Goal: Task Accomplishment & Management: Complete application form

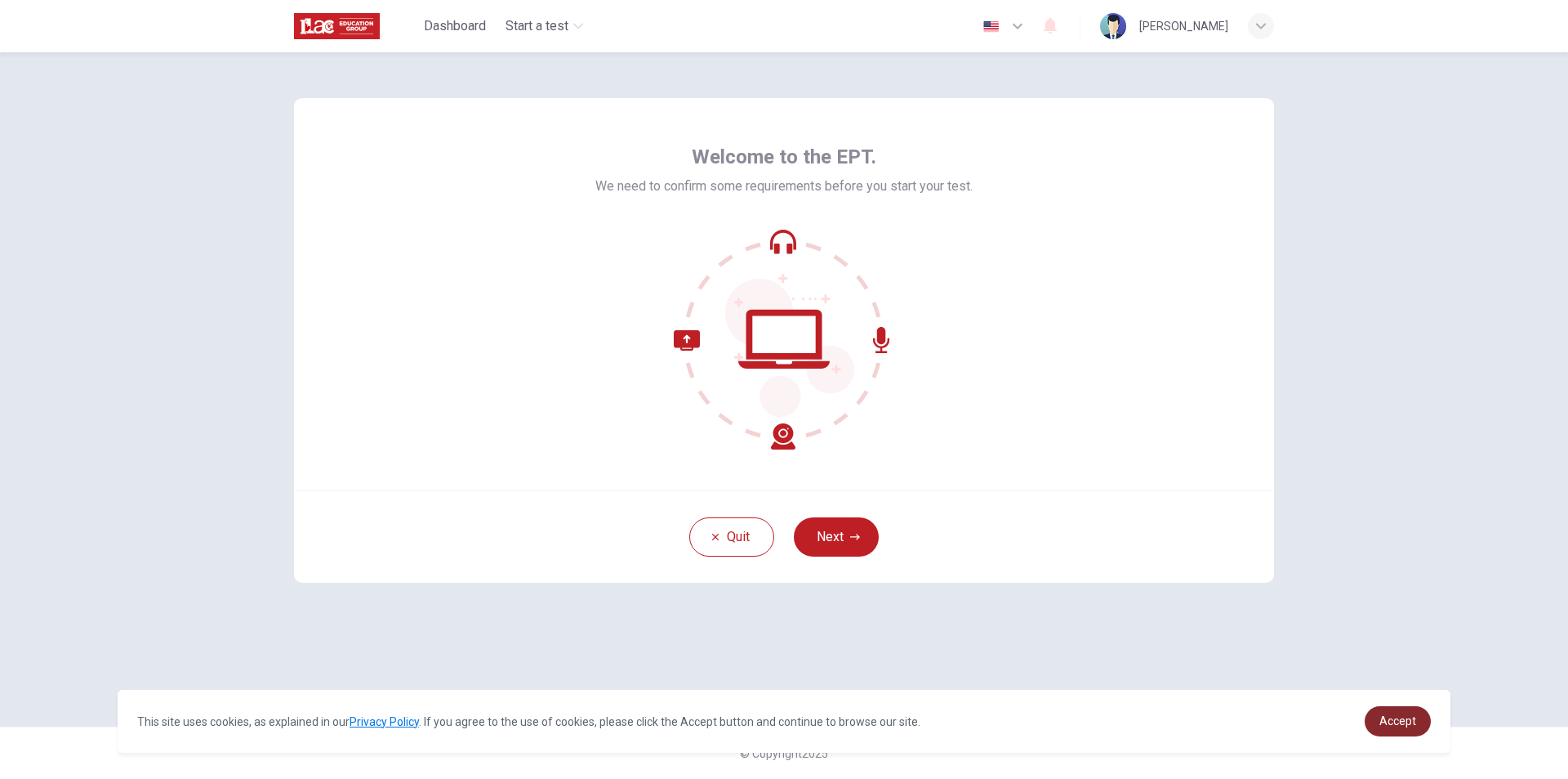
click at [1388, 714] on span "Accept" at bounding box center [1397, 719] width 37 height 13
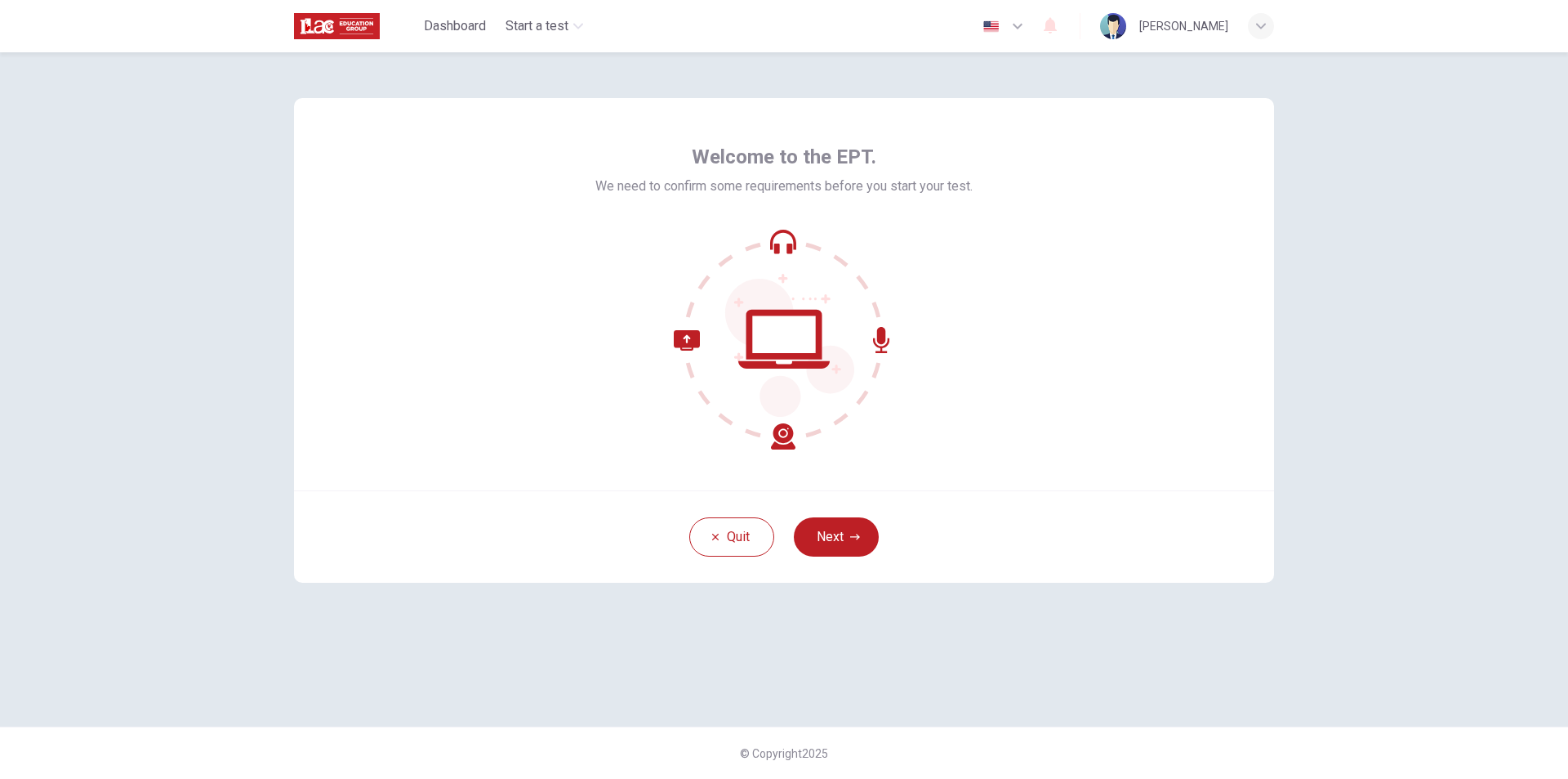
click at [1019, 24] on icon "button" at bounding box center [1018, 26] width 20 height 20
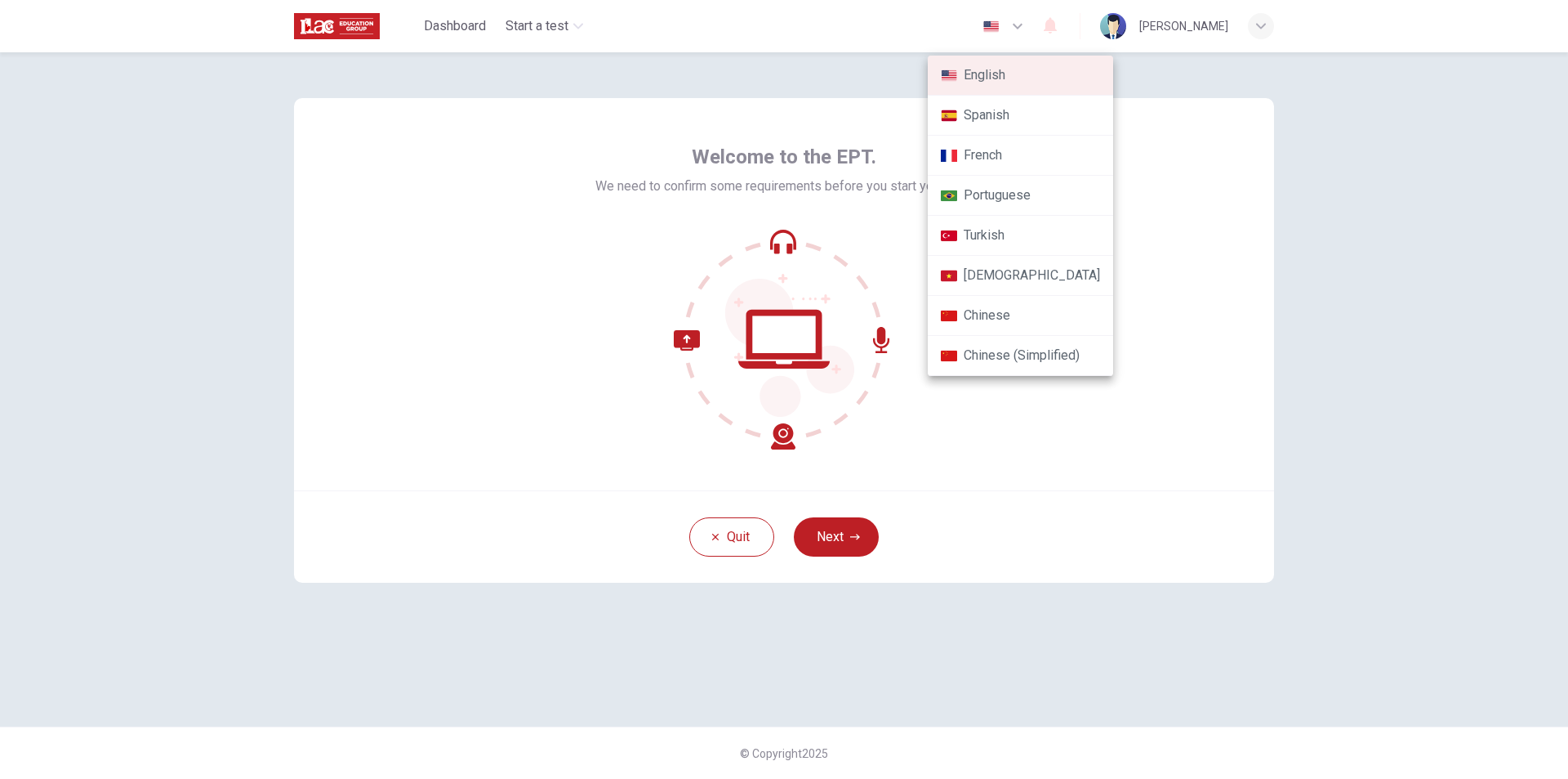
click at [1234, 140] on div at bounding box center [784, 390] width 1568 height 779
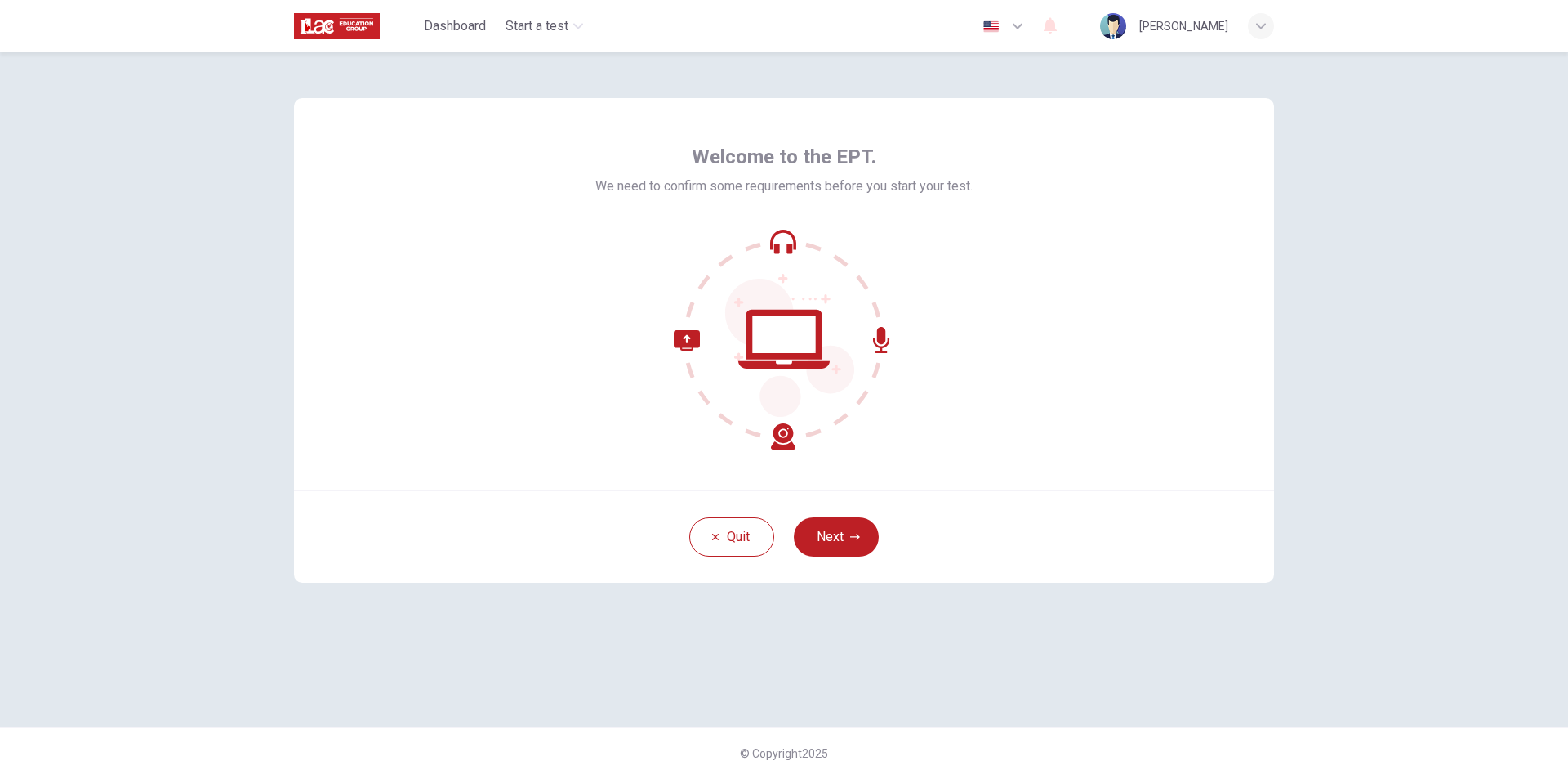
click at [863, 533] on button "Next" at bounding box center [835, 537] width 85 height 39
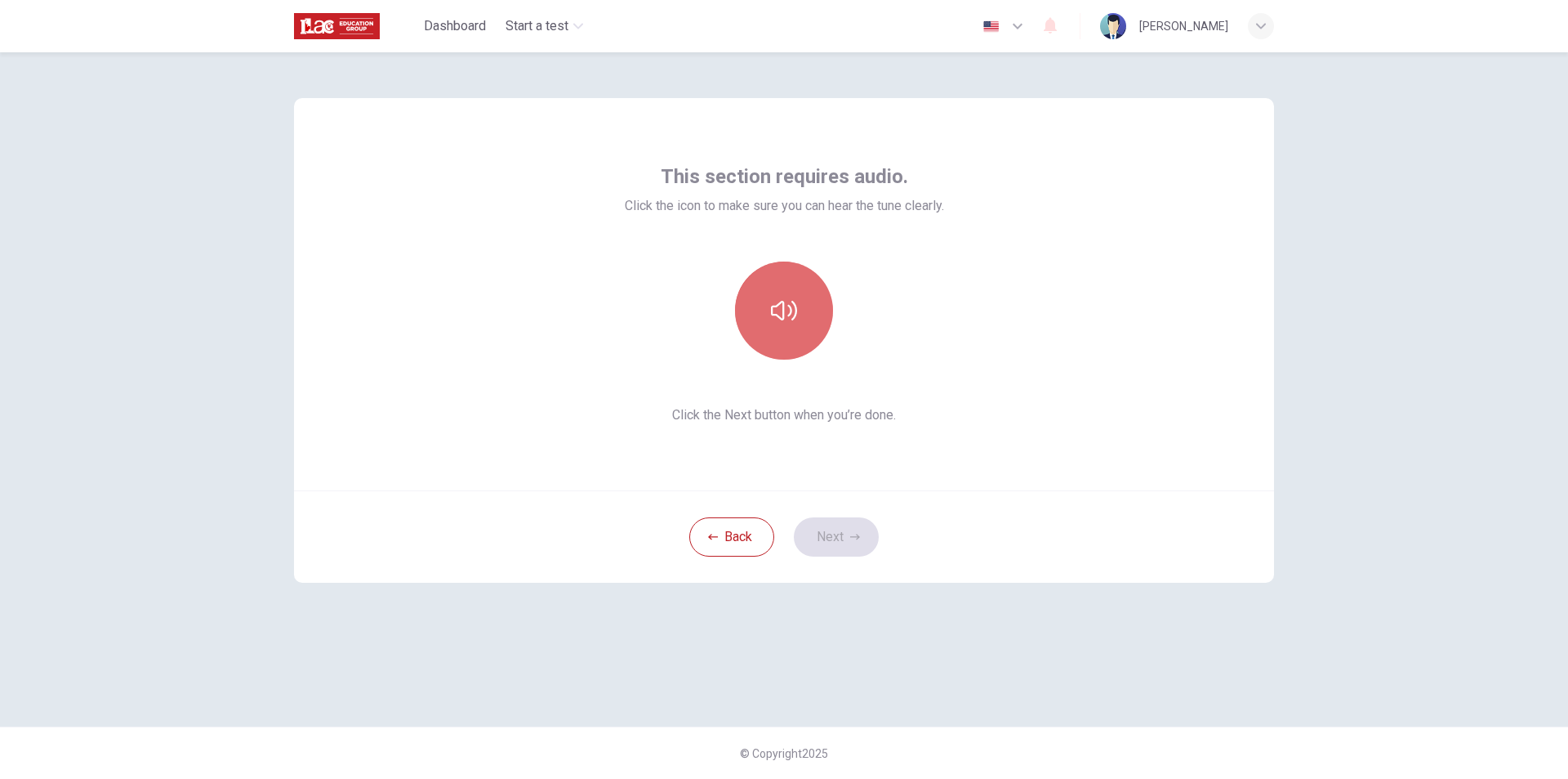
click at [786, 322] on icon "button" at bounding box center [784, 310] width 26 height 26
click at [859, 551] on button "Next" at bounding box center [835, 537] width 85 height 39
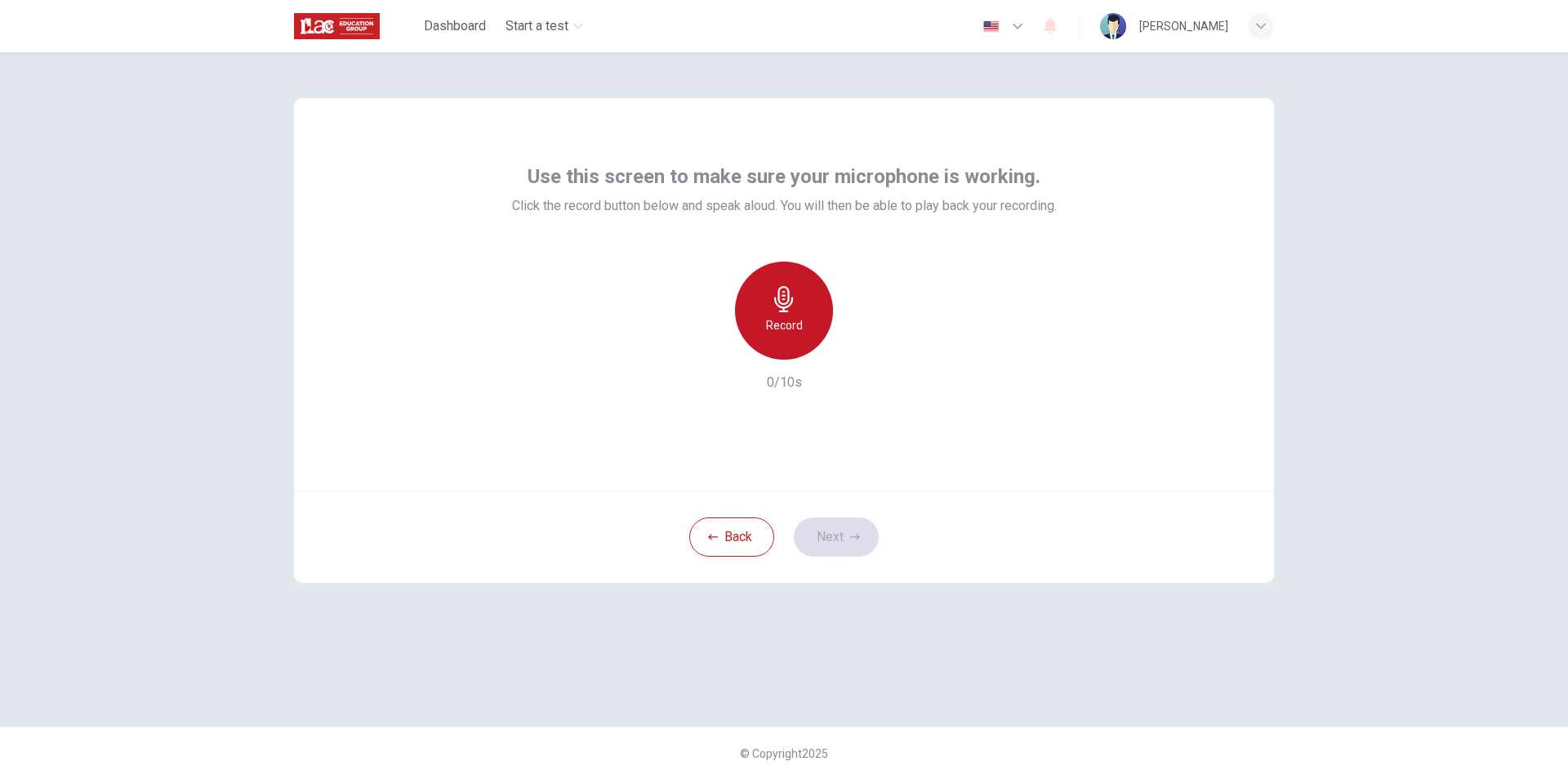
click at [783, 341] on div "Record" at bounding box center [784, 310] width 98 height 98
click at [783, 341] on div "Stop" at bounding box center [784, 310] width 98 height 98
click at [864, 345] on icon "button" at bounding box center [859, 346] width 17 height 17
click at [710, 348] on icon "button" at bounding box center [708, 347] width 10 height 10
click at [783, 301] on icon "button" at bounding box center [784, 299] width 26 height 26
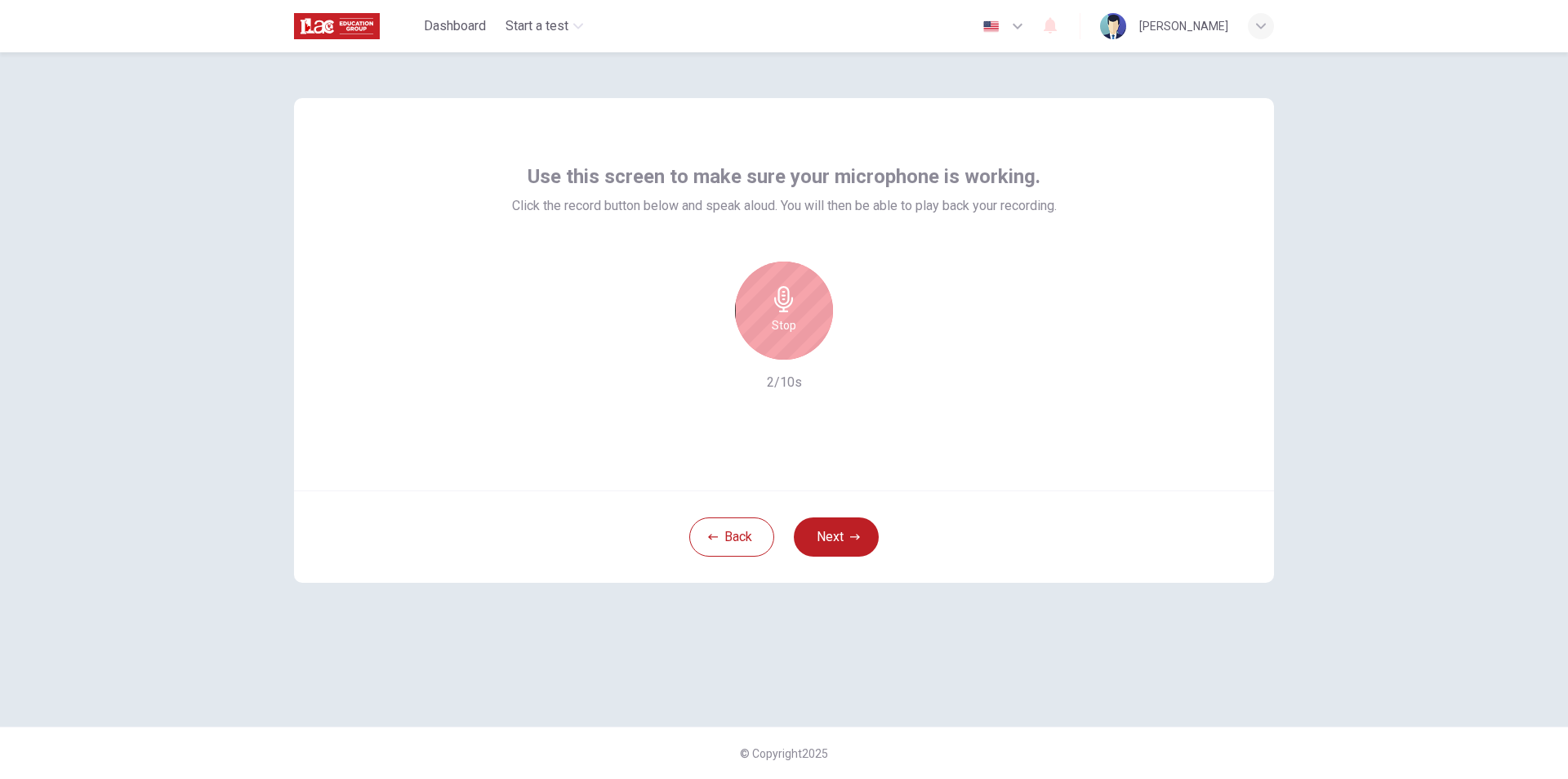
click at [783, 301] on icon "button" at bounding box center [784, 299] width 26 height 26
click at [871, 351] on div "Record" at bounding box center [784, 310] width 177 height 98
click at [864, 351] on icon "button" at bounding box center [859, 346] width 17 height 17
click at [711, 349] on icon "button" at bounding box center [708, 347] width 10 height 10
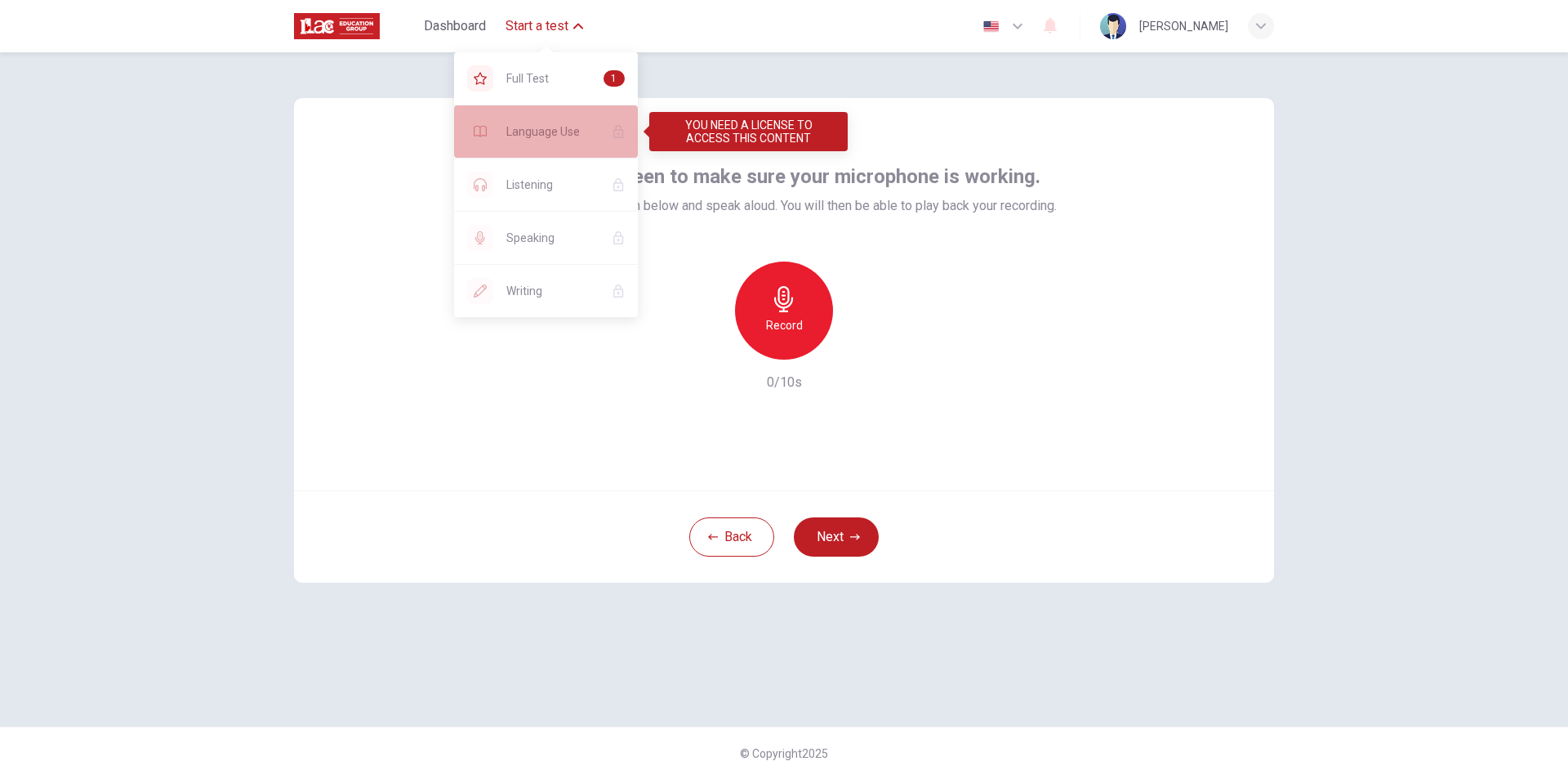
click at [623, 133] on icon "YOU NEED A LICENSE TO ACCESS THIS CONTENT" at bounding box center [618, 131] width 13 height 13
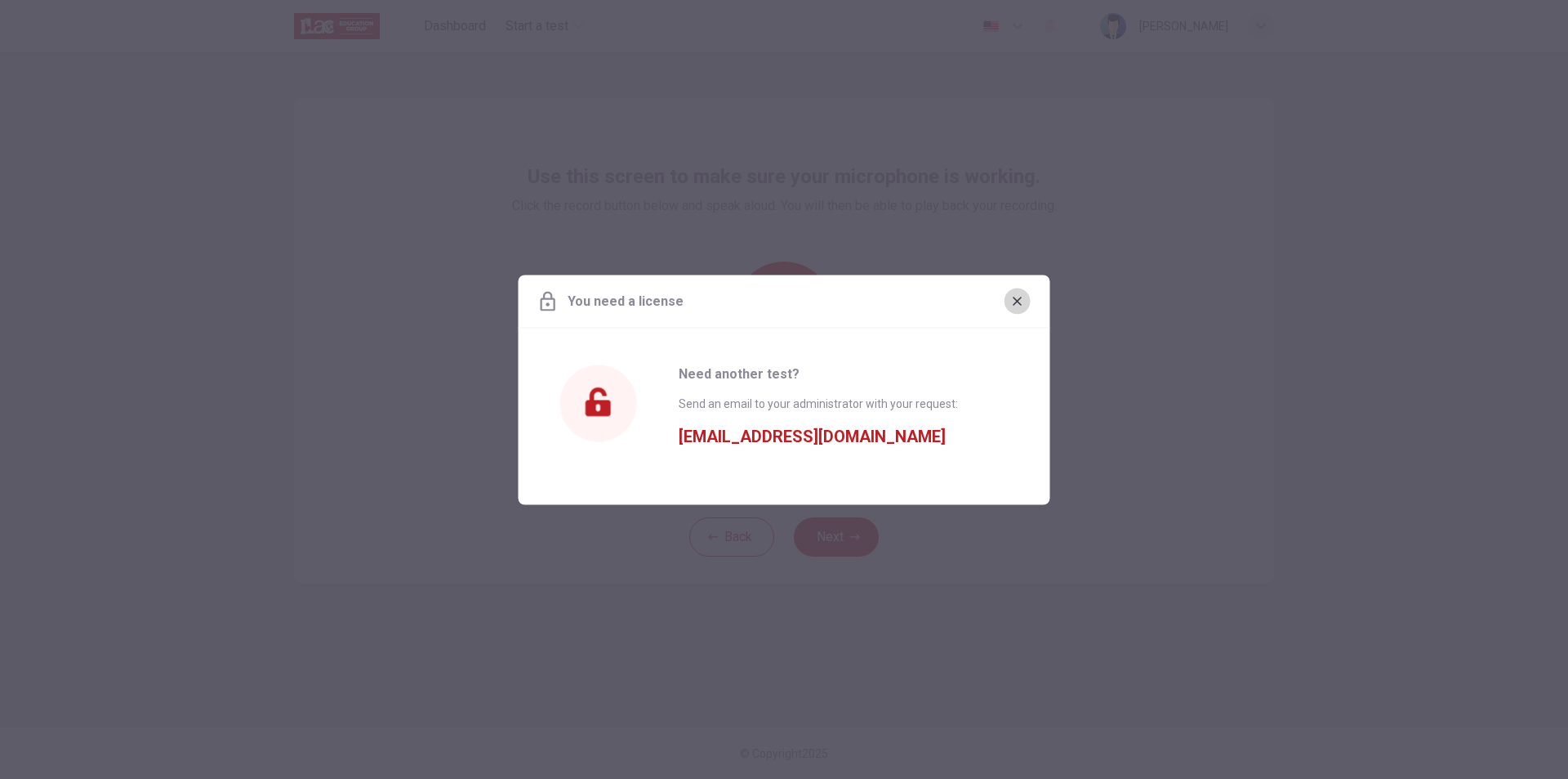
click at [1006, 293] on button "button" at bounding box center [1017, 301] width 26 height 26
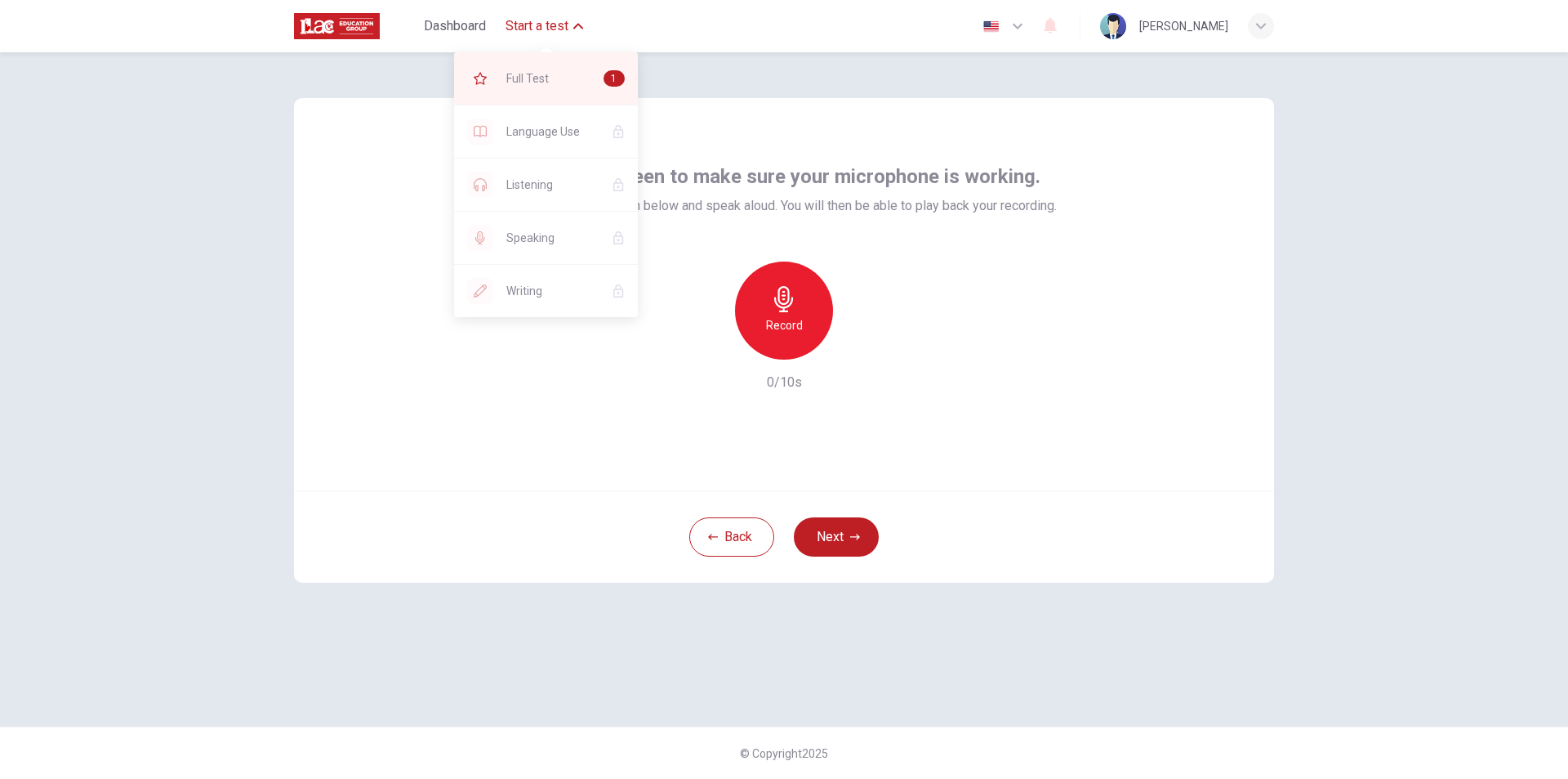
click at [608, 79] on div "1" at bounding box center [614, 78] width 21 height 17
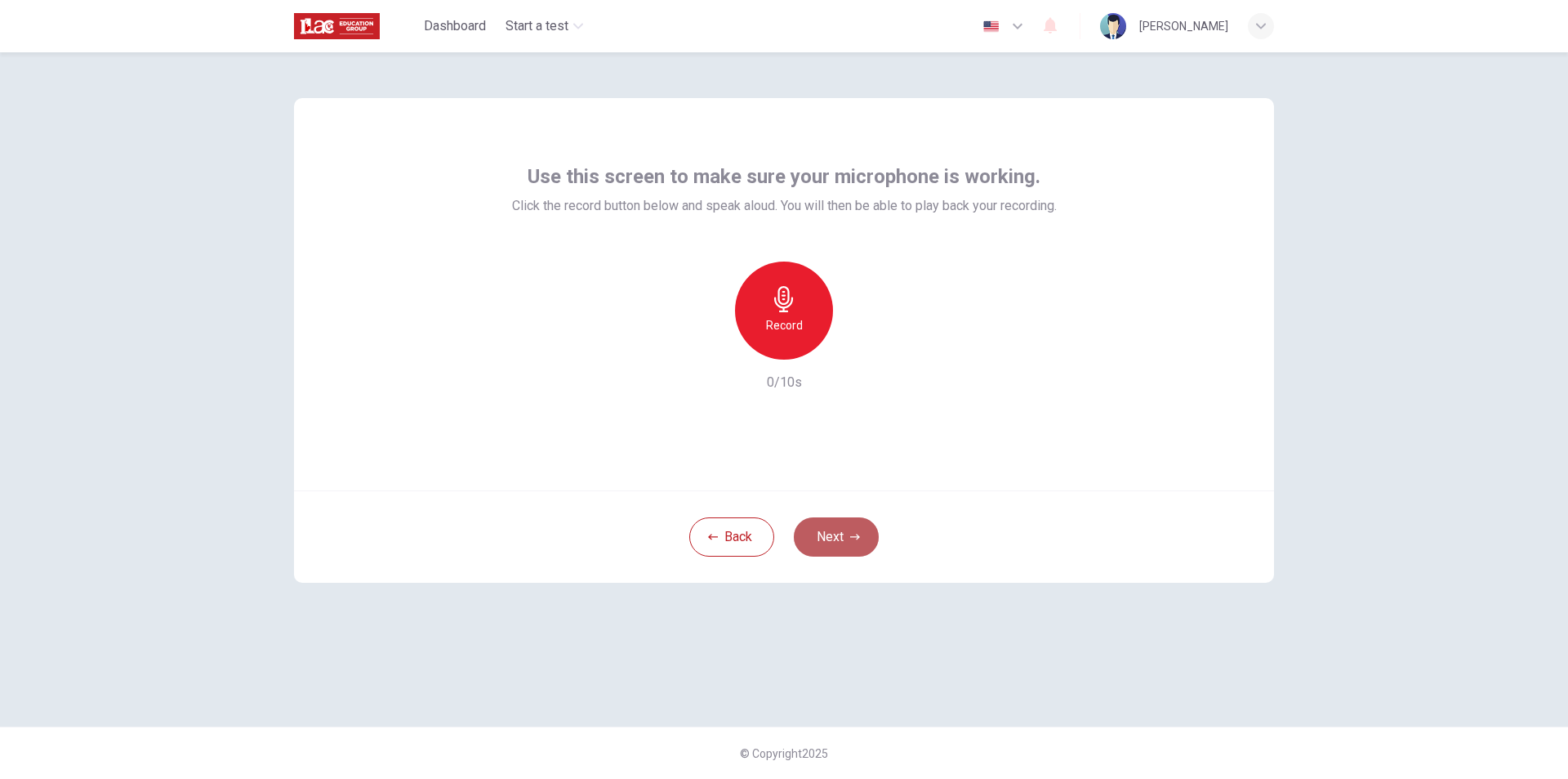
click at [847, 534] on button "Next" at bounding box center [835, 537] width 85 height 39
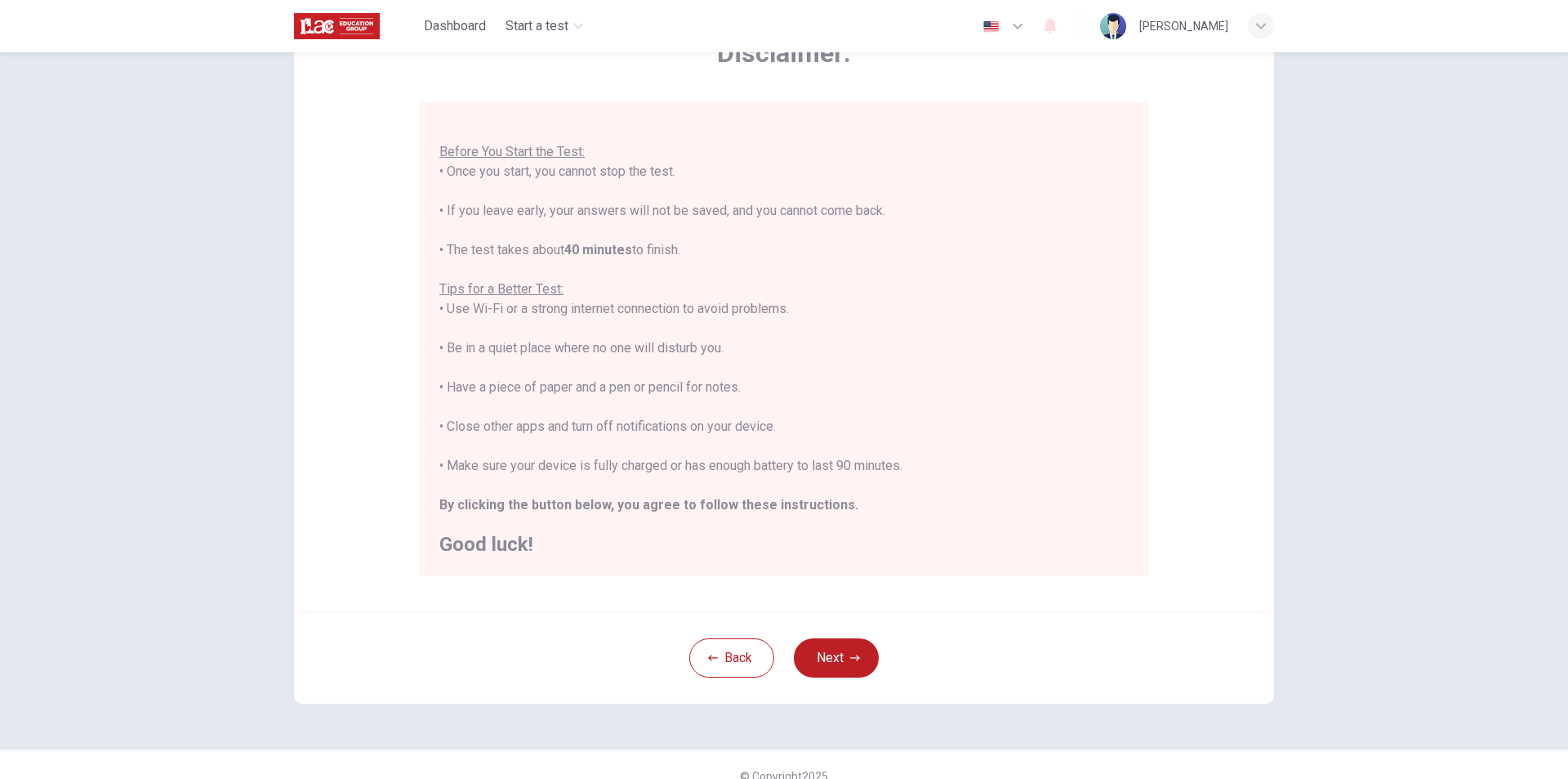
scroll to position [130, 0]
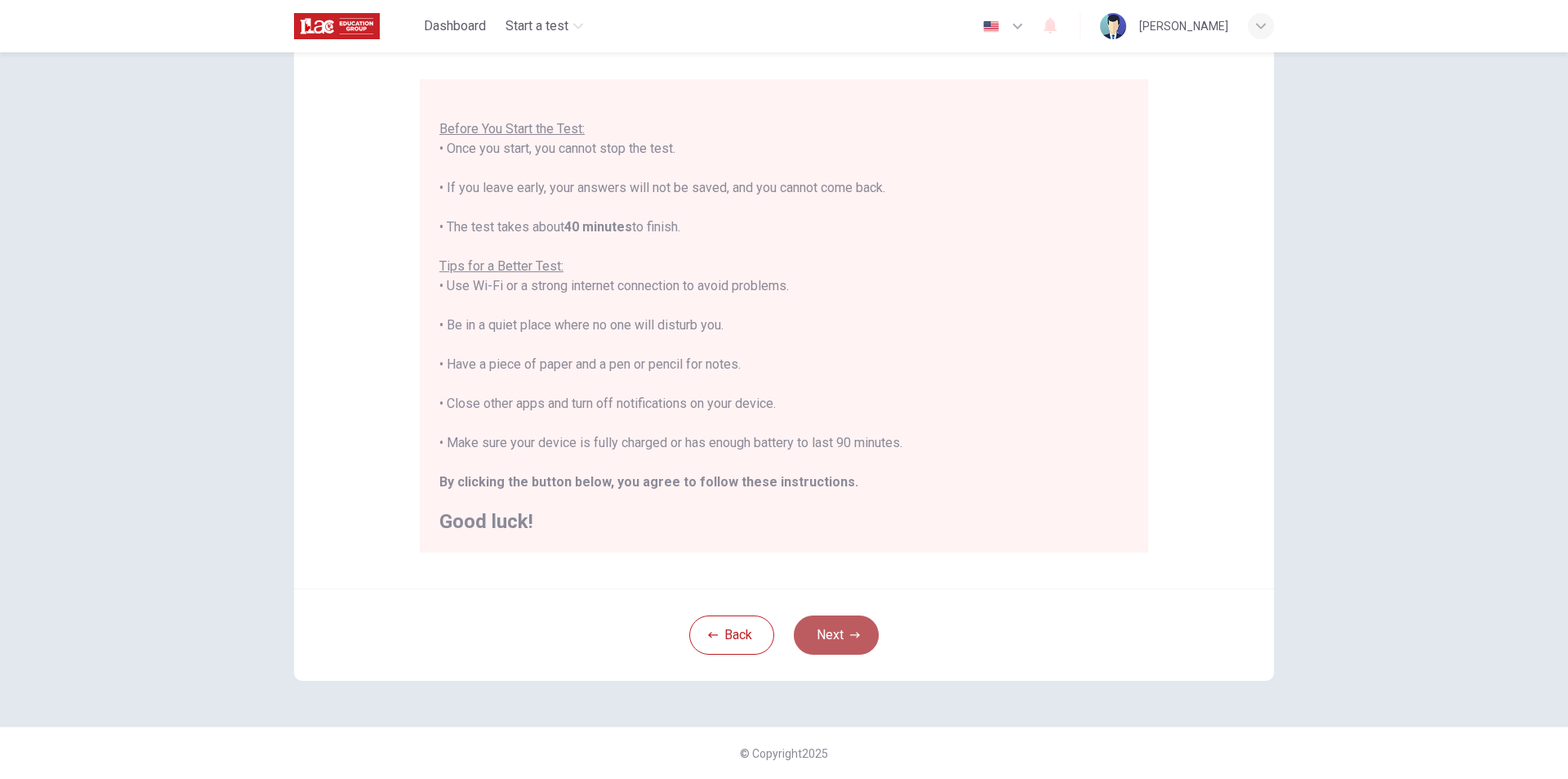
click at [812, 637] on button "Next" at bounding box center [835, 635] width 85 height 39
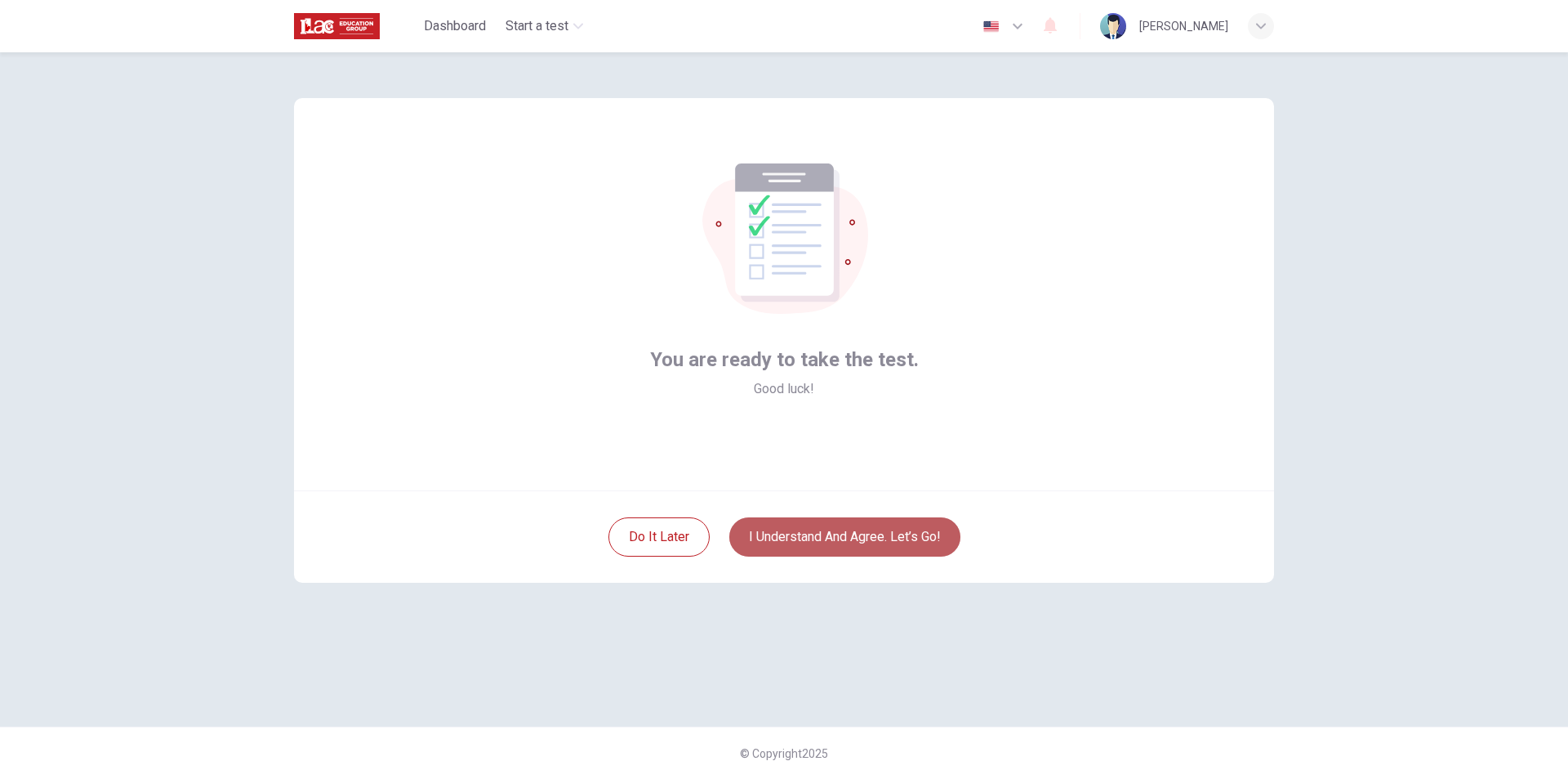
click at [803, 540] on button "I understand and agree. Let’s go!" at bounding box center [844, 537] width 231 height 39
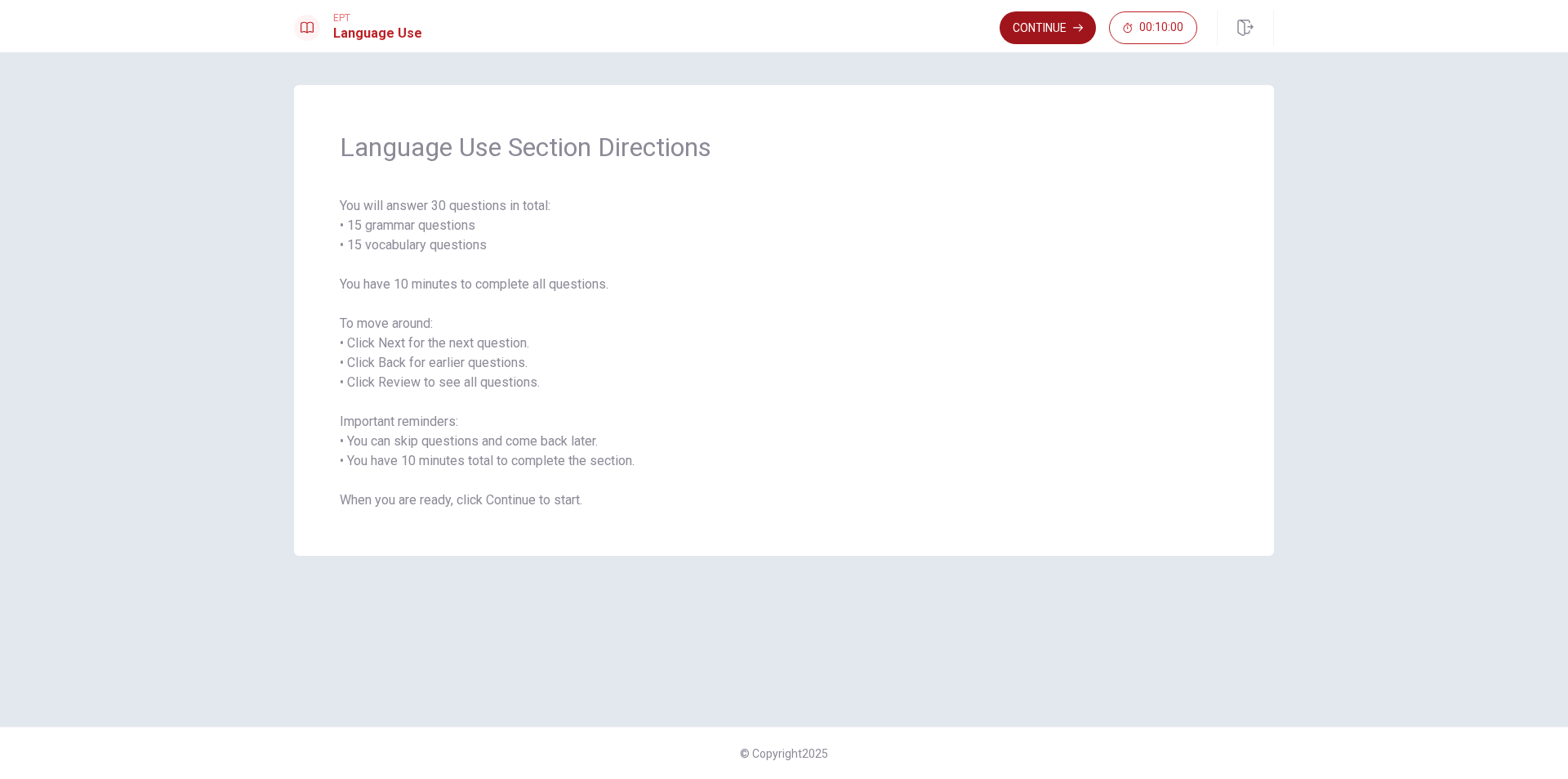
click at [1041, 25] on button "Continue" at bounding box center [1047, 27] width 97 height 32
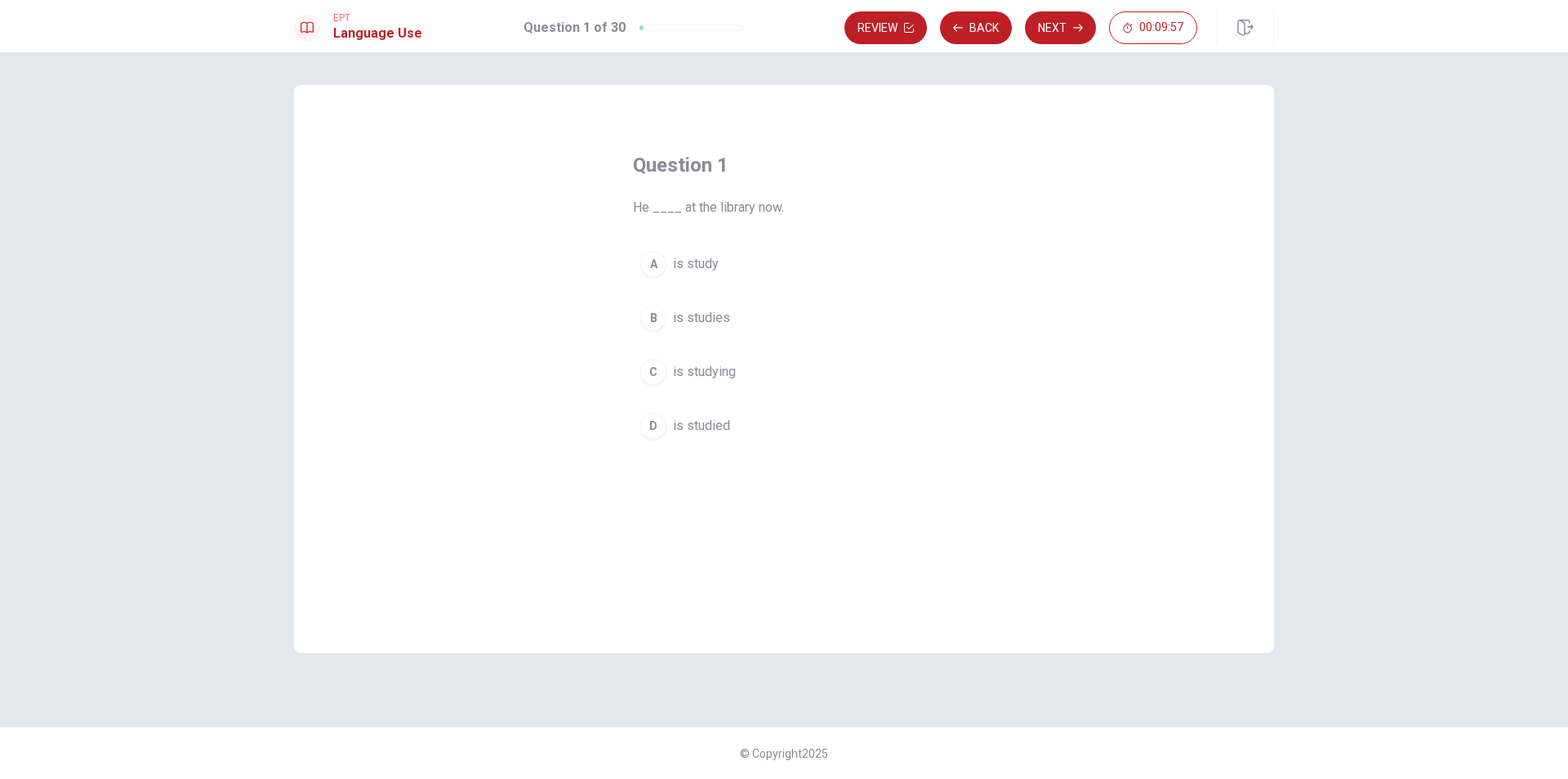
click at [653, 367] on div "C" at bounding box center [653, 371] width 26 height 26
click at [1064, 28] on button "Next" at bounding box center [1060, 27] width 71 height 32
click at [662, 264] on div "A" at bounding box center [653, 264] width 26 height 26
click at [1062, 19] on button "Next" at bounding box center [1060, 27] width 71 height 32
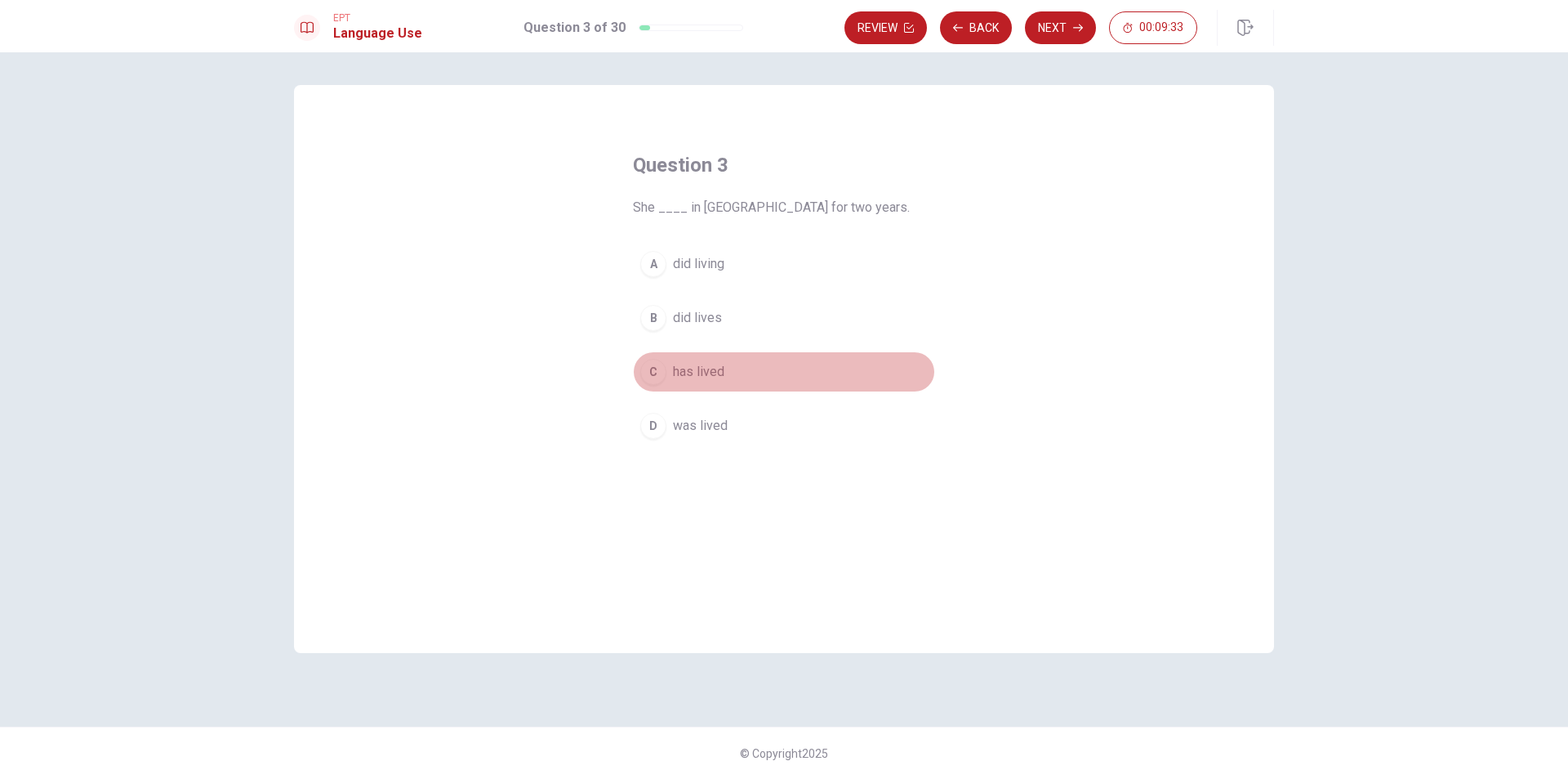
click at [657, 364] on div "C" at bounding box center [653, 371] width 26 height 26
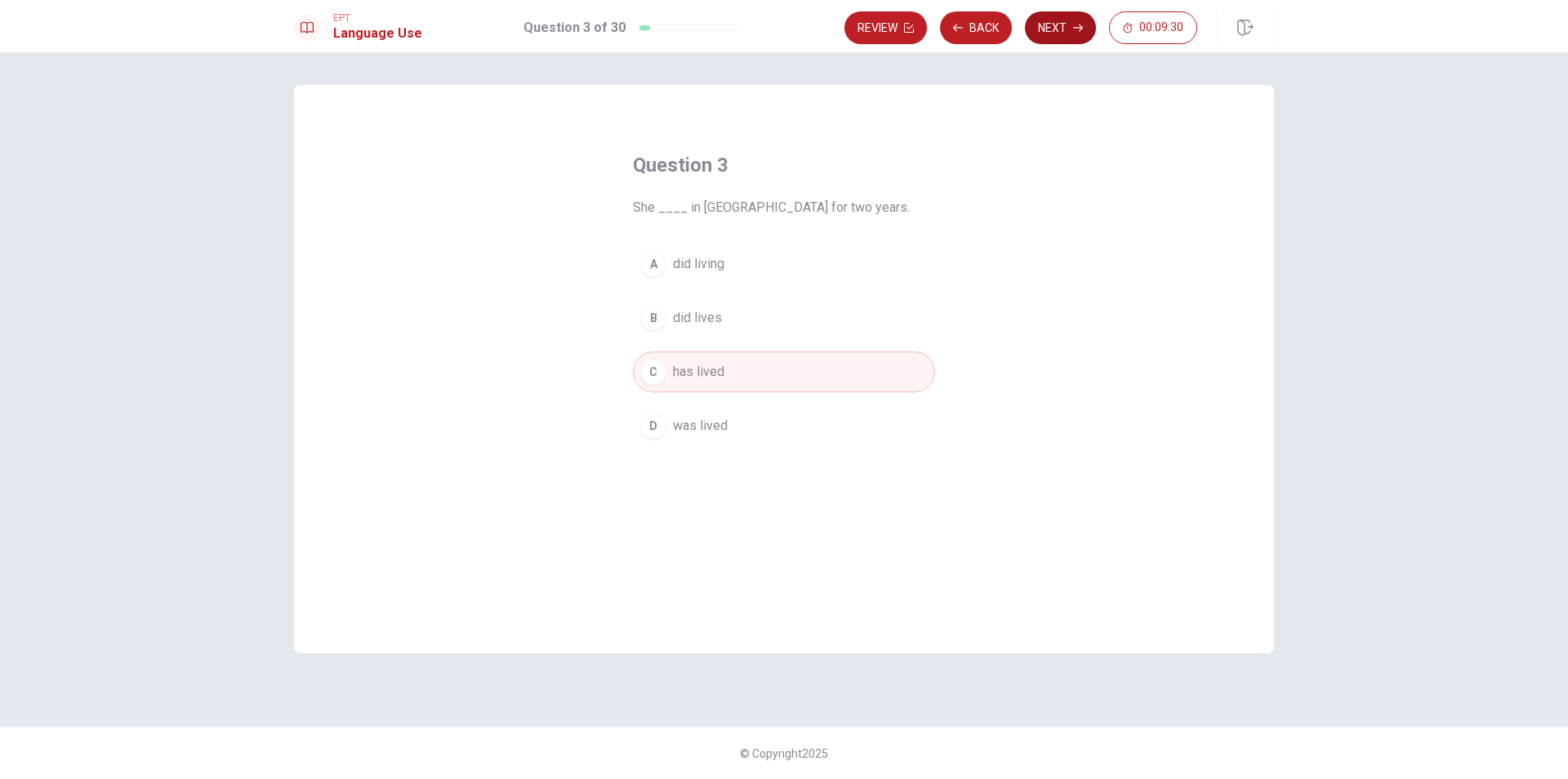
click at [1054, 27] on button "Next" at bounding box center [1060, 27] width 71 height 32
click at [649, 316] on div "B" at bounding box center [653, 317] width 26 height 26
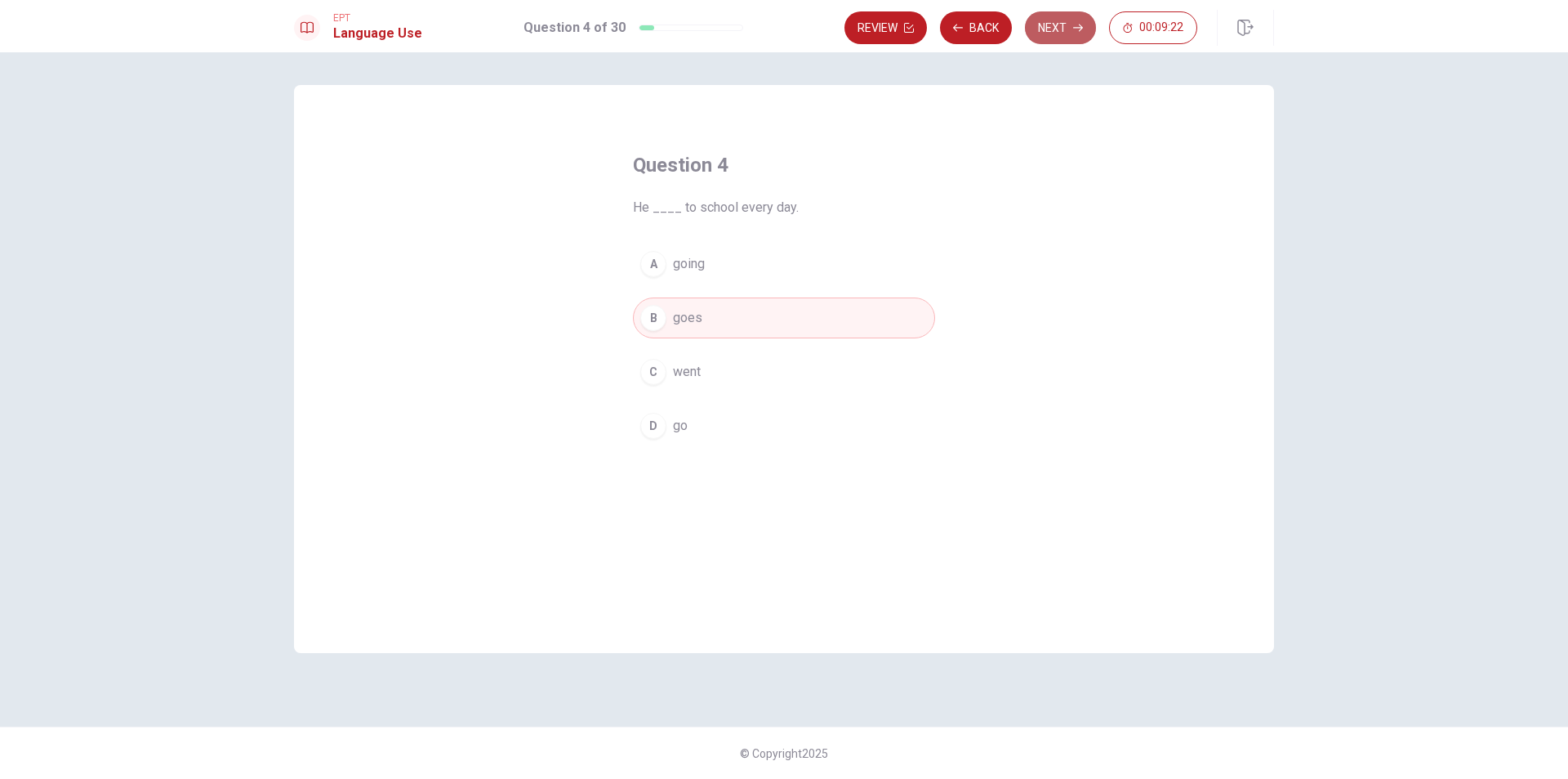
click at [1065, 21] on button "Next" at bounding box center [1060, 27] width 71 height 32
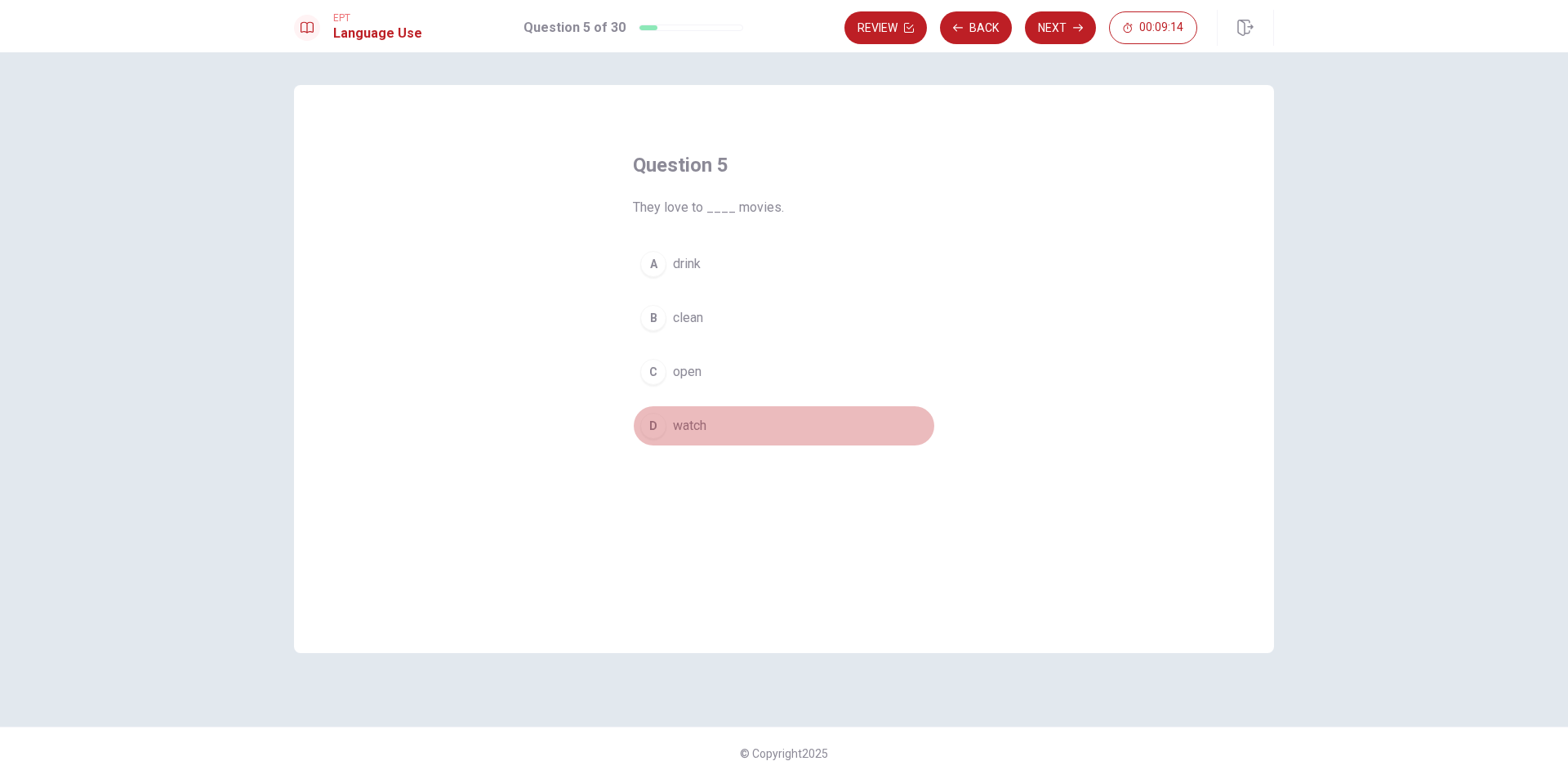
click at [653, 419] on div "D" at bounding box center [653, 426] width 26 height 26
click at [1064, 26] on button "Next" at bounding box center [1060, 27] width 71 height 32
click at [645, 423] on div "D" at bounding box center [653, 426] width 26 height 26
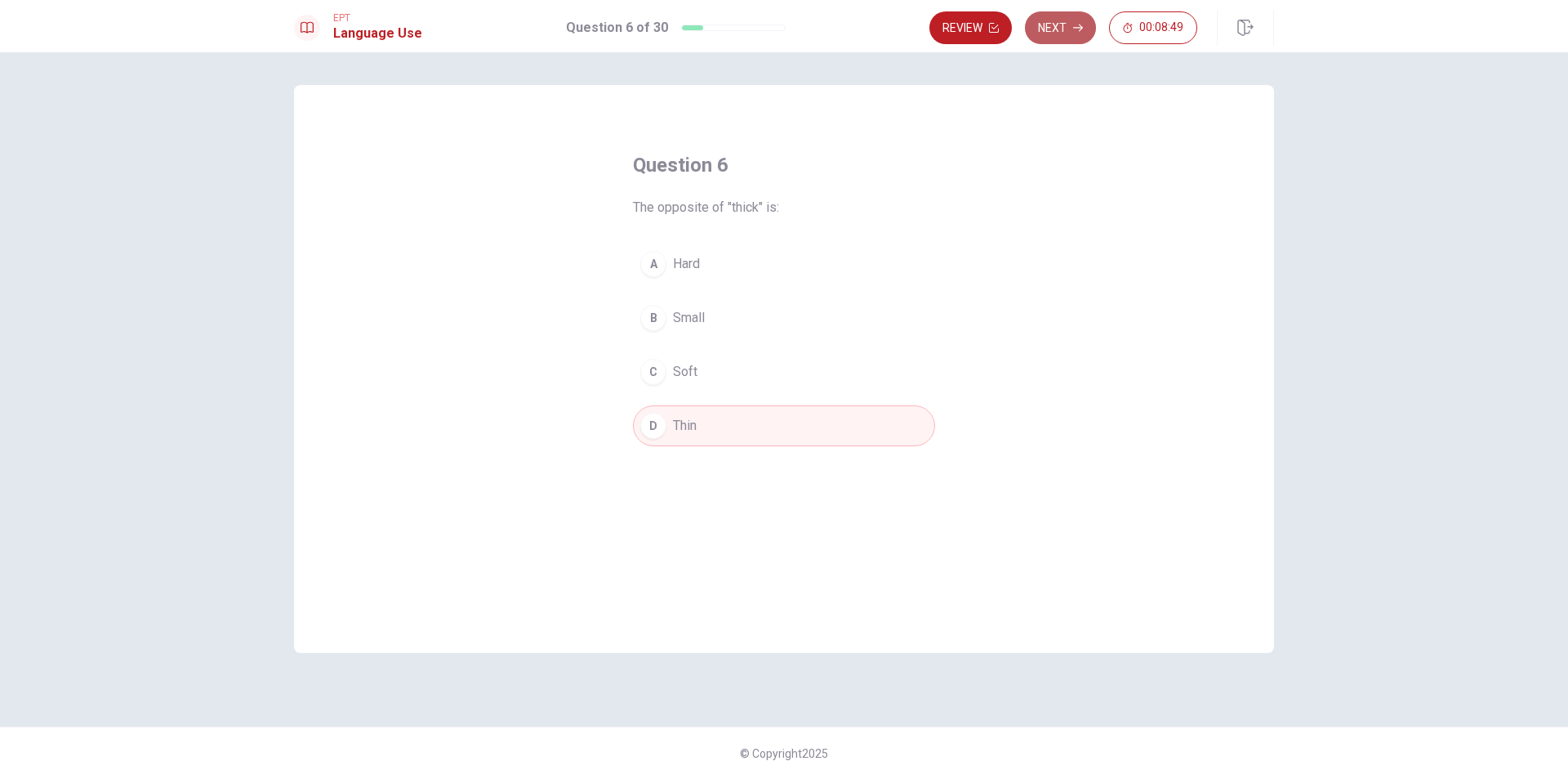
click at [1075, 35] on button "Next" at bounding box center [1060, 27] width 71 height 32
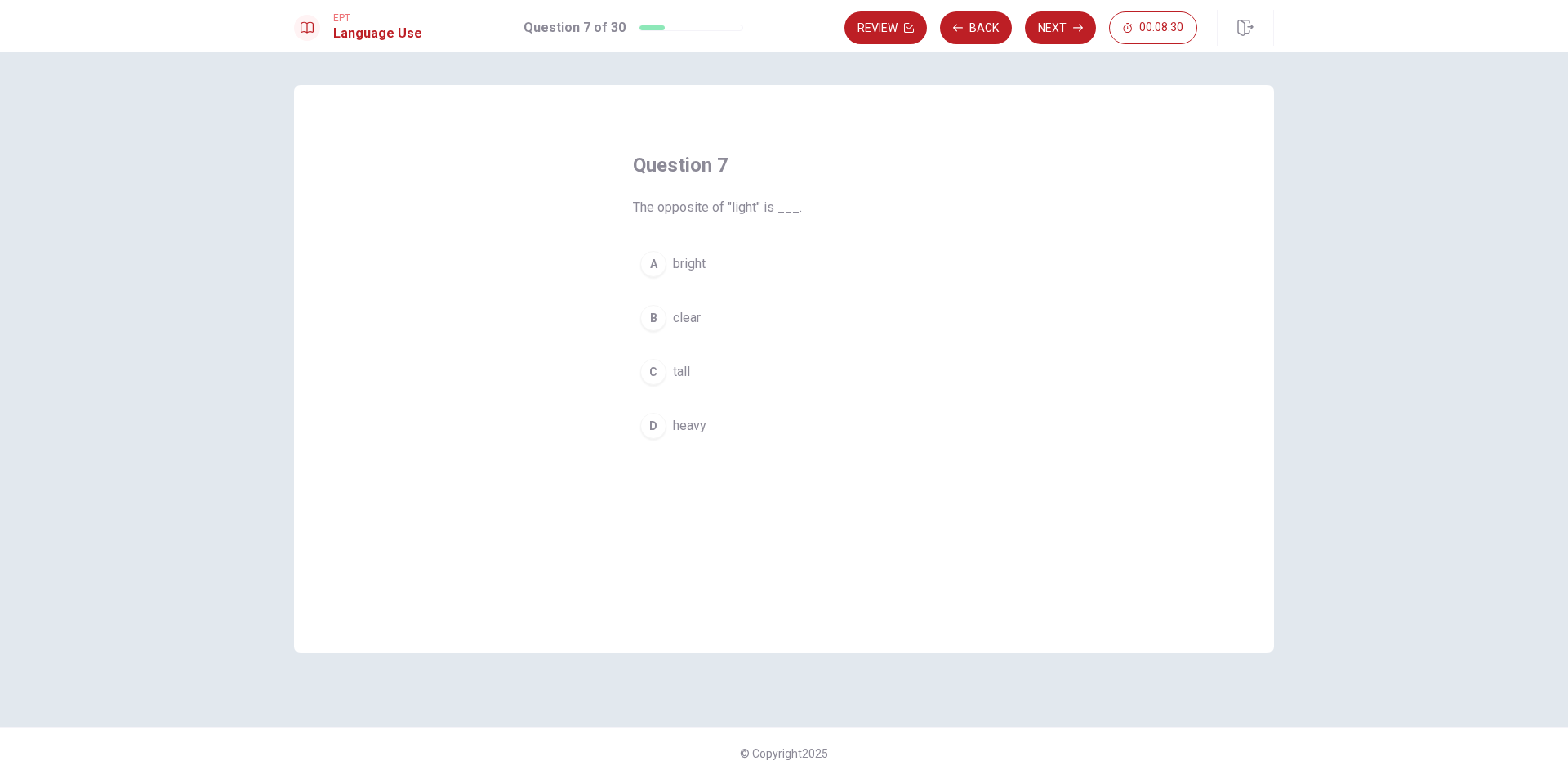
click at [653, 425] on div "D" at bounding box center [653, 426] width 26 height 26
click at [1044, 27] on button "Next" at bounding box center [1060, 27] width 71 height 32
click at [657, 254] on div "A" at bounding box center [653, 264] width 26 height 26
click at [1060, 24] on button "Next" at bounding box center [1060, 27] width 71 height 32
click at [655, 256] on div "A" at bounding box center [653, 264] width 26 height 26
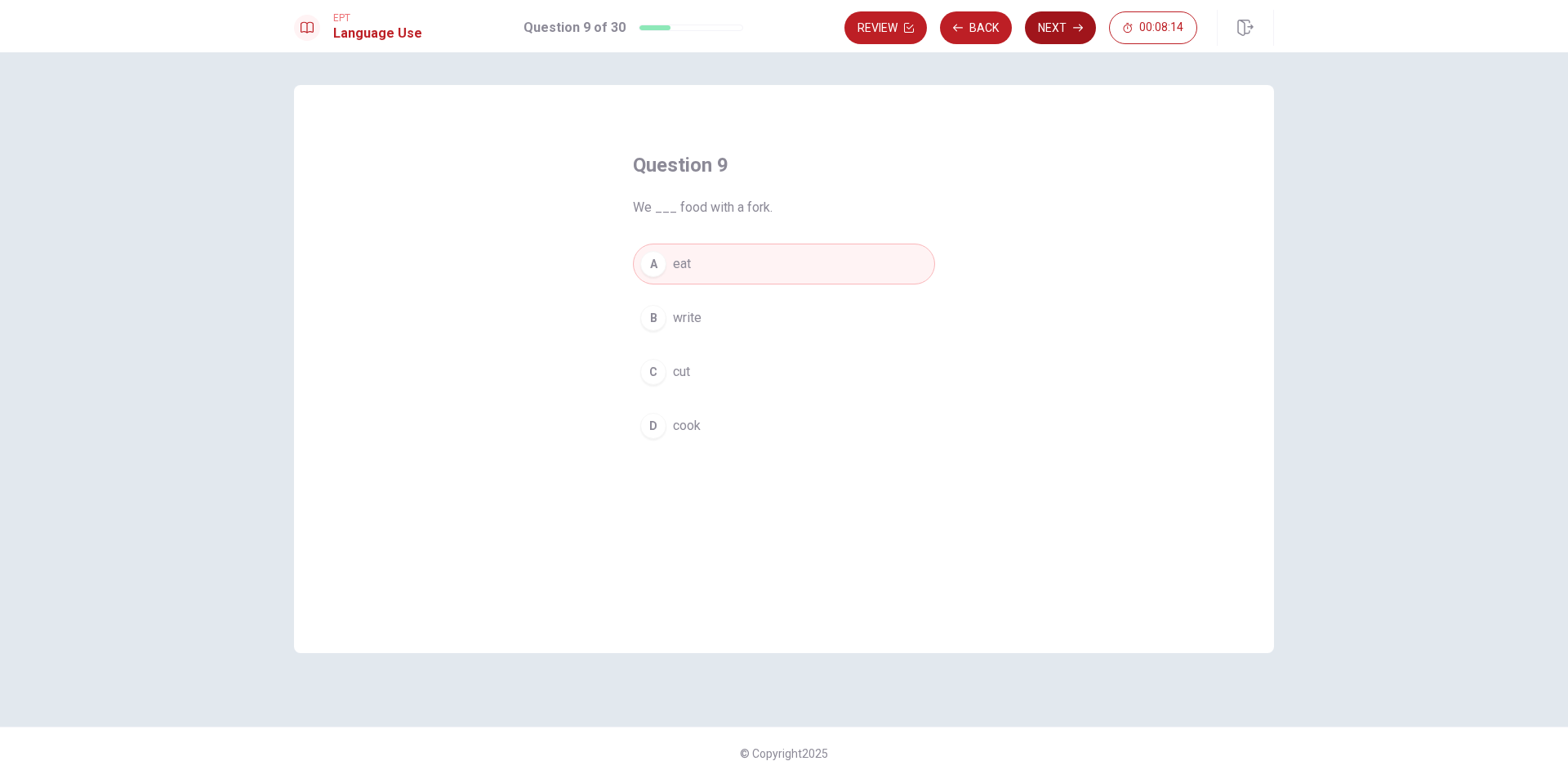
click at [1051, 27] on button "Next" at bounding box center [1060, 27] width 71 height 32
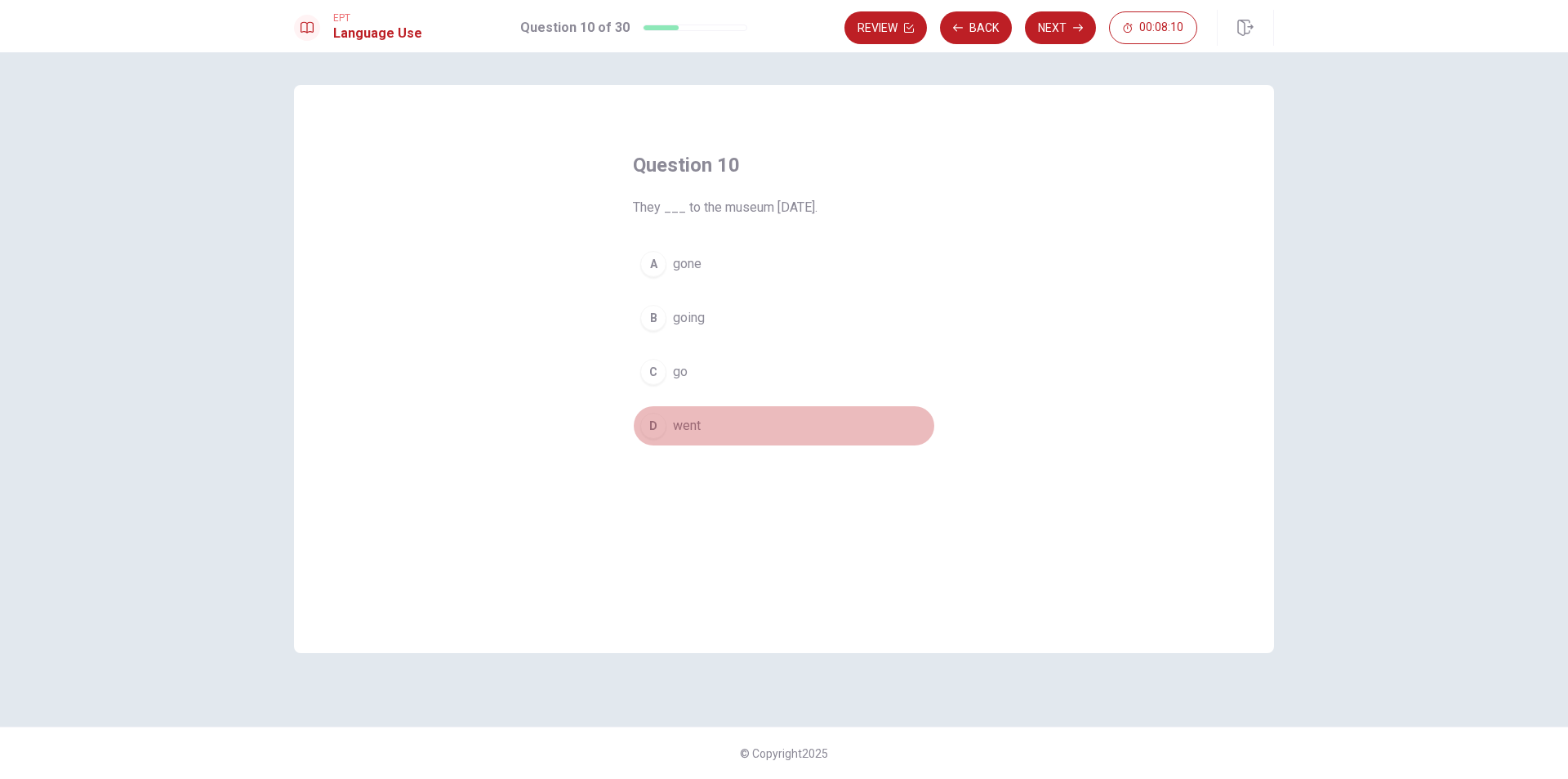
click at [649, 440] on button "D went" at bounding box center [784, 426] width 302 height 41
click at [1071, 23] on button "Next" at bounding box center [1060, 27] width 71 height 32
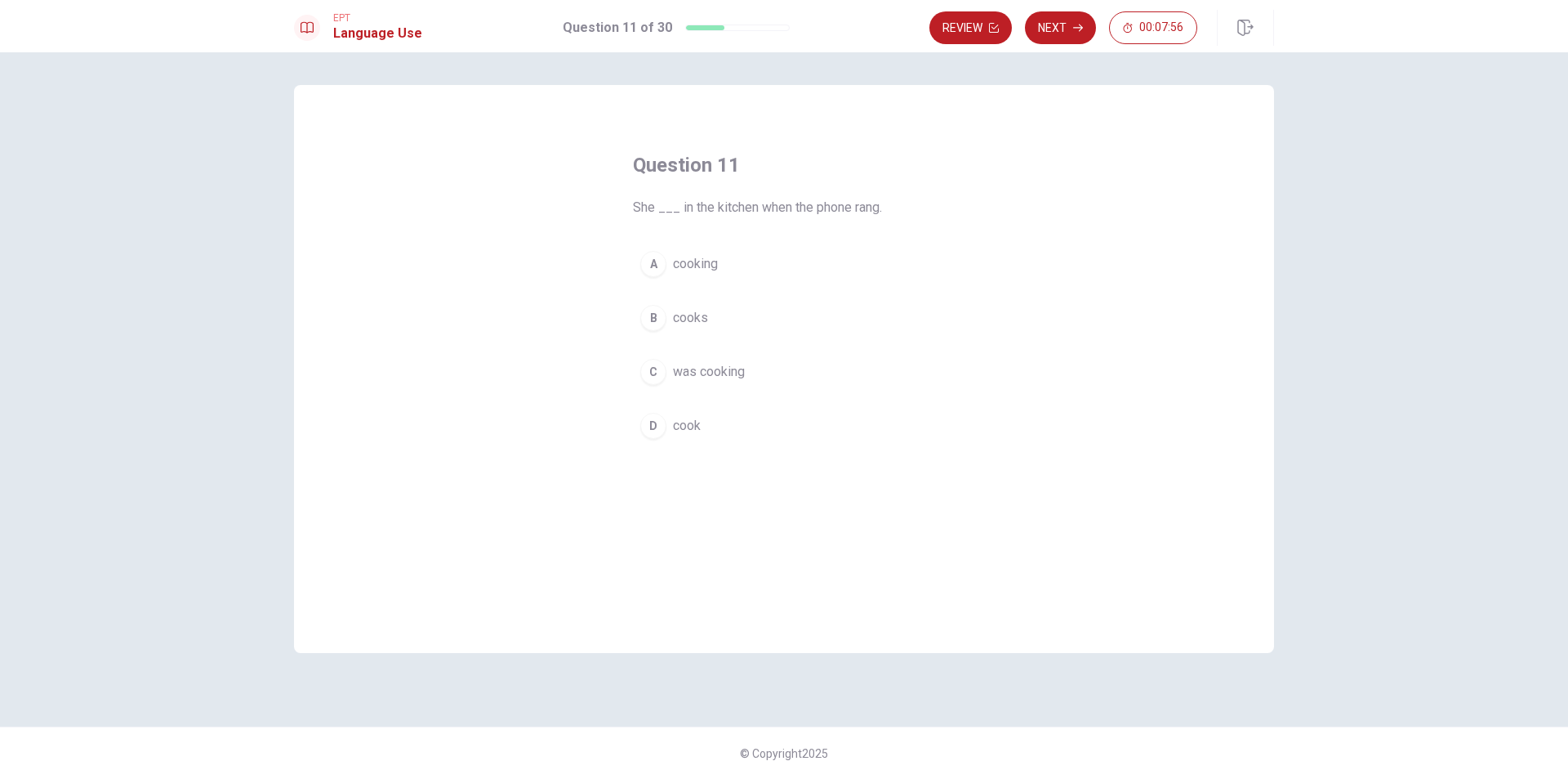
click at [658, 371] on div "C" at bounding box center [653, 371] width 26 height 26
click at [1065, 32] on button "Next" at bounding box center [1060, 27] width 71 height 32
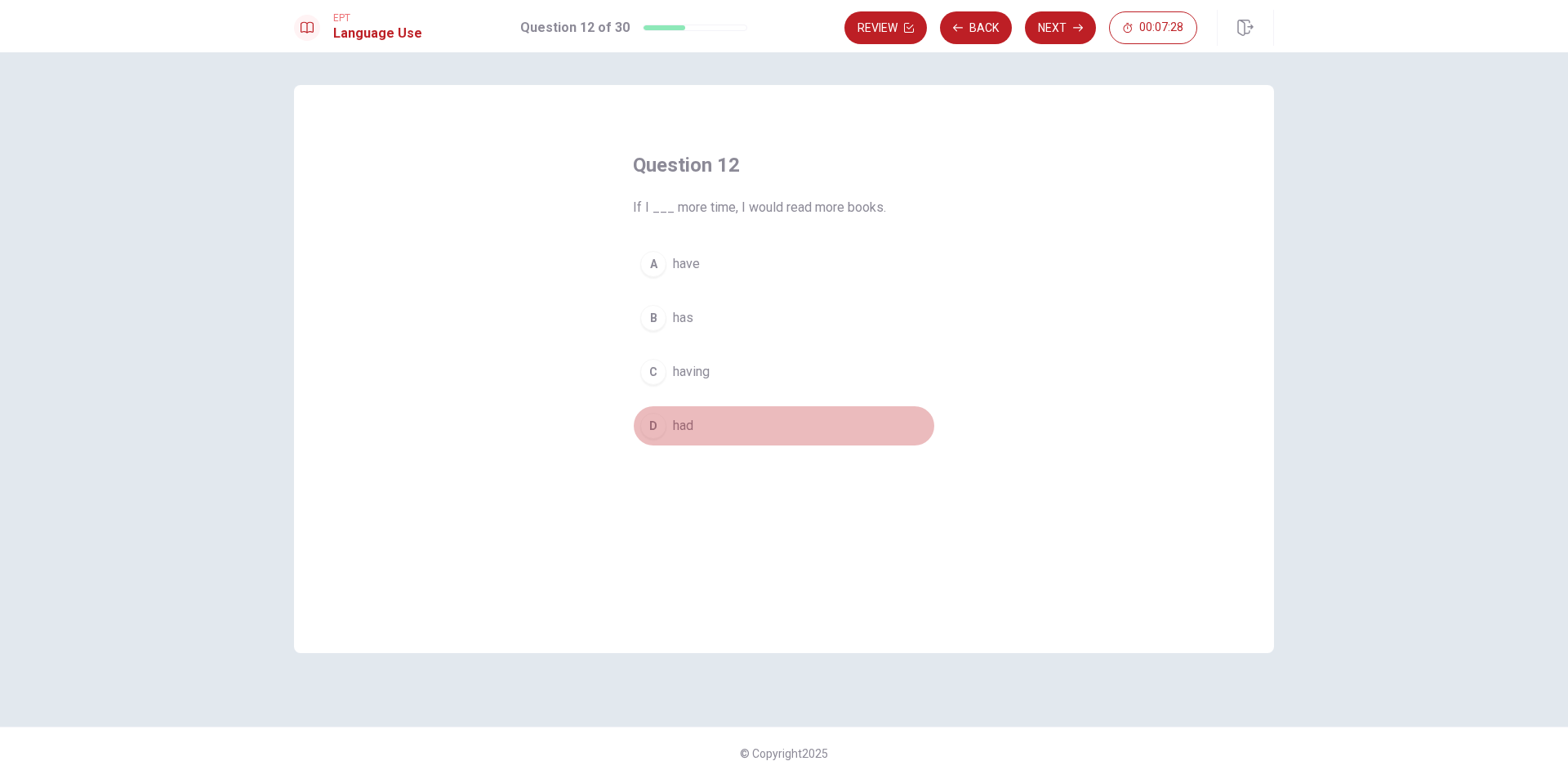
click at [639, 436] on button "D had" at bounding box center [784, 426] width 302 height 41
click at [1066, 28] on button "Next" at bounding box center [1060, 27] width 71 height 32
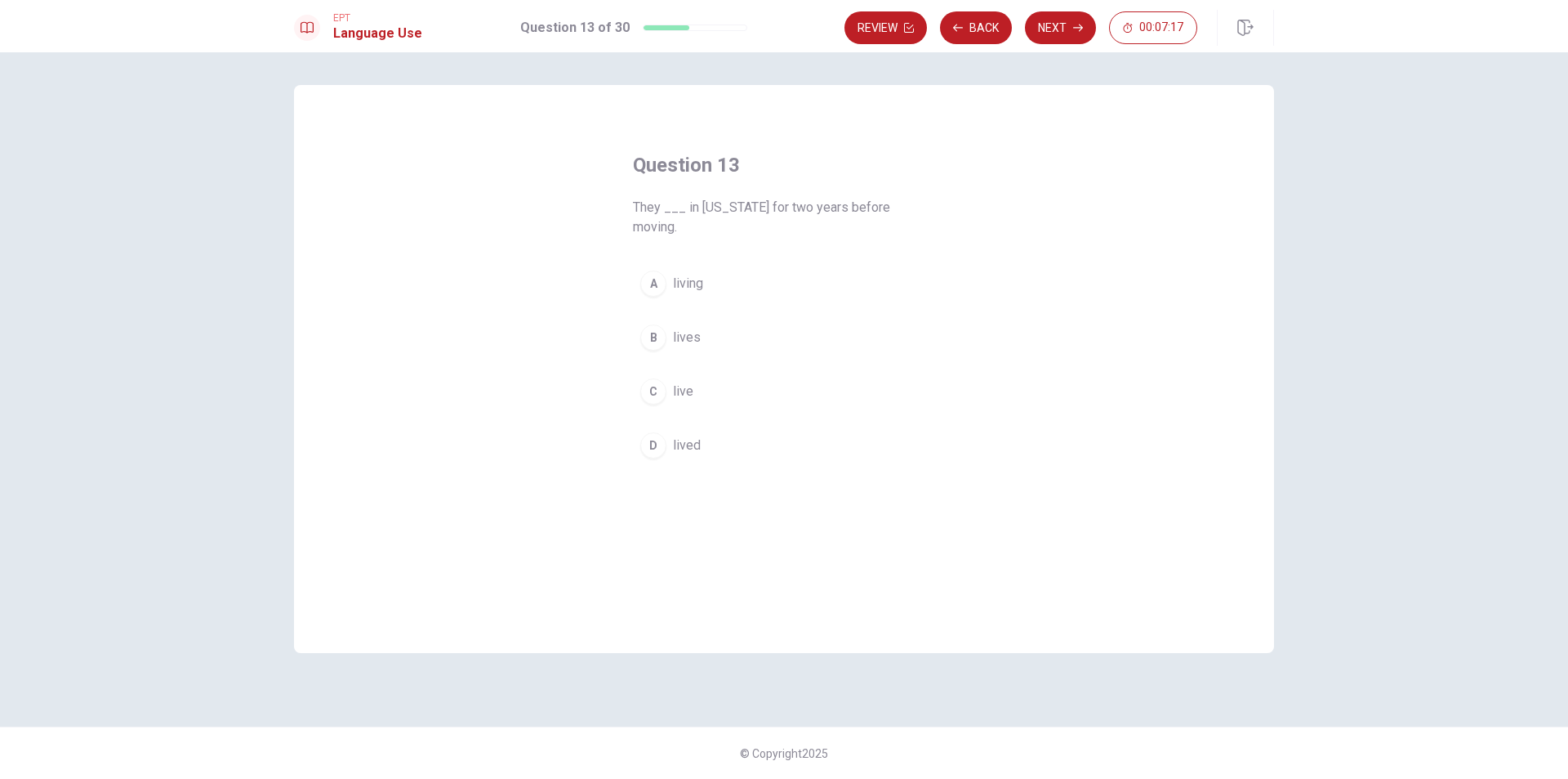
click at [649, 432] on div "D" at bounding box center [653, 445] width 26 height 26
click at [1062, 20] on button "Next" at bounding box center [1060, 27] width 71 height 32
click at [658, 421] on div "D" at bounding box center [653, 426] width 26 height 26
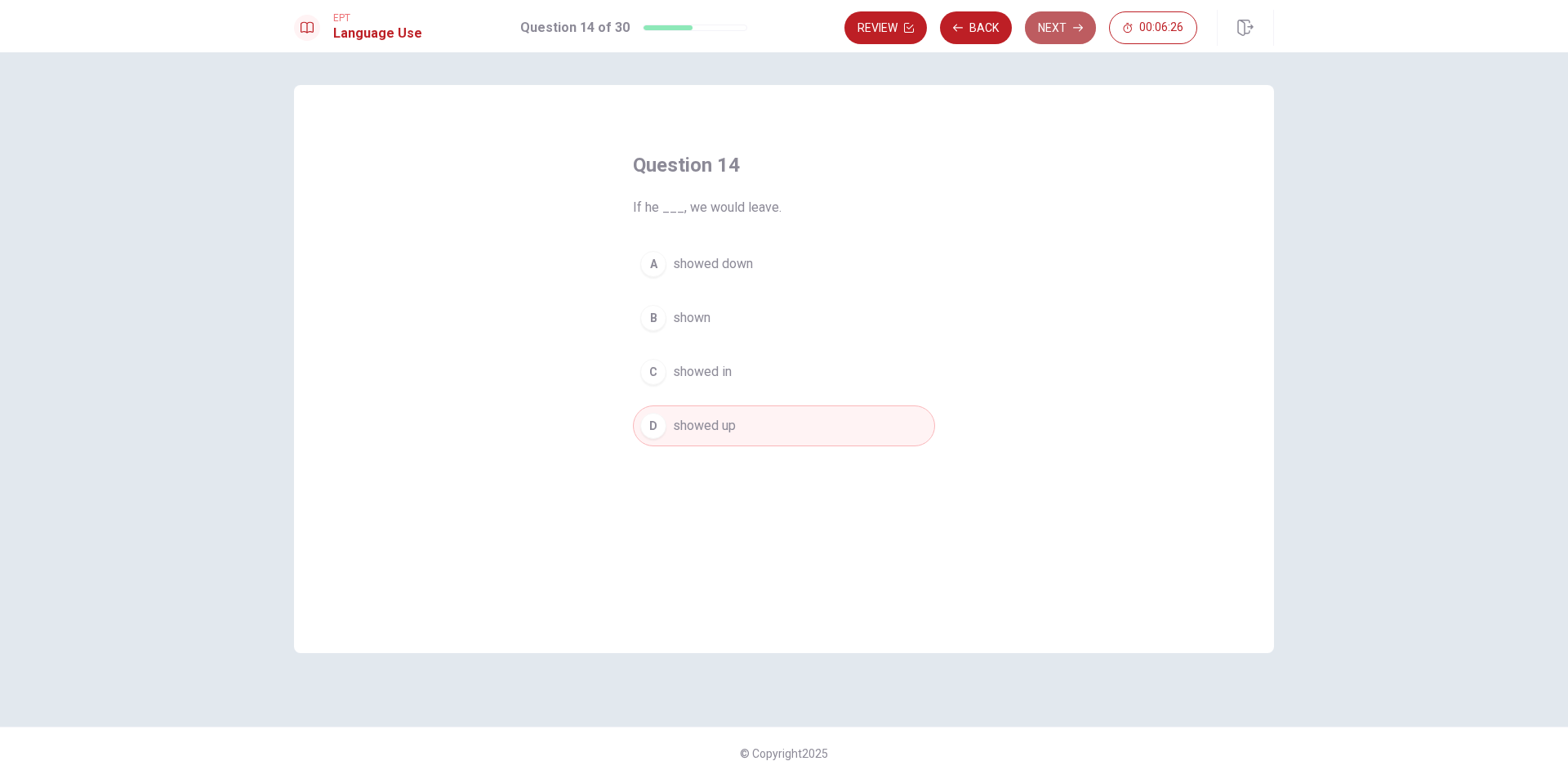
click at [1085, 26] on button "Next" at bounding box center [1060, 27] width 71 height 32
click at [655, 315] on div "B" at bounding box center [653, 317] width 26 height 26
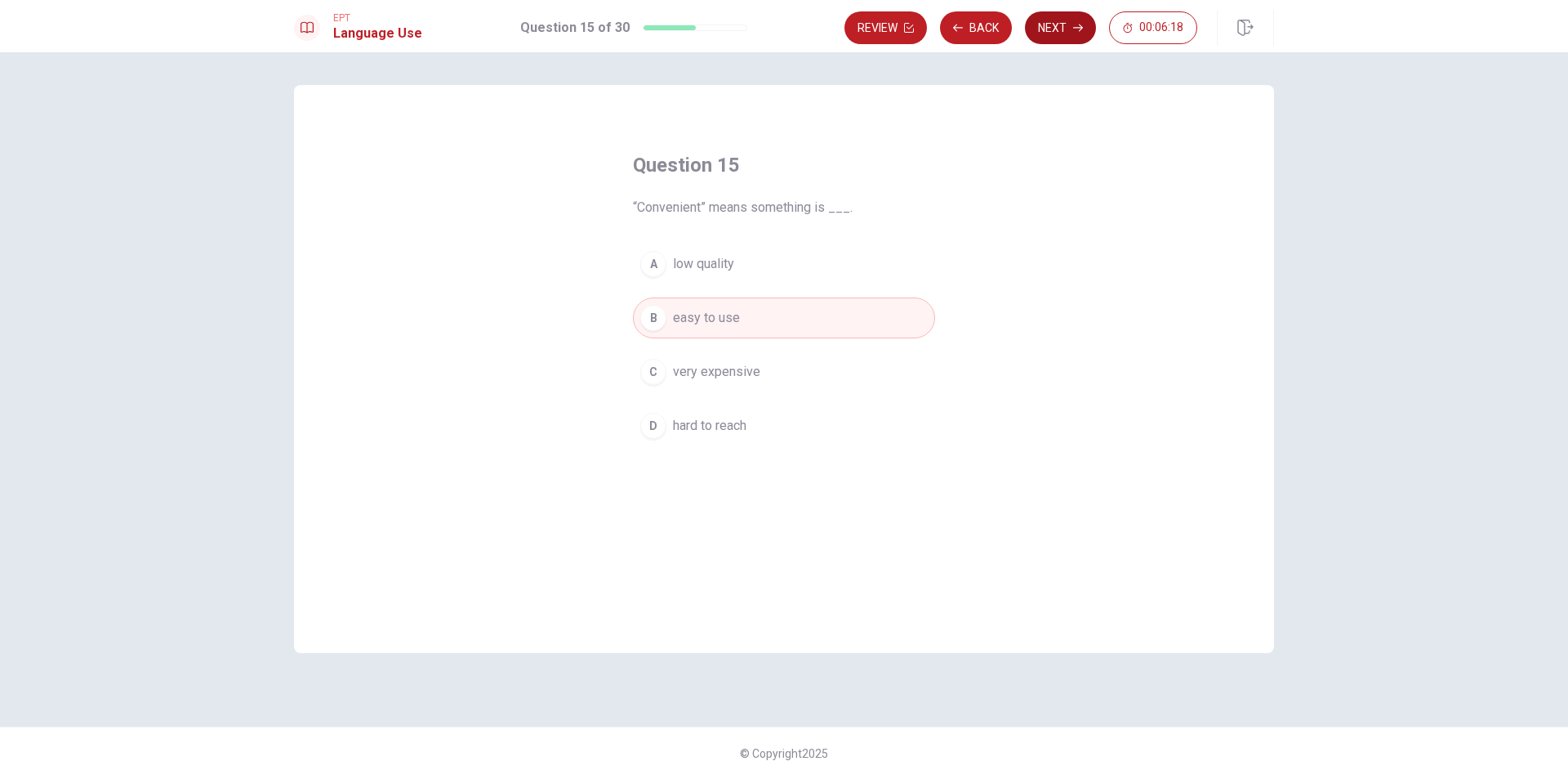
click at [1074, 22] on button "Next" at bounding box center [1060, 27] width 71 height 32
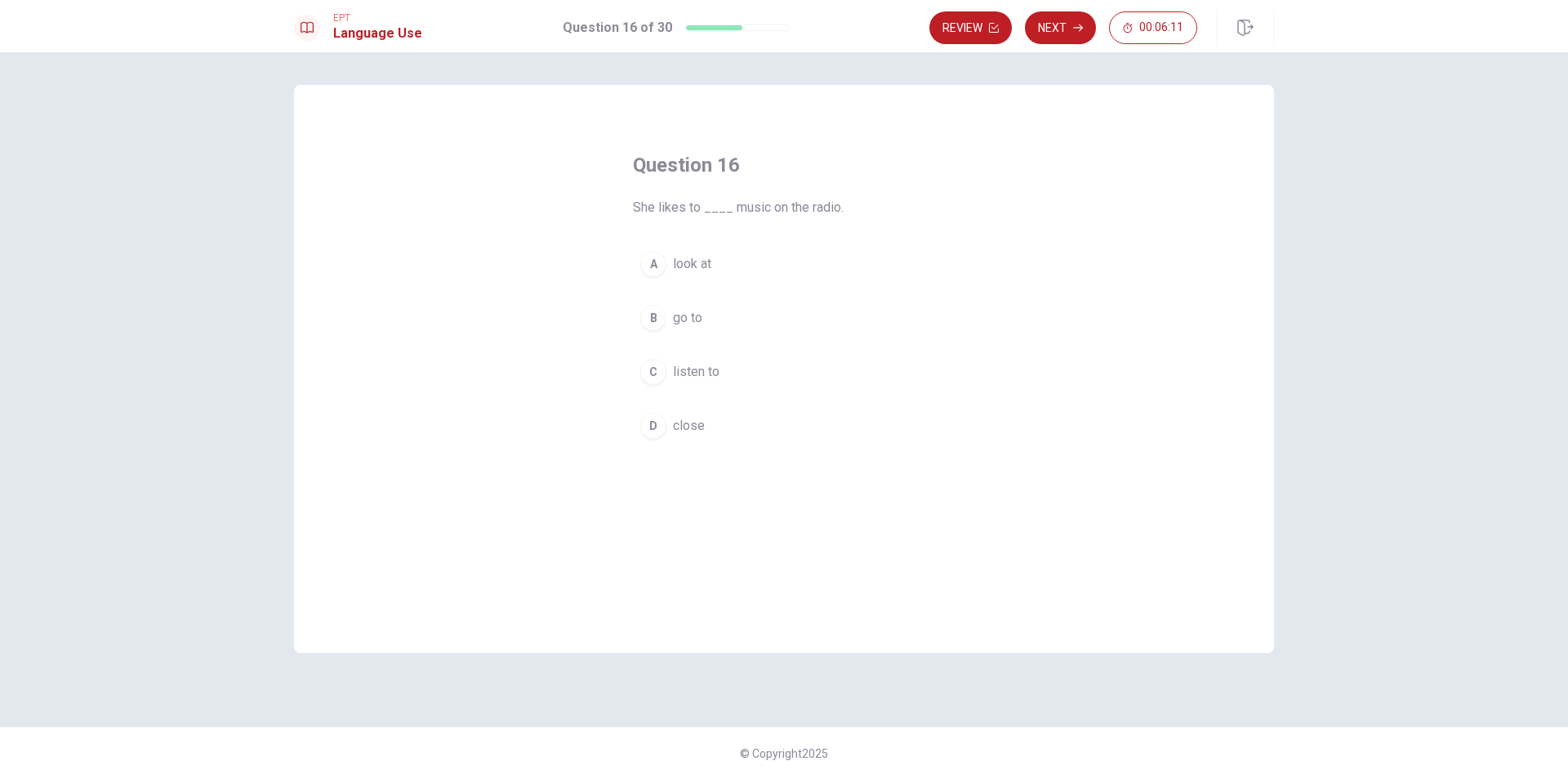
click at [651, 364] on div "C" at bounding box center [653, 371] width 26 height 26
click at [1055, 30] on button "Next" at bounding box center [1060, 27] width 71 height 32
click at [653, 312] on div "B" at bounding box center [653, 317] width 26 height 26
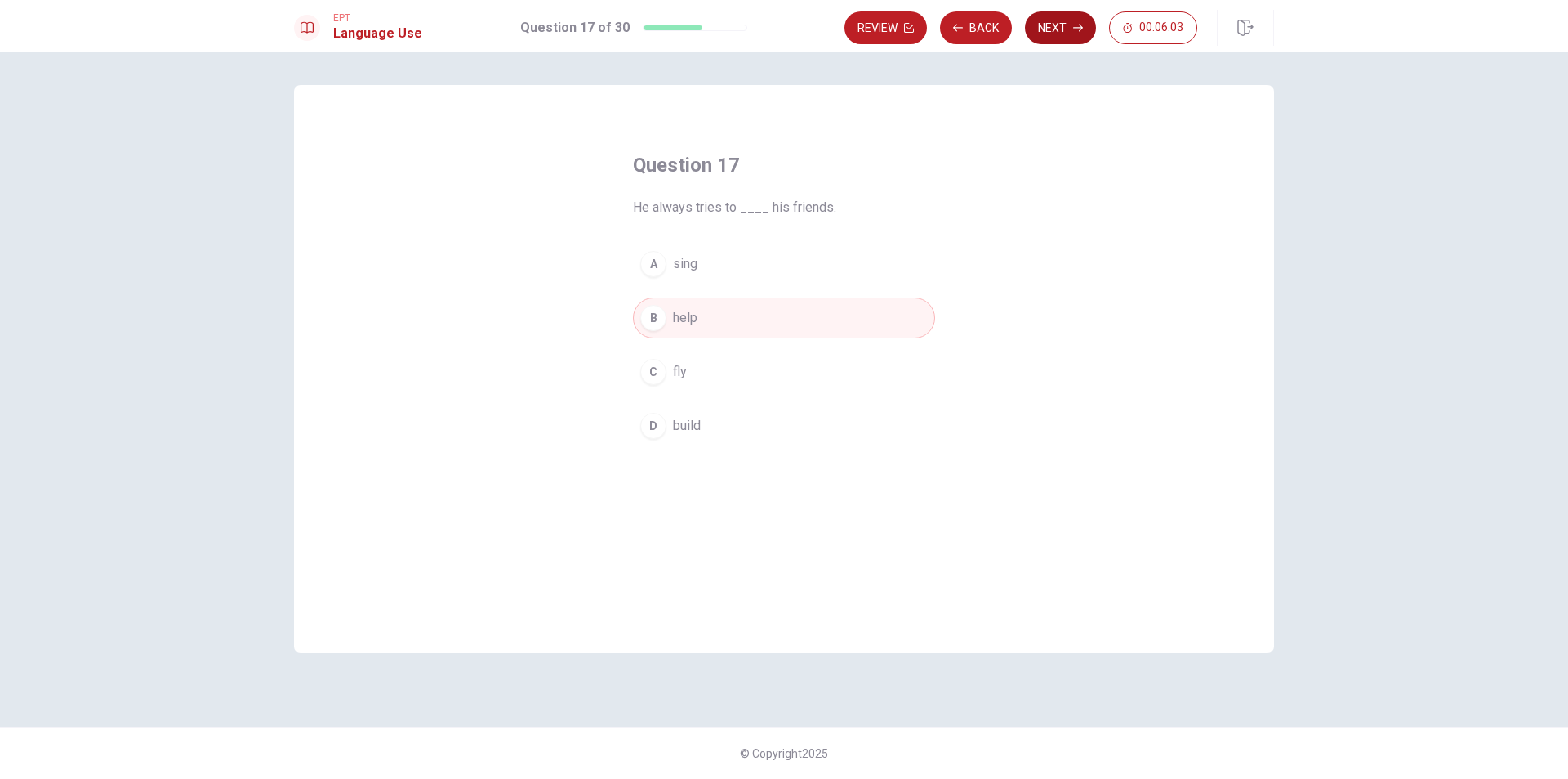
click at [1046, 32] on button "Next" at bounding box center [1060, 27] width 71 height 32
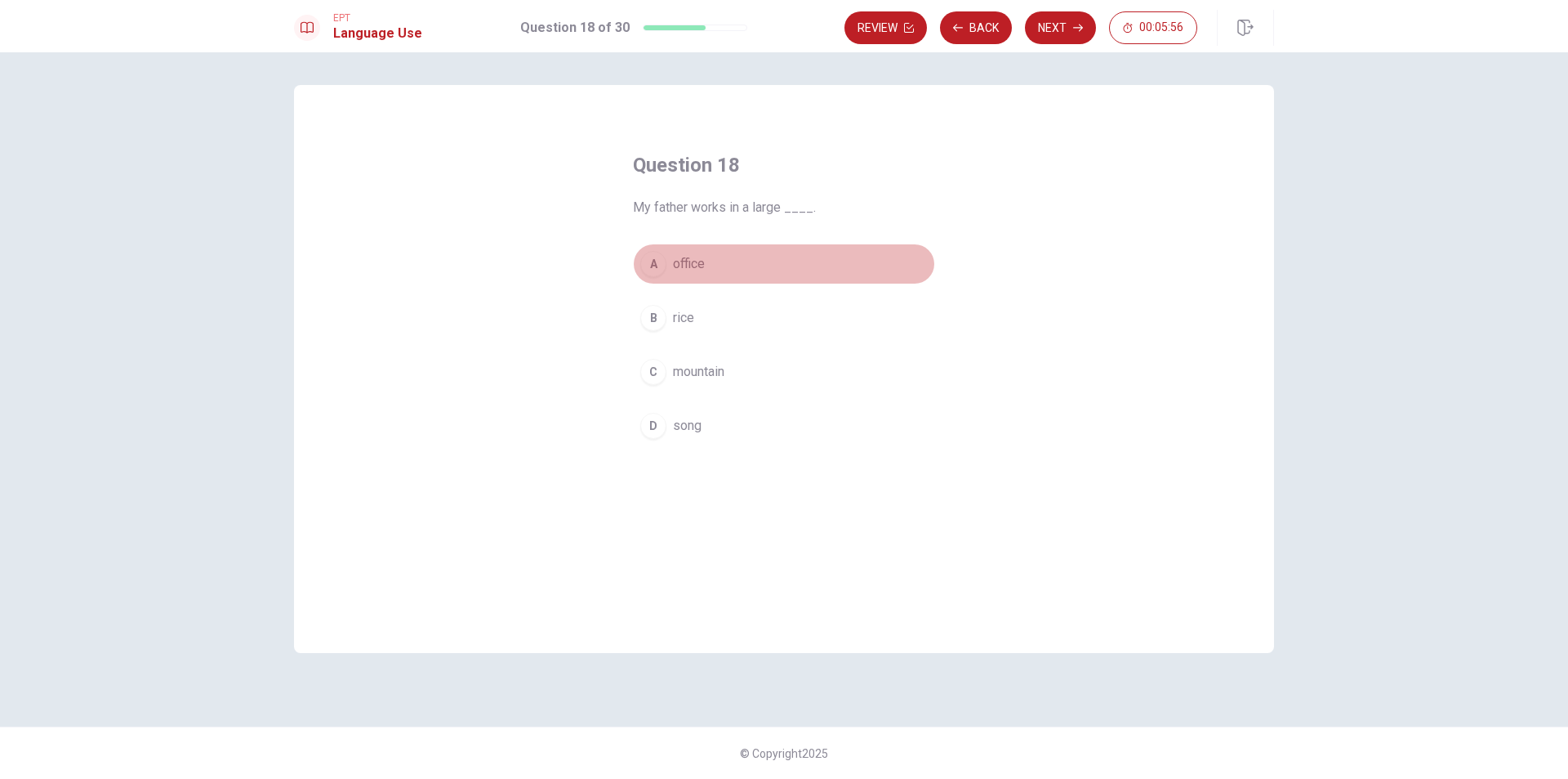
click at [655, 259] on div "A" at bounding box center [653, 264] width 26 height 26
click at [1081, 27] on icon "button" at bounding box center [1078, 28] width 10 height 8
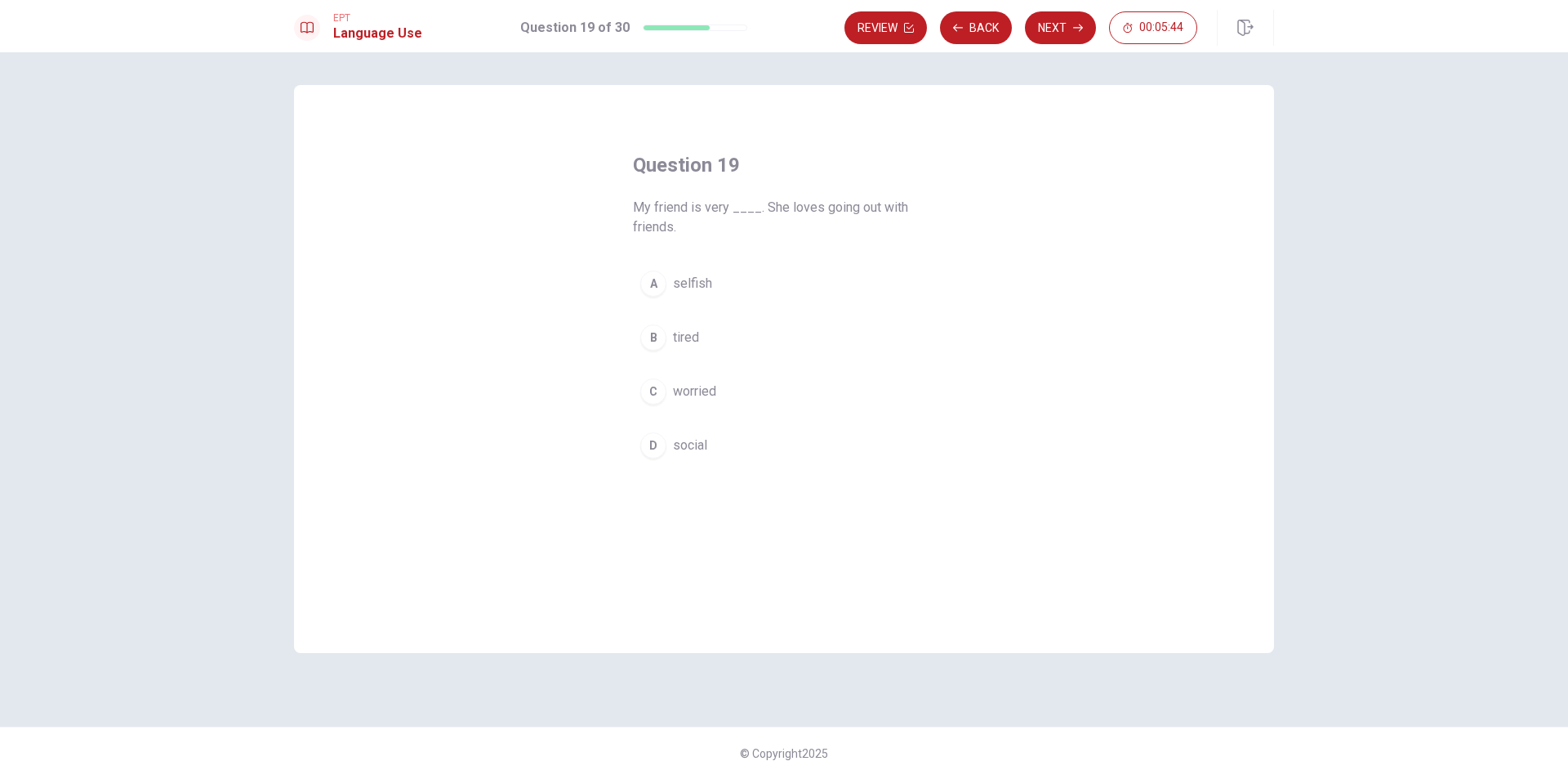
click at [647, 449] on div "D" at bounding box center [653, 445] width 26 height 26
click at [1065, 34] on button "Next" at bounding box center [1060, 27] width 71 height 32
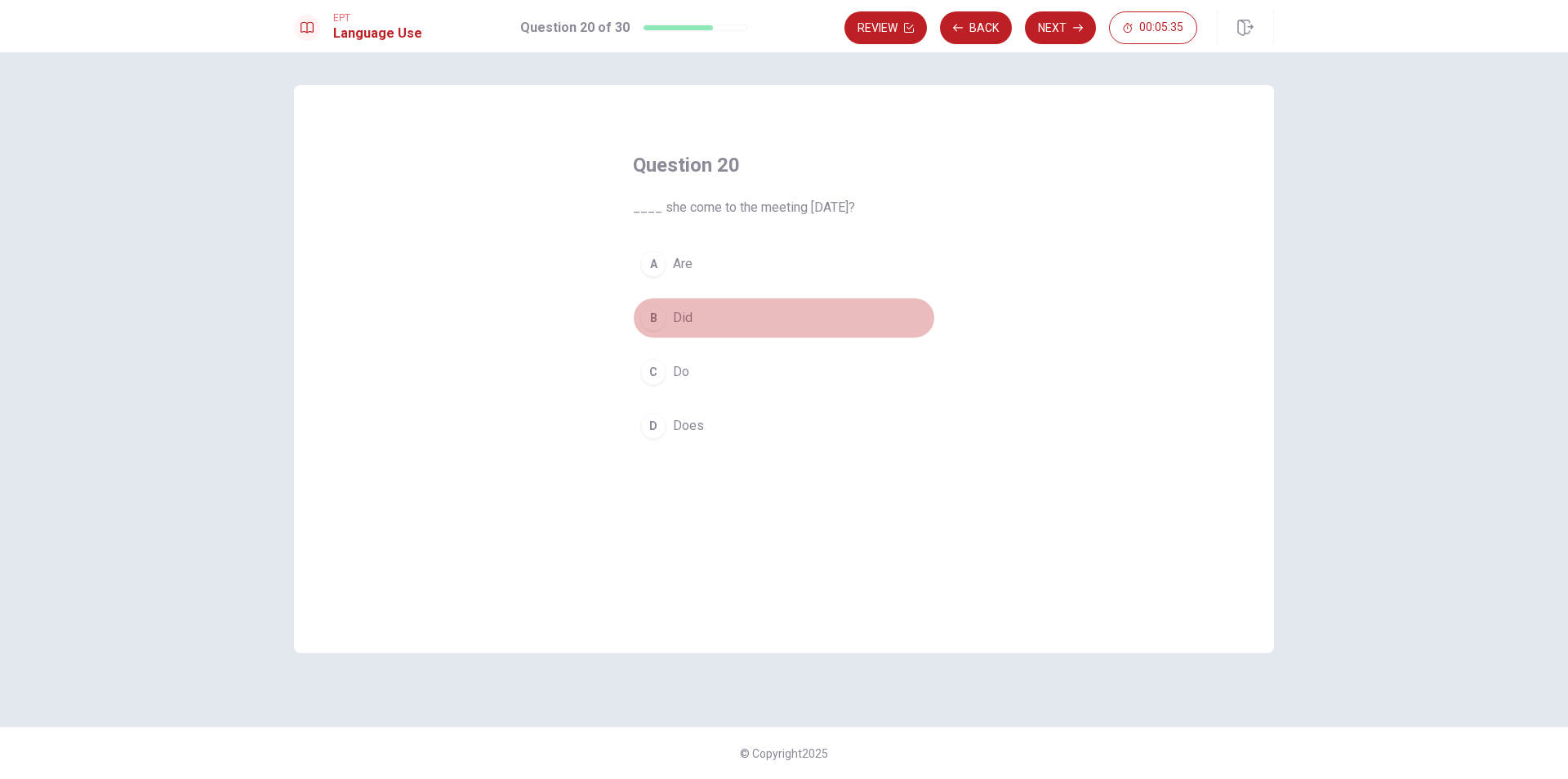
click at [653, 315] on div "B" at bounding box center [653, 317] width 26 height 26
click at [1056, 25] on button "Next" at bounding box center [1060, 27] width 71 height 32
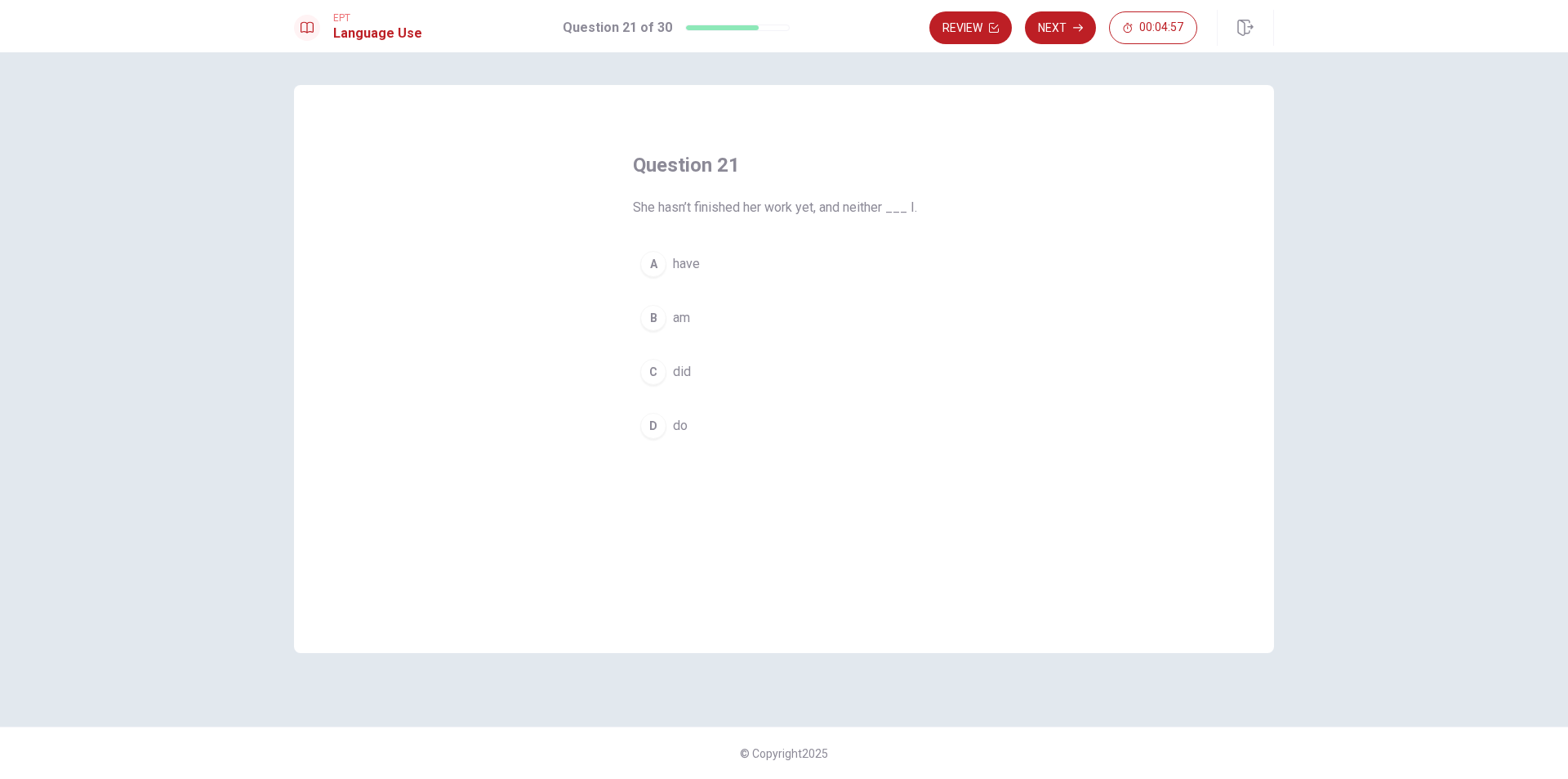
click at [663, 273] on button "A have" at bounding box center [784, 264] width 302 height 41
click at [1062, 19] on button "Next" at bounding box center [1060, 27] width 71 height 32
click at [650, 426] on div "D" at bounding box center [653, 426] width 26 height 26
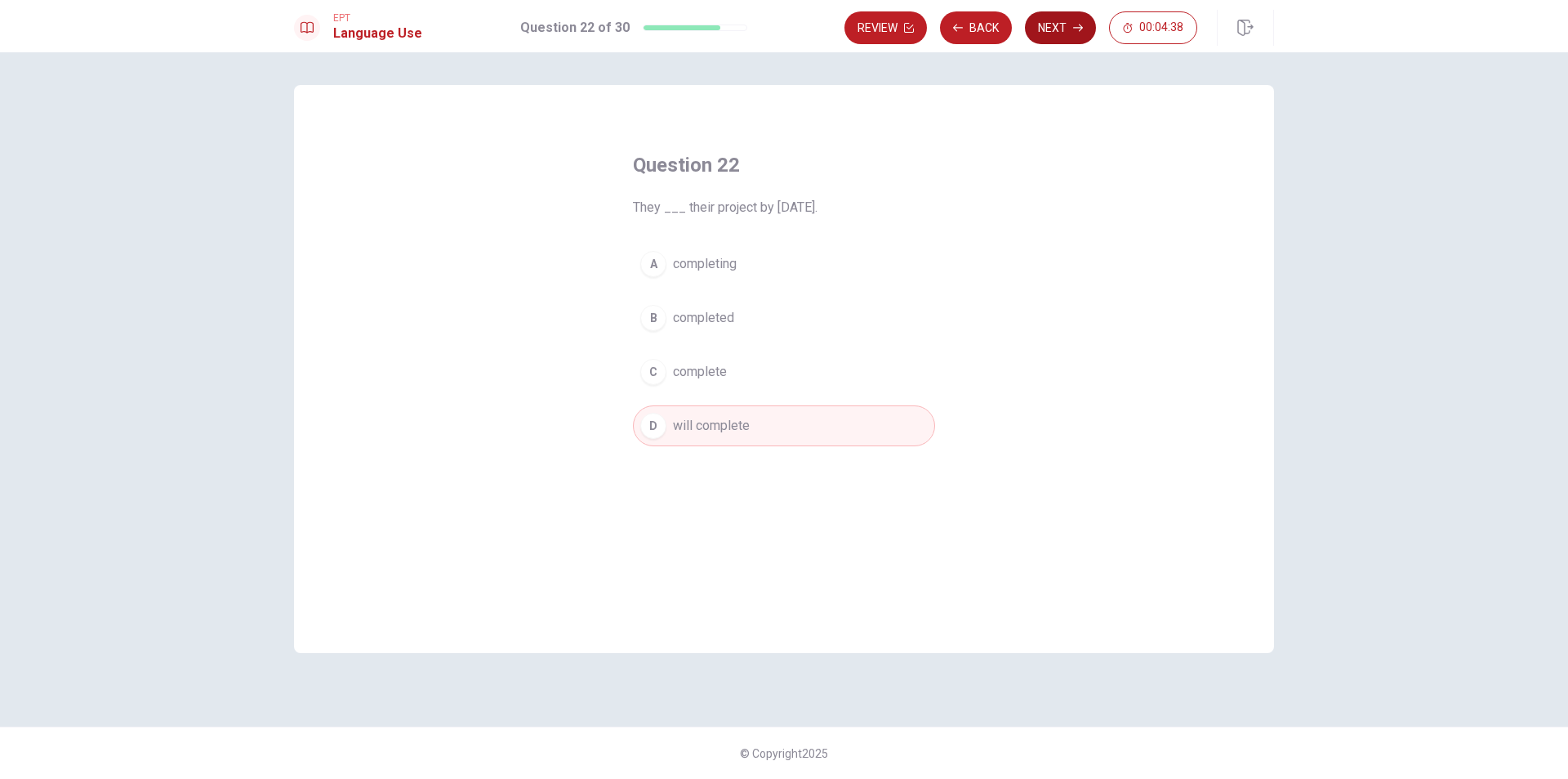
click at [1054, 28] on button "Next" at bounding box center [1060, 27] width 71 height 32
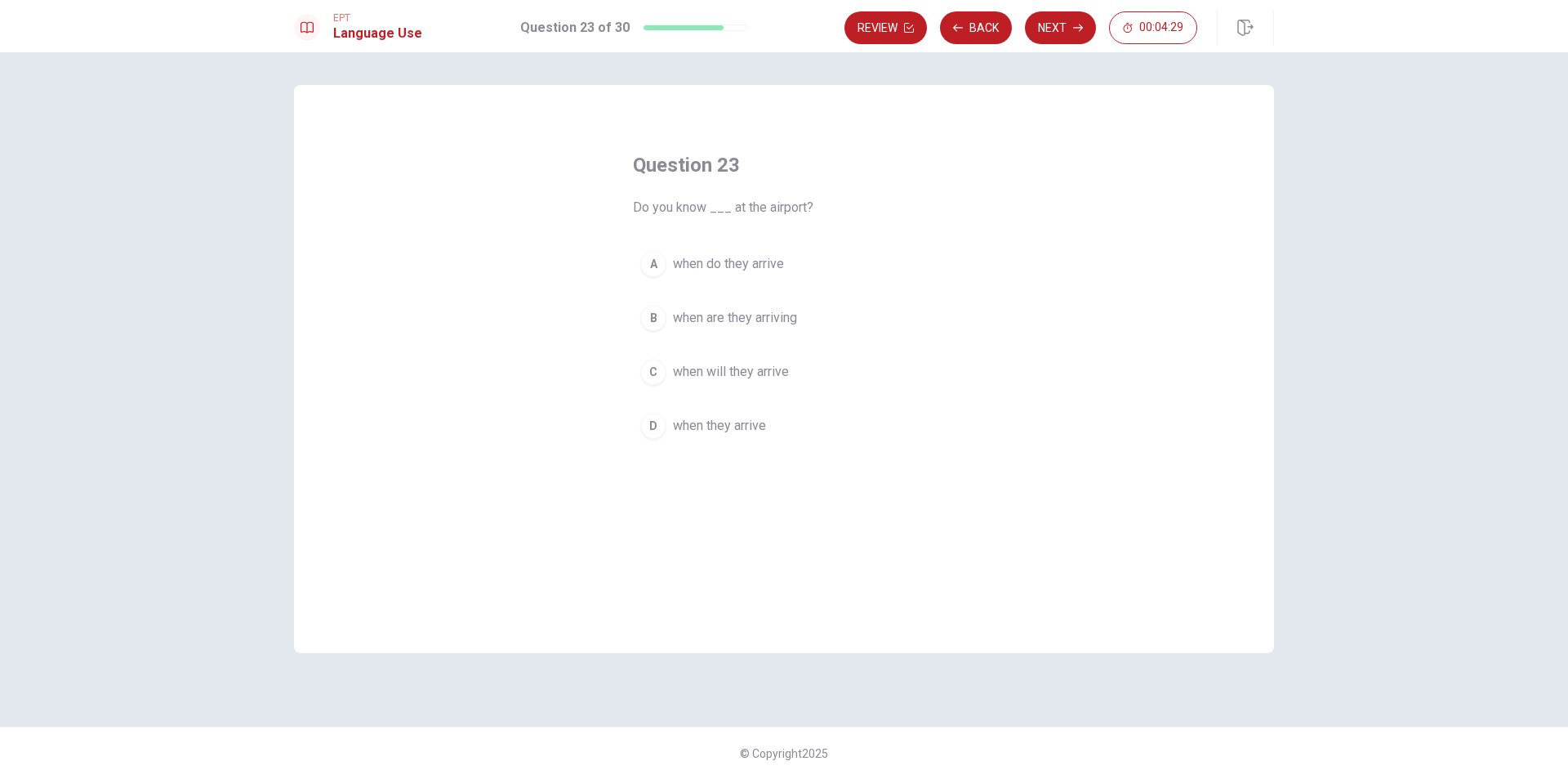
click at [665, 377] on button "C when will they arrive" at bounding box center [784, 372] width 302 height 41
click at [1068, 29] on button "Next" at bounding box center [1060, 27] width 71 height 32
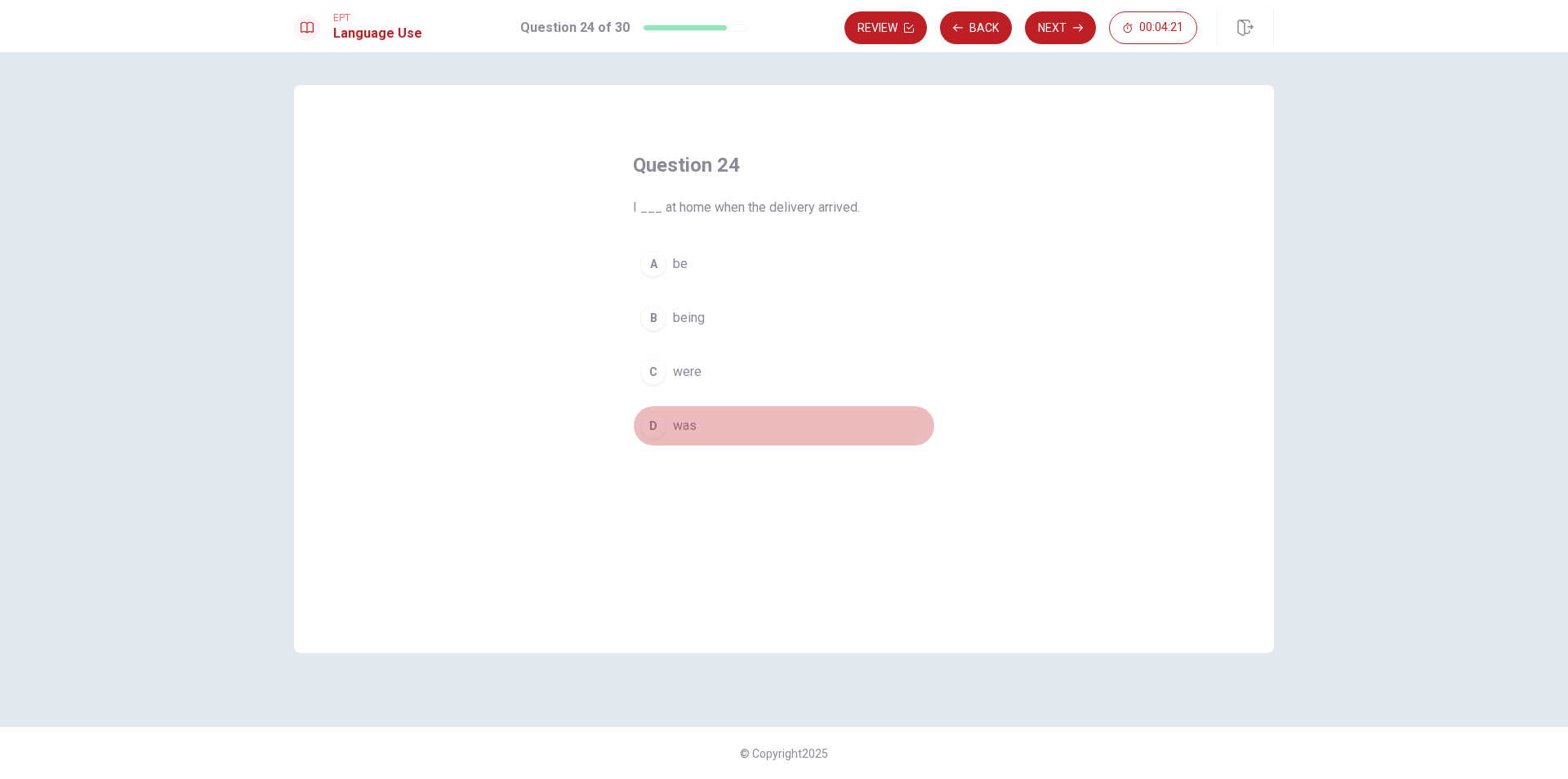
click at [649, 422] on div "D" at bounding box center [653, 426] width 26 height 26
click at [1039, 32] on button "Next" at bounding box center [1060, 27] width 71 height 32
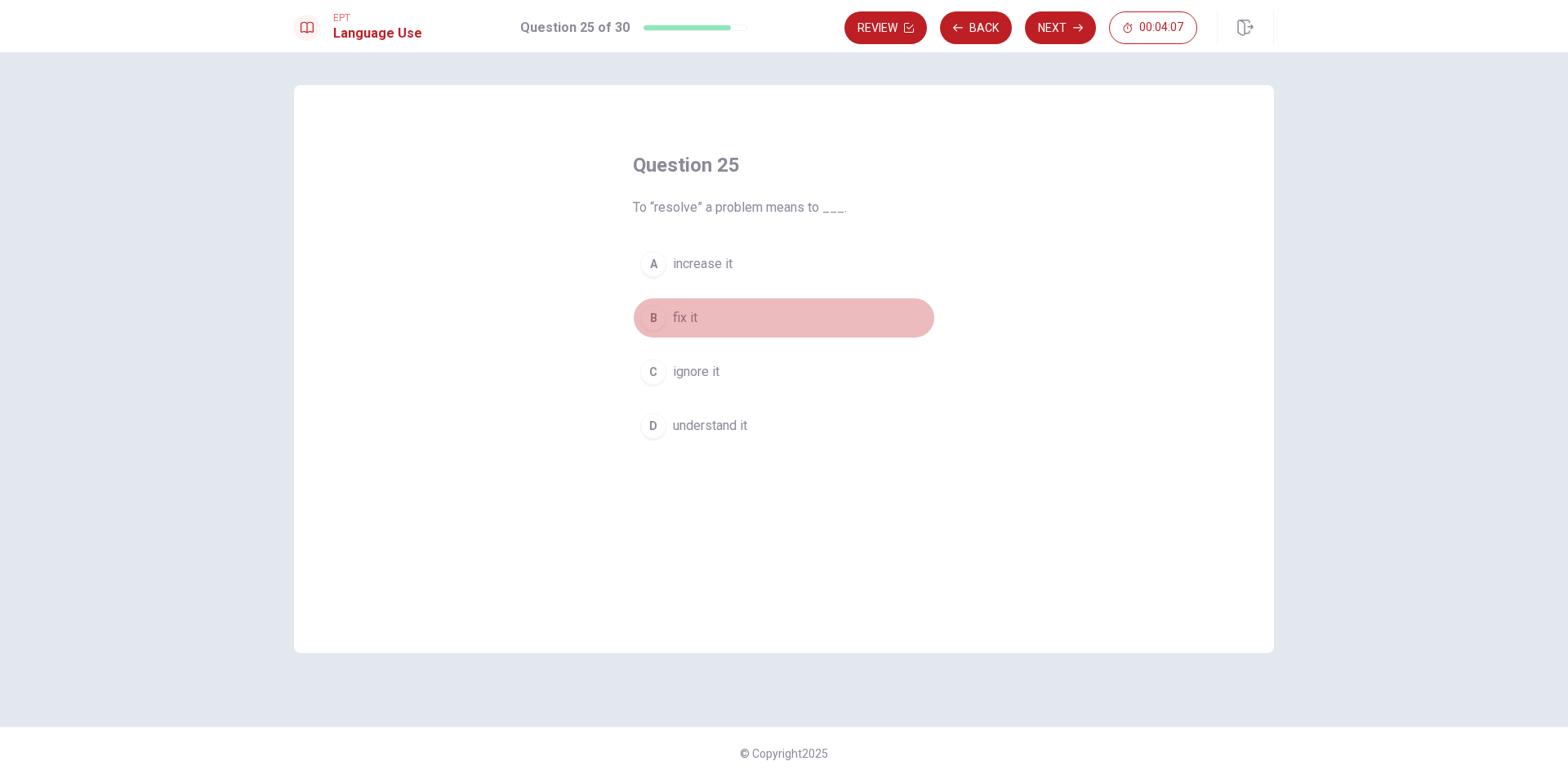
click at [658, 312] on div "B" at bounding box center [653, 317] width 26 height 26
click at [1056, 29] on button "Next" at bounding box center [1060, 27] width 71 height 32
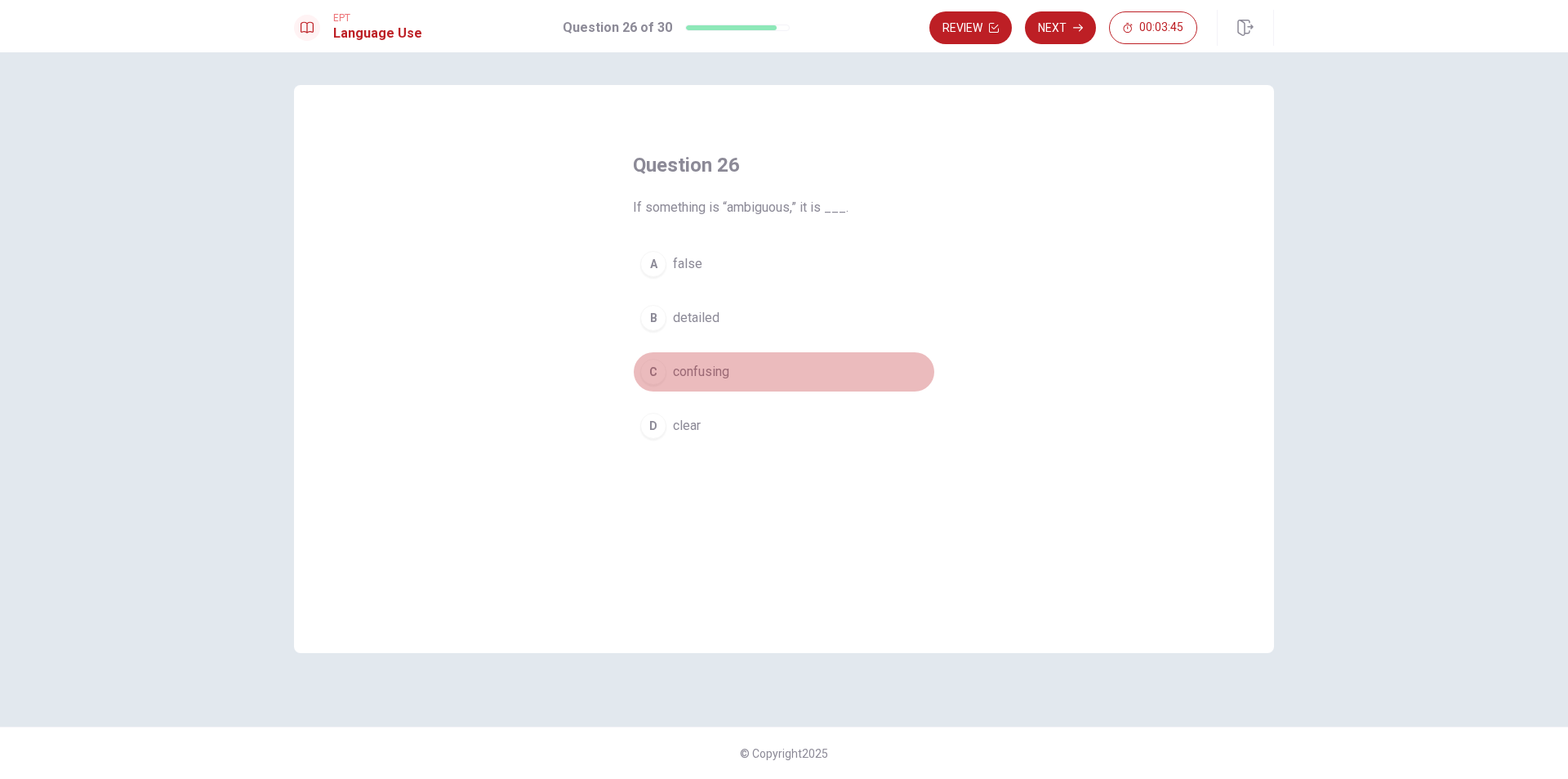
click at [655, 368] on div "C" at bounding box center [653, 371] width 26 height 26
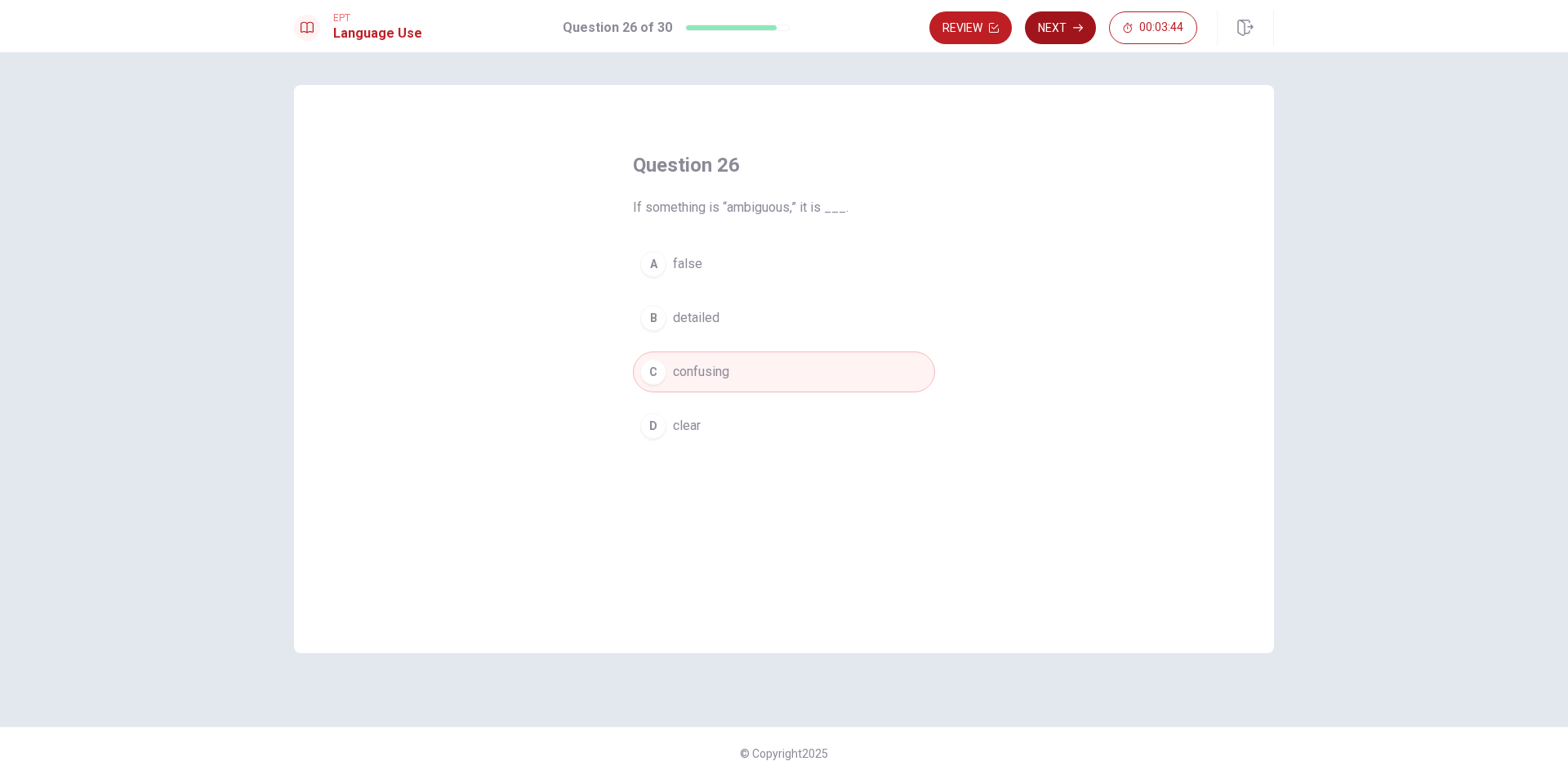
click at [1059, 26] on button "Next" at bounding box center [1060, 27] width 71 height 32
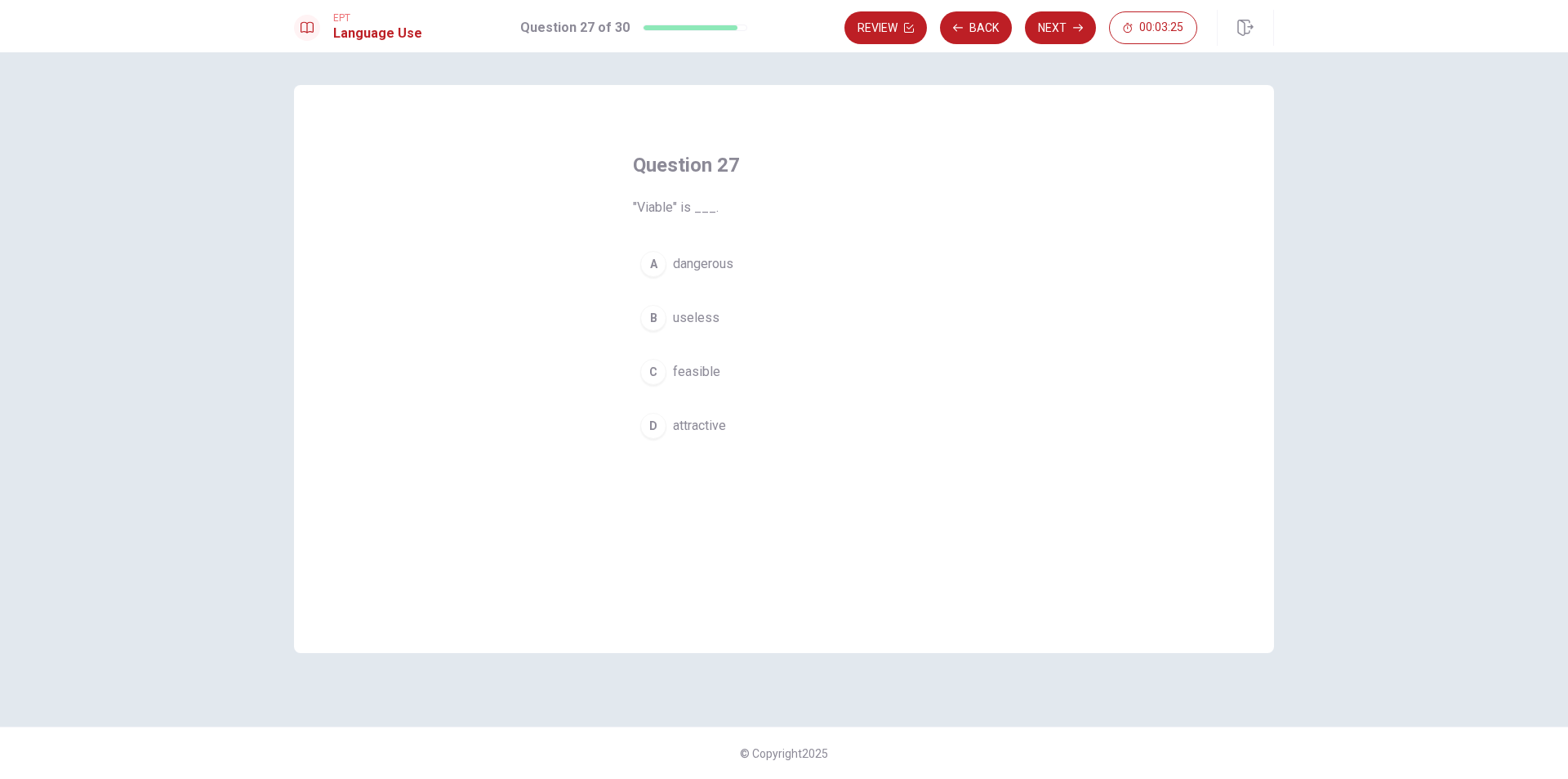
click at [652, 370] on div "C" at bounding box center [653, 371] width 26 height 26
click at [1060, 29] on button "Next" at bounding box center [1060, 27] width 71 height 32
click at [658, 430] on div "D" at bounding box center [653, 426] width 26 height 26
click at [1049, 17] on button "Next" at bounding box center [1060, 27] width 71 height 32
click at [663, 317] on div "B" at bounding box center [653, 317] width 26 height 26
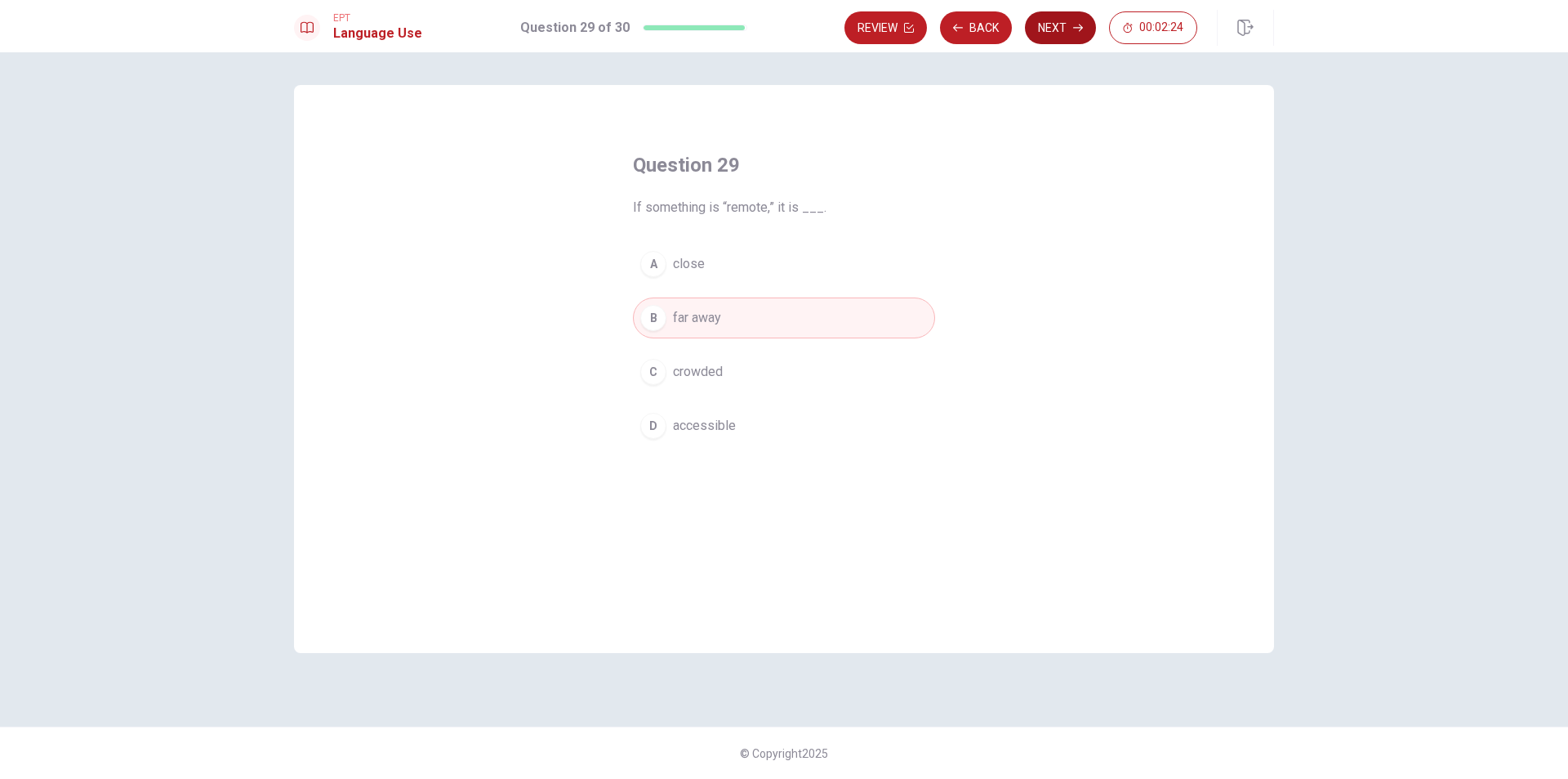
click at [1056, 27] on button "Next" at bounding box center [1060, 27] width 71 height 32
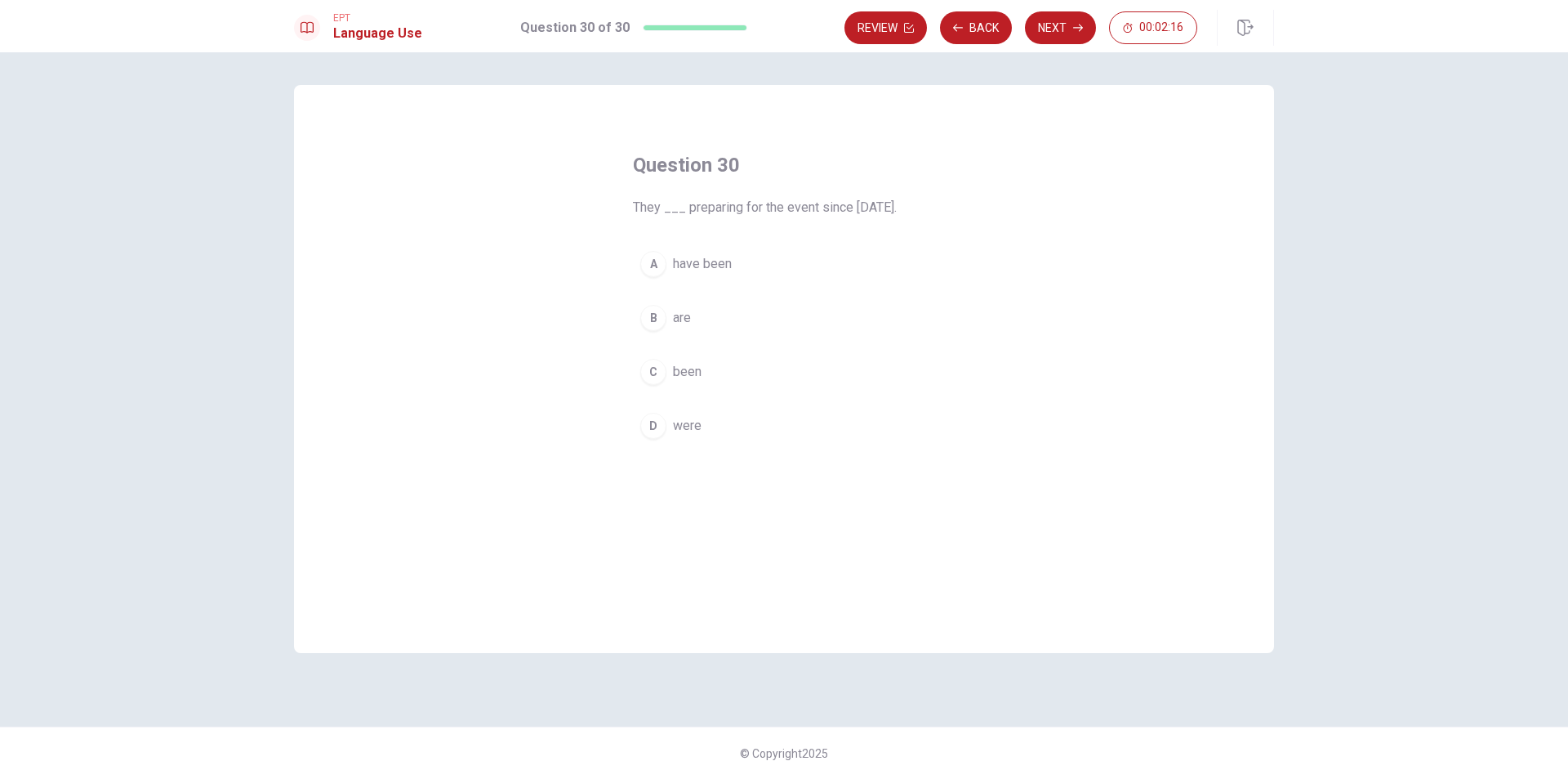
click at [659, 260] on div "A" at bounding box center [653, 264] width 26 height 26
click at [1064, 27] on button "Next" at bounding box center [1060, 27] width 71 height 32
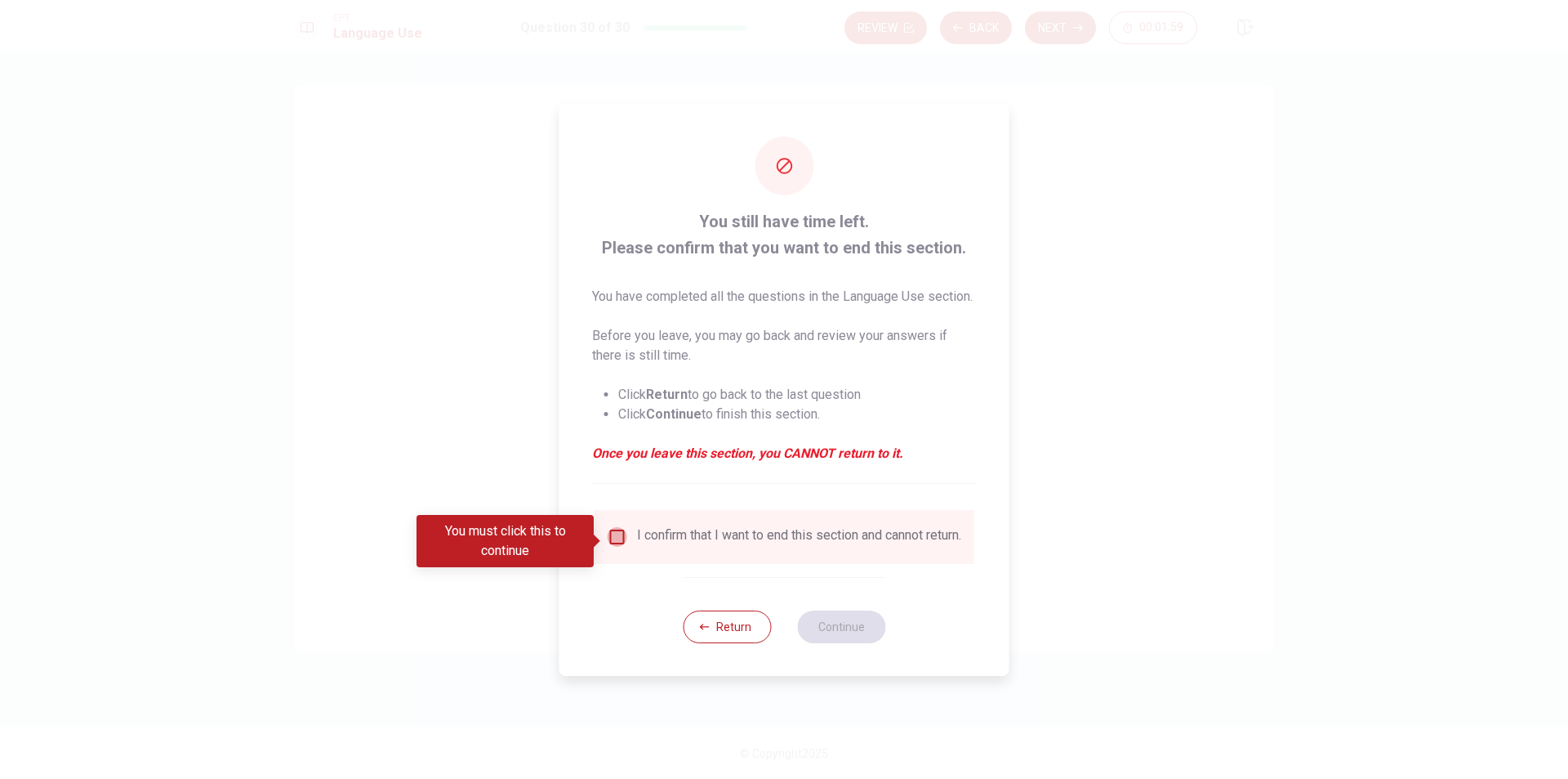
click at [608, 530] on input "You must click this to continue" at bounding box center [618, 537] width 20 height 20
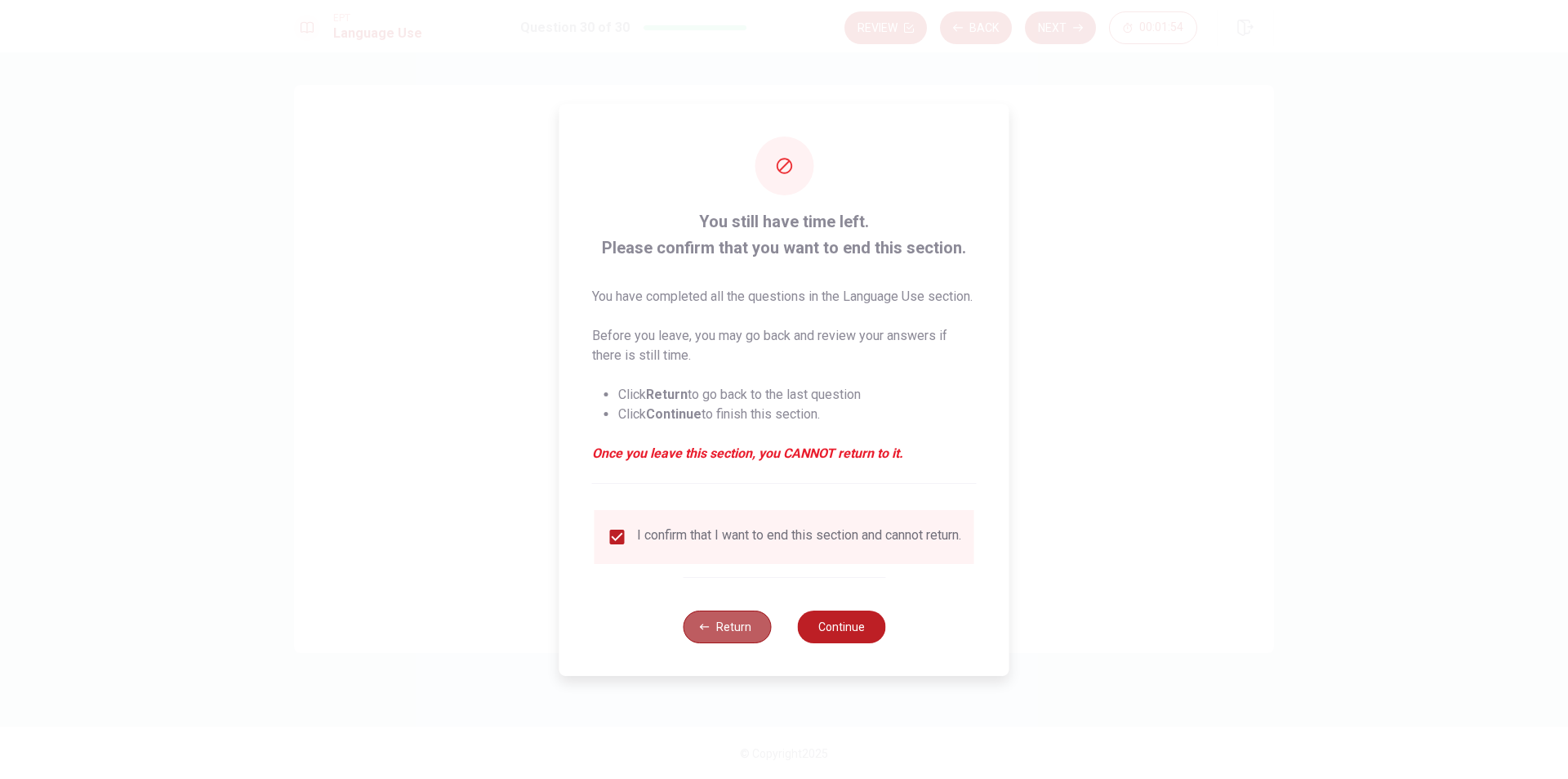
click at [739, 639] on button "Return" at bounding box center [727, 626] width 88 height 32
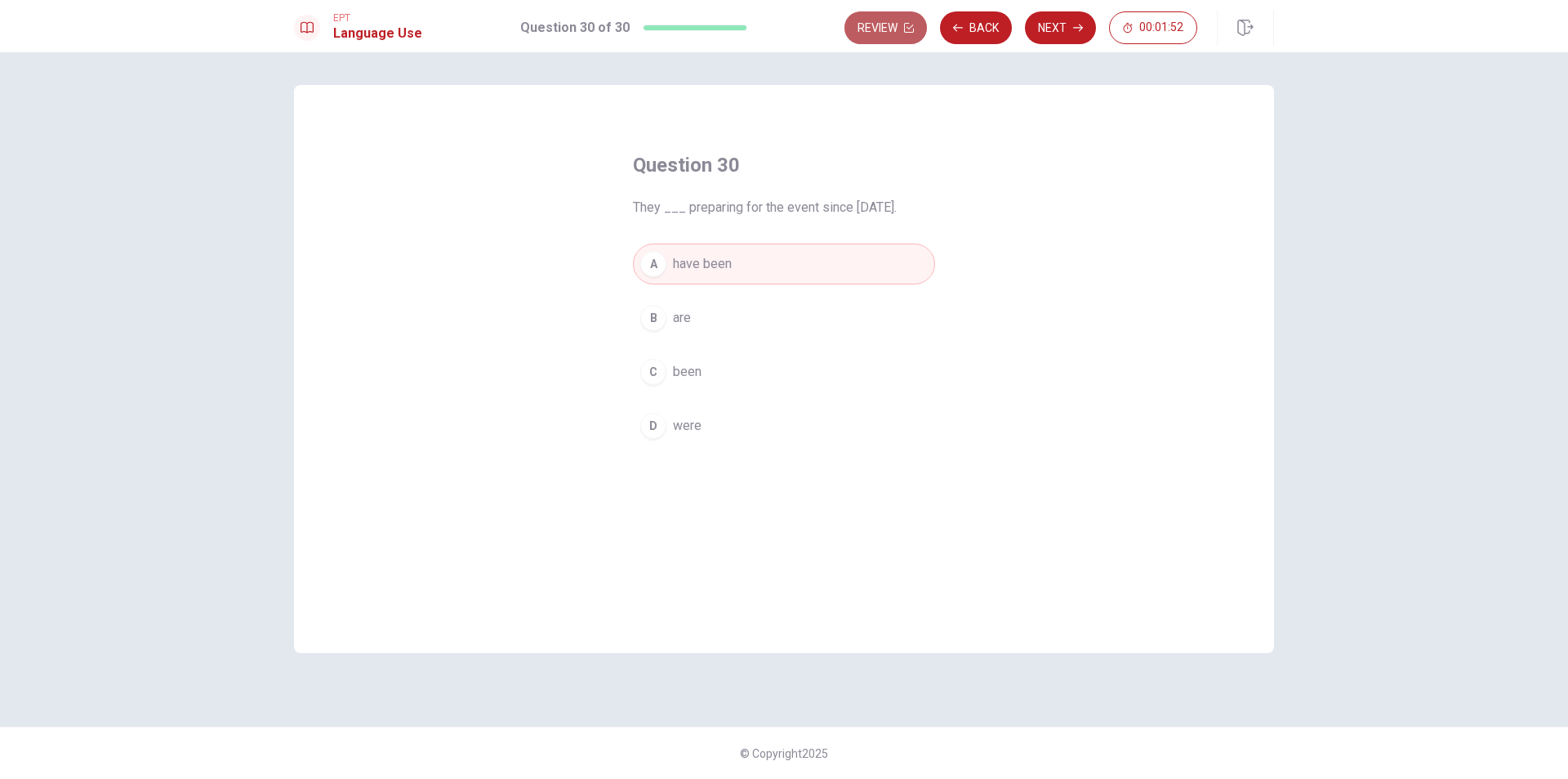
click at [890, 28] on button "Review" at bounding box center [885, 27] width 83 height 32
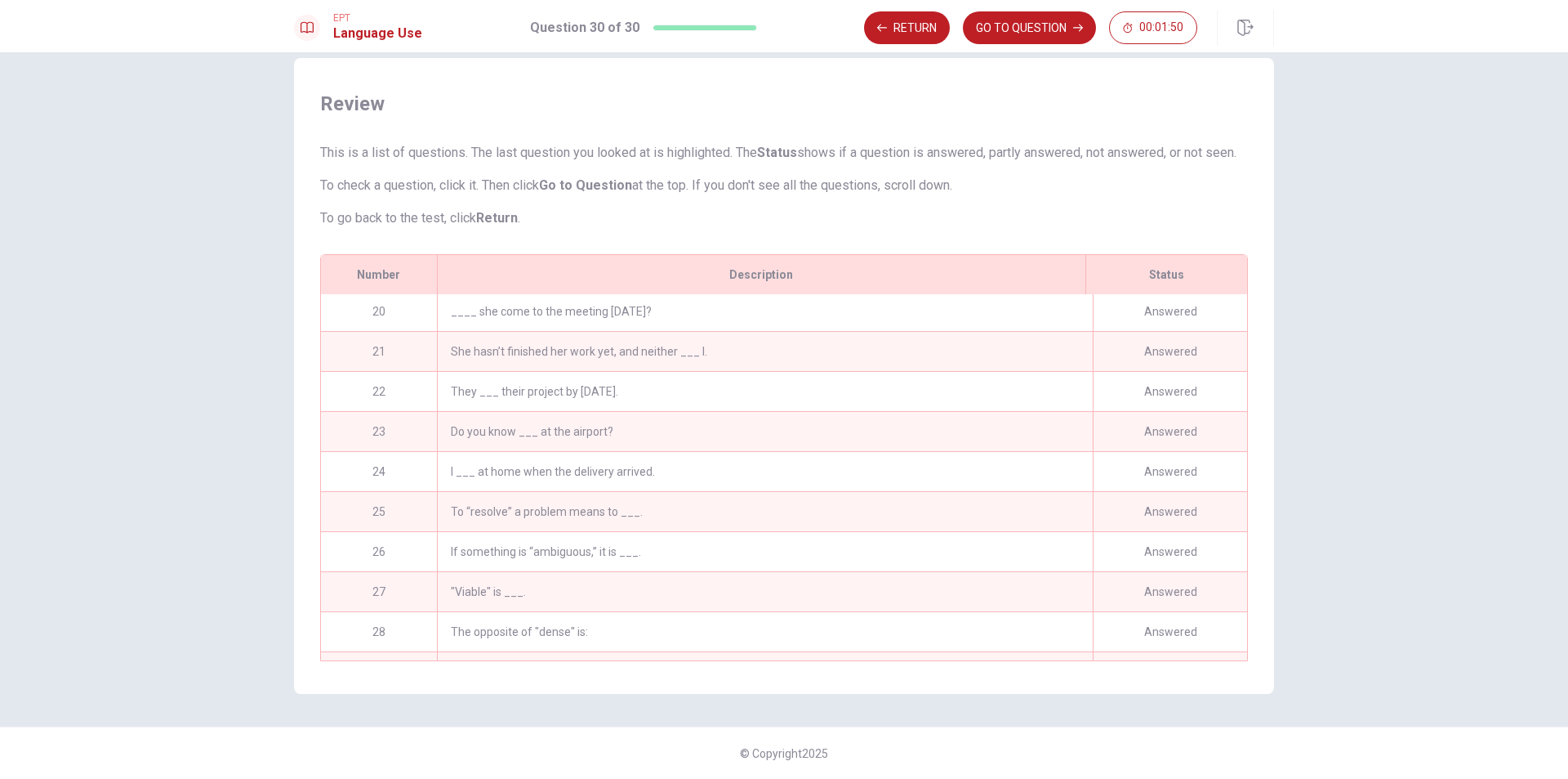
scroll to position [842, 0]
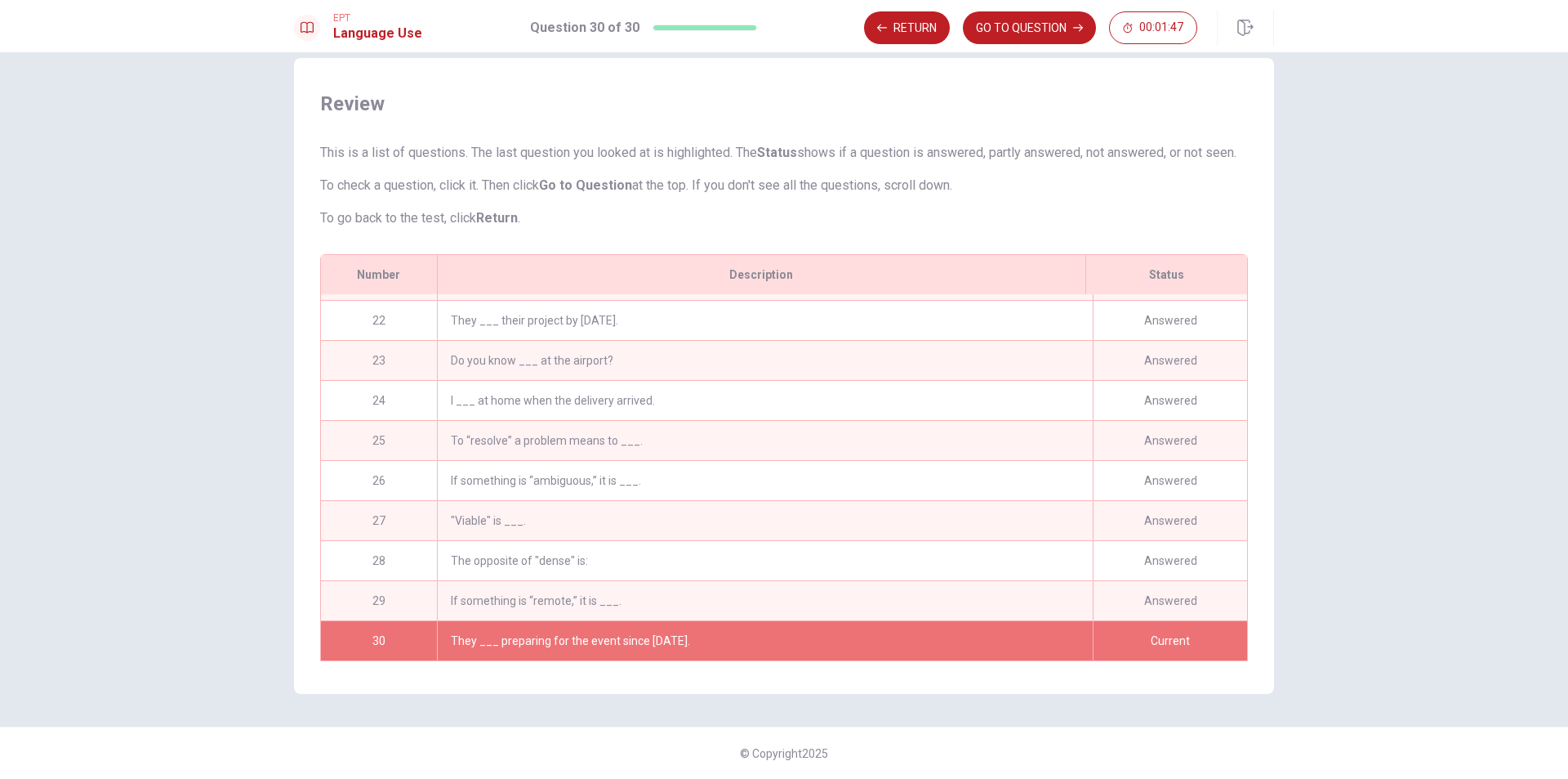
click at [1138, 626] on div "Current" at bounding box center [1170, 640] width 154 height 39
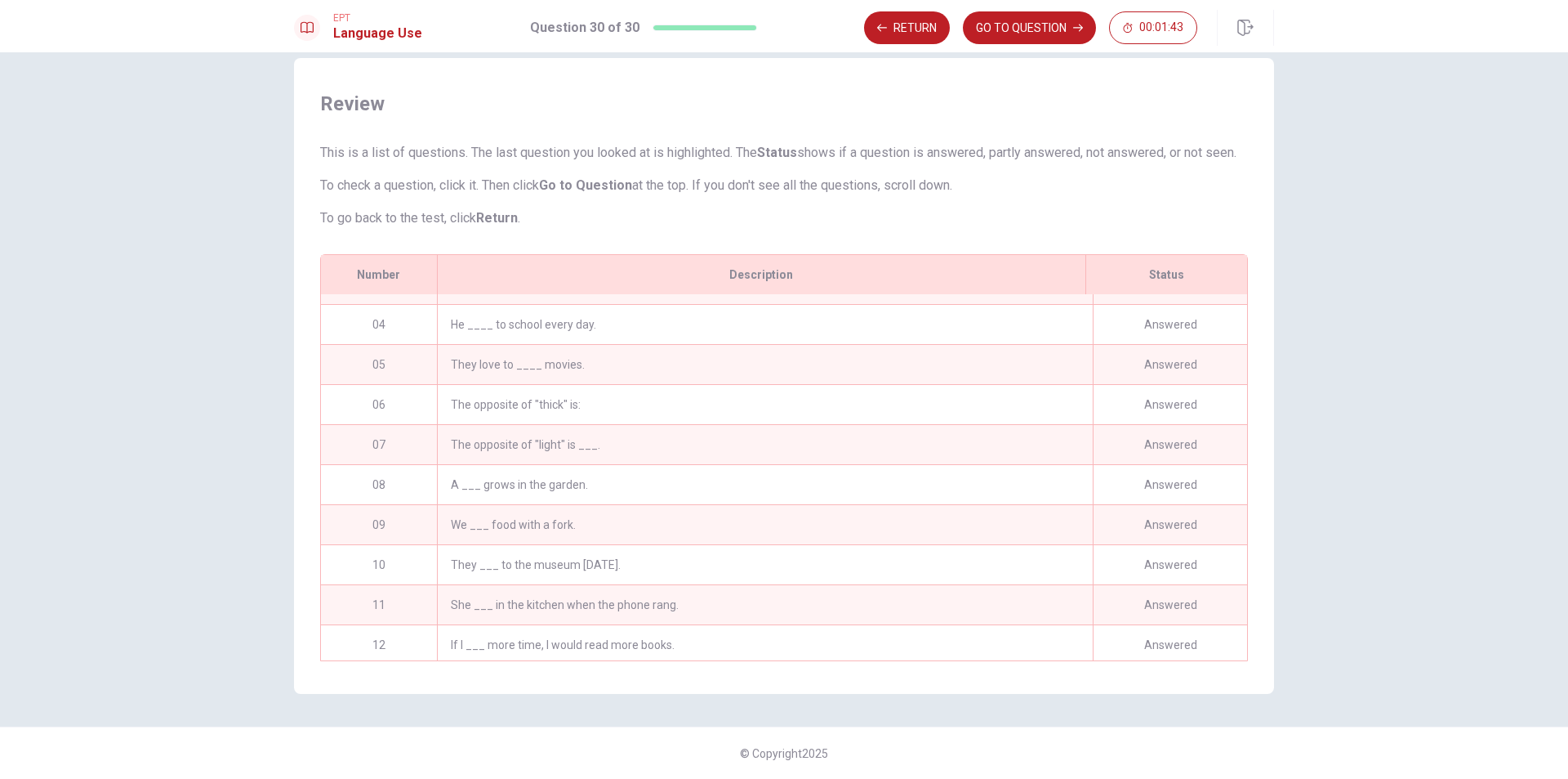
scroll to position [572, 0]
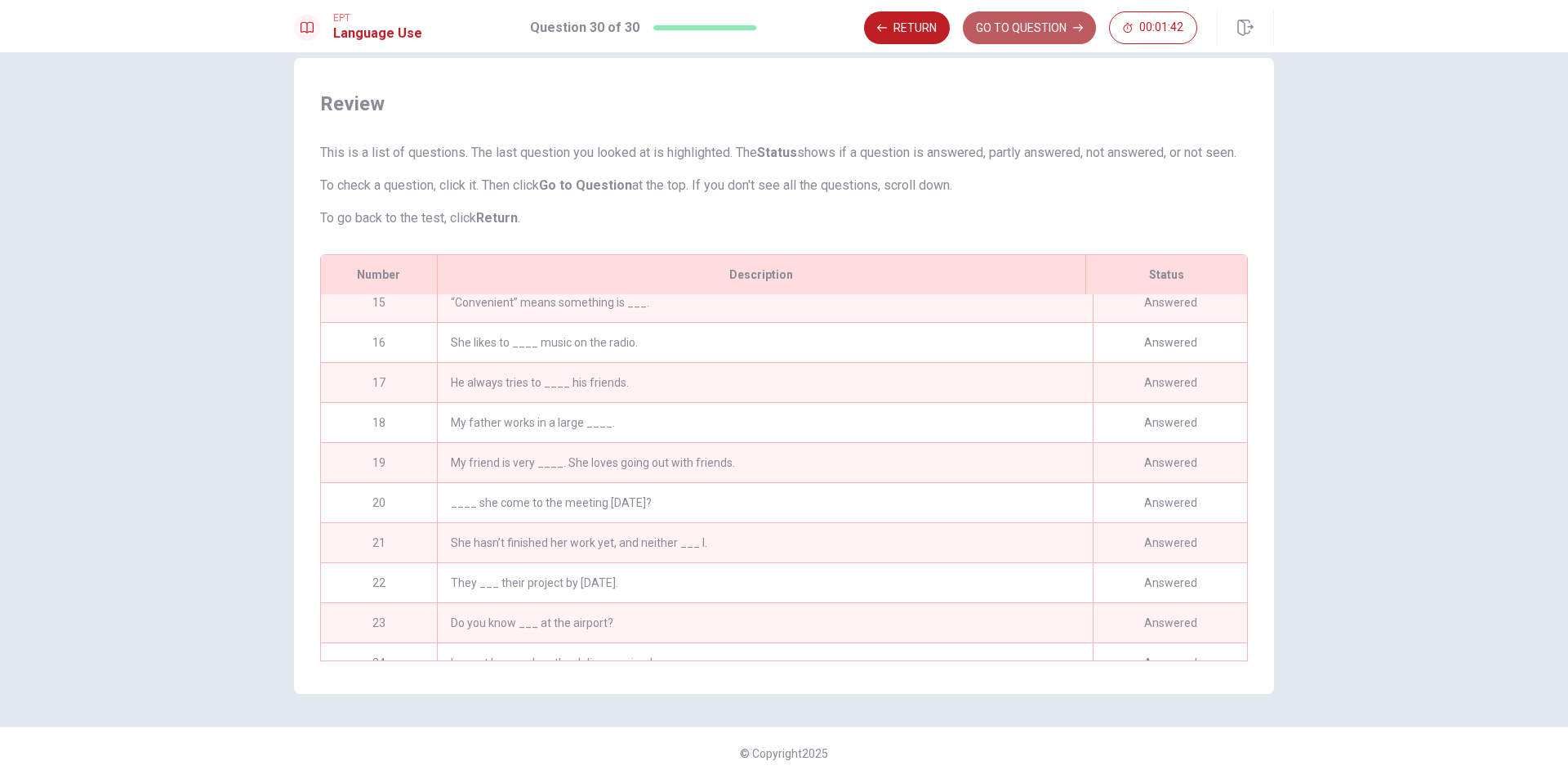
click at [1052, 22] on button "GO TO QUESTION" at bounding box center [1029, 27] width 133 height 32
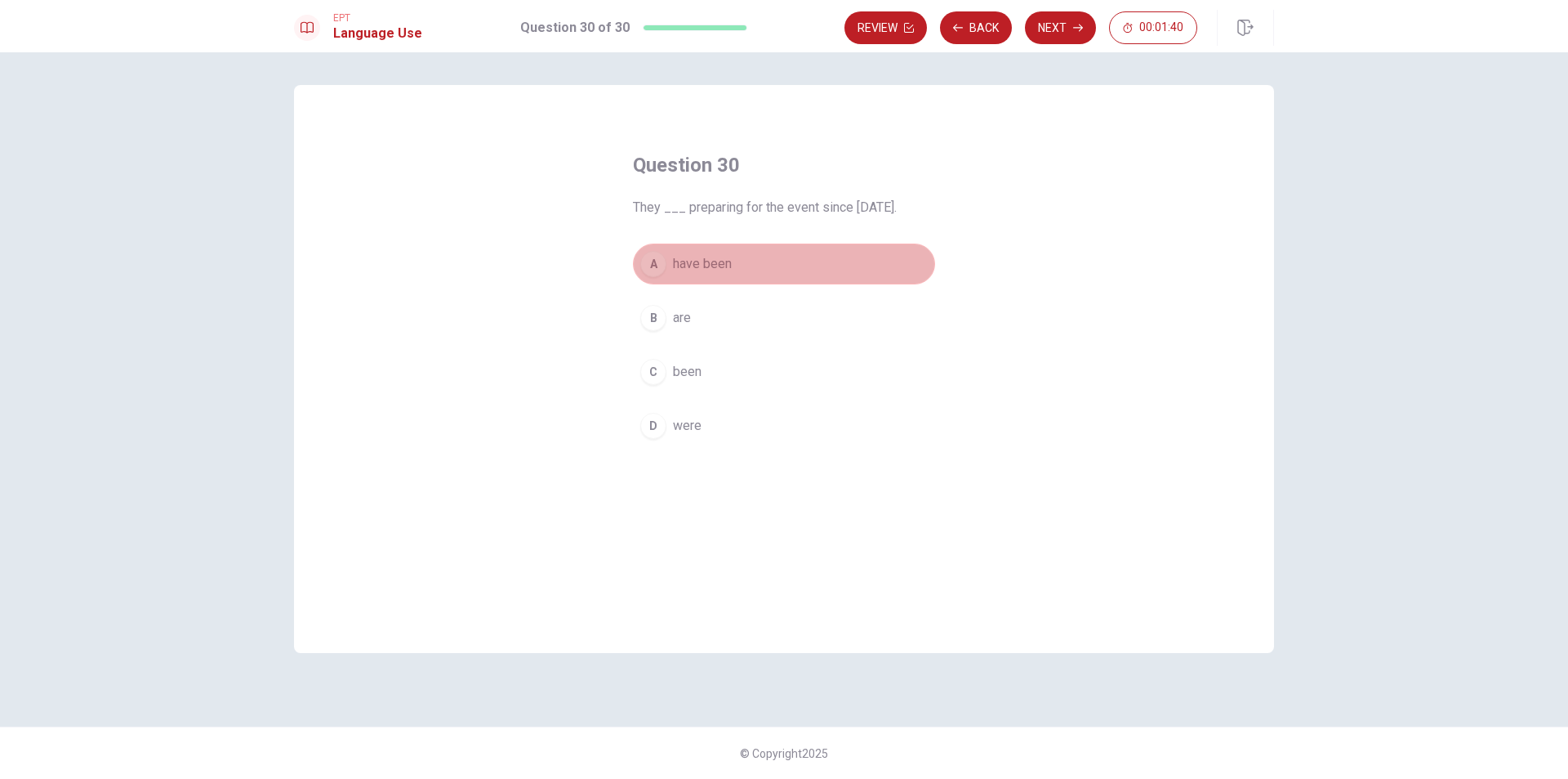
click at [653, 267] on div "A" at bounding box center [653, 264] width 26 height 26
click at [908, 254] on button "A have been" at bounding box center [784, 264] width 302 height 41
click at [1068, 22] on button "Next" at bounding box center [1060, 27] width 71 height 32
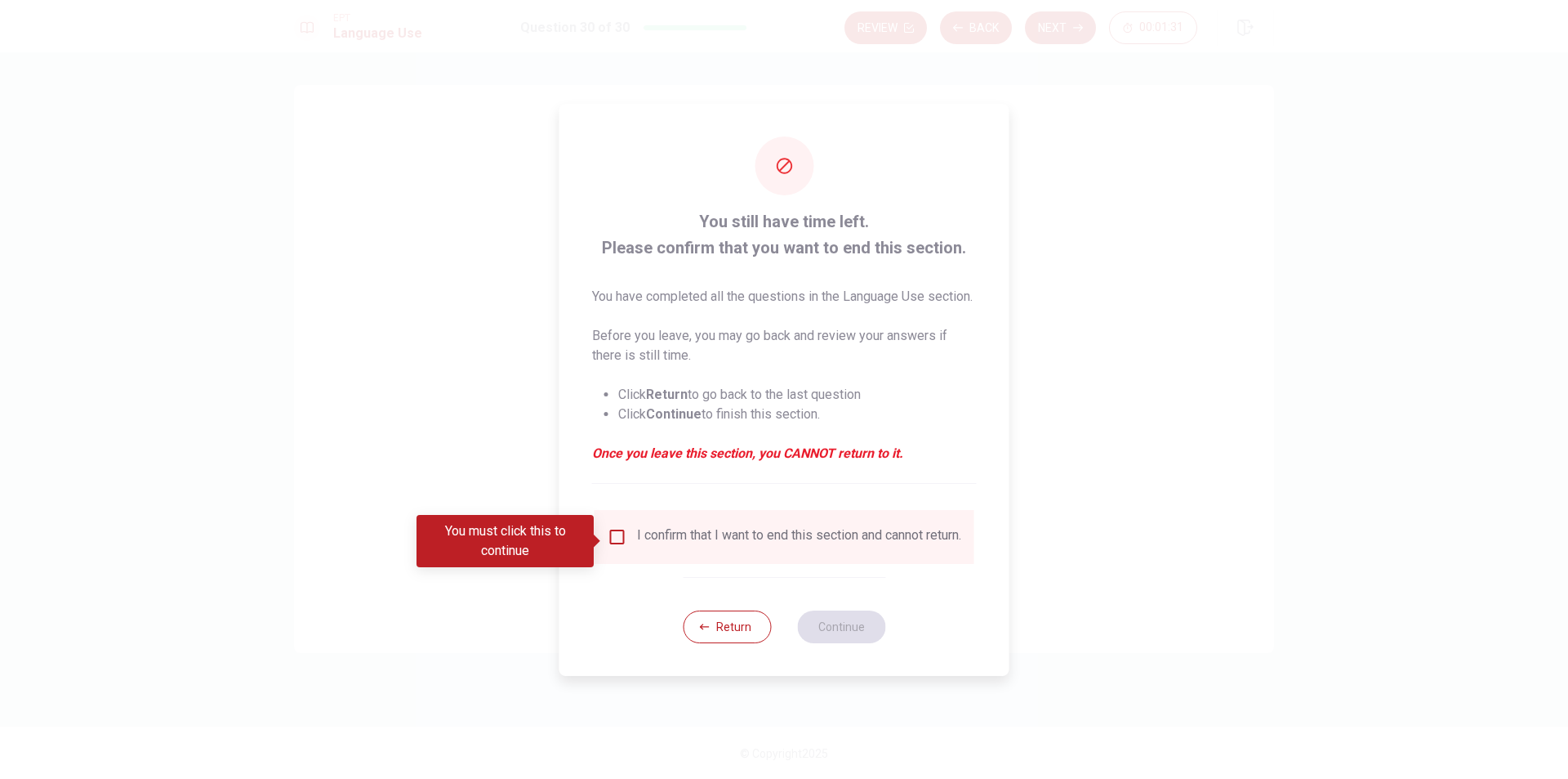
click at [618, 542] on input "You must click this to continue" at bounding box center [618, 537] width 20 height 20
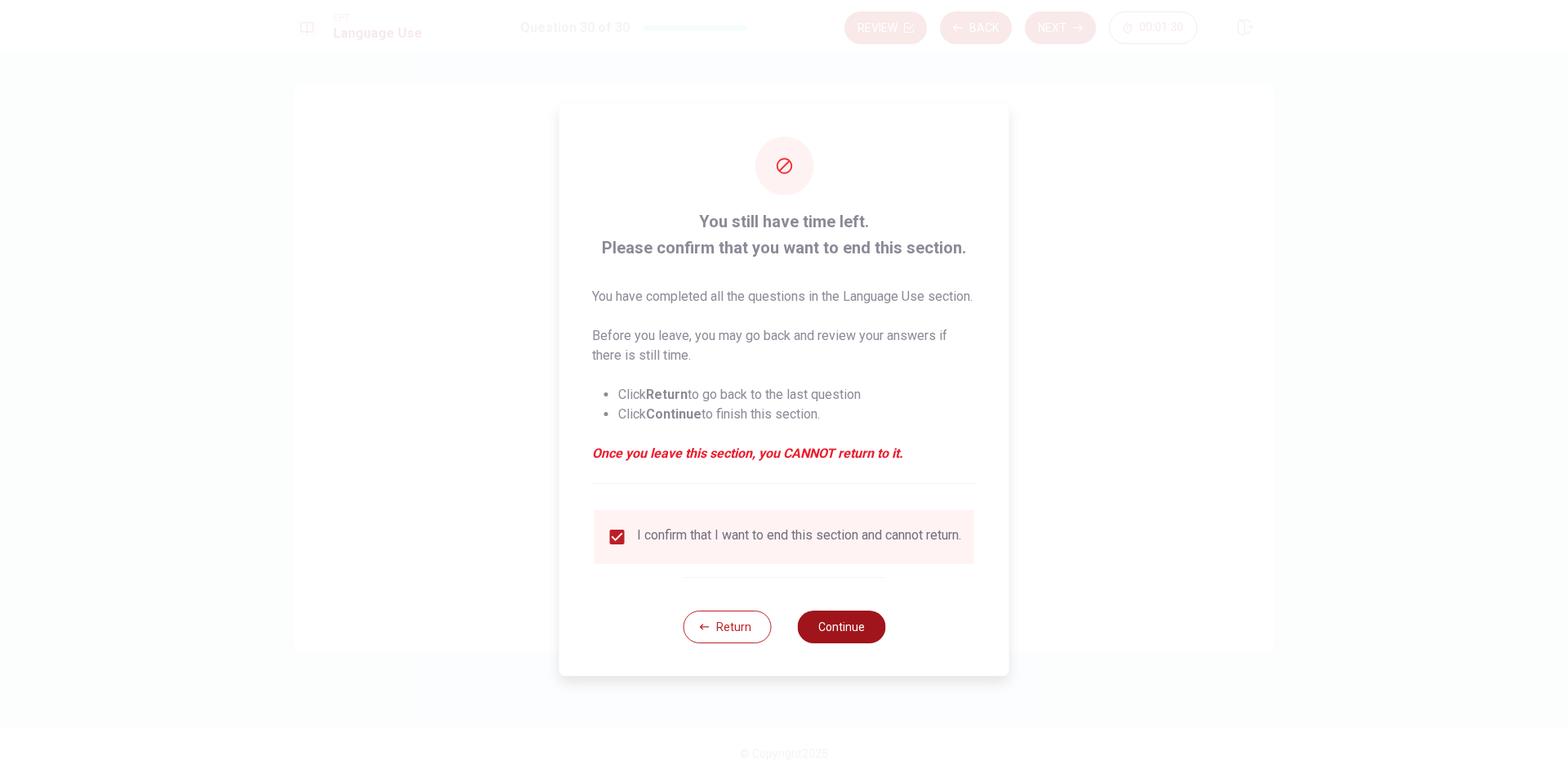
click at [836, 637] on button "Continue" at bounding box center [841, 626] width 88 height 32
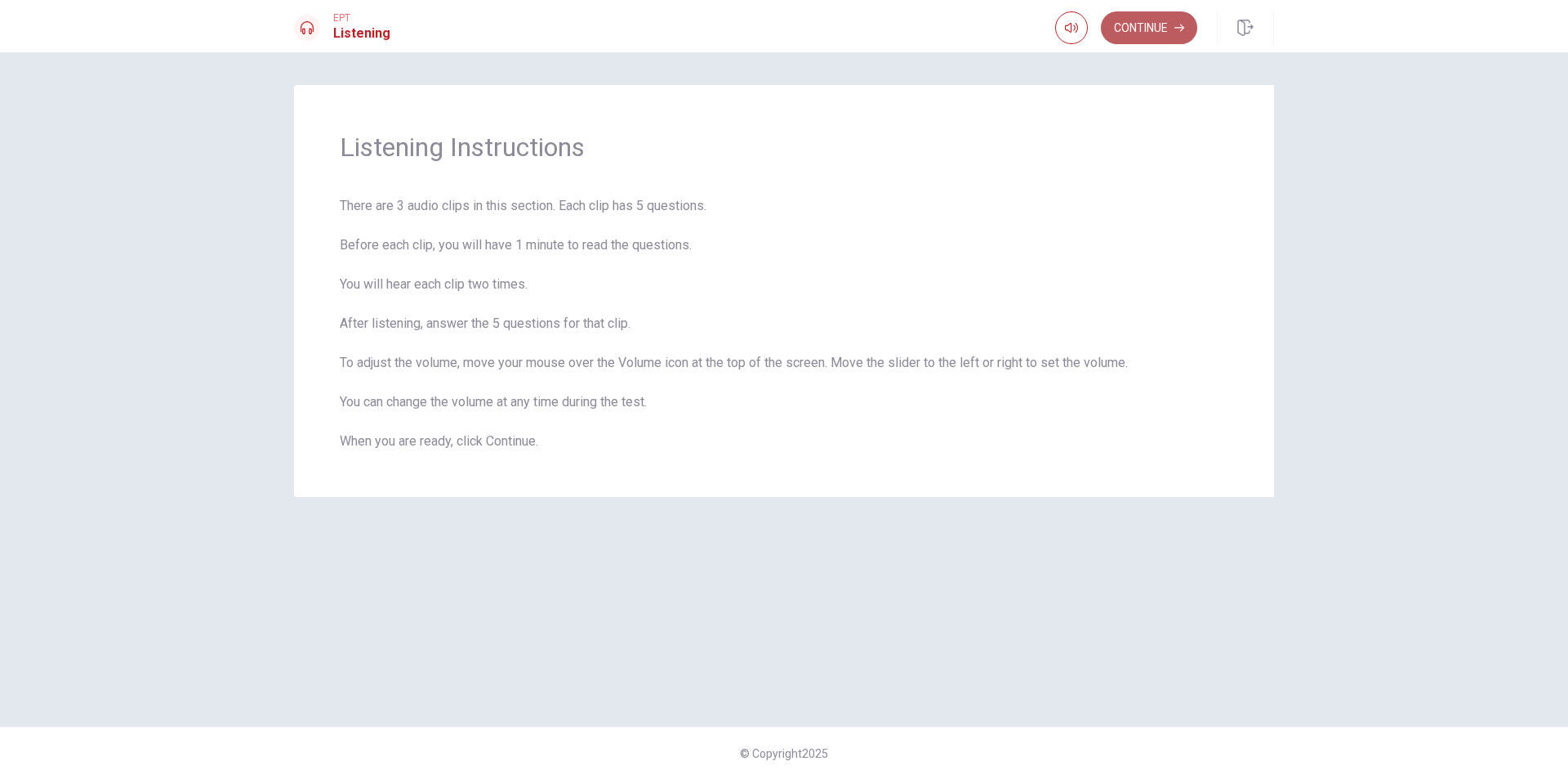
click at [1134, 37] on button "Continue" at bounding box center [1148, 27] width 97 height 32
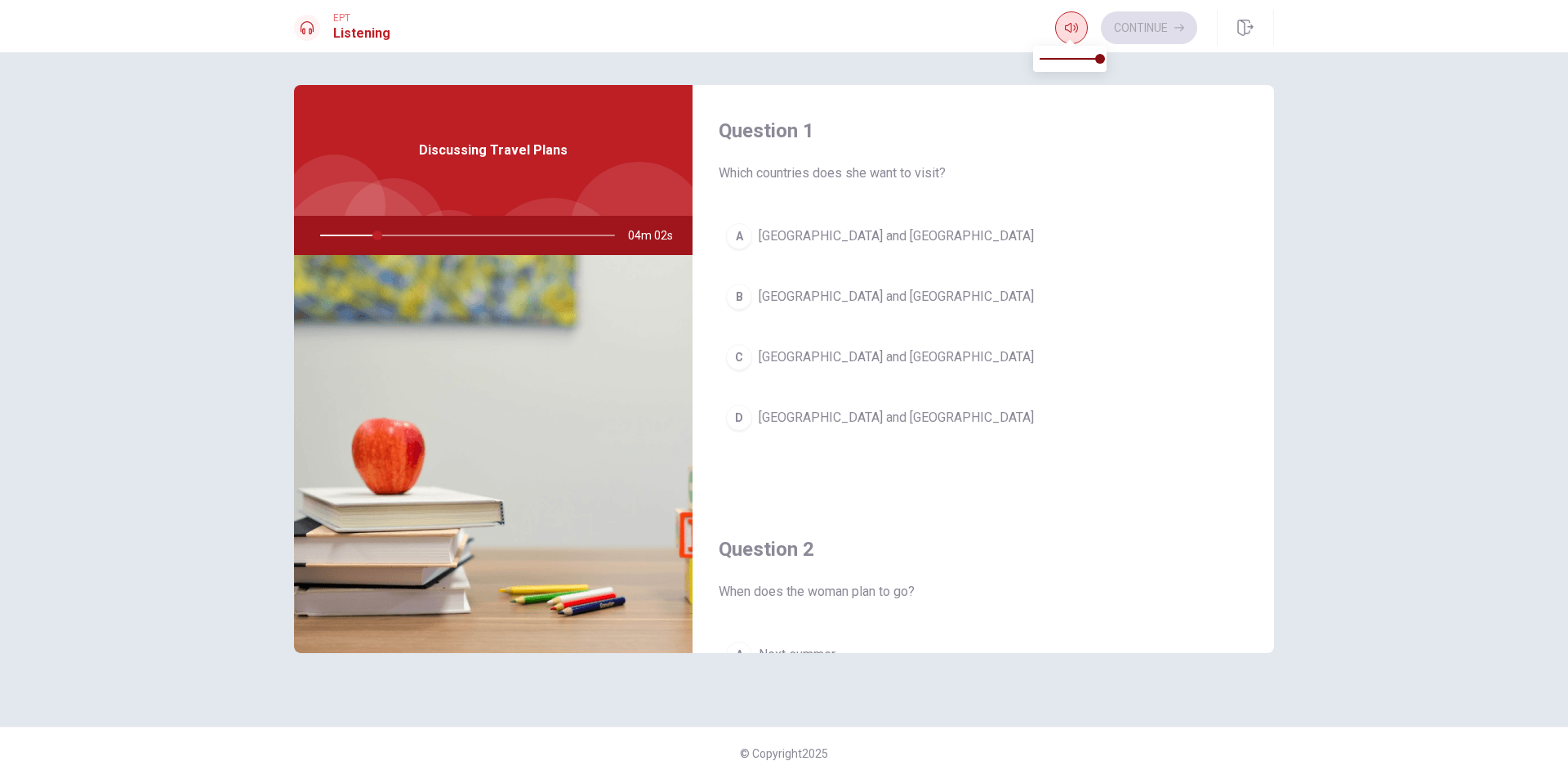
click at [1074, 23] on icon "button" at bounding box center [1070, 27] width 13 height 10
click at [1043, 173] on span "Which countries does she want to visit?" at bounding box center [983, 173] width 529 height 20
click at [744, 304] on div "B" at bounding box center [739, 296] width 26 height 26
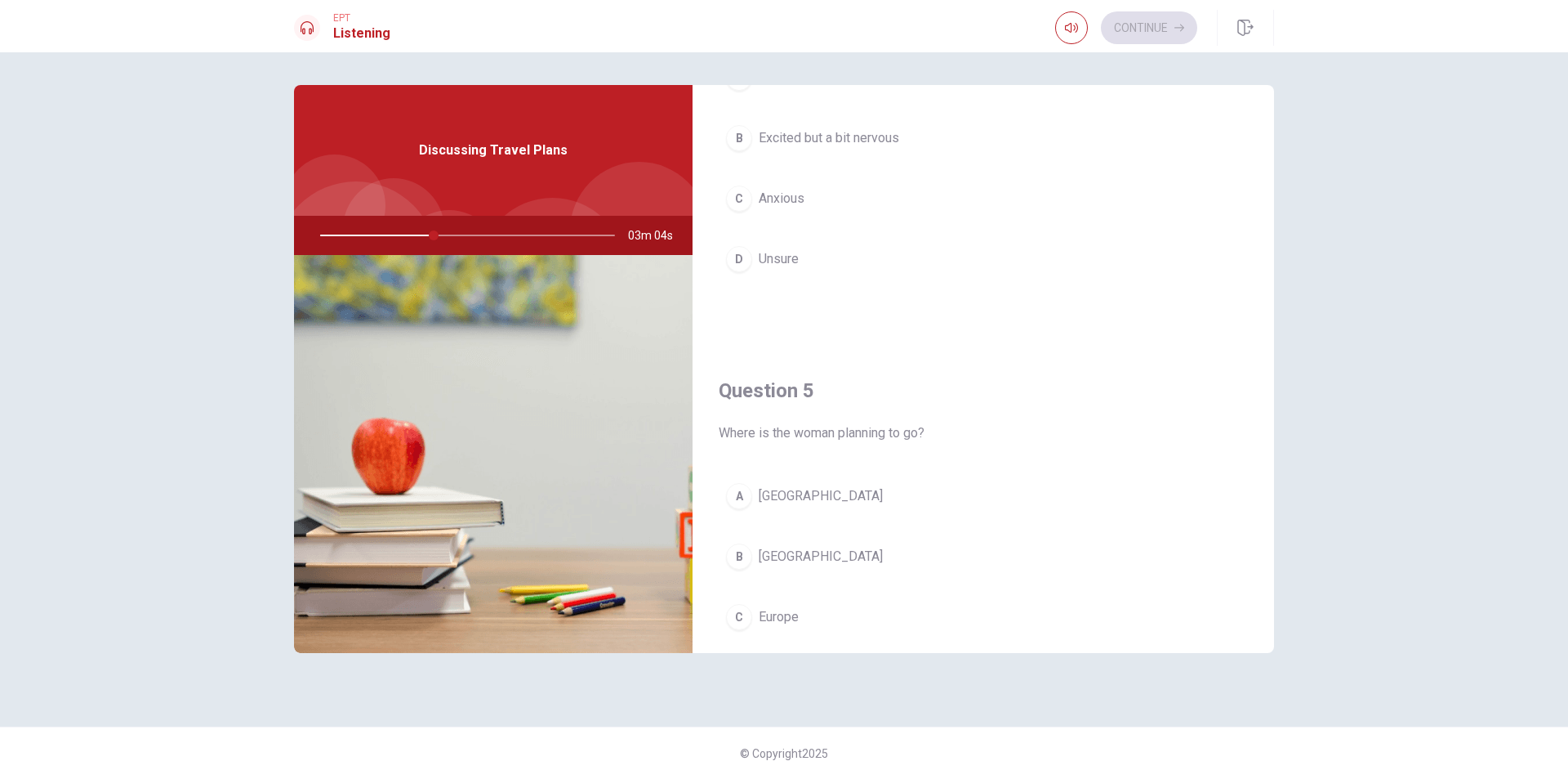
scroll to position [1470, 0]
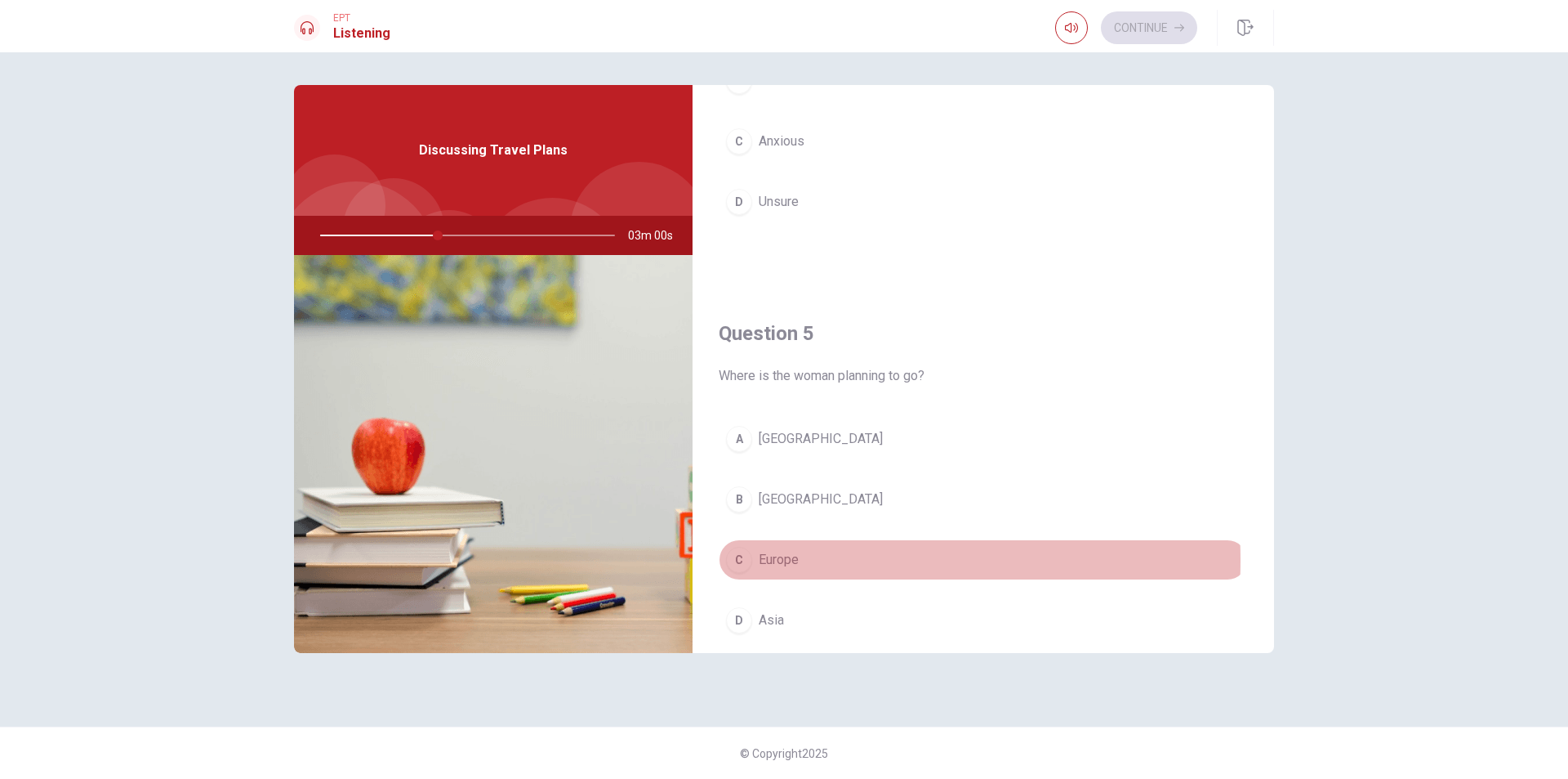
click at [738, 559] on div "C" at bounding box center [739, 559] width 26 height 26
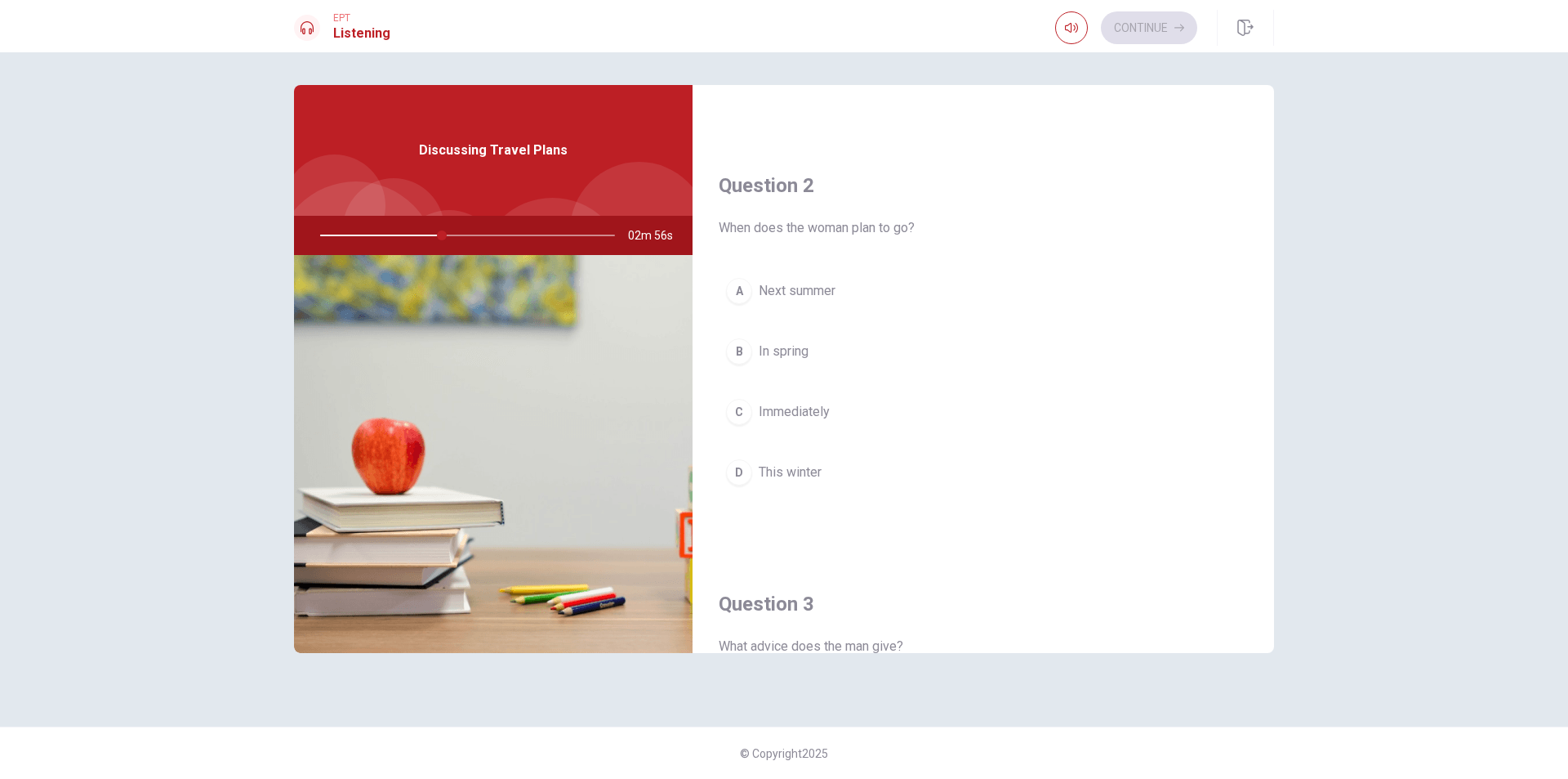
scroll to position [327, 0]
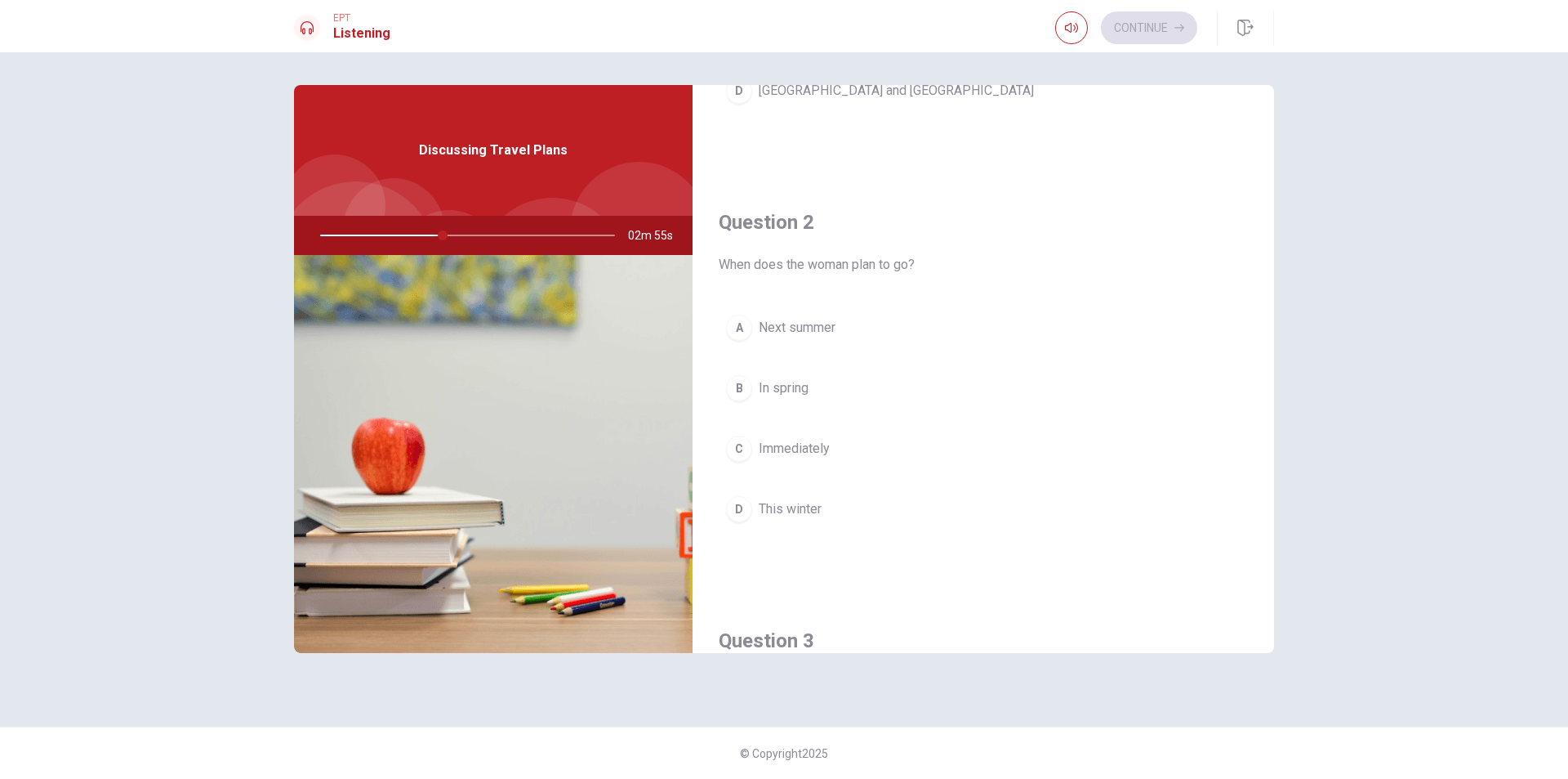
click at [736, 327] on div "A" at bounding box center [739, 327] width 26 height 26
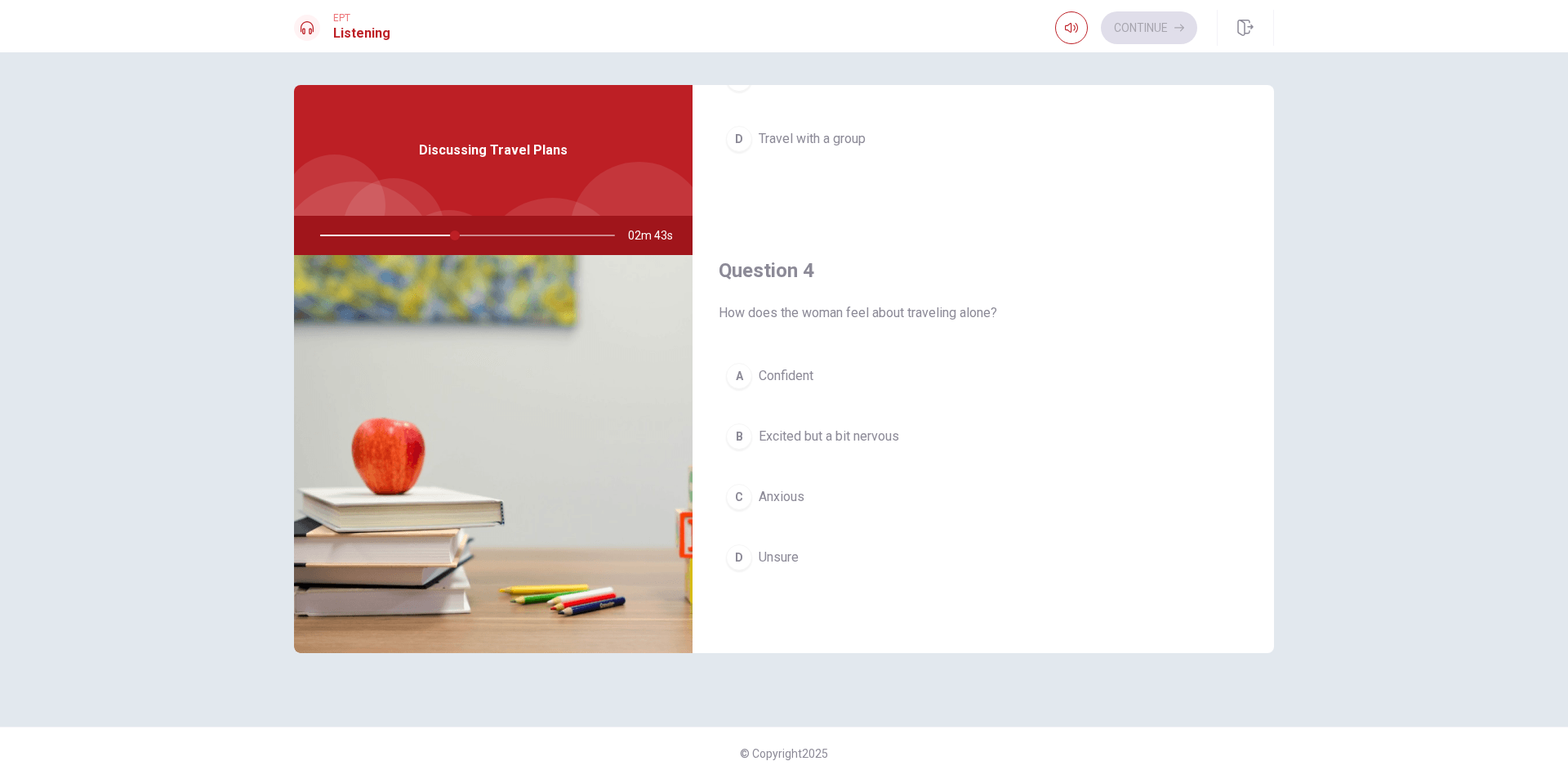
scroll to position [1144, 0]
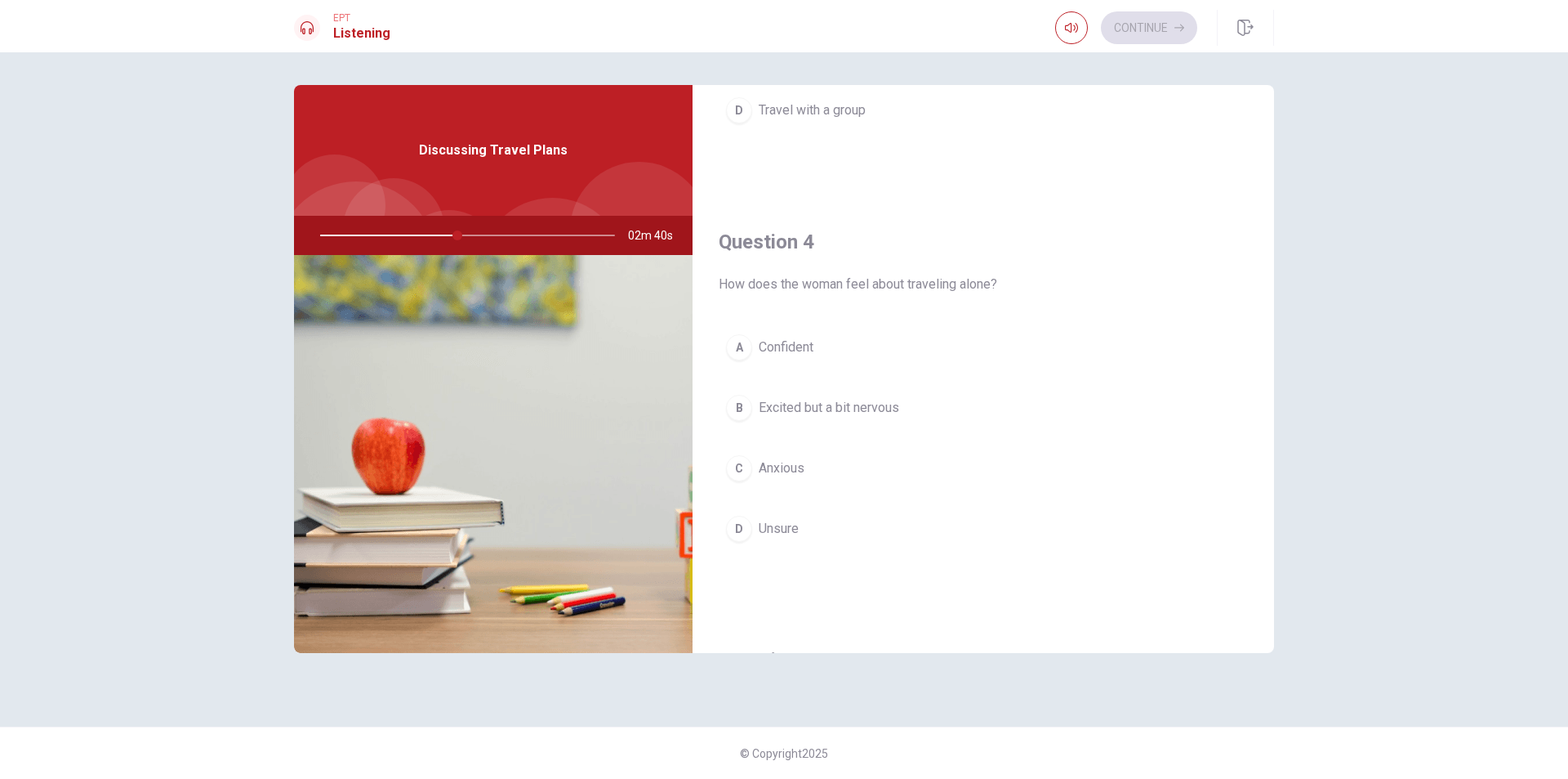
click at [744, 413] on div "B" at bounding box center [739, 407] width 26 height 26
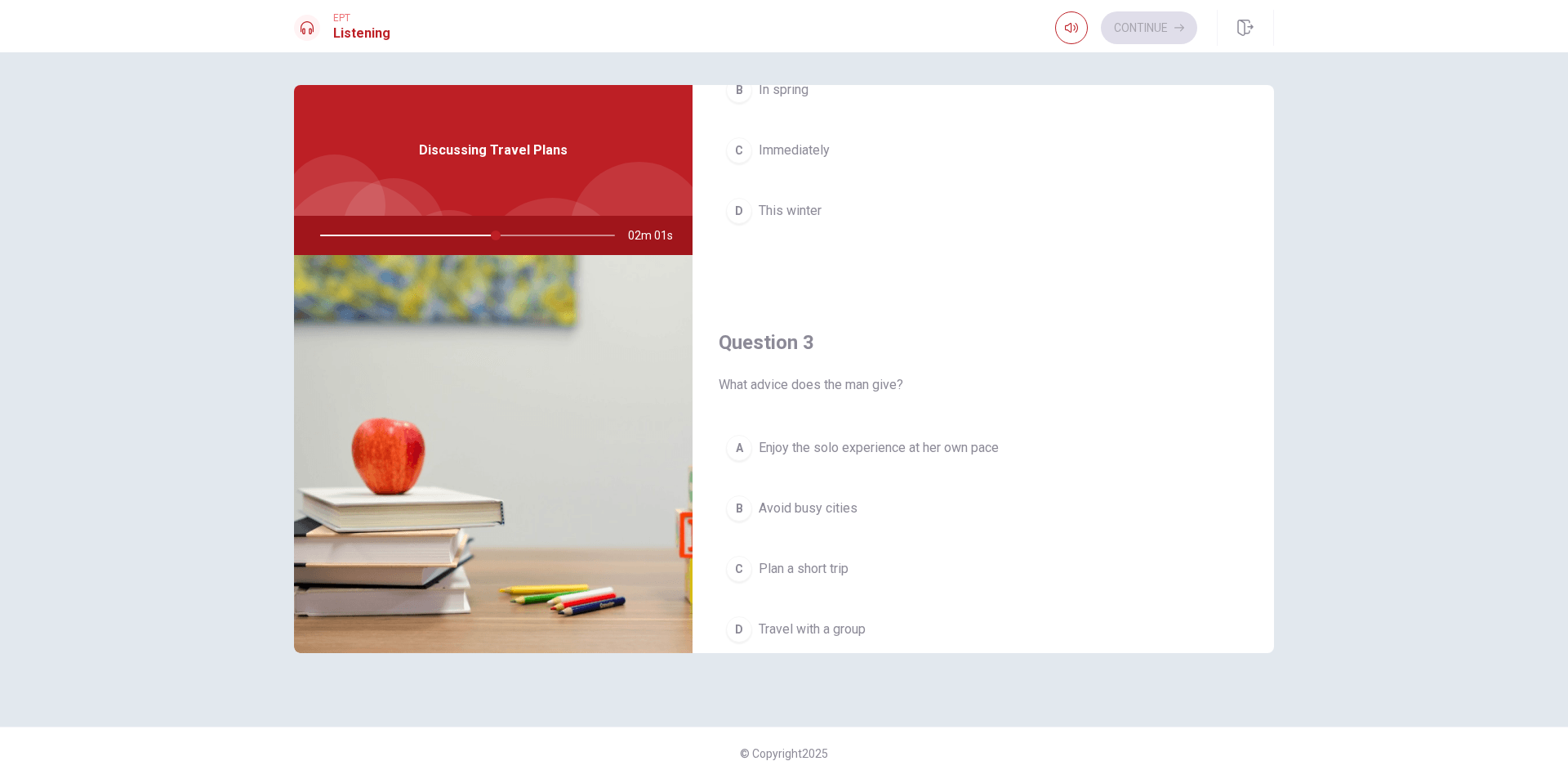
scroll to position [653, 0]
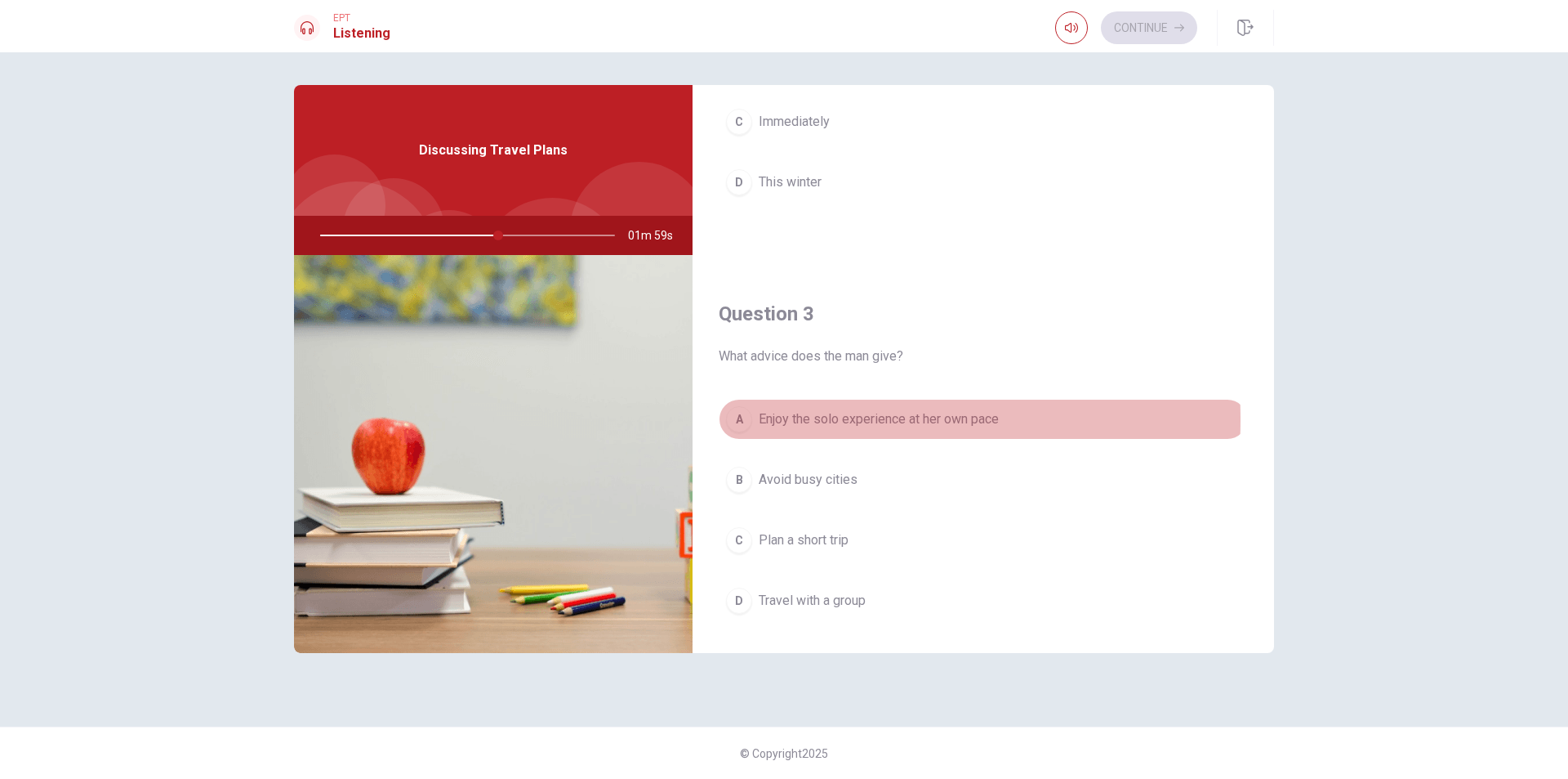
click at [739, 419] on div "A" at bounding box center [739, 419] width 26 height 26
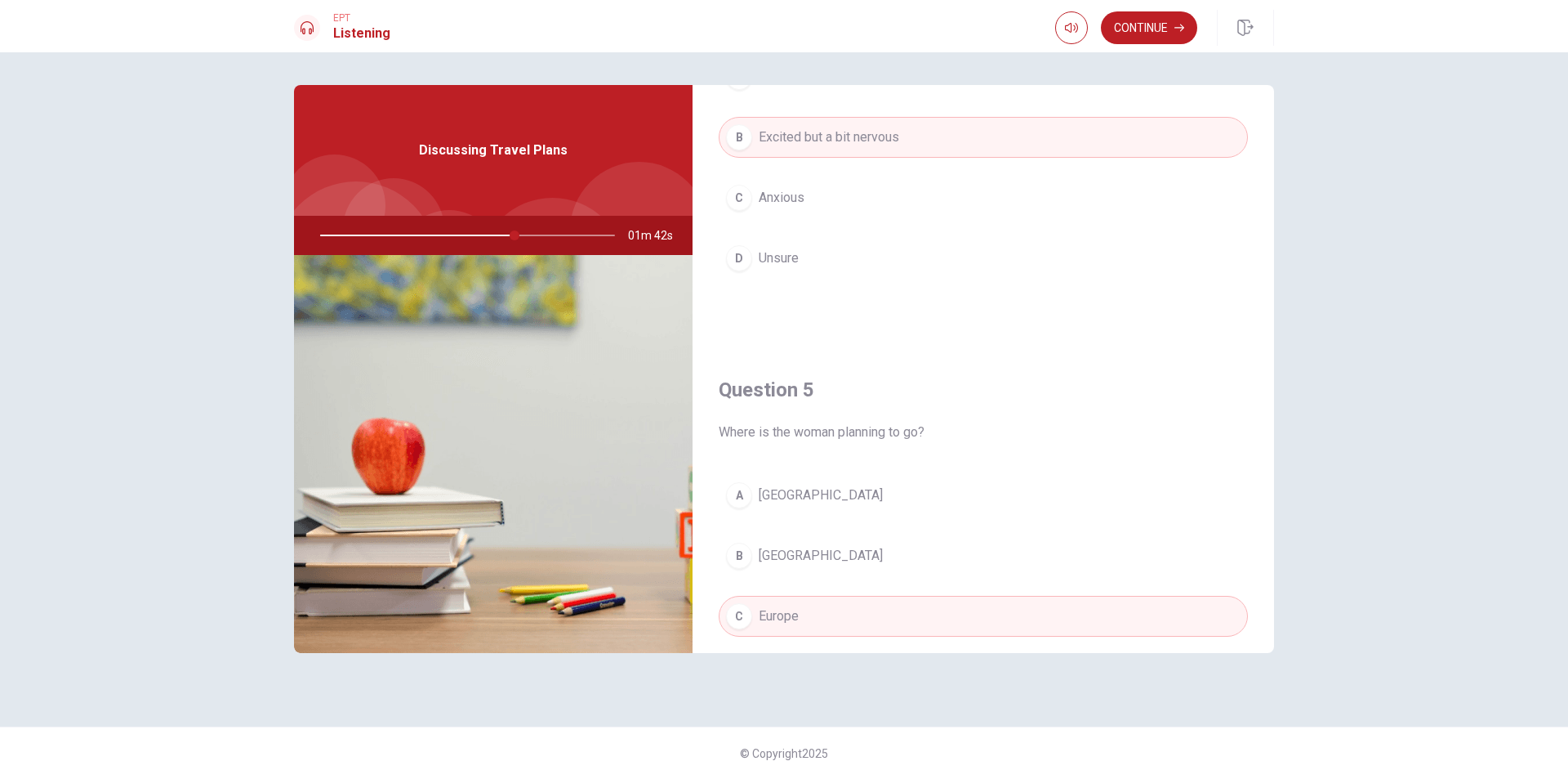
scroll to position [1524, 0]
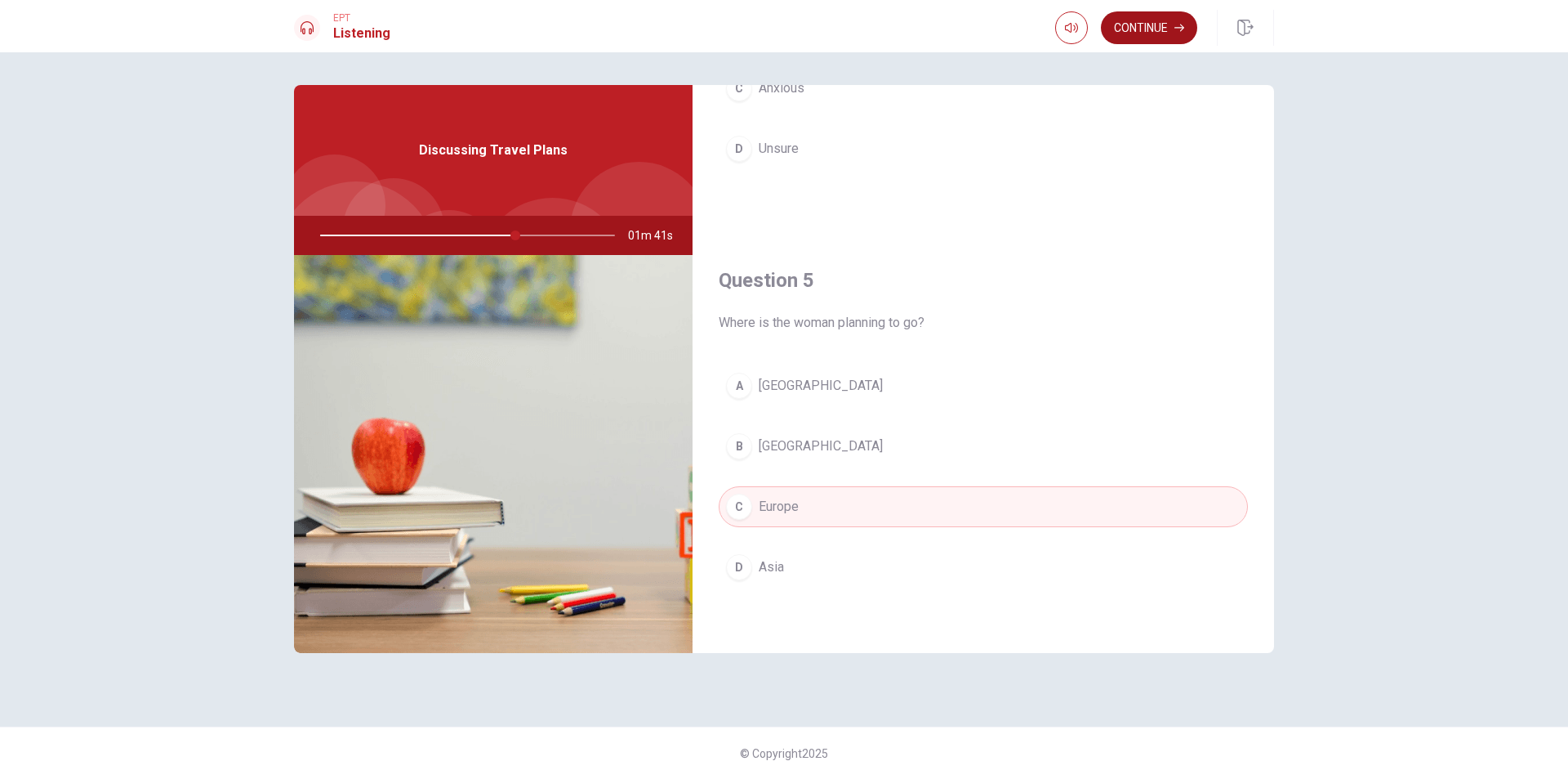
click at [1174, 18] on button "Continue" at bounding box center [1148, 27] width 97 height 32
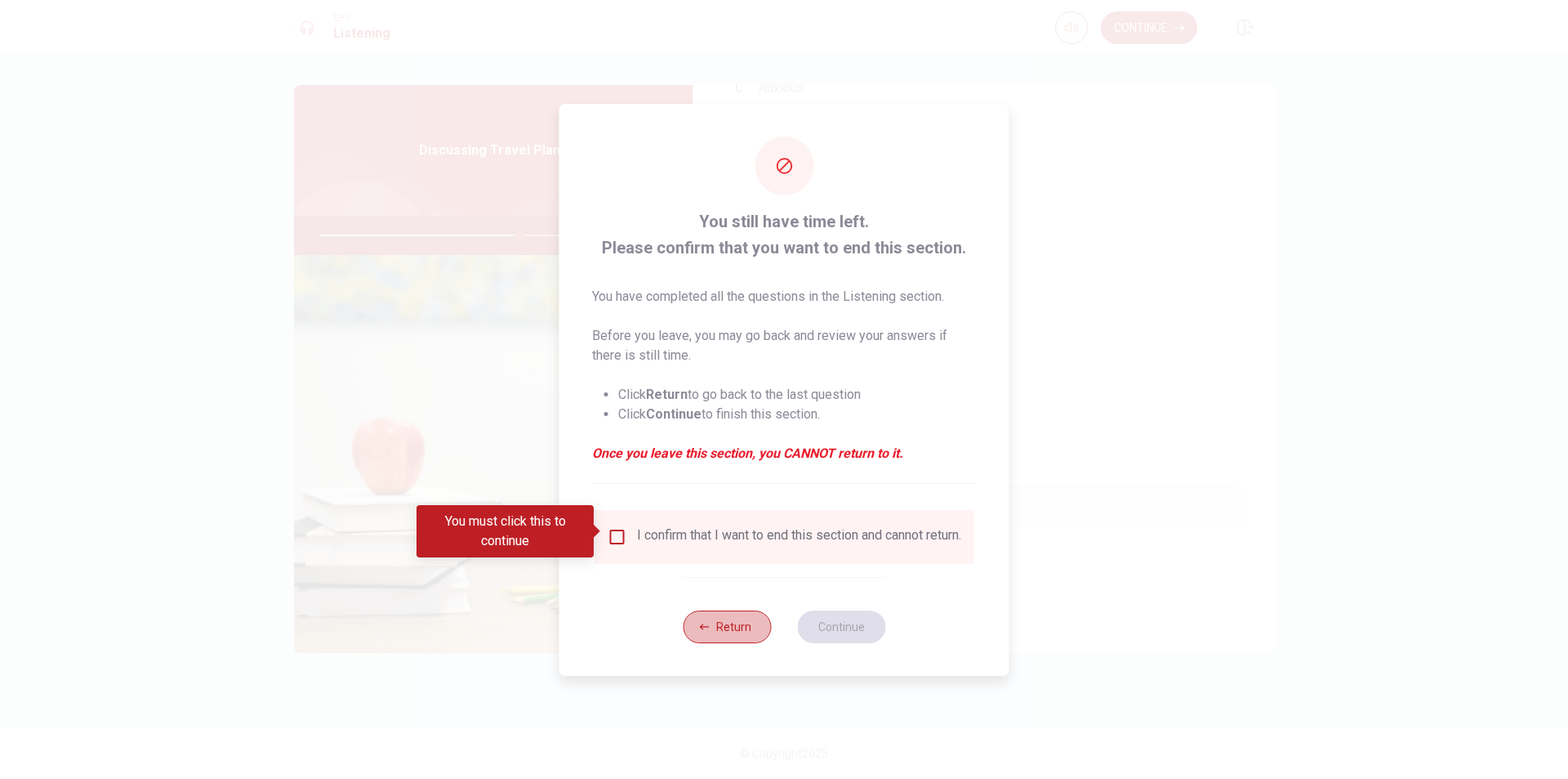
click at [745, 627] on button "Return" at bounding box center [727, 626] width 88 height 32
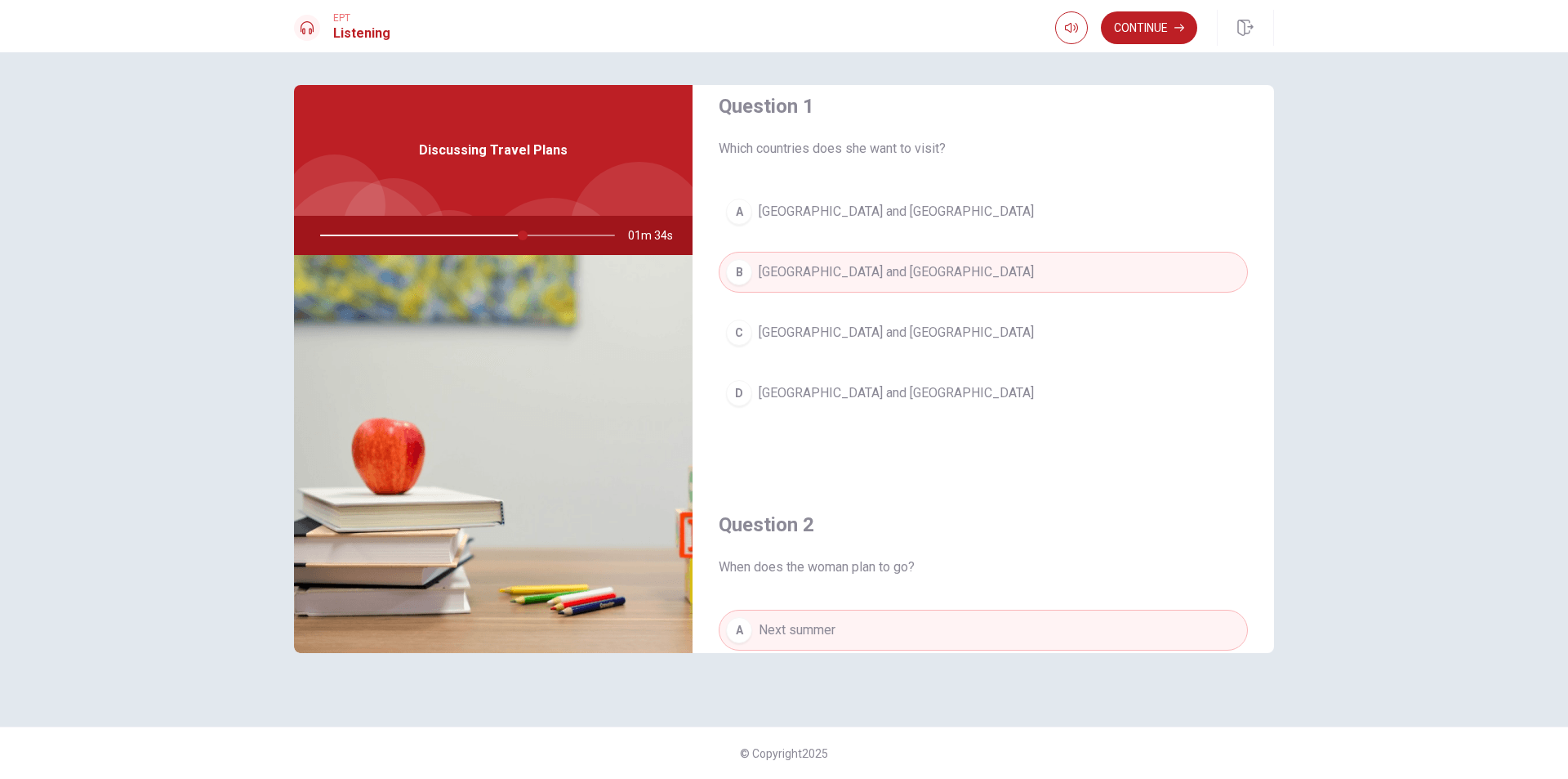
scroll to position [0, 0]
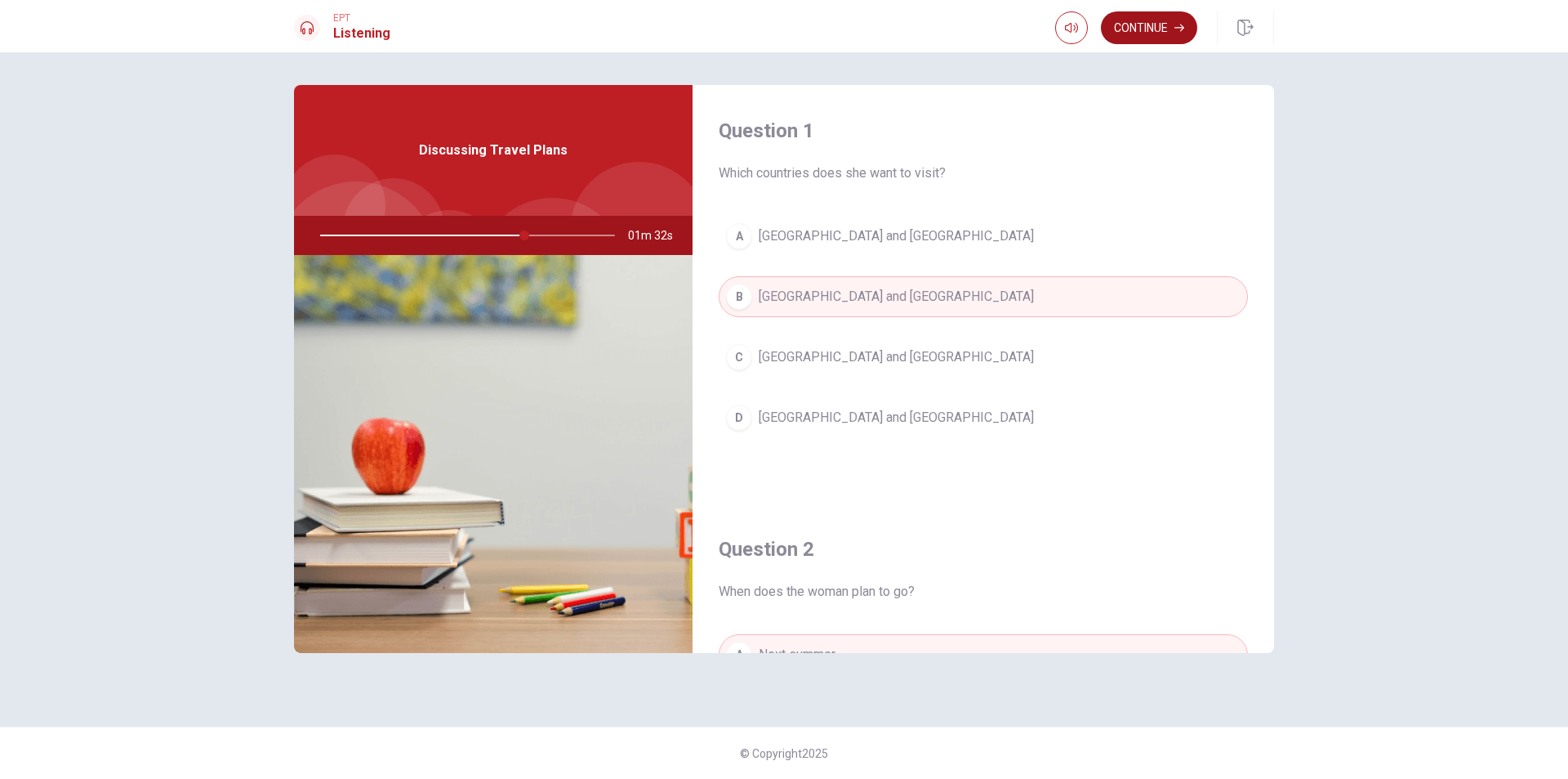
click at [1148, 32] on button "Continue" at bounding box center [1148, 27] width 97 height 32
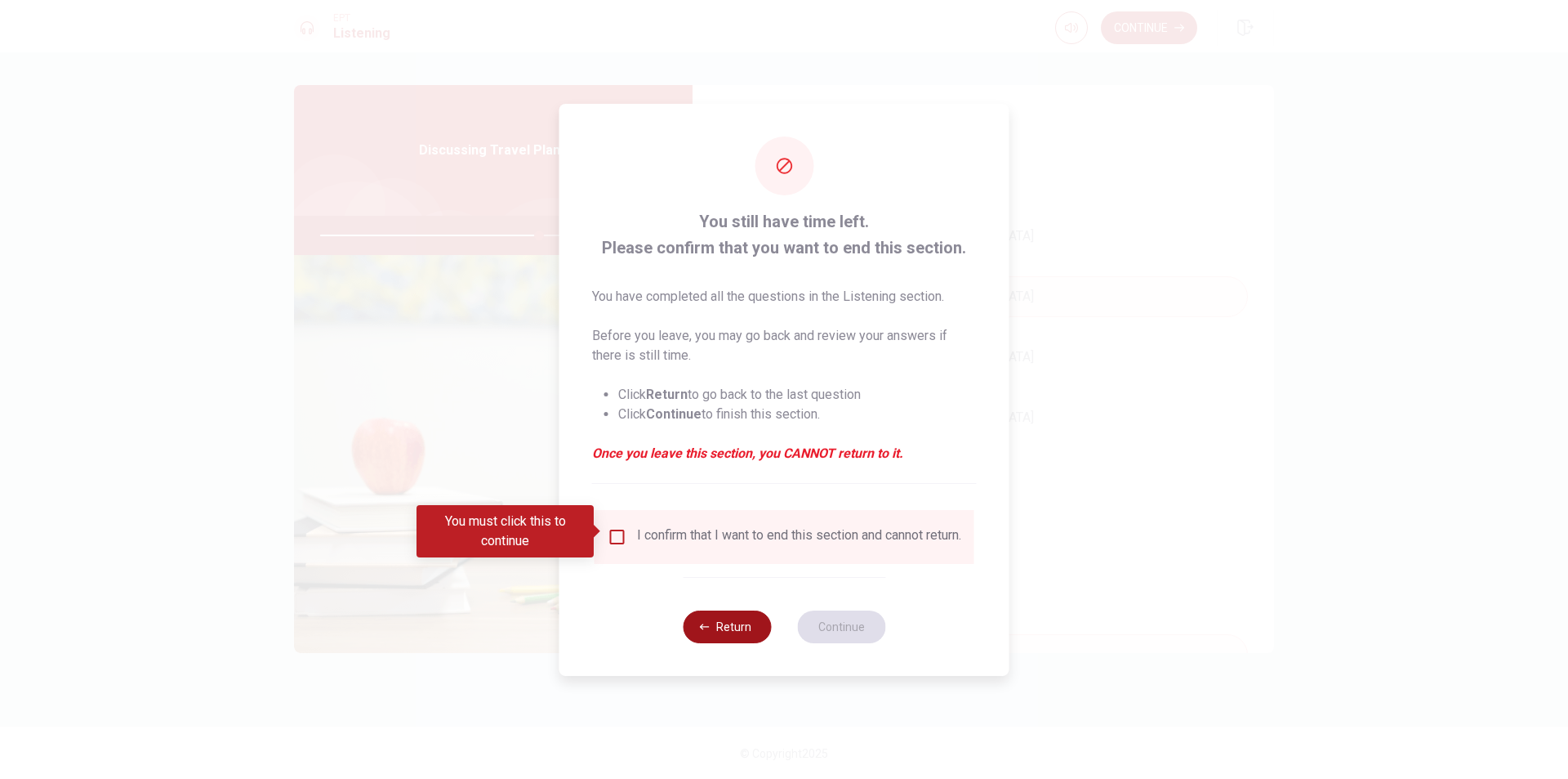
click at [748, 633] on button "Return" at bounding box center [727, 626] width 88 height 32
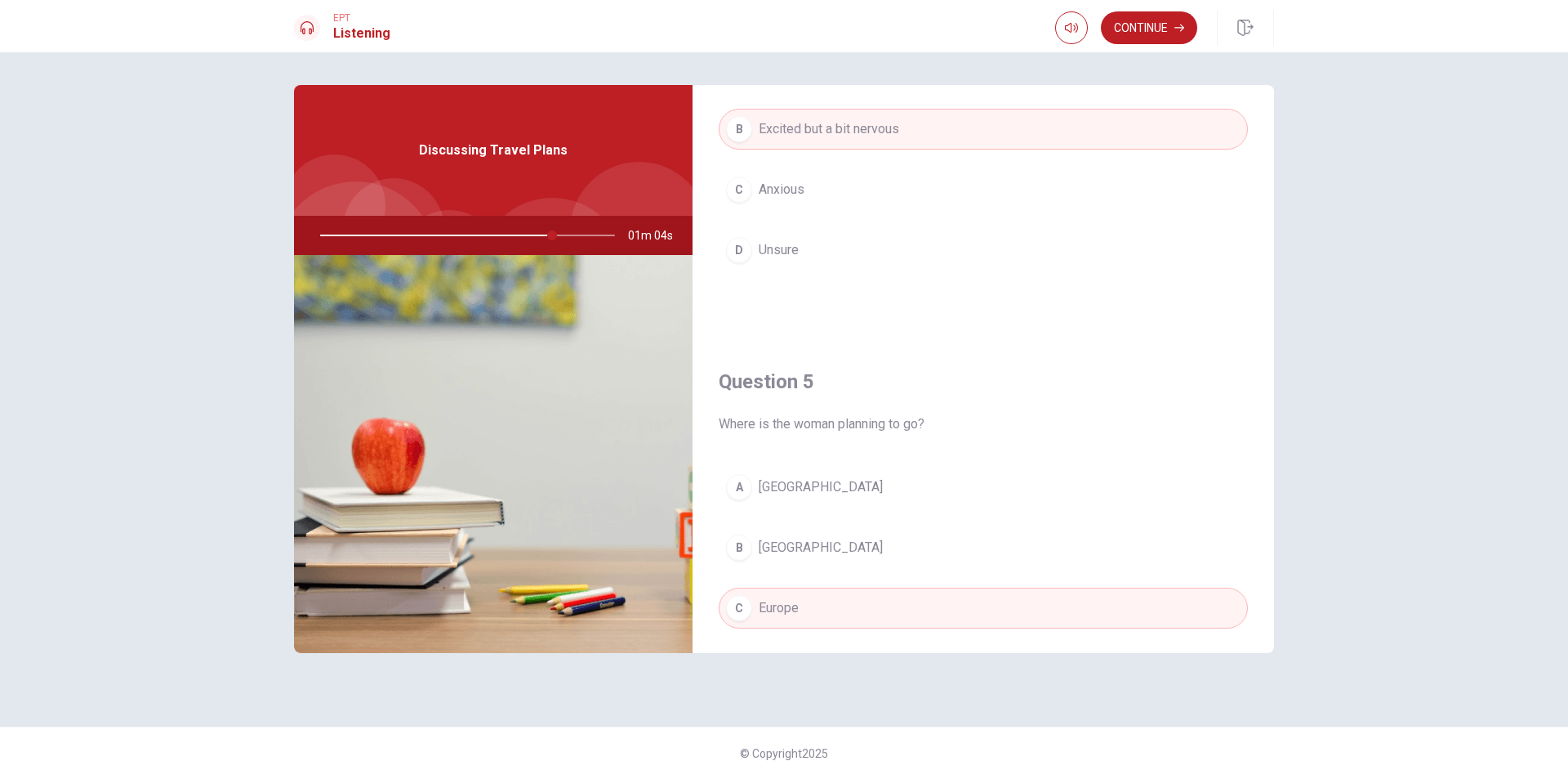
scroll to position [1524, 0]
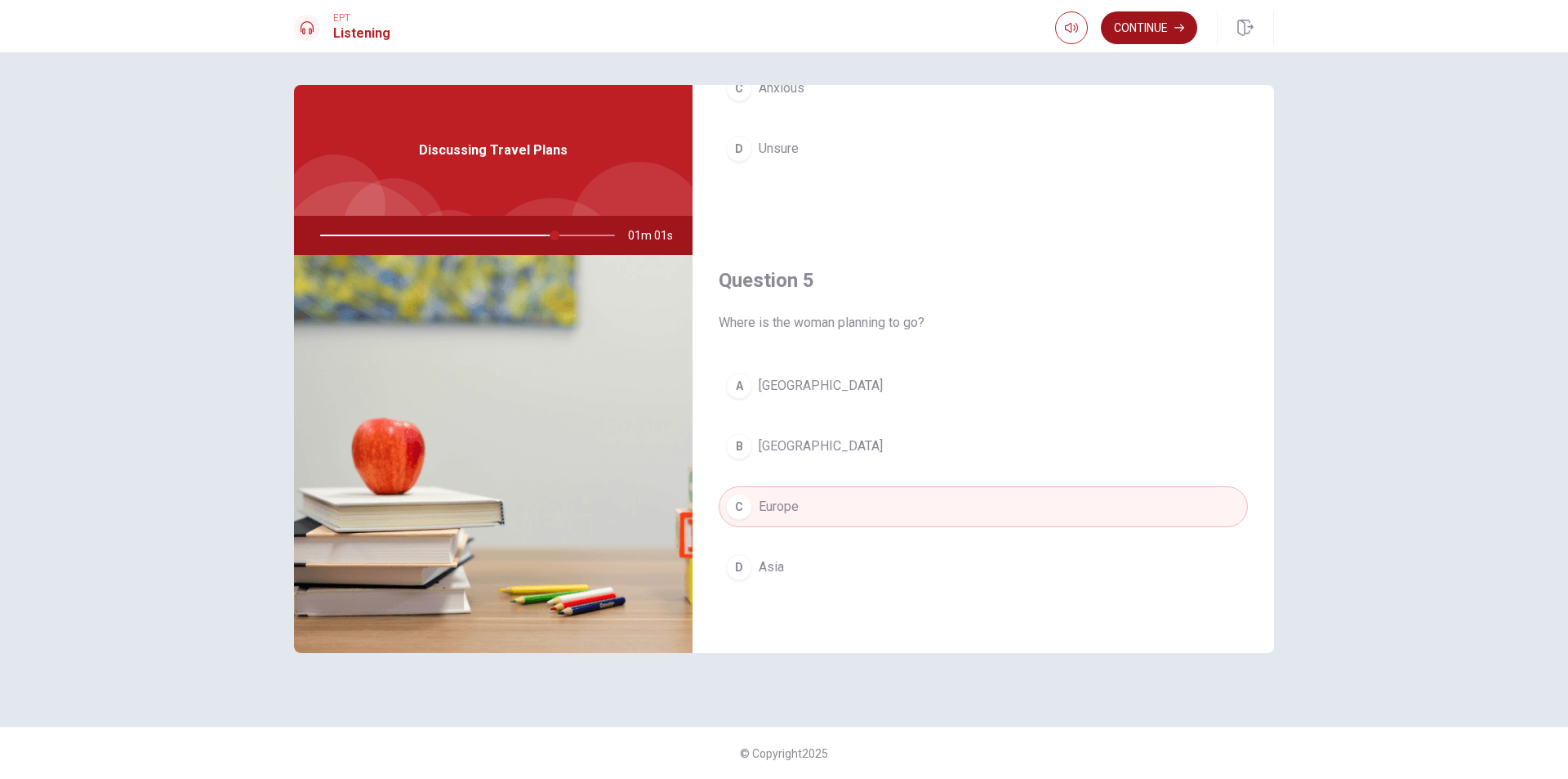
click at [1169, 28] on button "Continue" at bounding box center [1148, 27] width 97 height 32
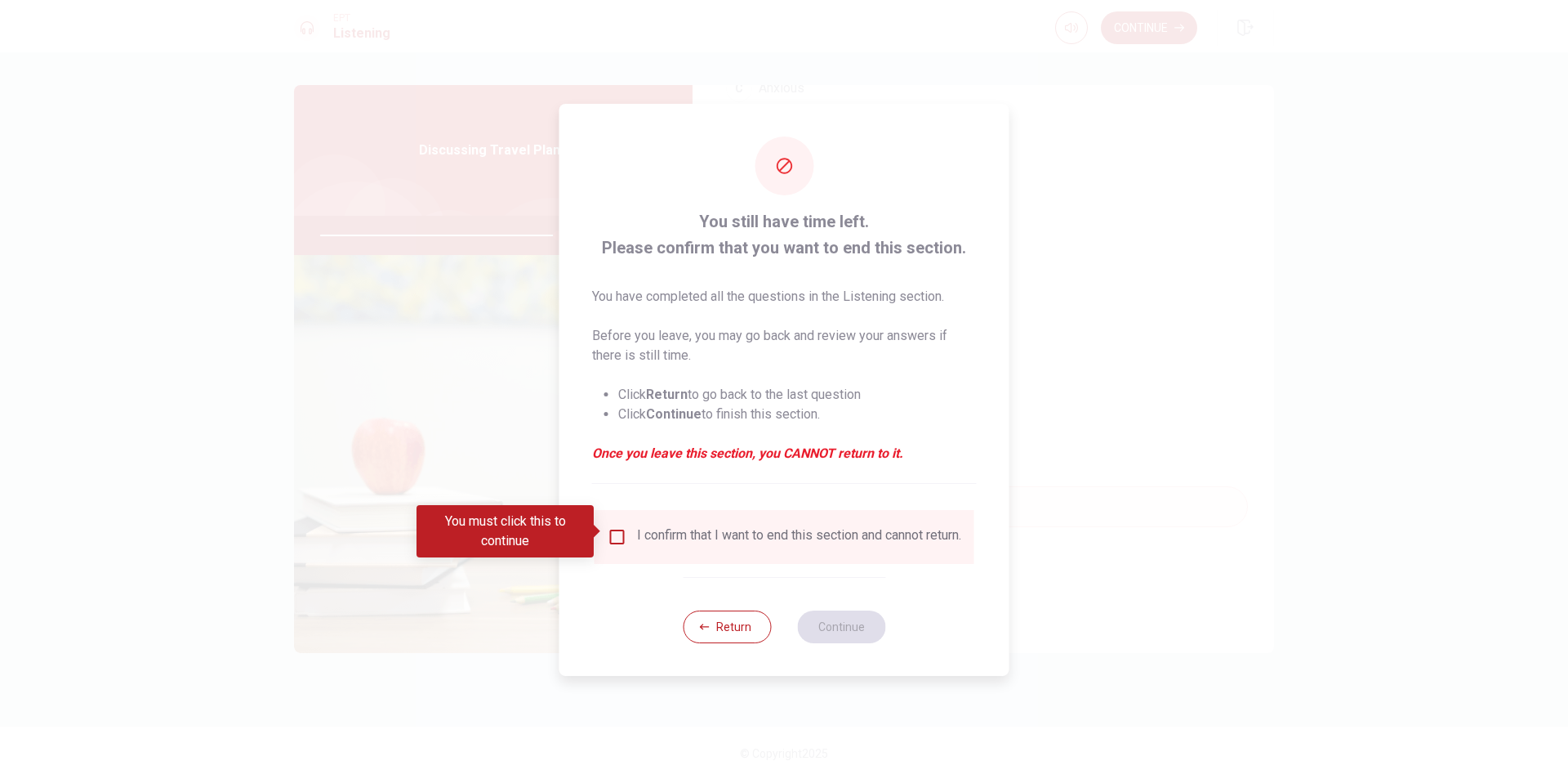
click at [623, 527] on input "You must click this to continue" at bounding box center [618, 537] width 20 height 20
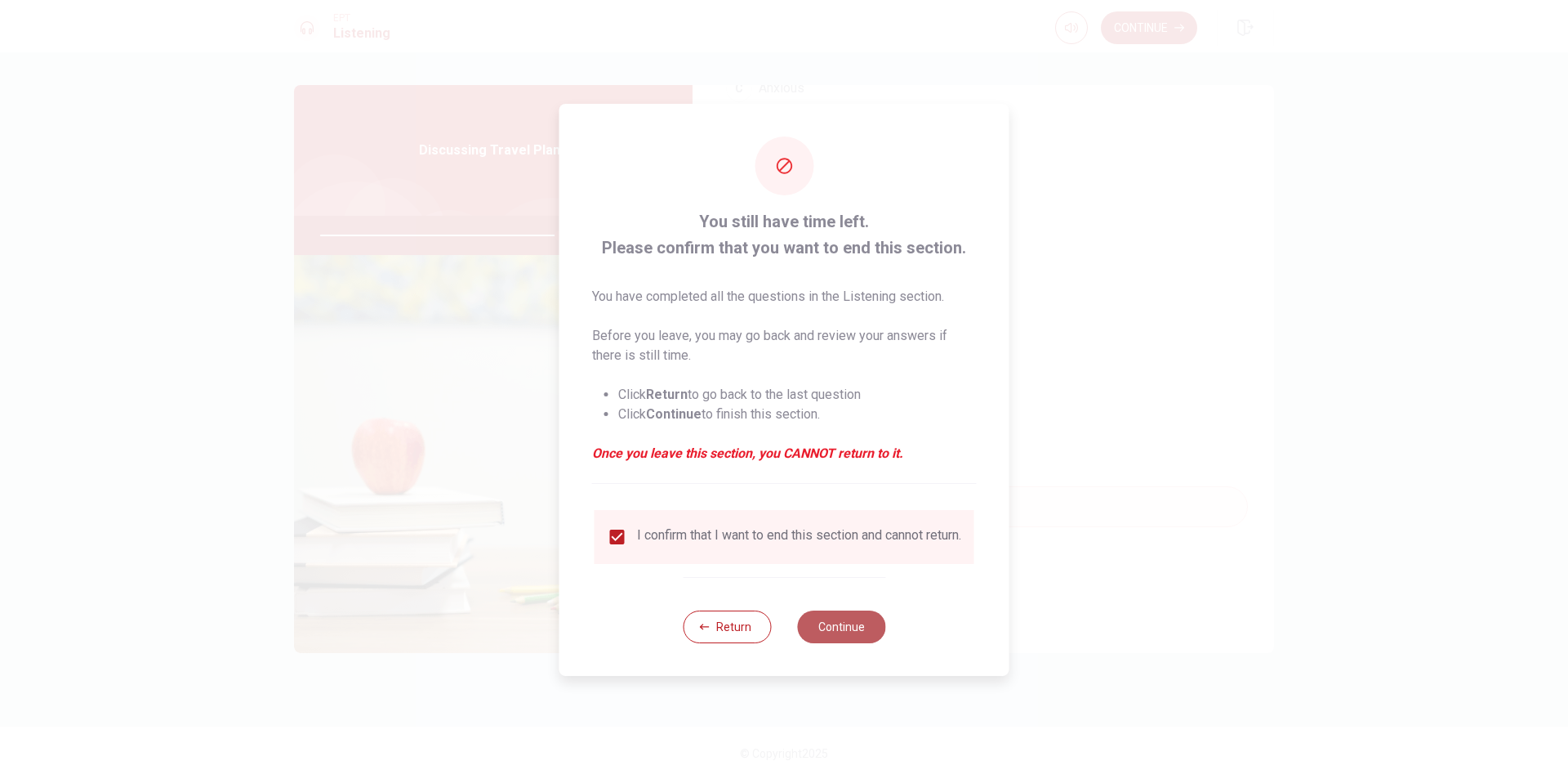
click at [860, 633] on button "Continue" at bounding box center [841, 626] width 88 height 32
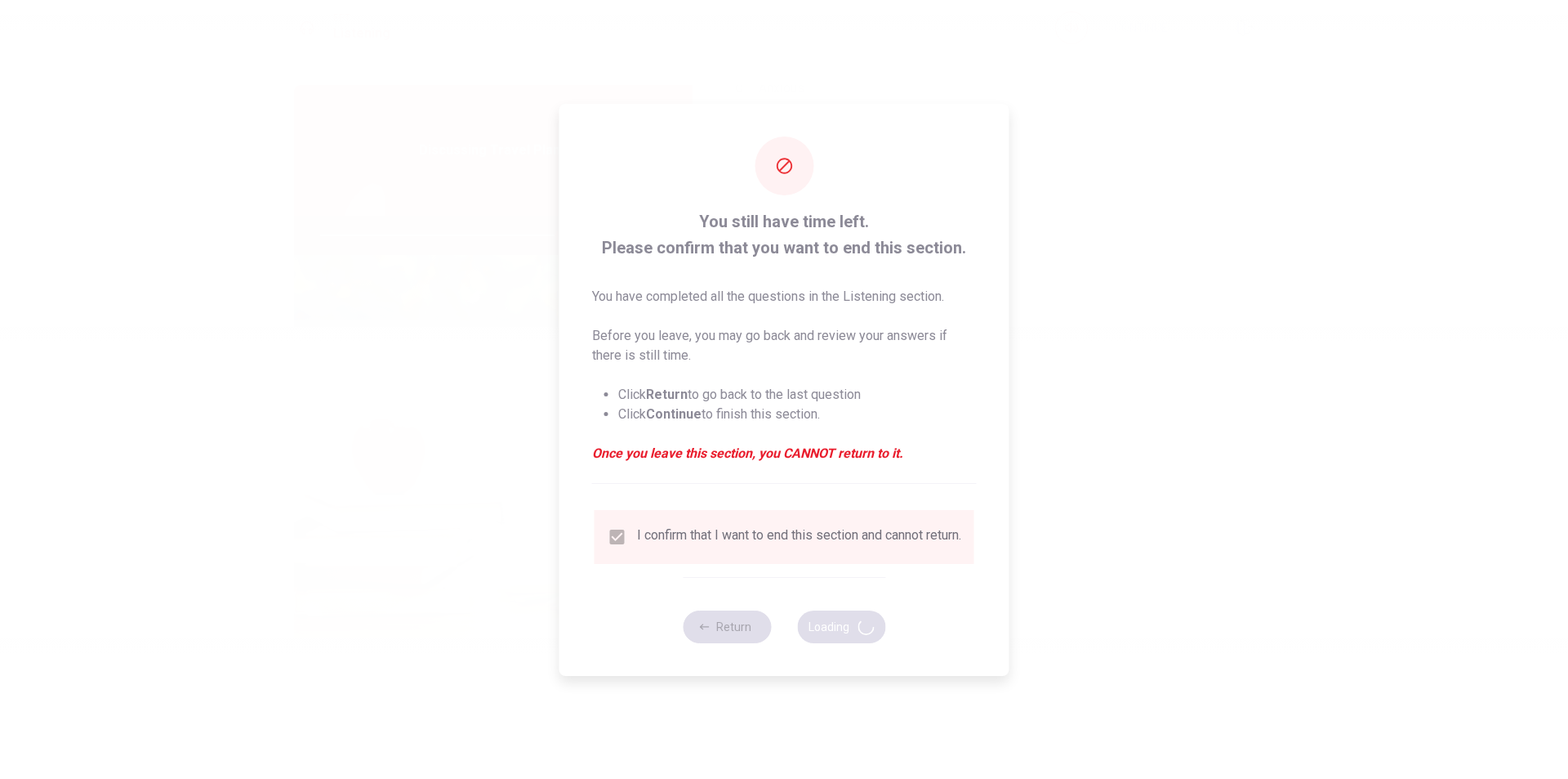
type input "82"
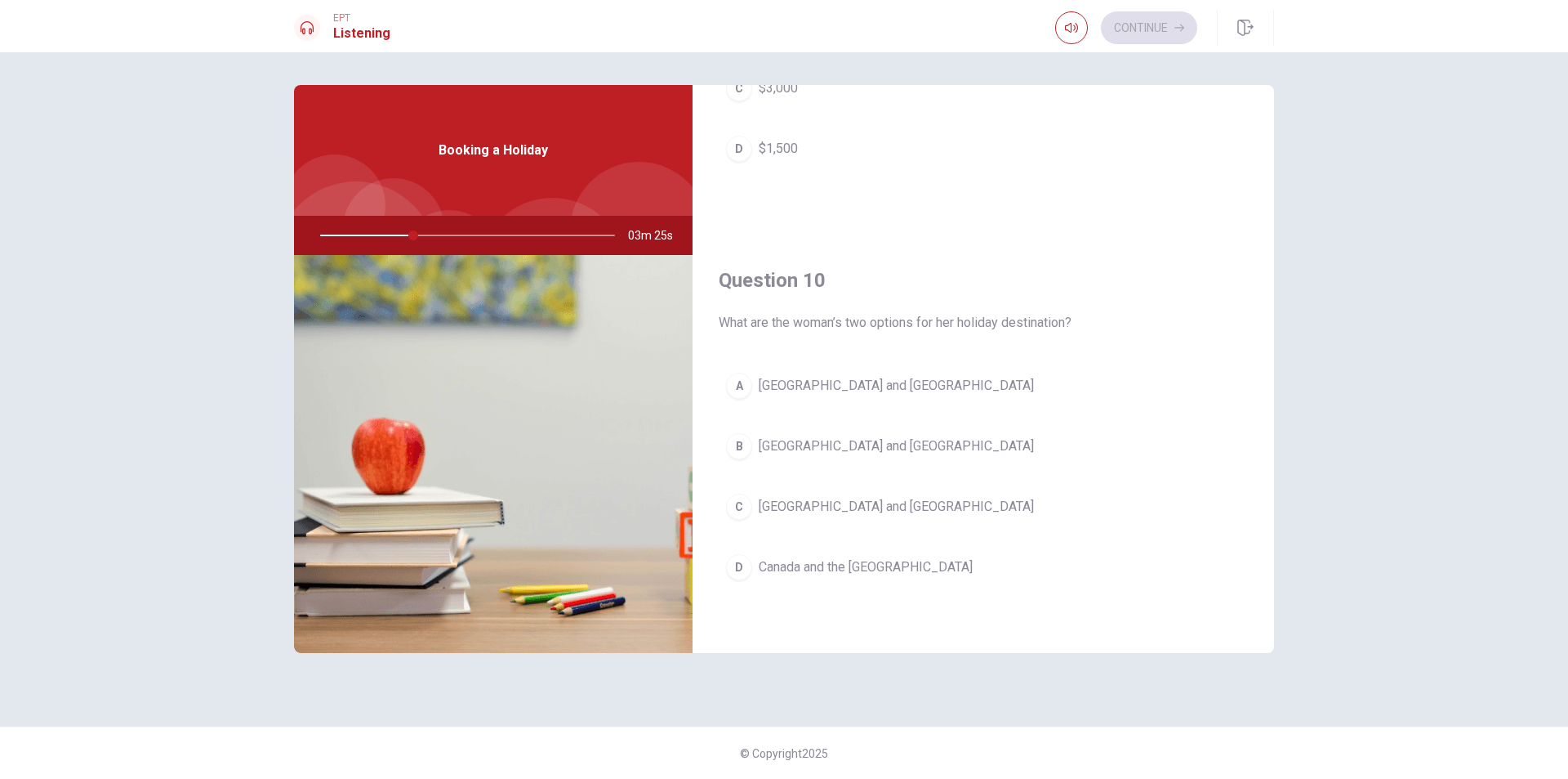
click at [740, 377] on div "A" at bounding box center [739, 386] width 26 height 26
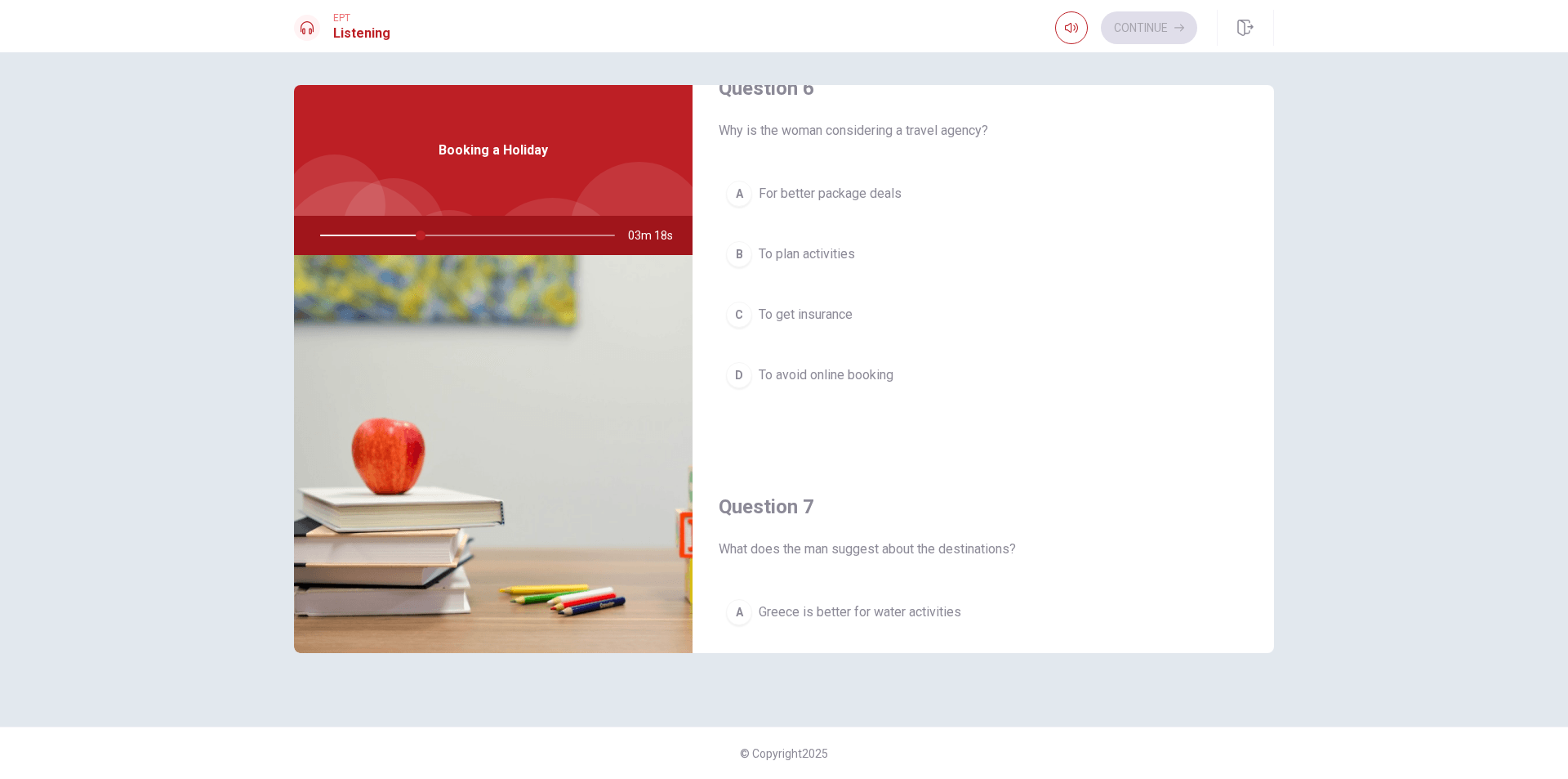
scroll to position [0, 0]
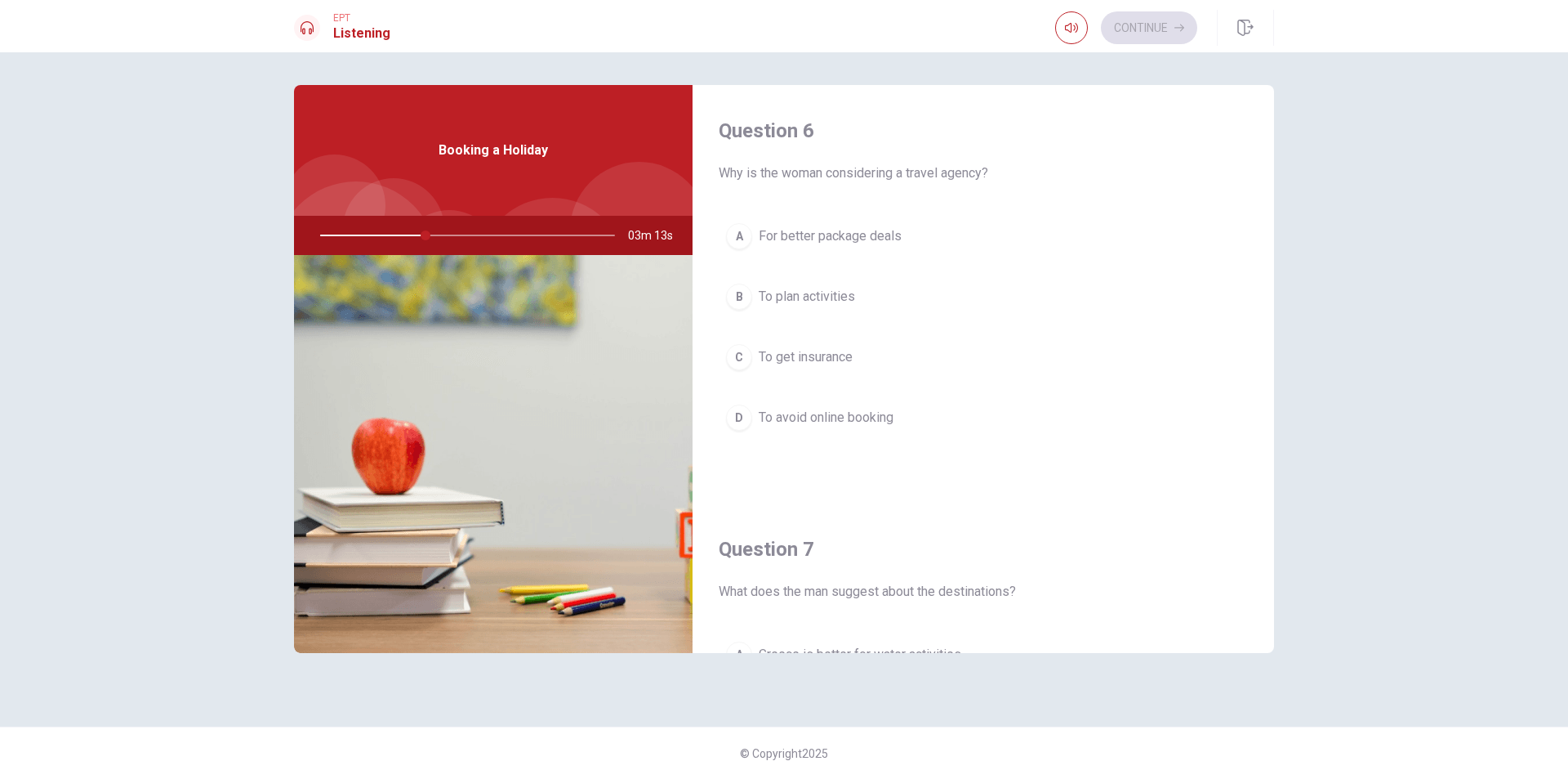
click at [742, 238] on div "A" at bounding box center [739, 235] width 26 height 26
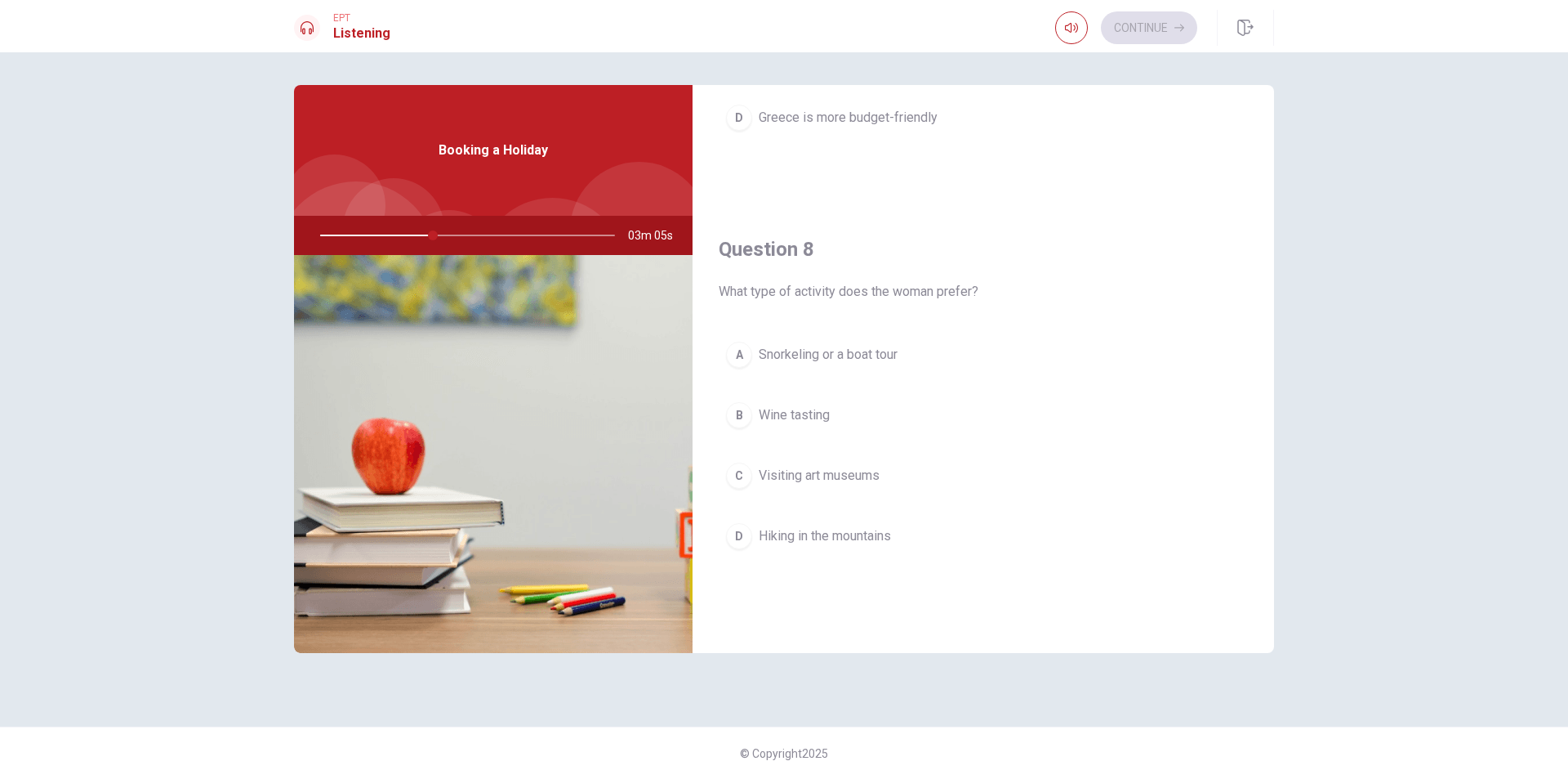
scroll to position [735, 0]
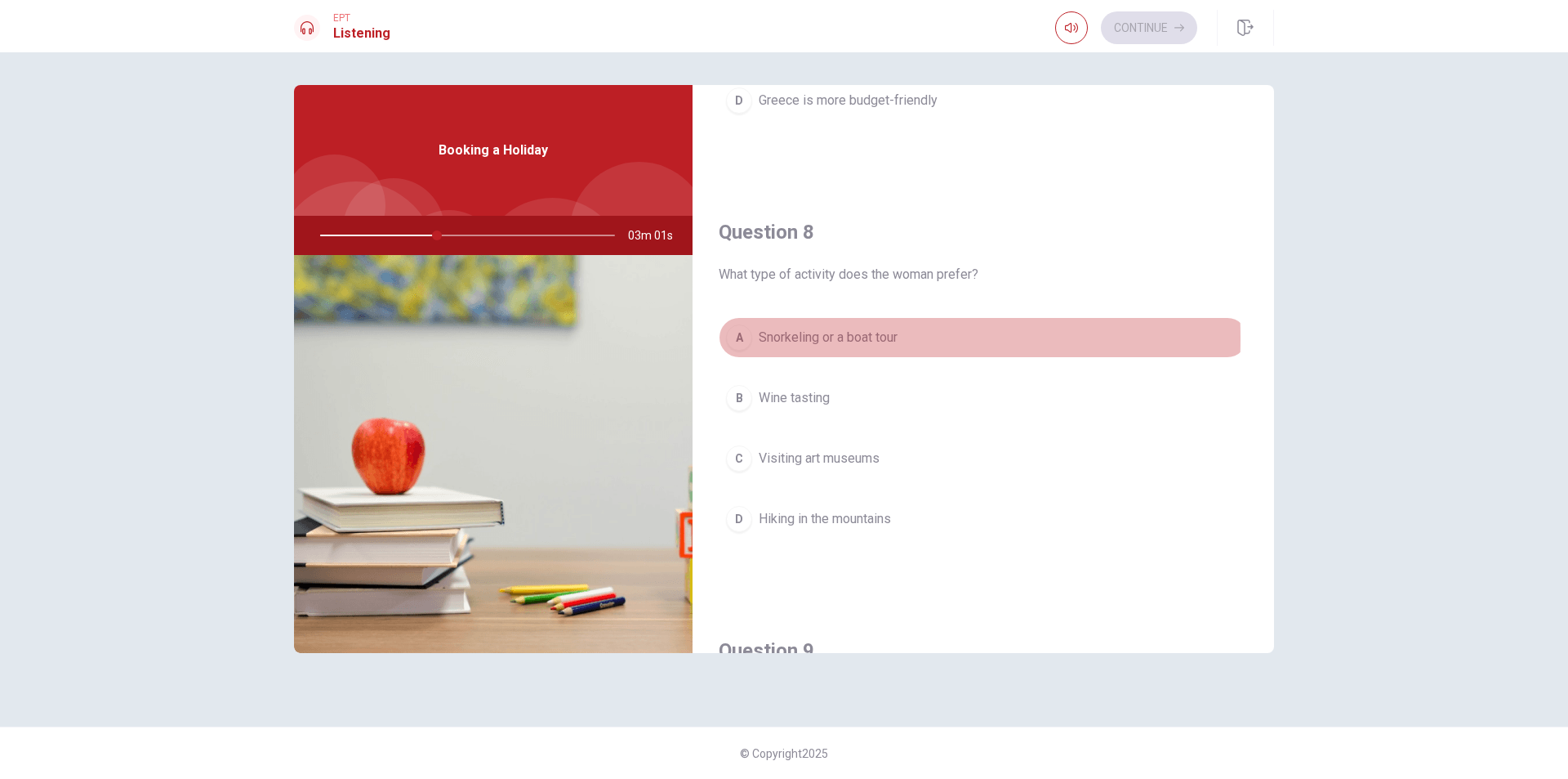
click at [733, 338] on div "A" at bounding box center [739, 337] width 26 height 26
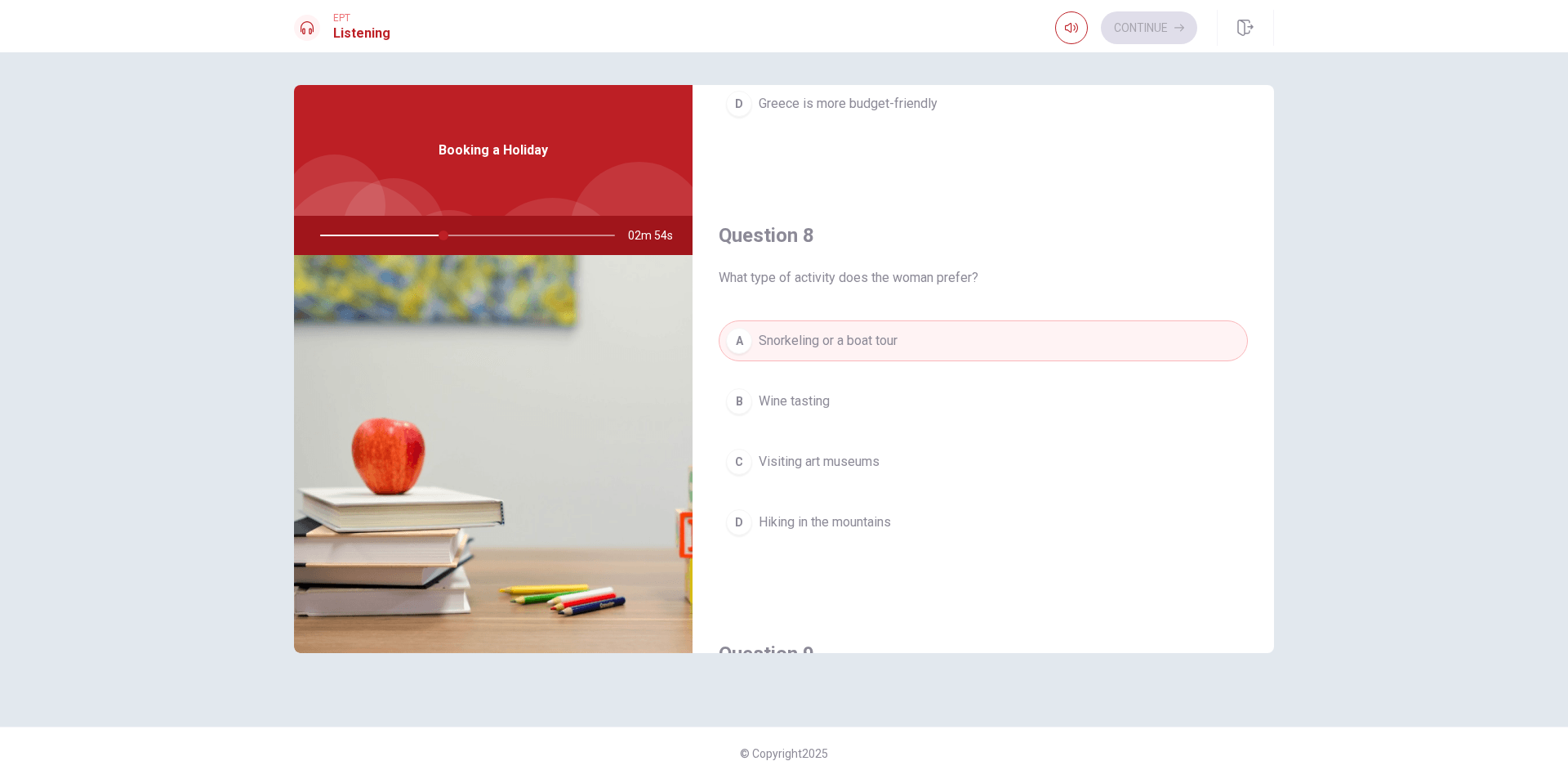
scroll to position [490, 0]
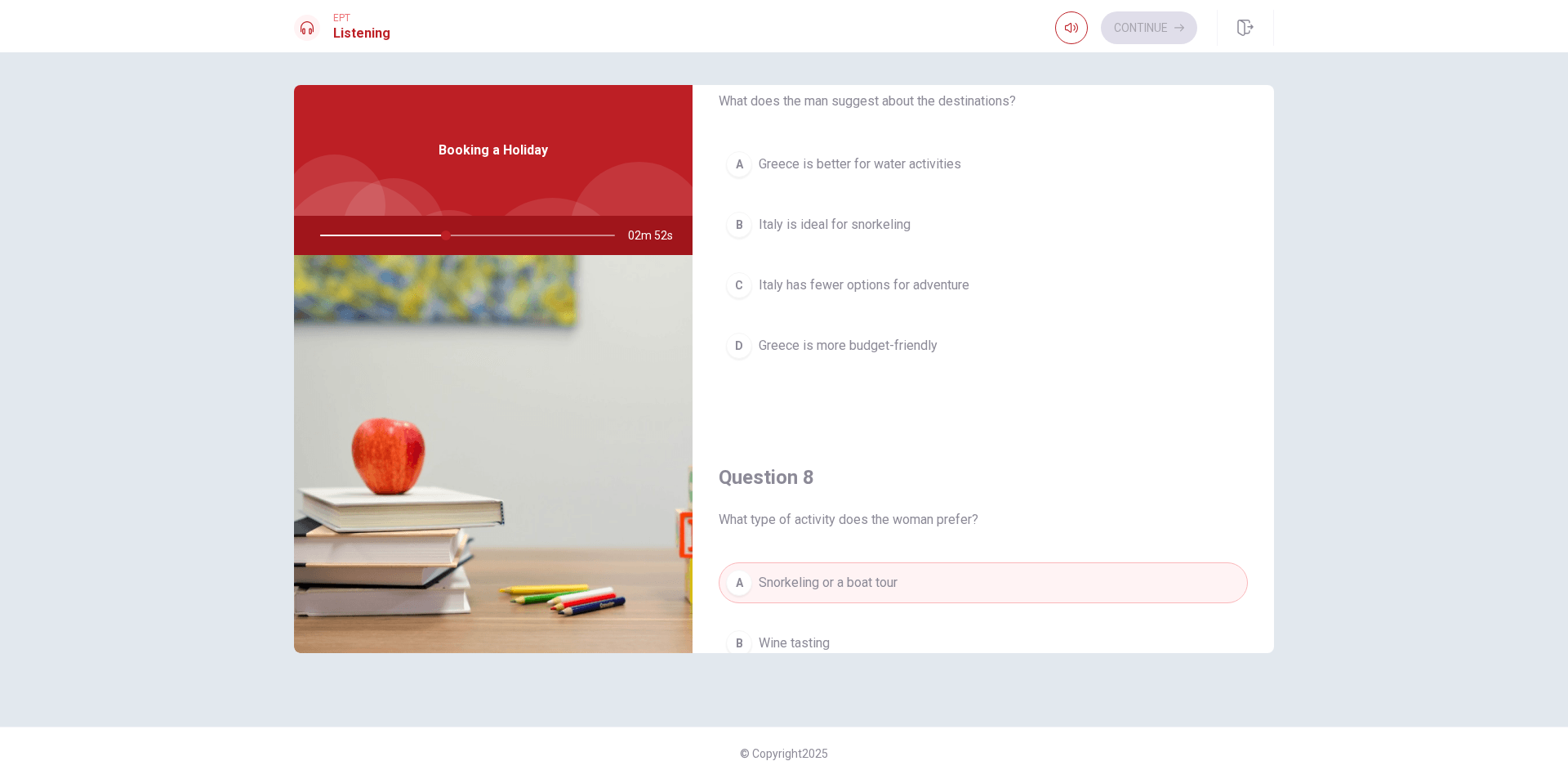
click at [747, 169] on div "A" at bounding box center [739, 164] width 26 height 26
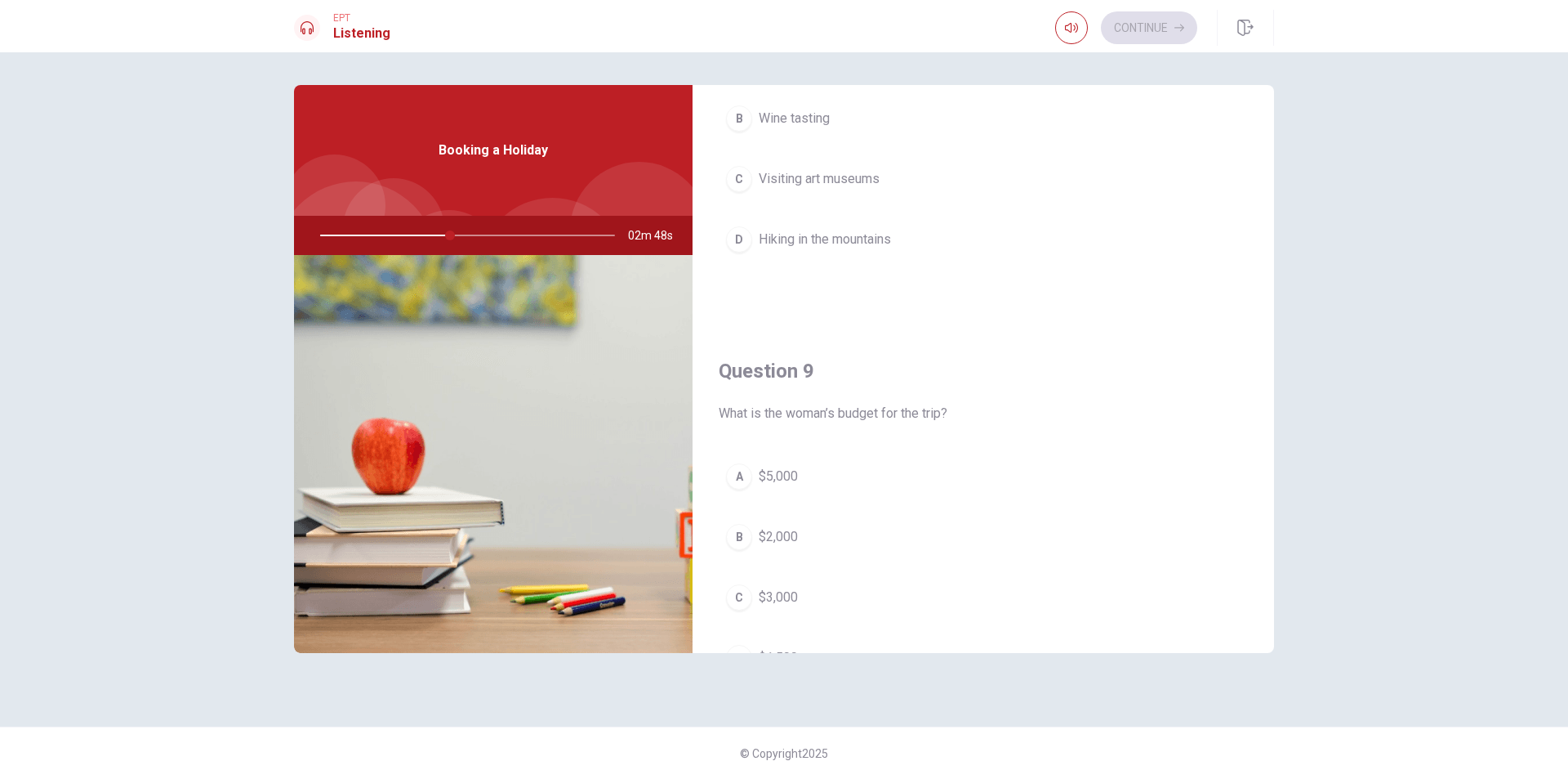
scroll to position [1062, 0]
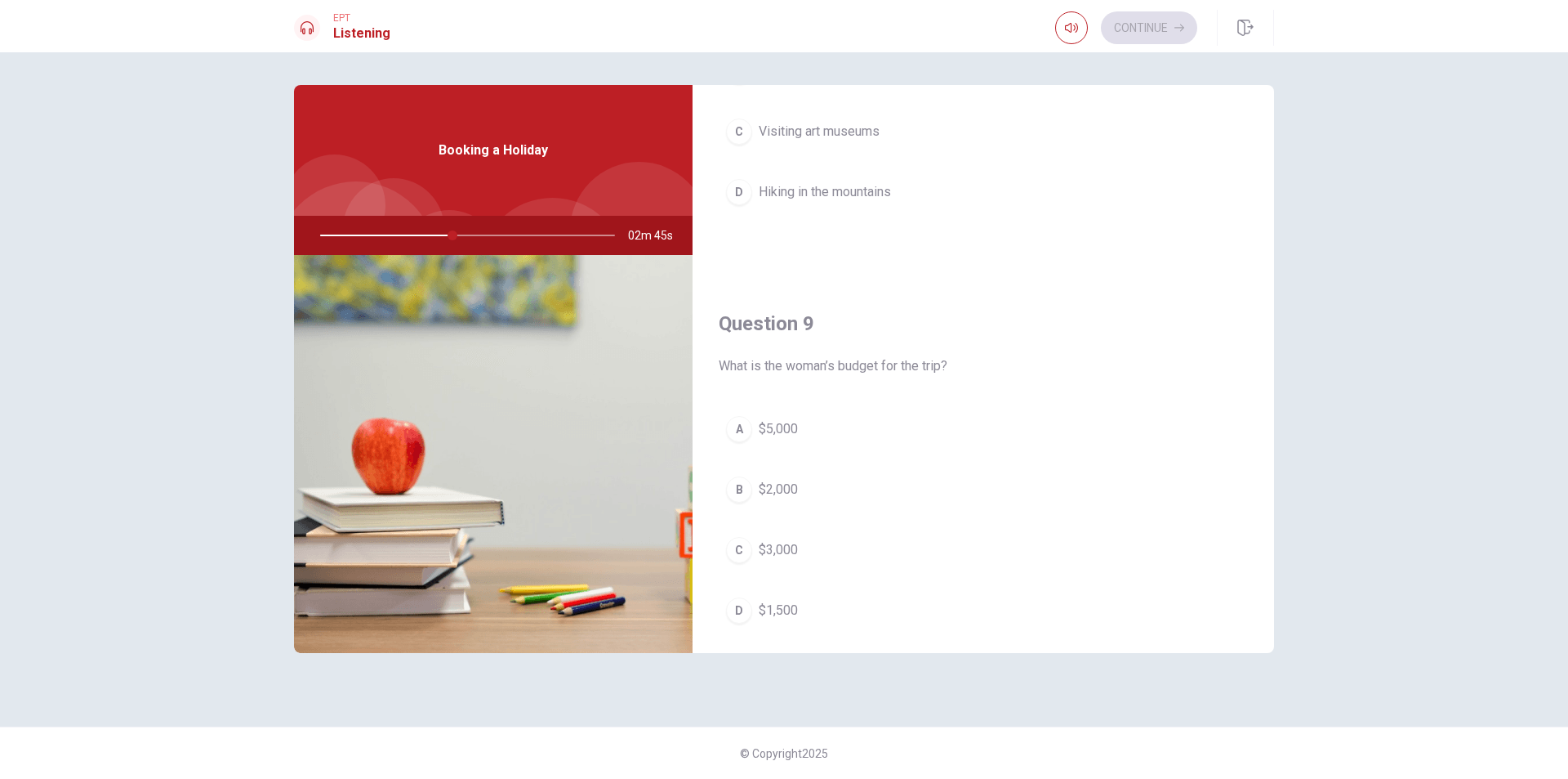
click at [740, 487] on div "B" at bounding box center [739, 489] width 26 height 26
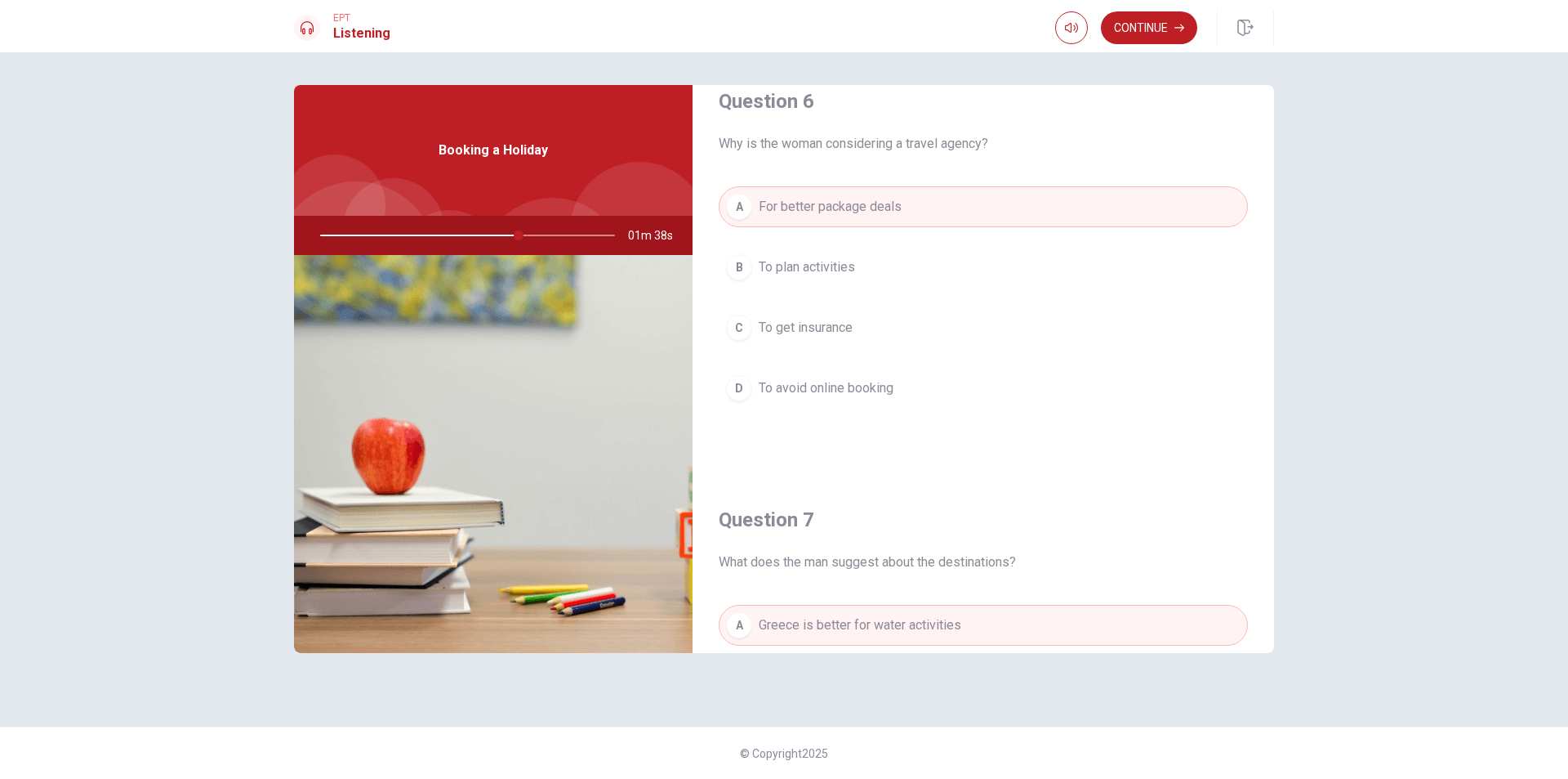
scroll to position [0, 0]
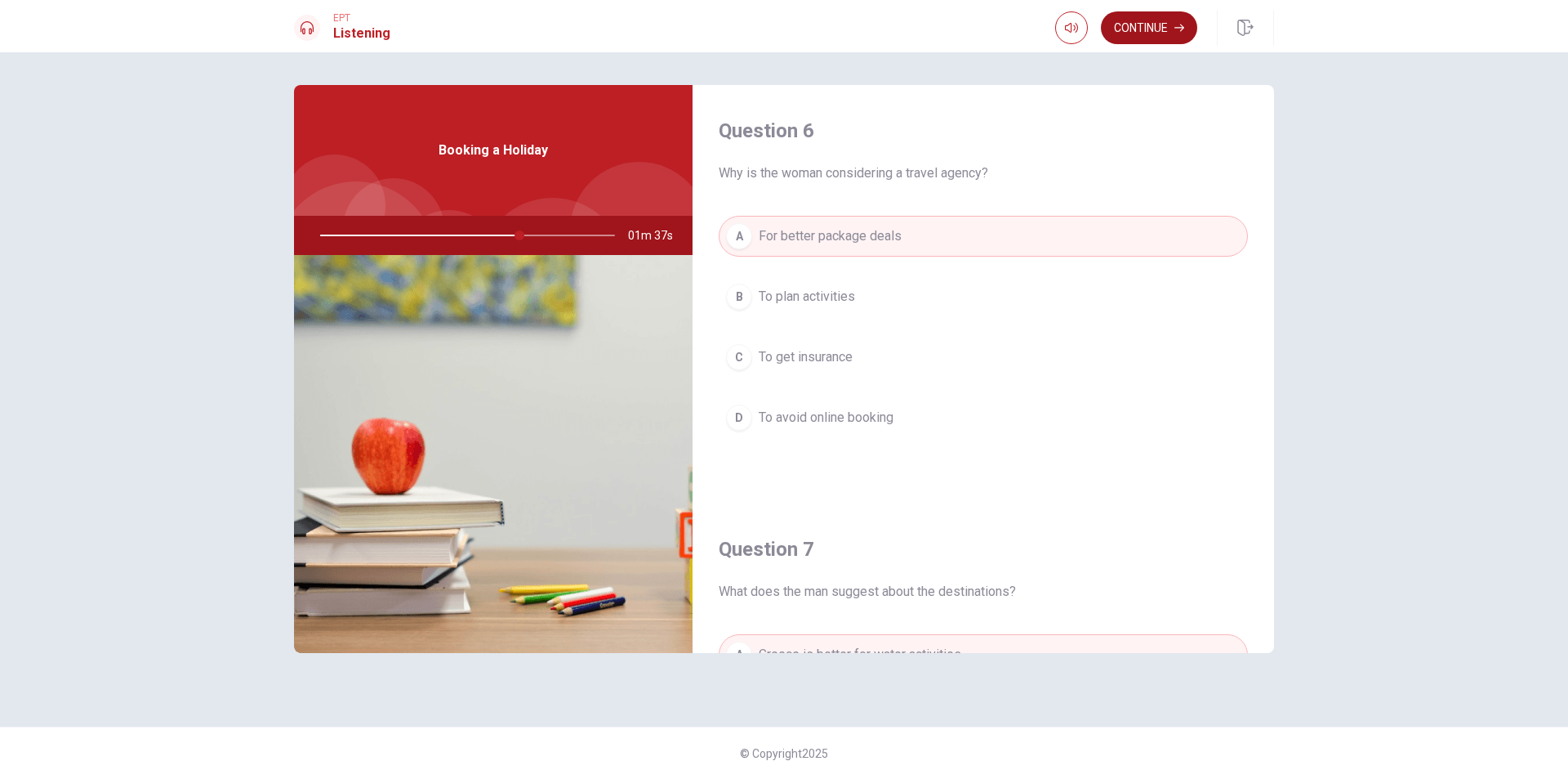
click at [1177, 22] on icon "button" at bounding box center [1179, 27] width 10 height 10
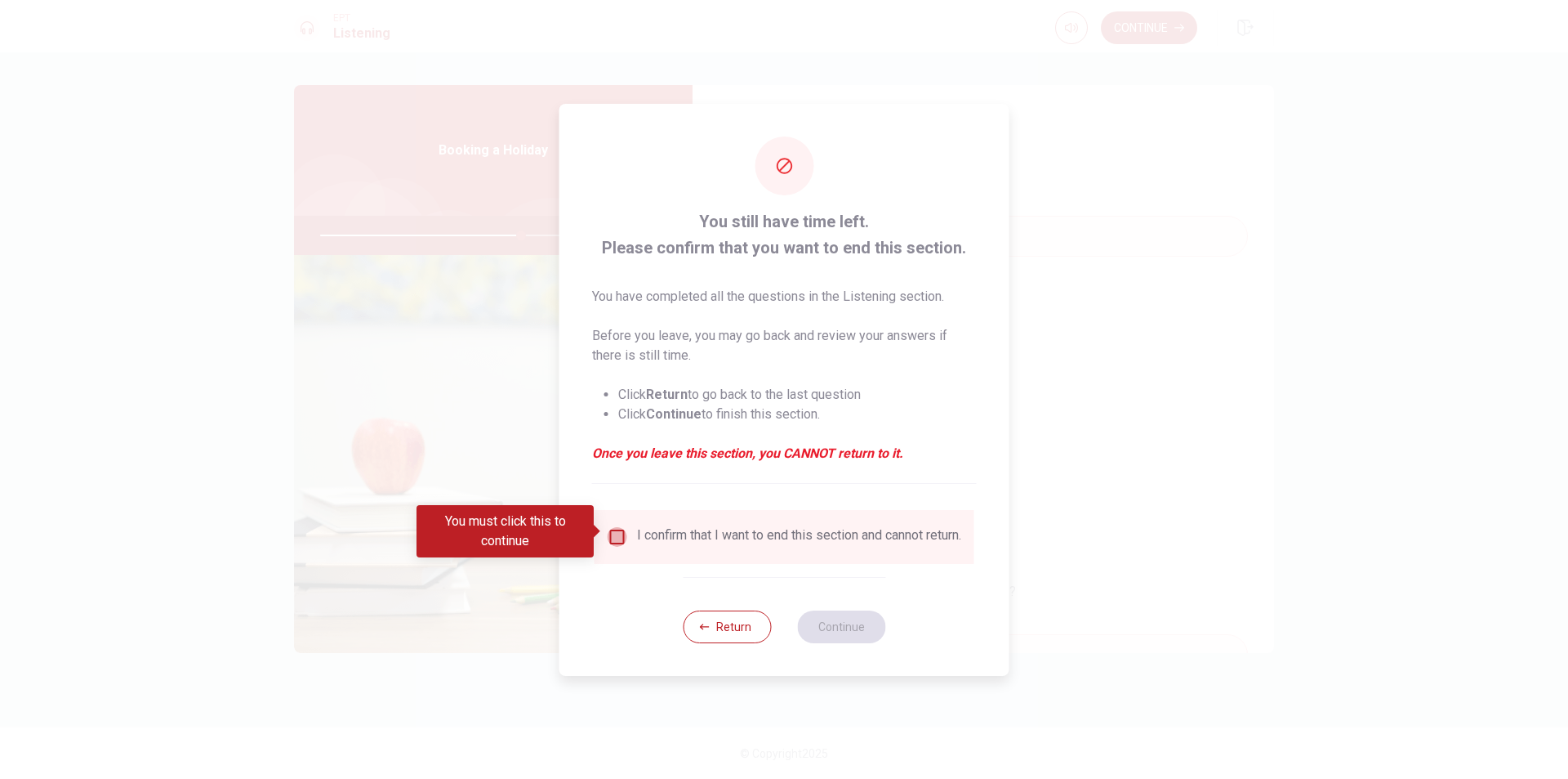
click at [615, 527] on input "You must click this to continue" at bounding box center [618, 537] width 20 height 20
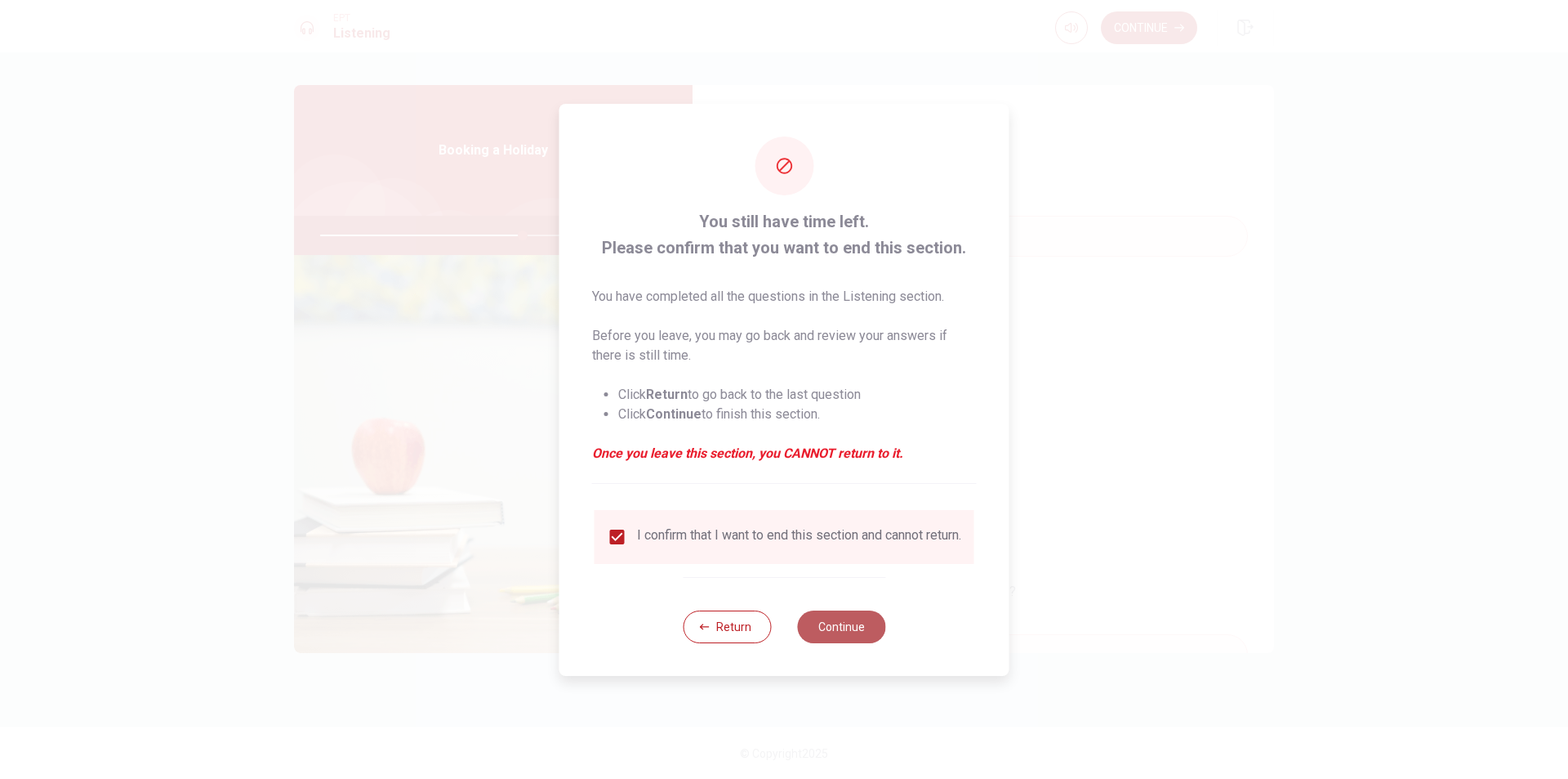
click at [858, 622] on button "Continue" at bounding box center [841, 626] width 88 height 32
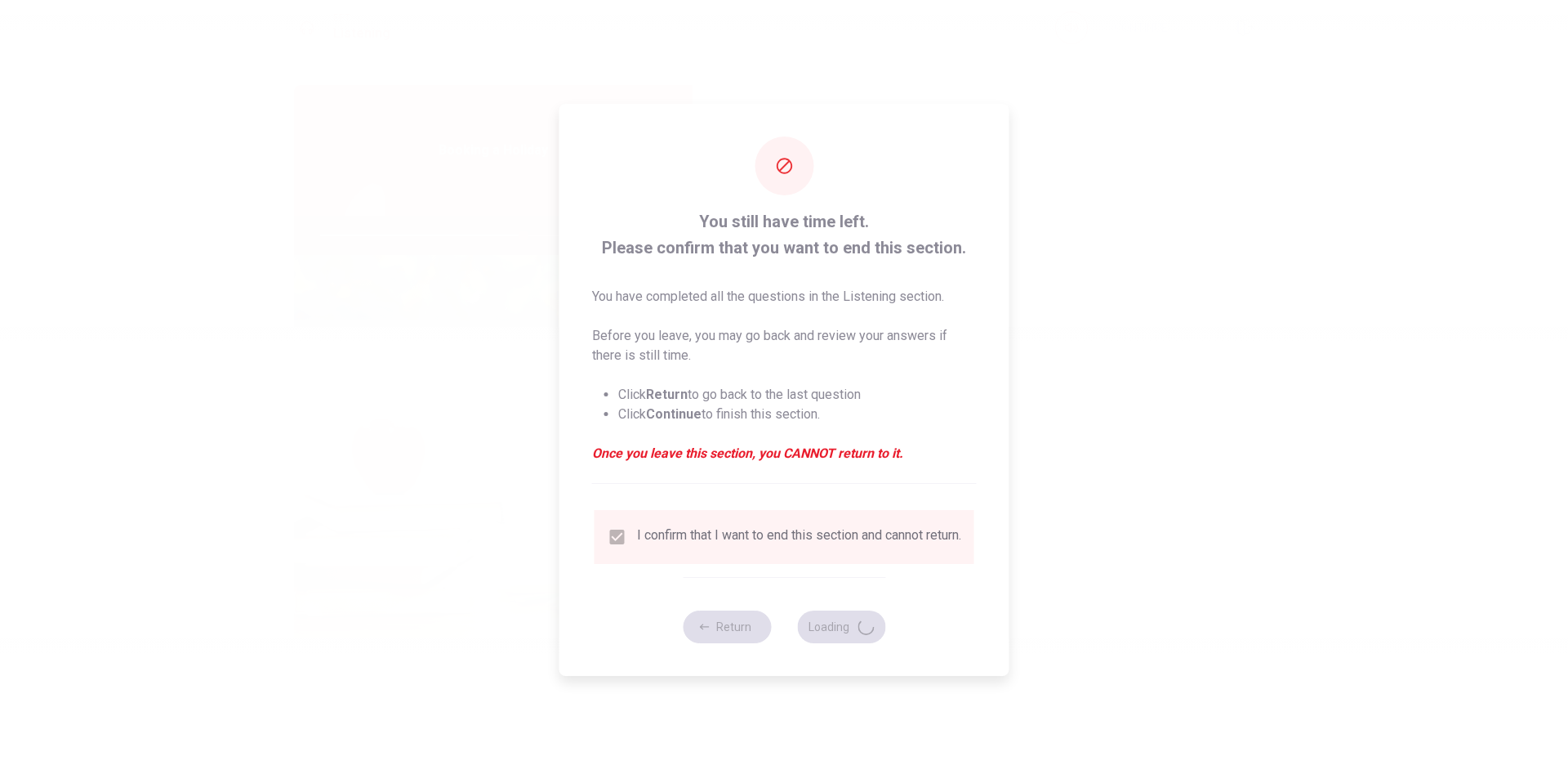
type input "69"
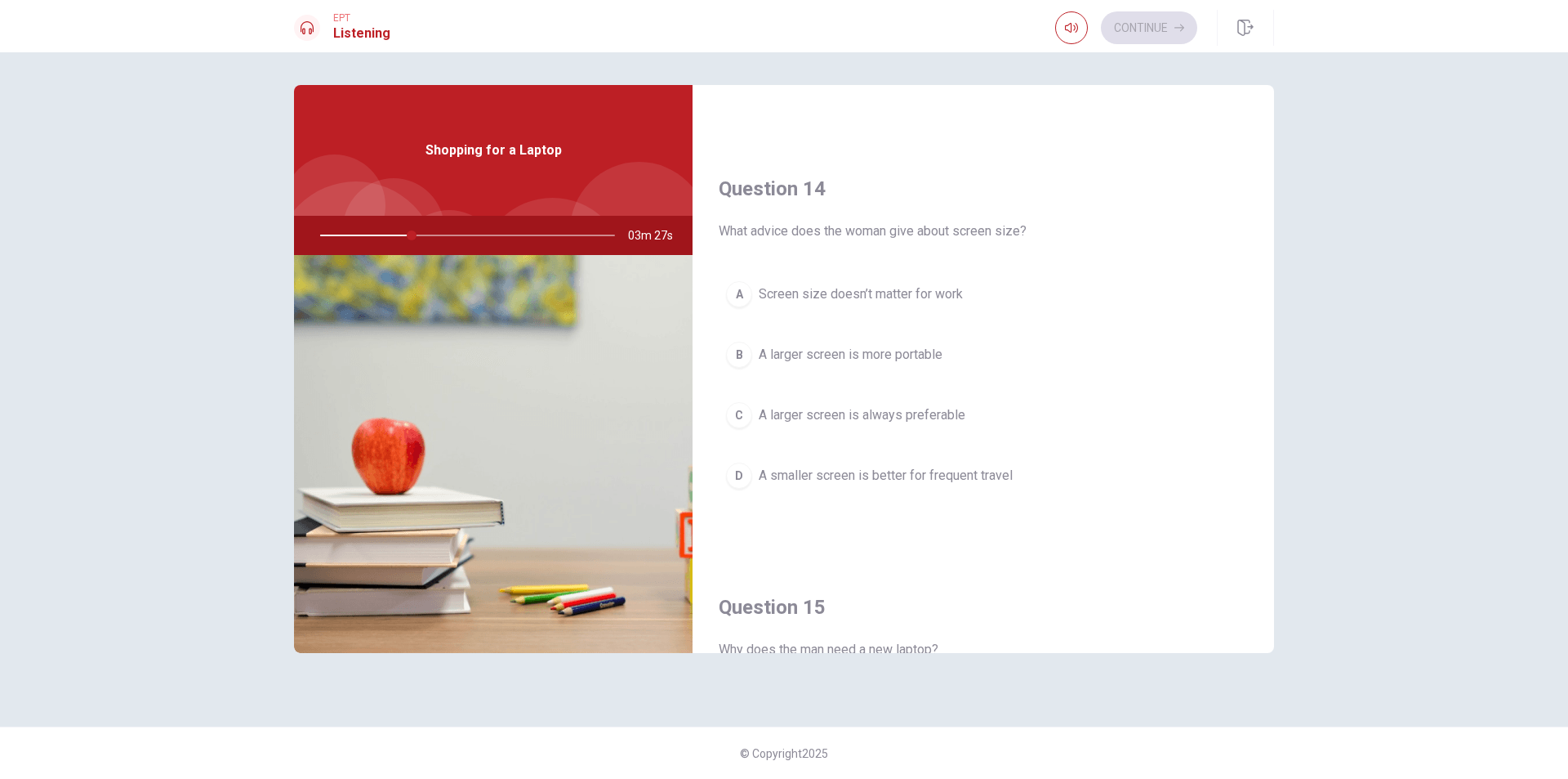
scroll to position [1524, 0]
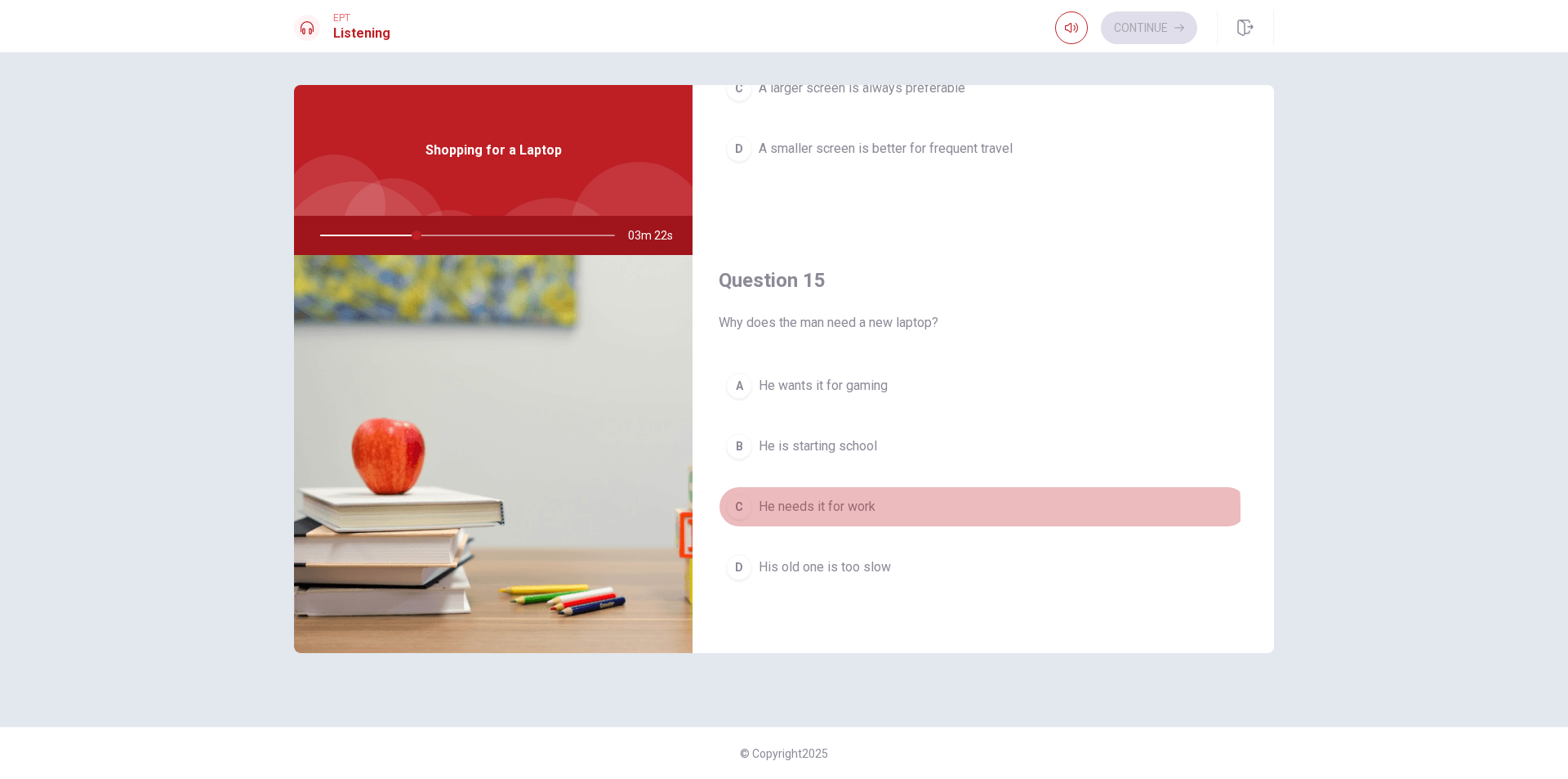
click at [728, 512] on div "C" at bounding box center [739, 506] width 26 height 26
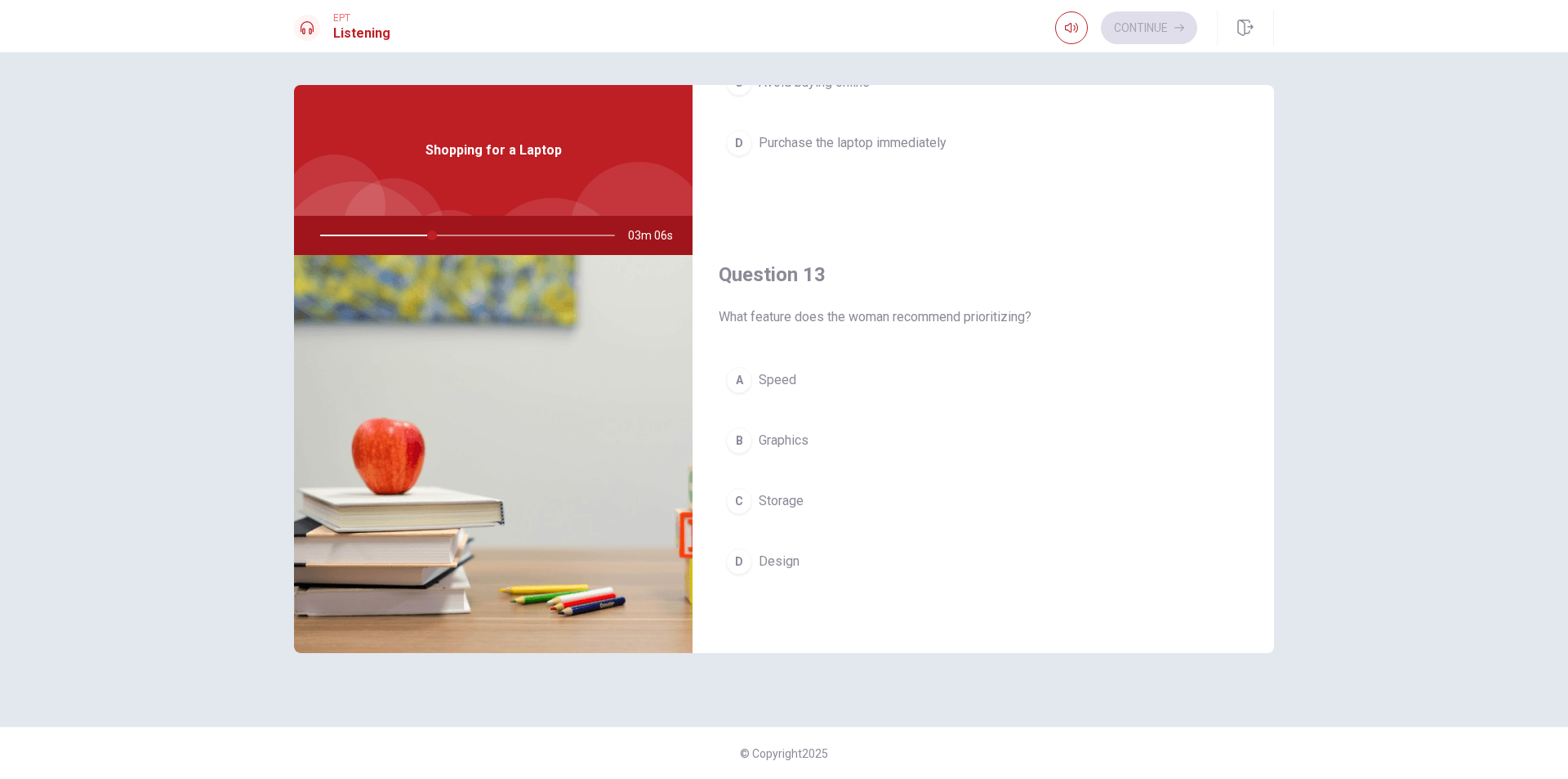
scroll to position [707, 0]
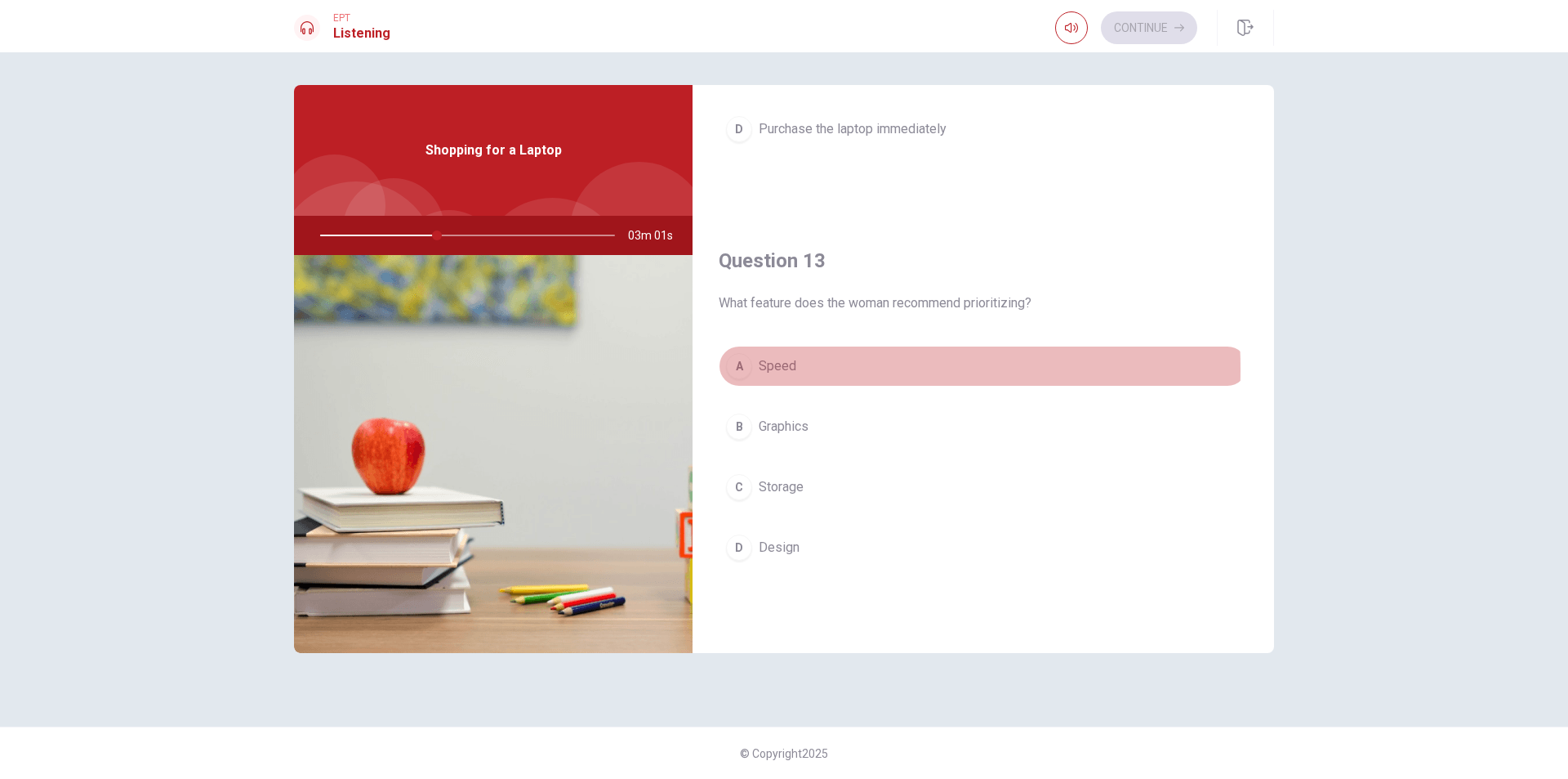
click at [736, 369] on div "A" at bounding box center [739, 366] width 26 height 26
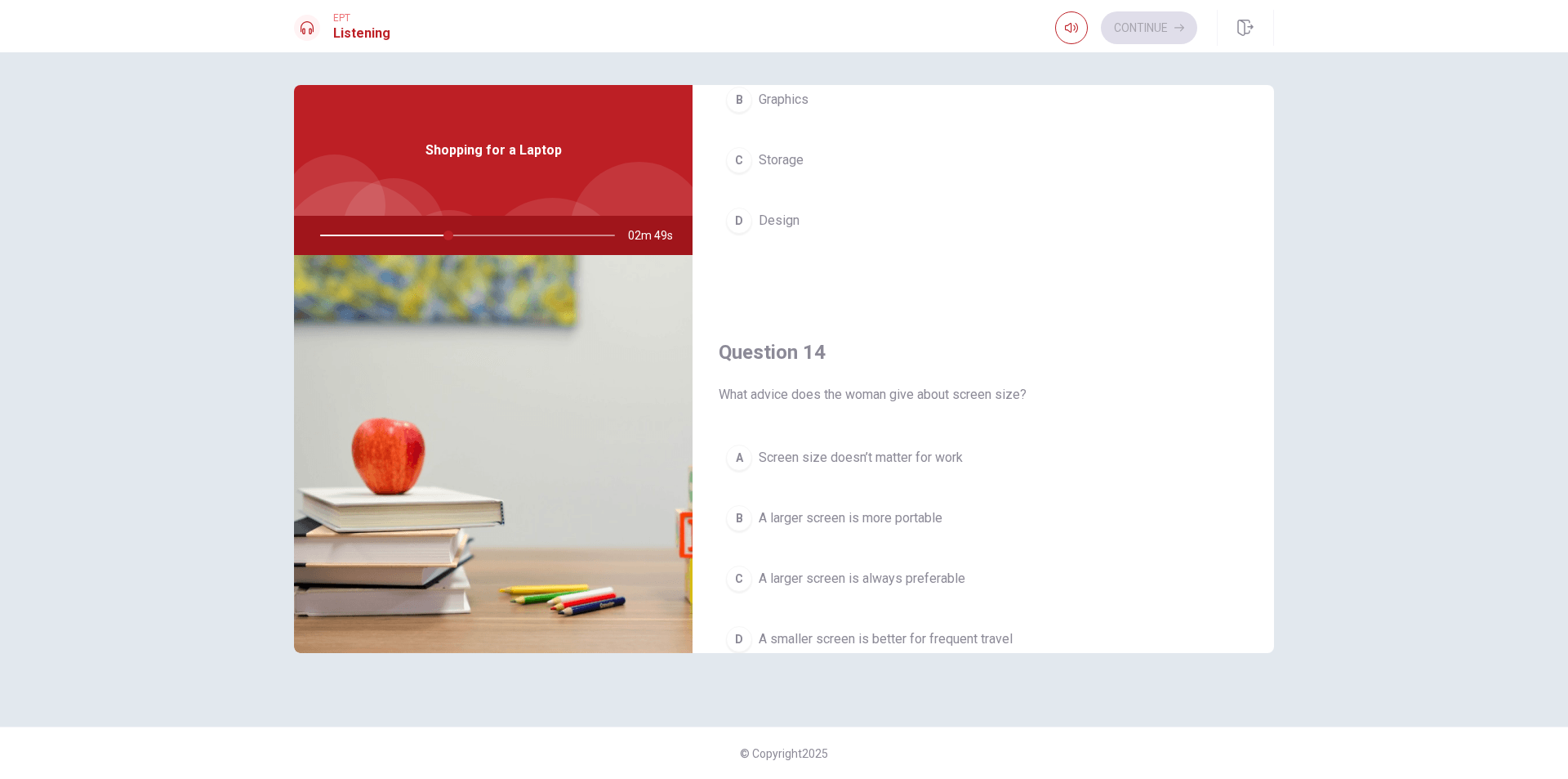
scroll to position [1115, 0]
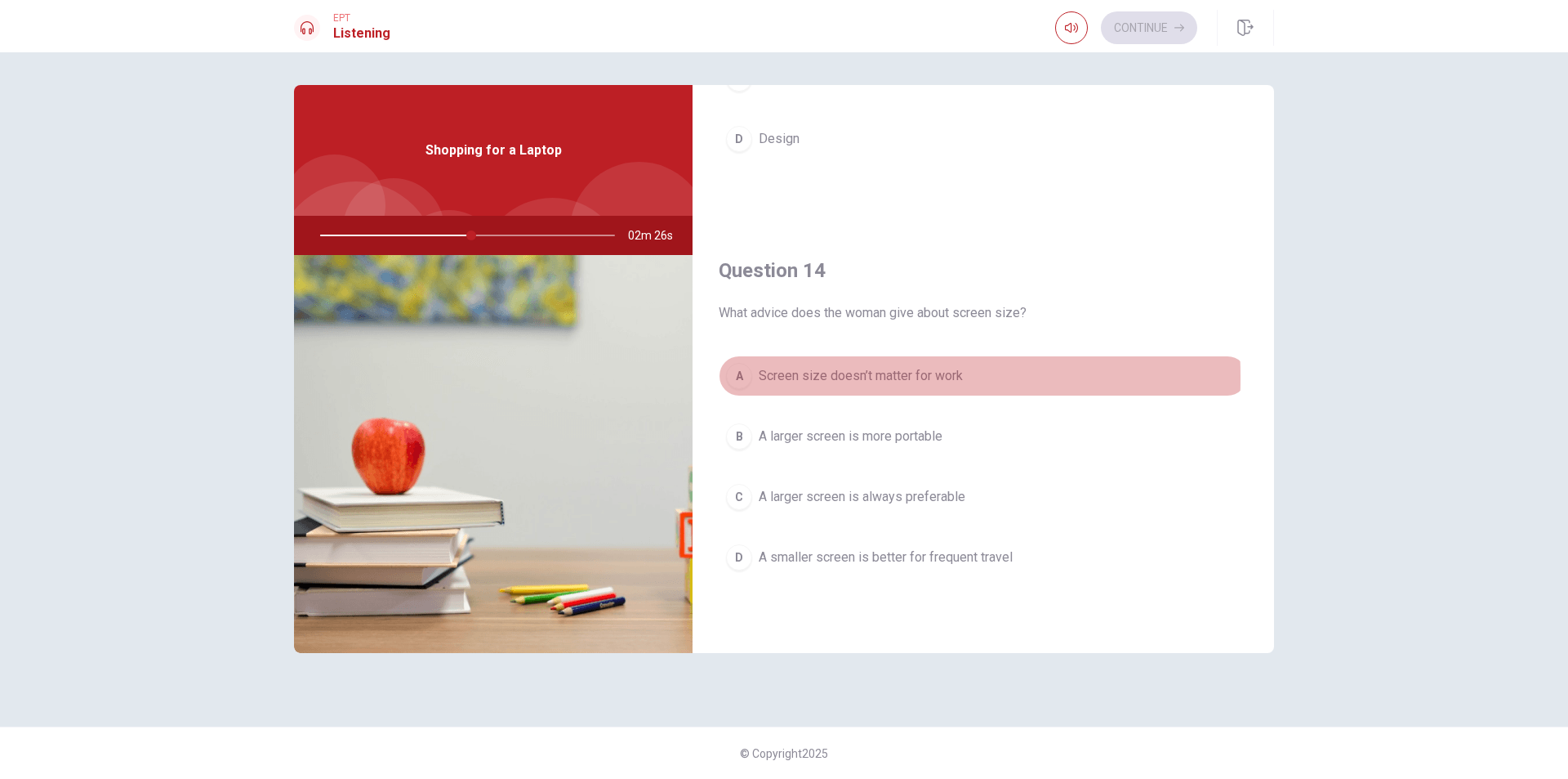
click at [739, 378] on div "A" at bounding box center [739, 376] width 26 height 26
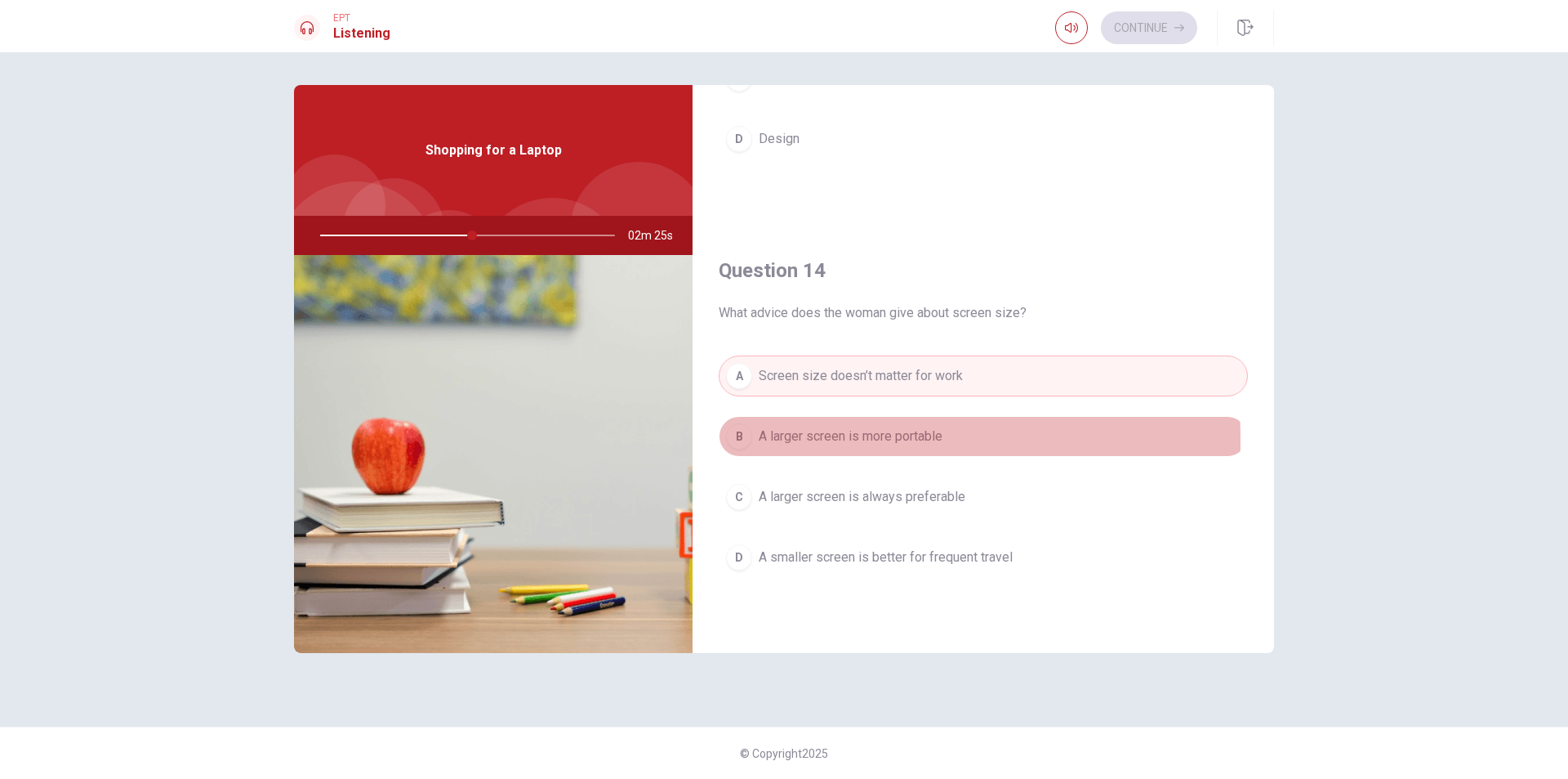
click at [736, 440] on div "B" at bounding box center [739, 435] width 26 height 26
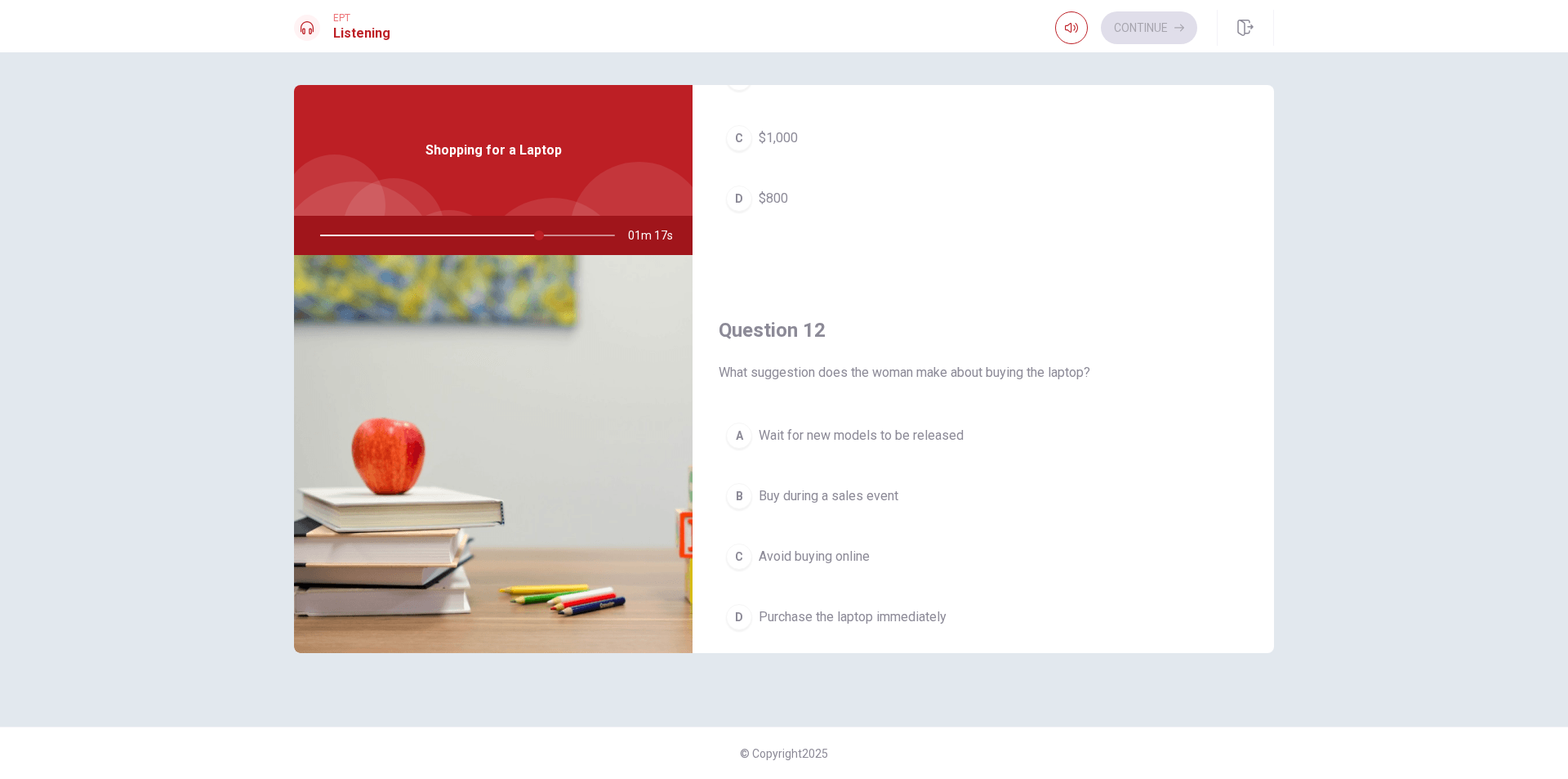
scroll to position [0, 0]
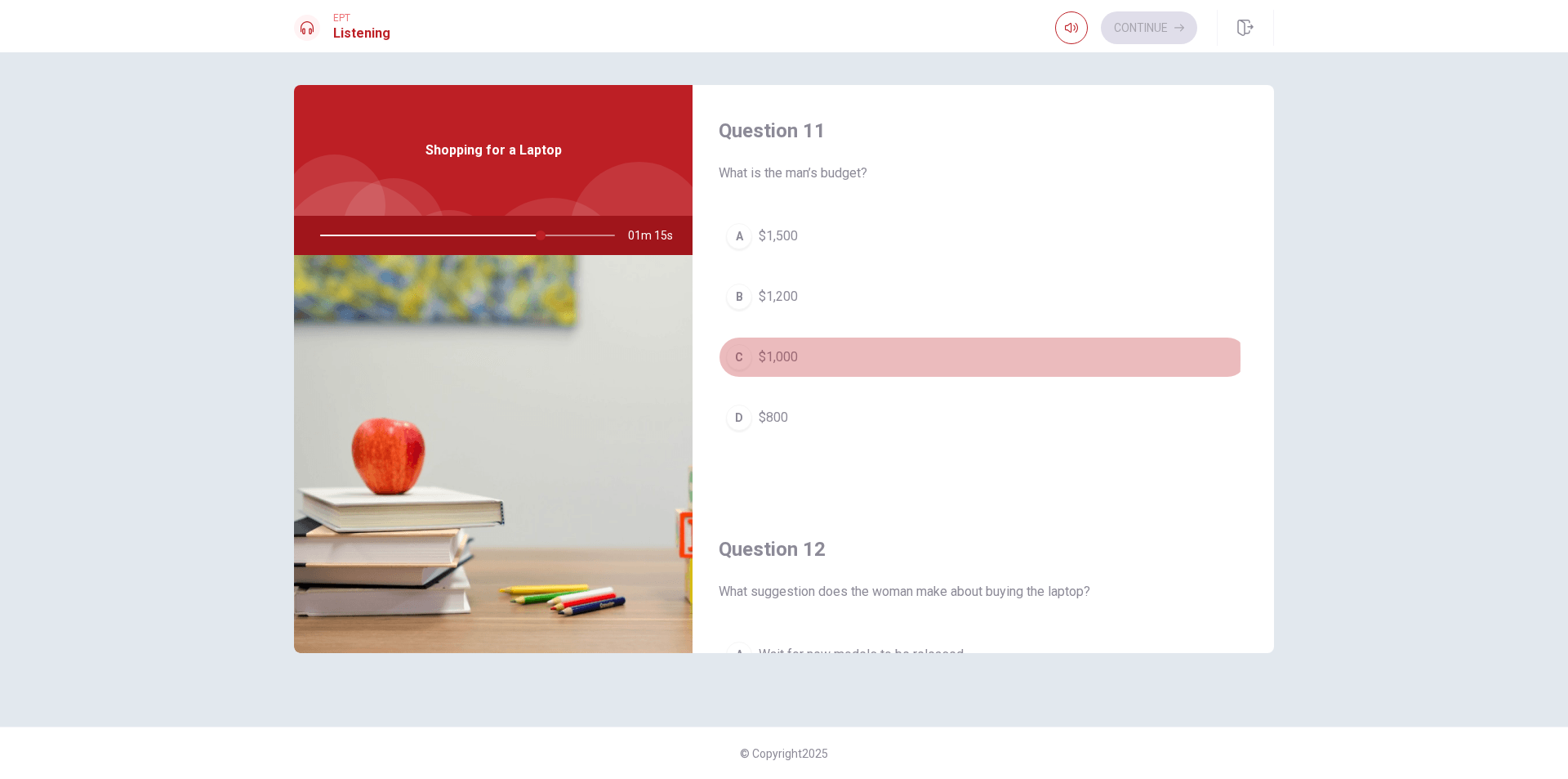
click at [746, 358] on div "C" at bounding box center [739, 356] width 26 height 26
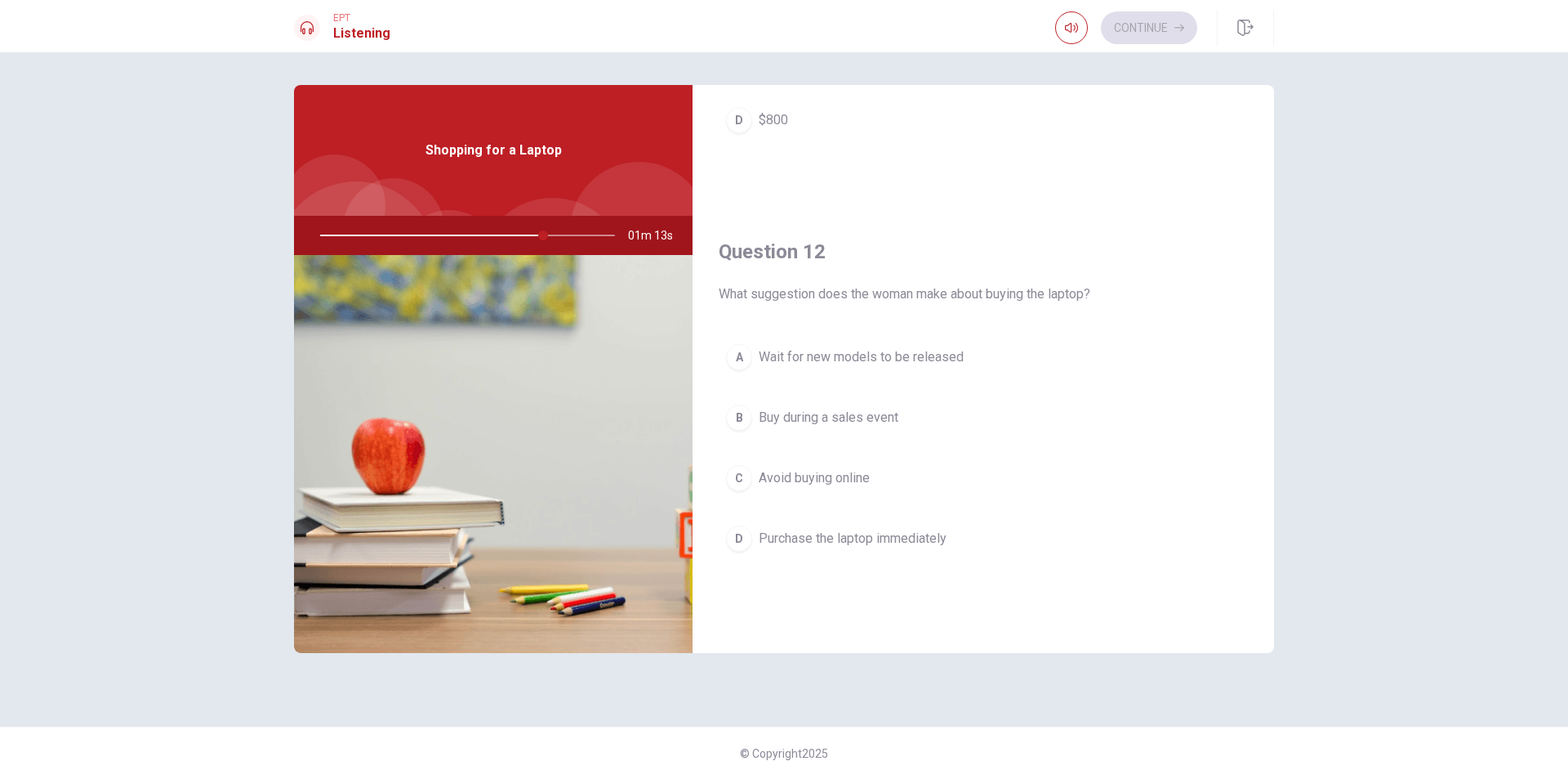
scroll to position [327, 0]
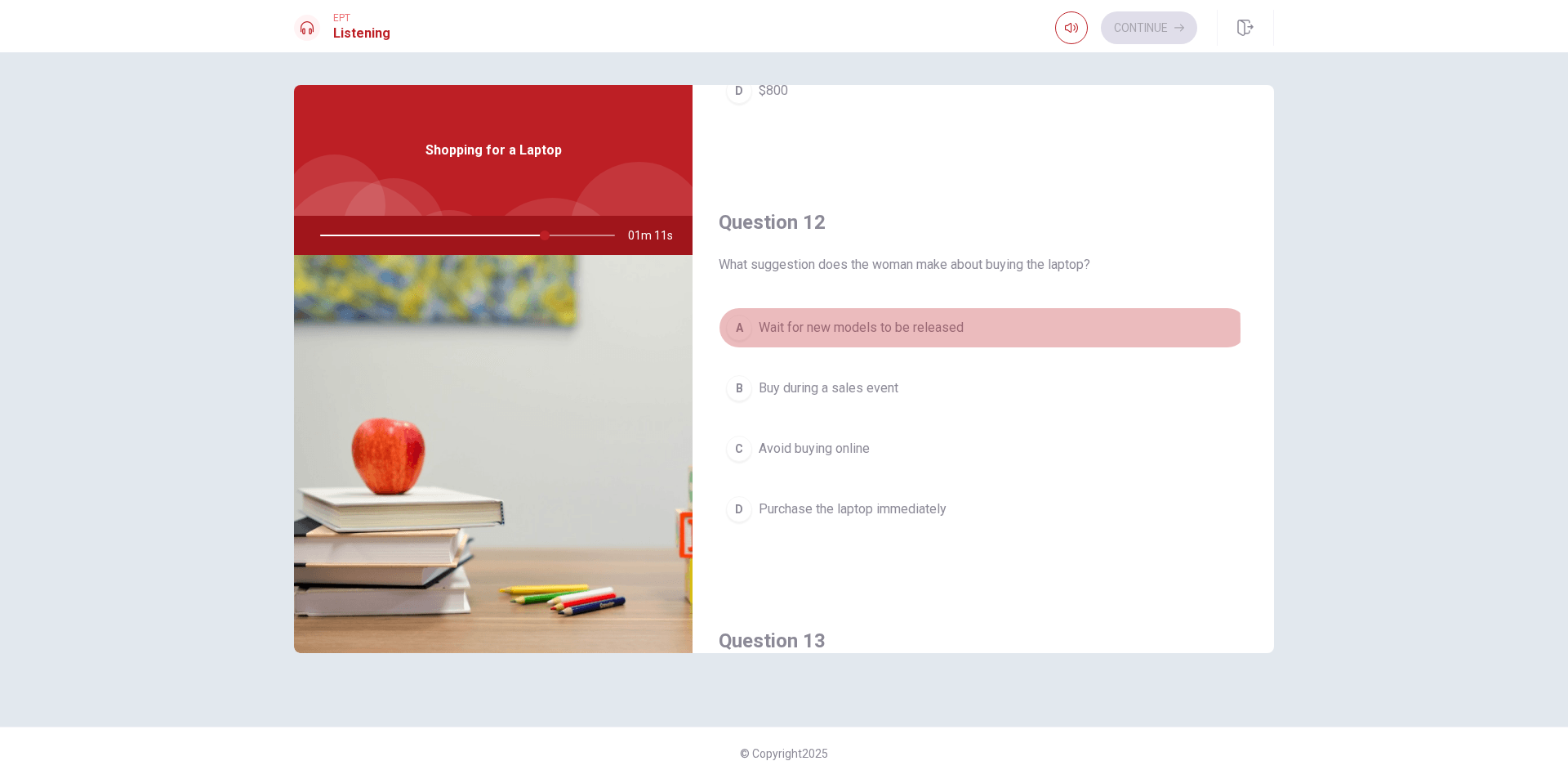
click at [746, 330] on div "A" at bounding box center [739, 327] width 26 height 26
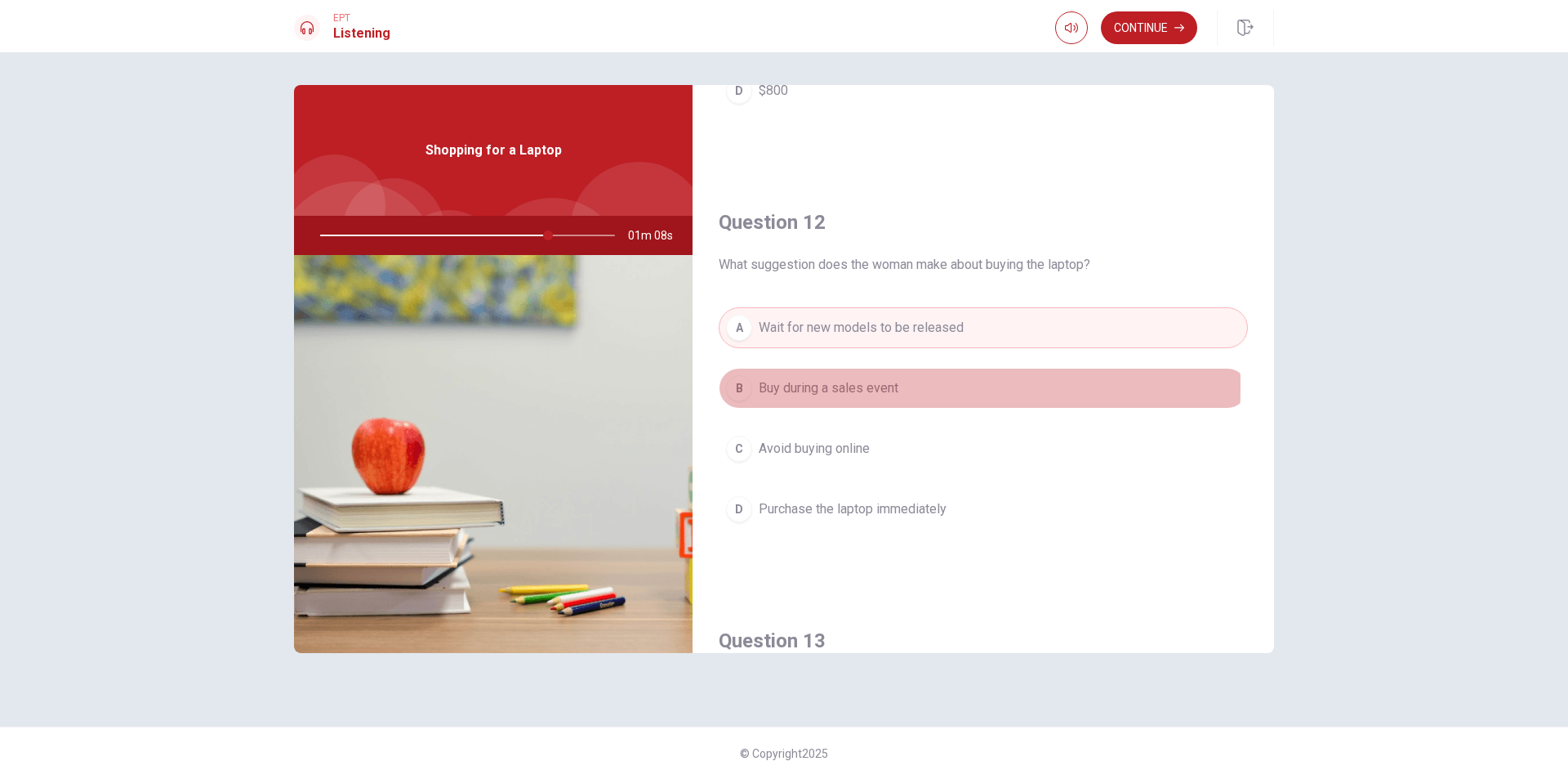
click at [739, 388] on div "B" at bounding box center [739, 388] width 26 height 26
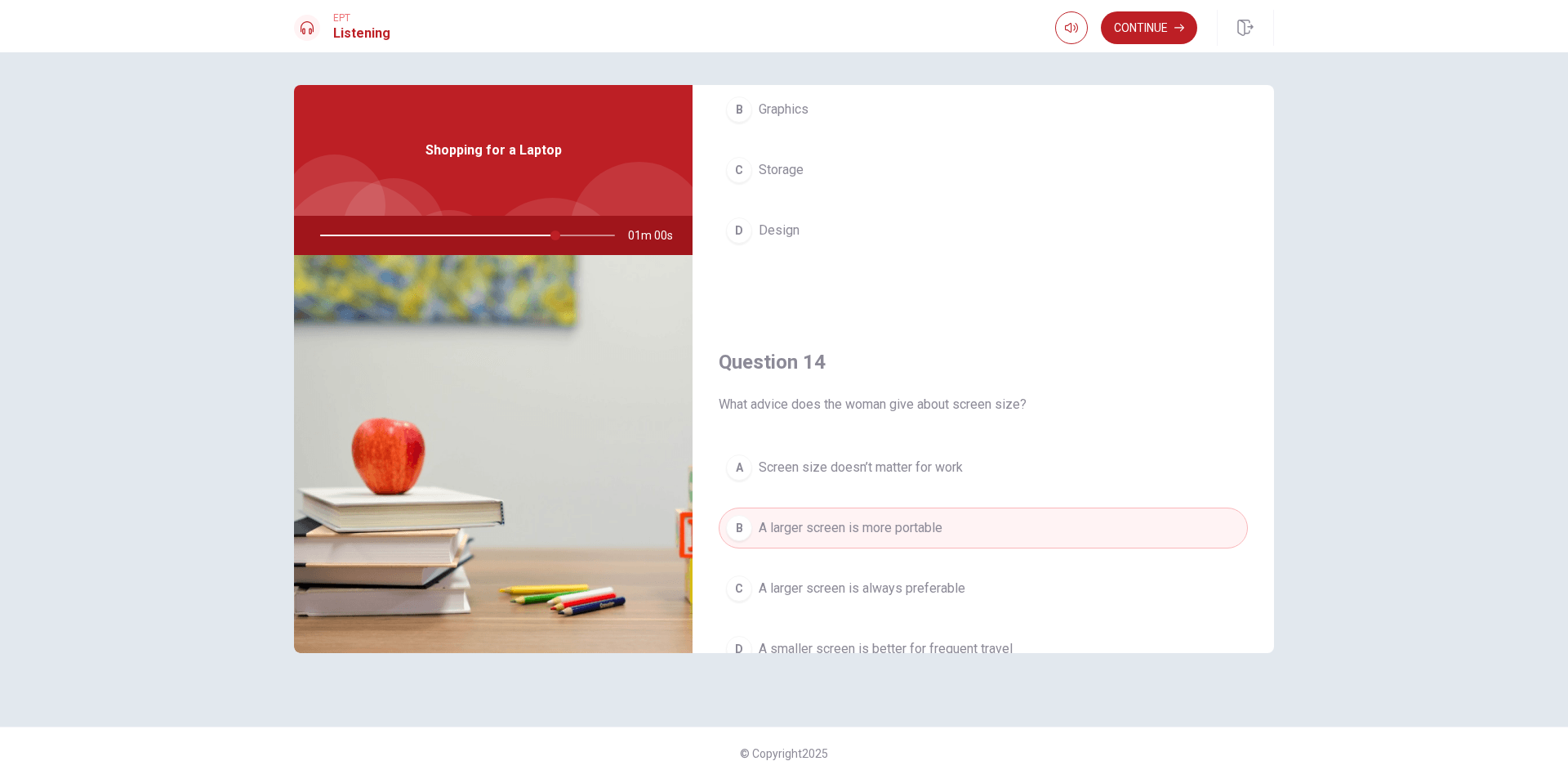
scroll to position [1062, 0]
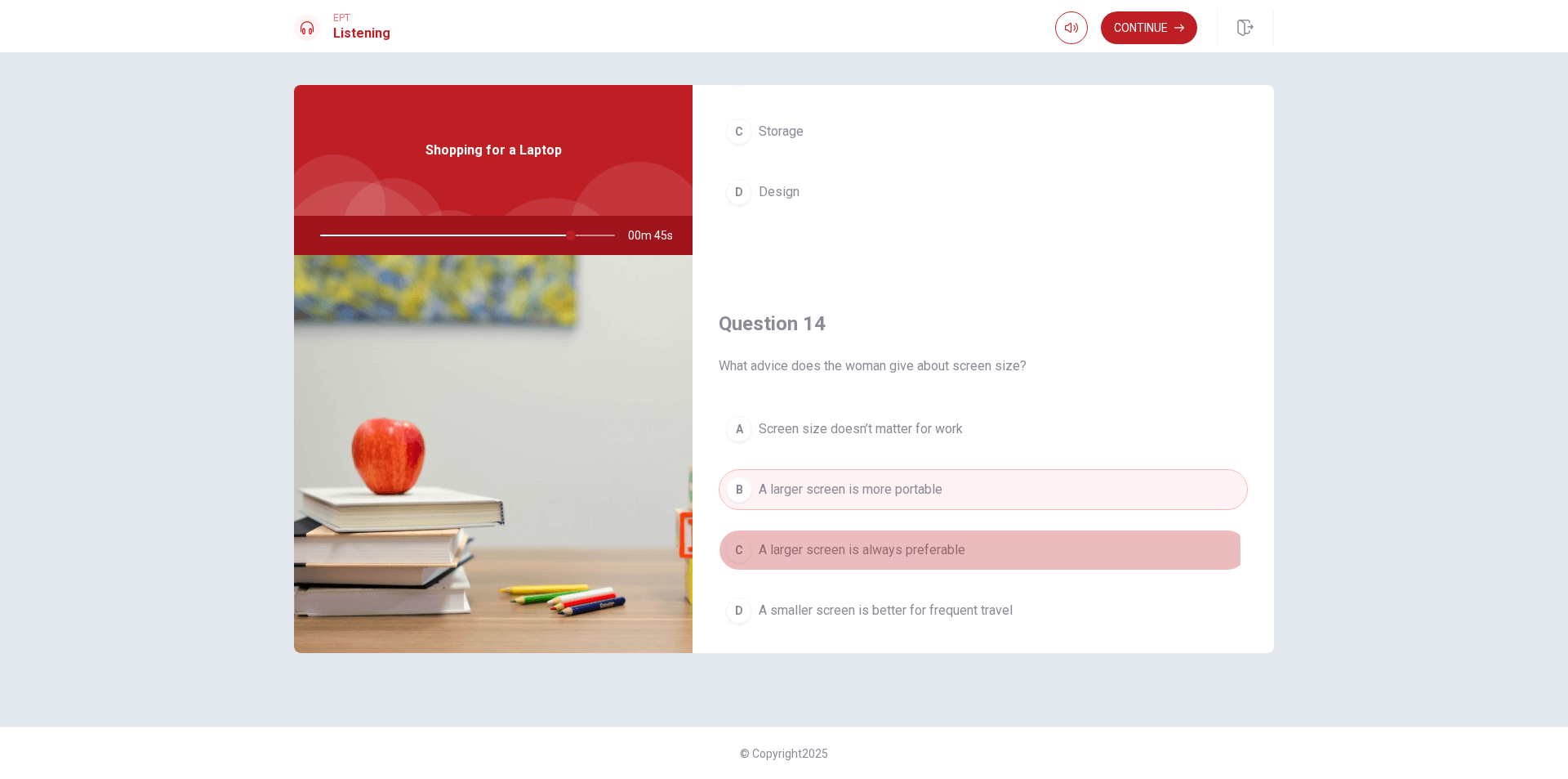
click at [747, 554] on div "C" at bounding box center [739, 550] width 26 height 26
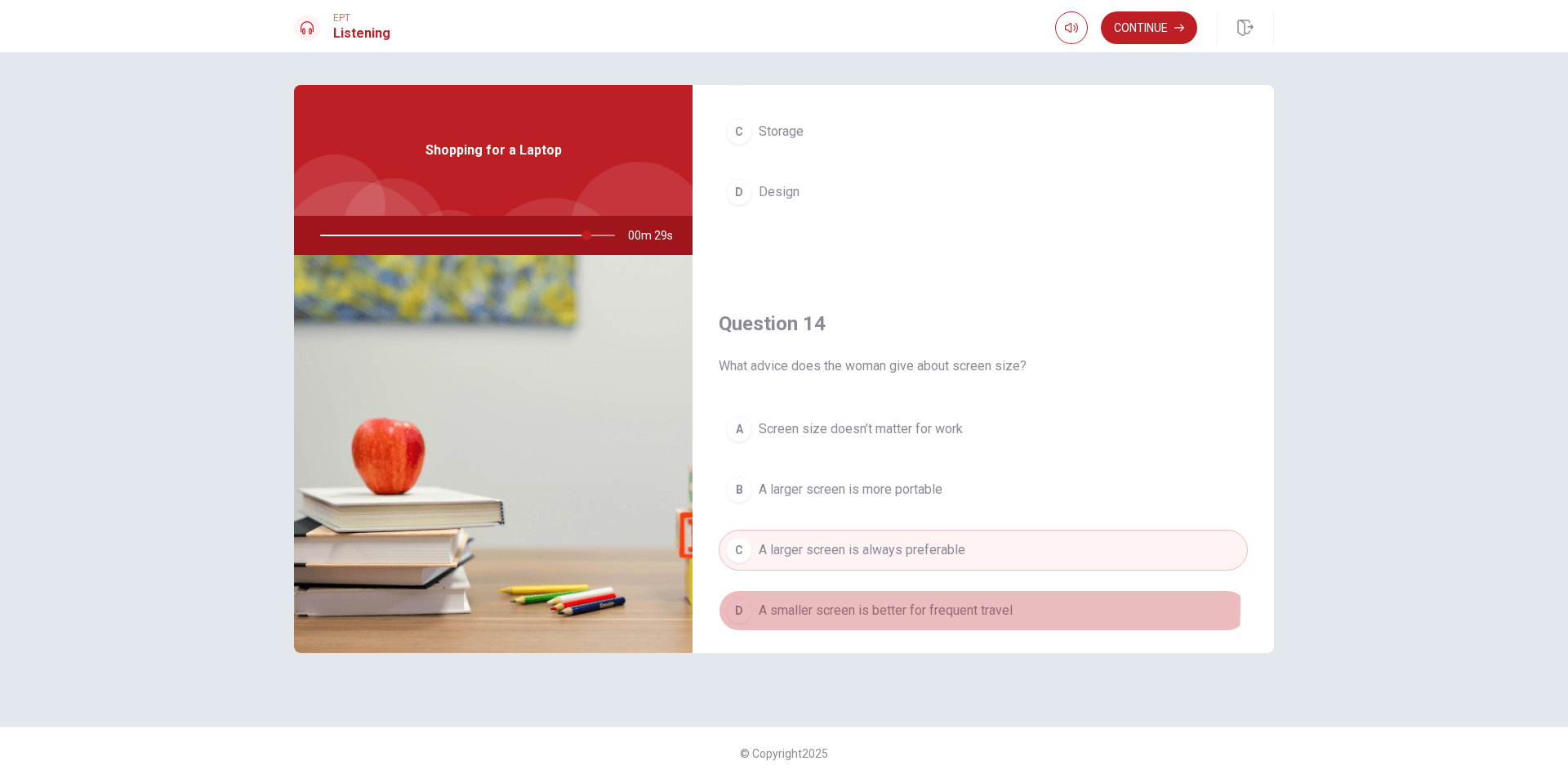
click at [733, 602] on div "D" at bounding box center [739, 610] width 26 height 26
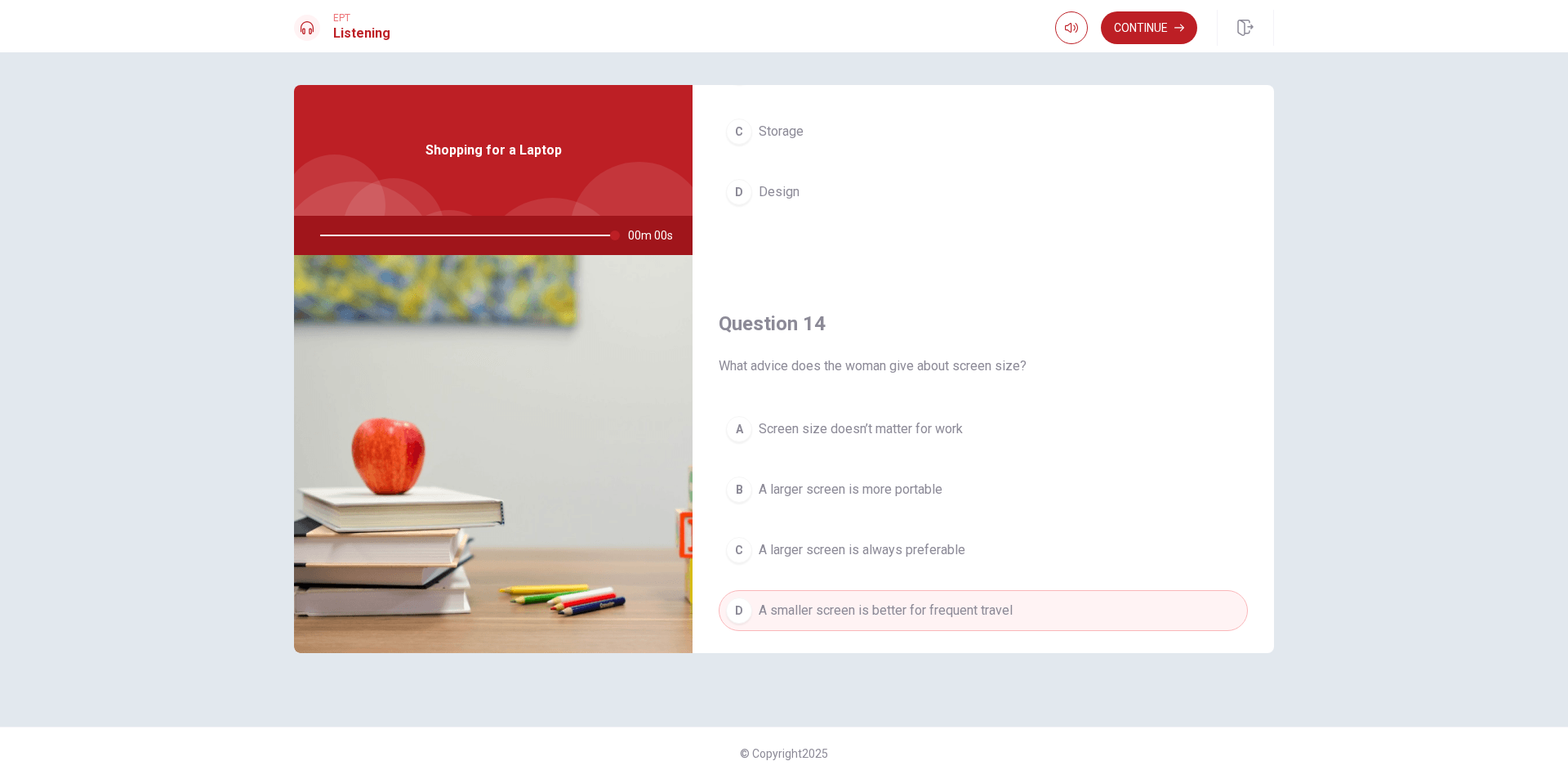
type input "0"
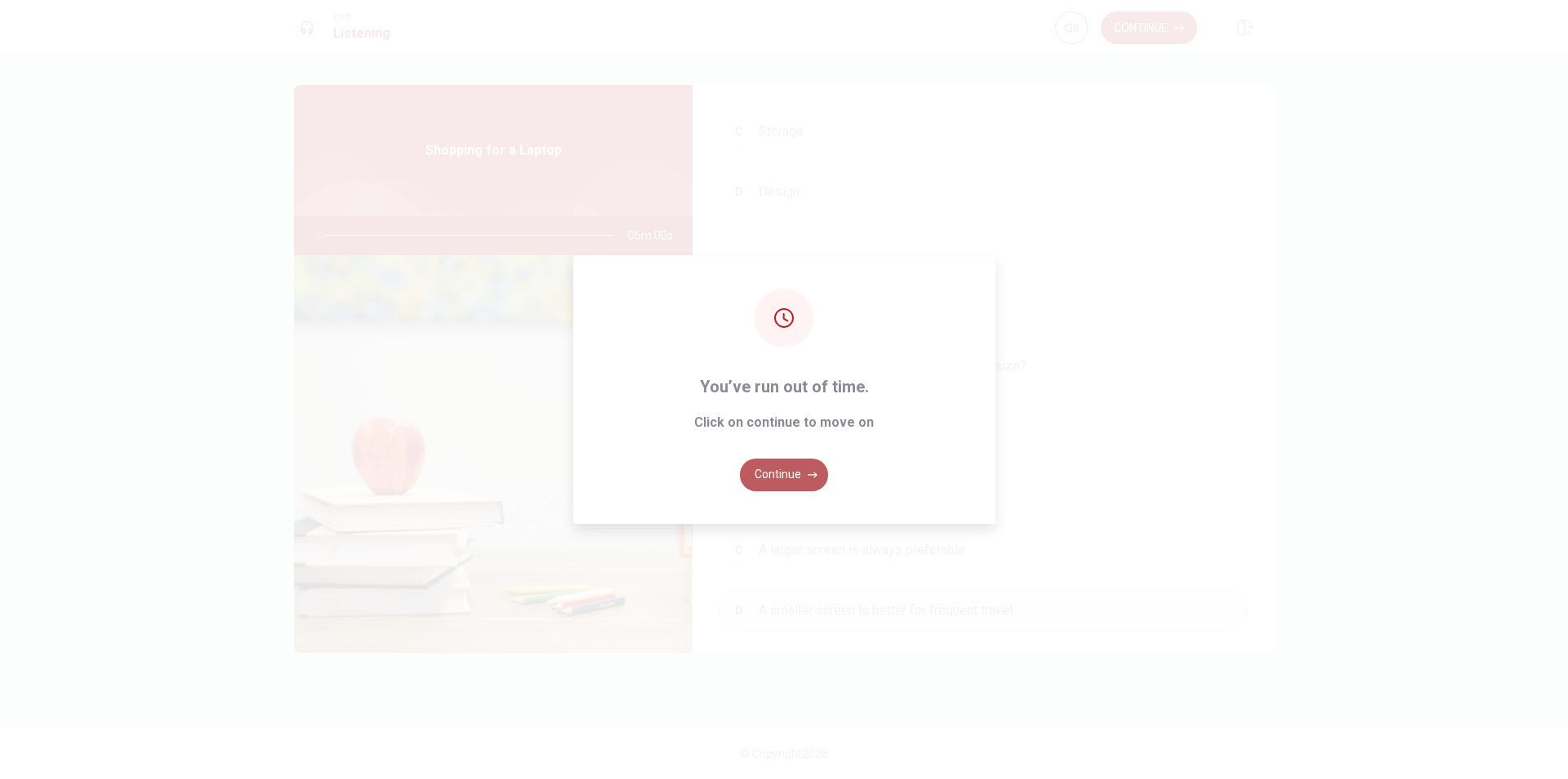
click at [804, 475] on button "Continue" at bounding box center [784, 473] width 88 height 32
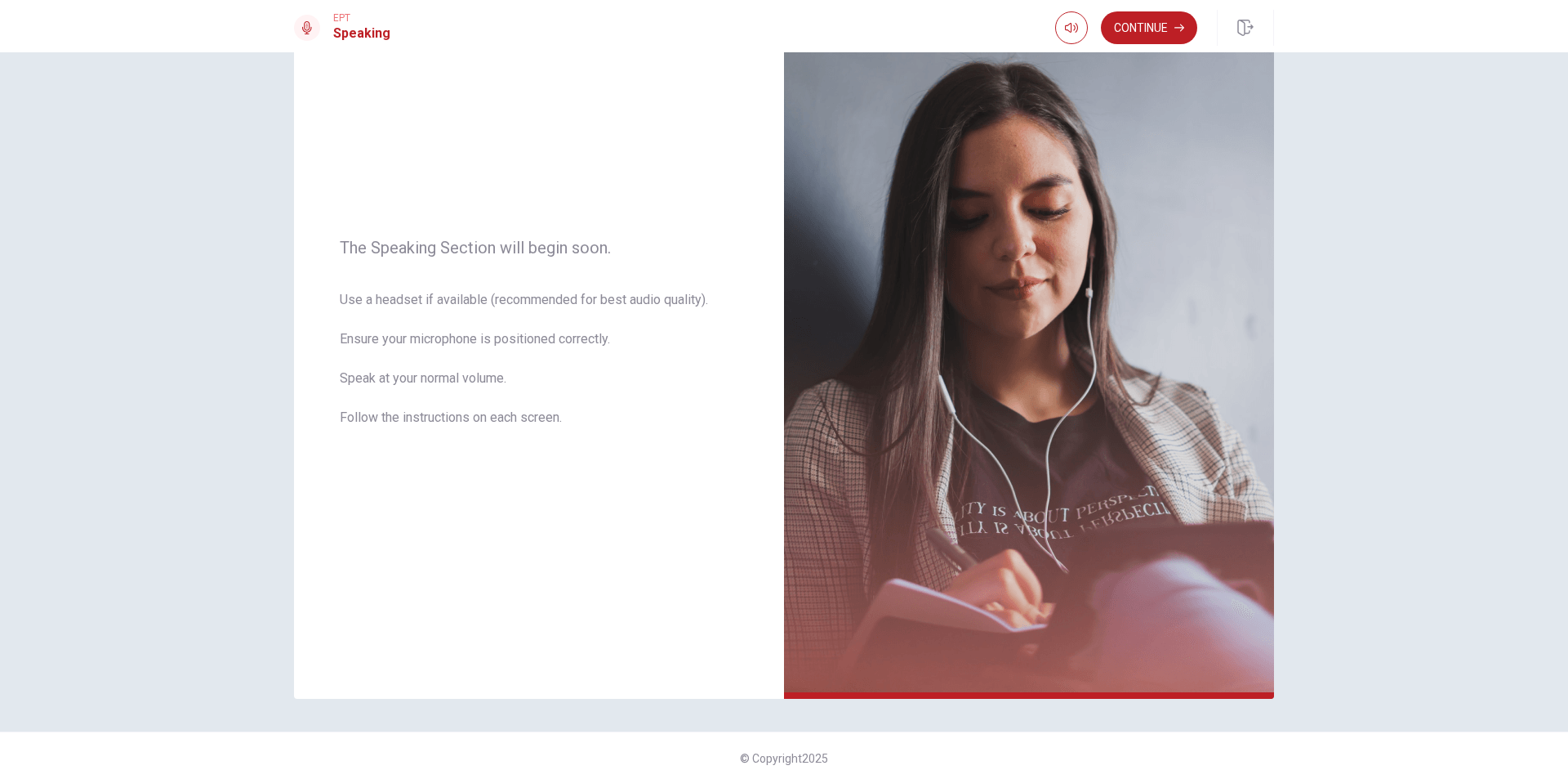
scroll to position [103, 0]
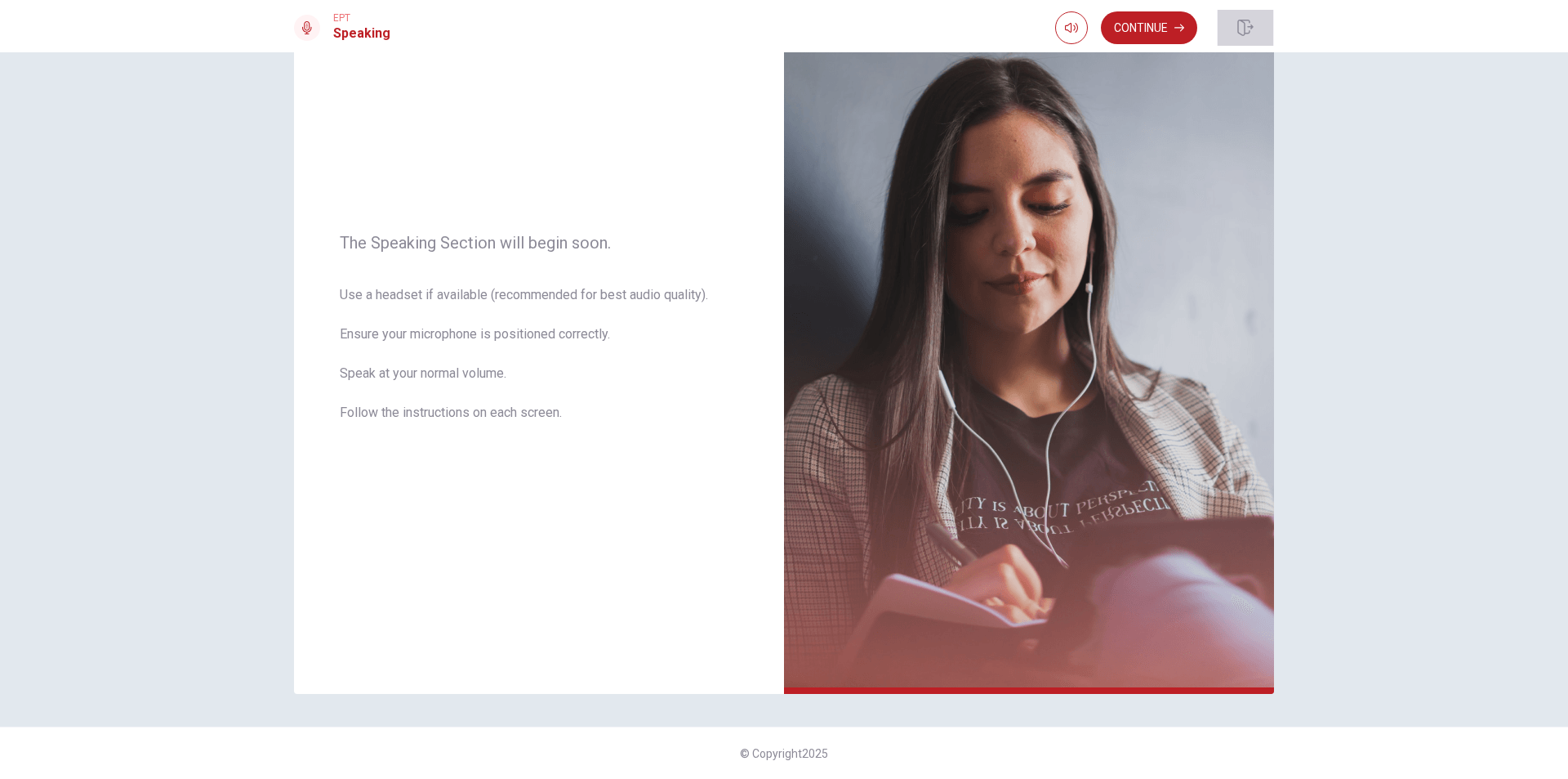
click at [1249, 31] on icon "button" at bounding box center [1245, 27] width 17 height 17
click at [1134, 25] on button "Continue" at bounding box center [1148, 27] width 97 height 32
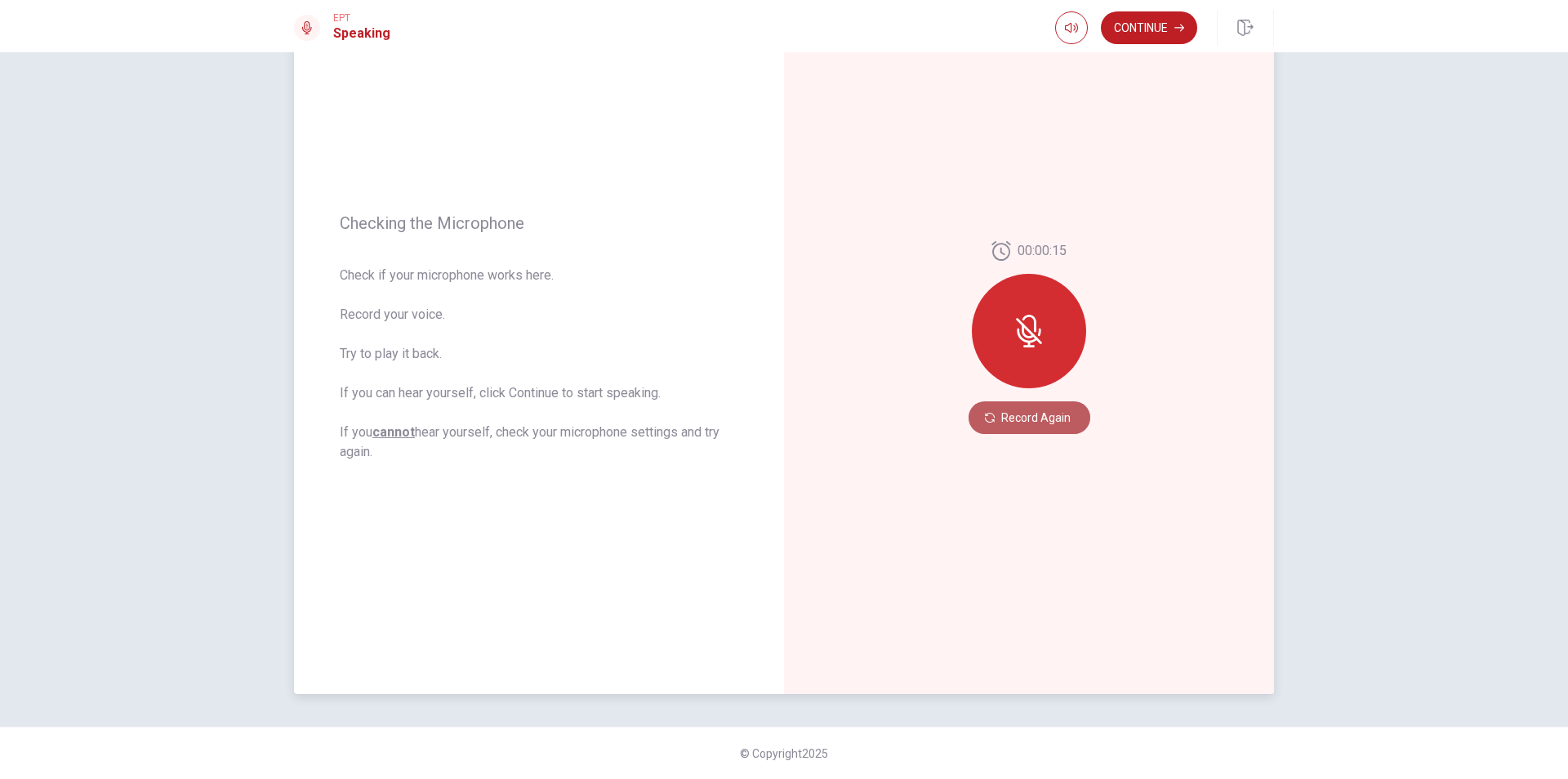
click at [997, 416] on button "Record Again" at bounding box center [1028, 417] width 122 height 32
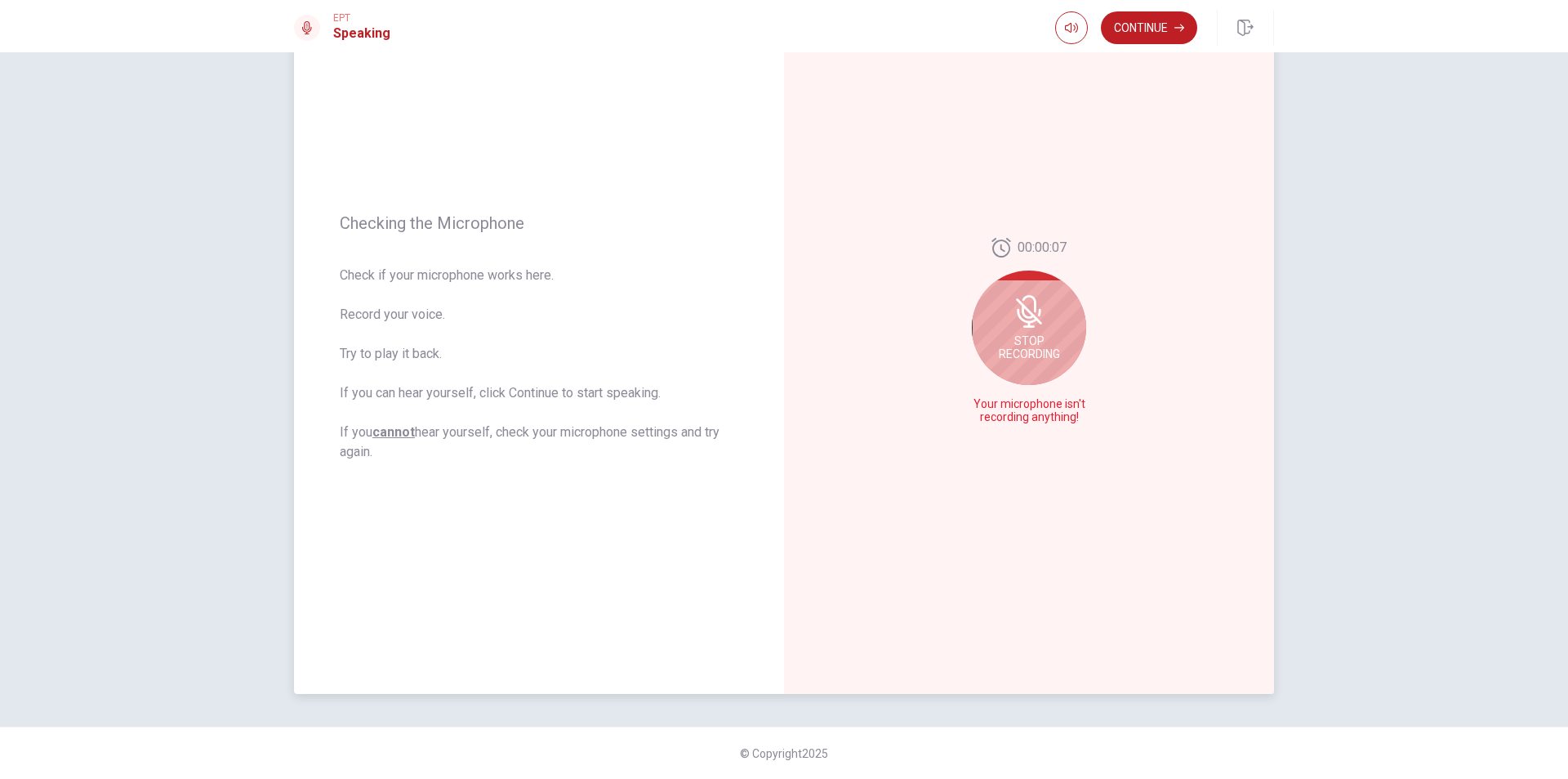
click at [1033, 324] on icon at bounding box center [1028, 310] width 32 height 32
click at [1043, 417] on icon "Play Audio" at bounding box center [1047, 418] width 8 height 10
click at [1043, 420] on icon "Pause Audio" at bounding box center [1047, 418] width 10 height 10
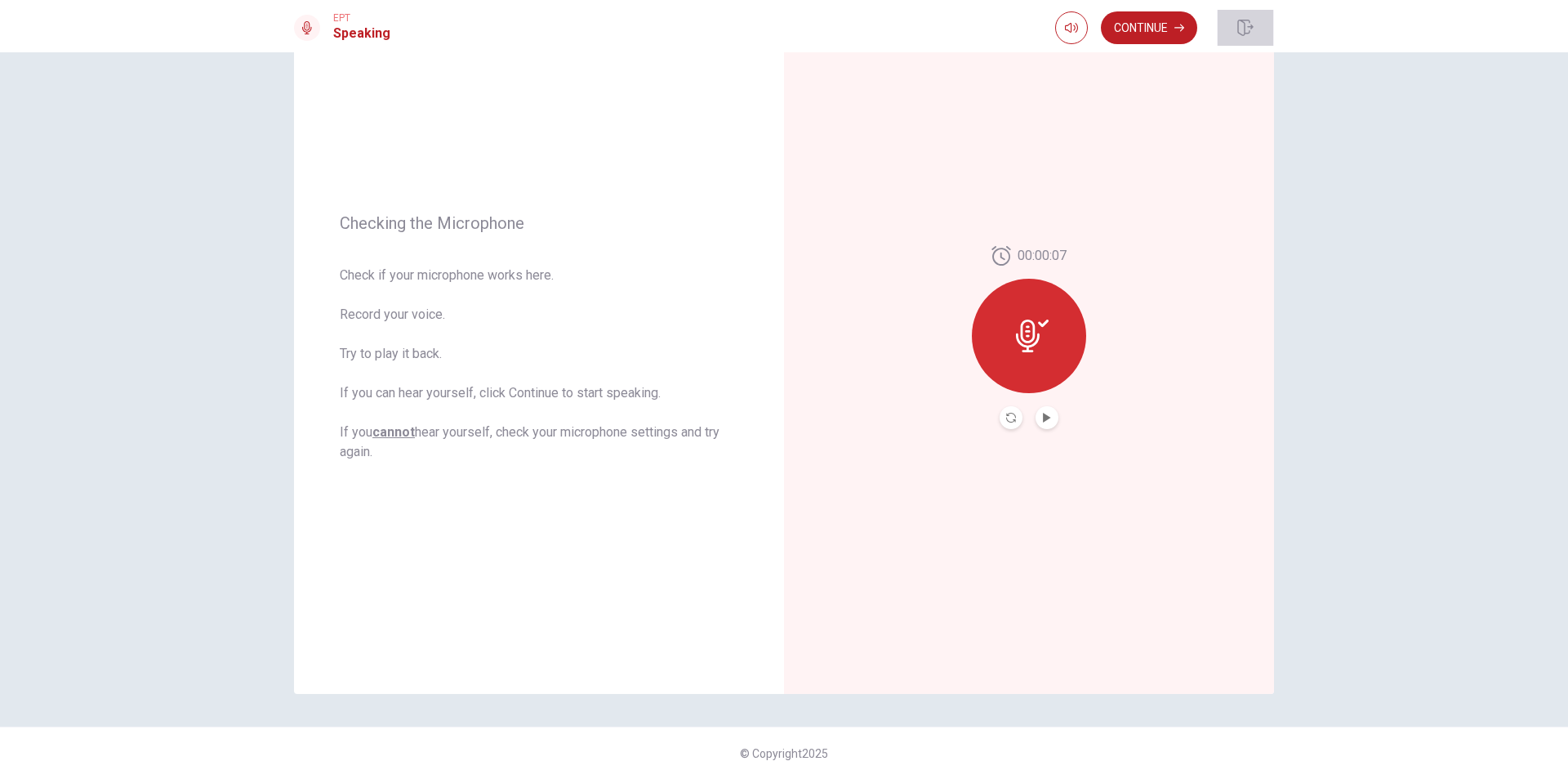
click at [1241, 27] on icon "button" at bounding box center [1245, 27] width 17 height 17
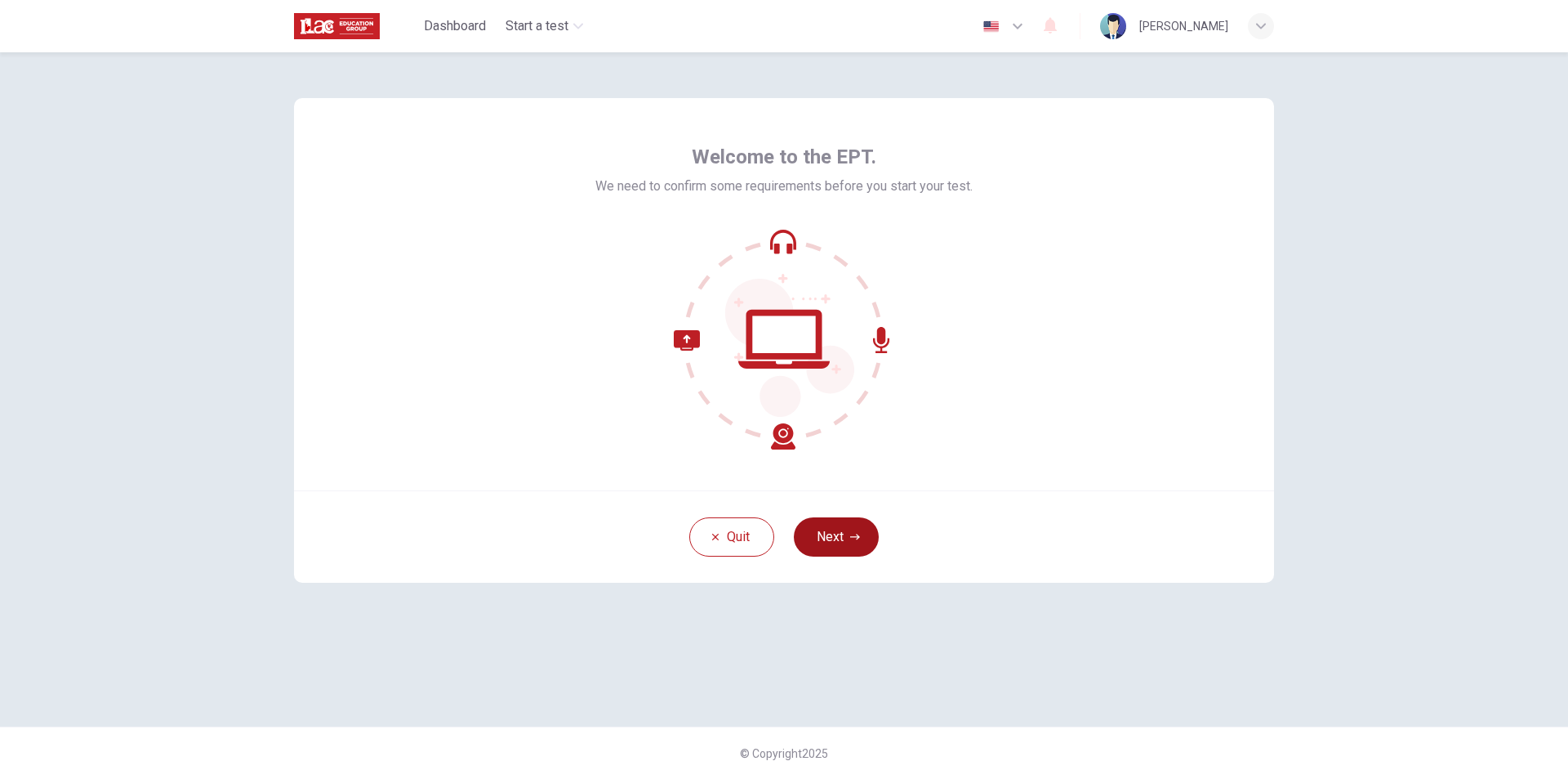
click at [844, 527] on button "Next" at bounding box center [835, 537] width 85 height 39
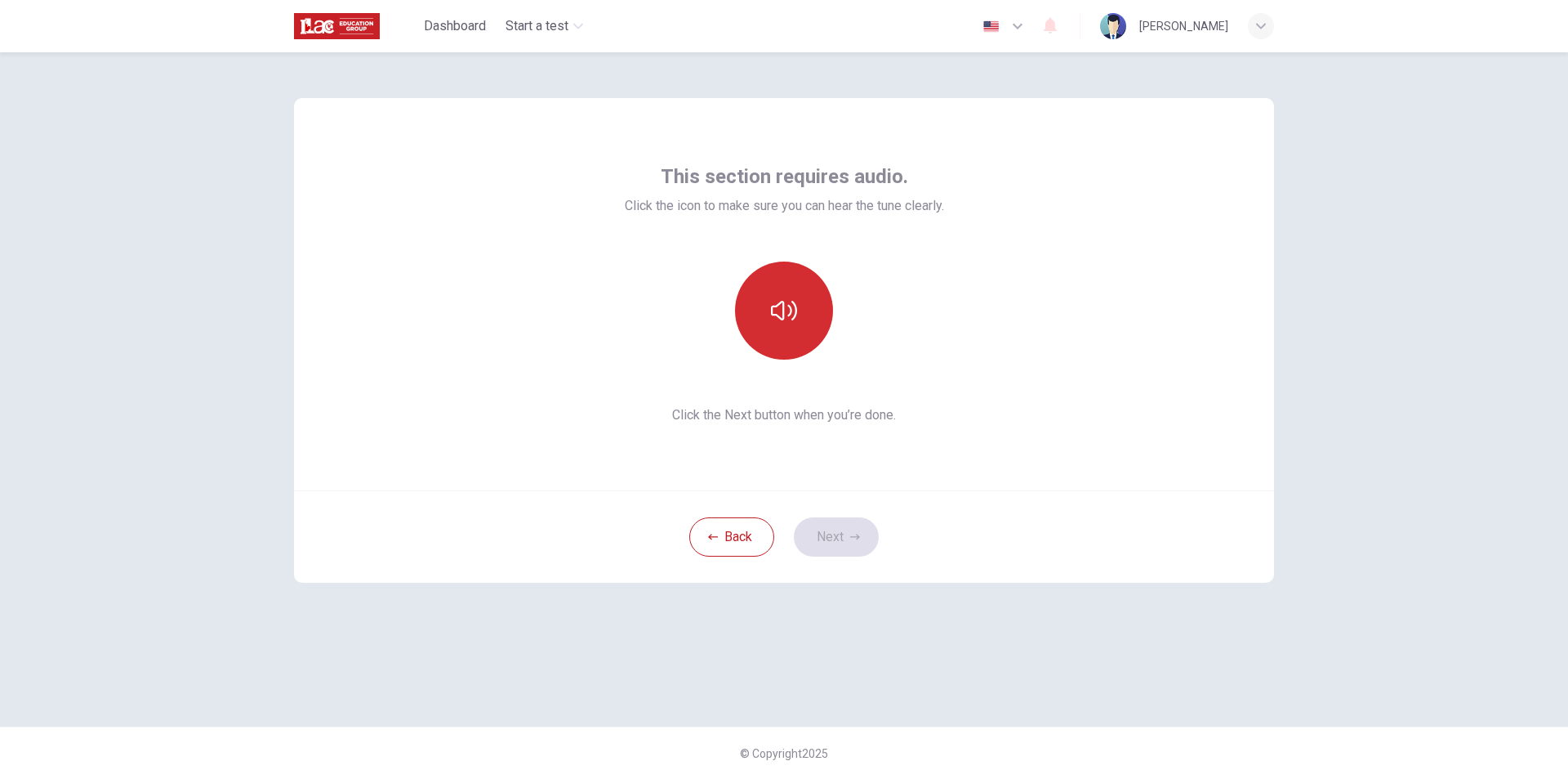
click at [776, 296] on button "button" at bounding box center [784, 310] width 98 height 98
click at [864, 543] on button "Next" at bounding box center [835, 537] width 85 height 39
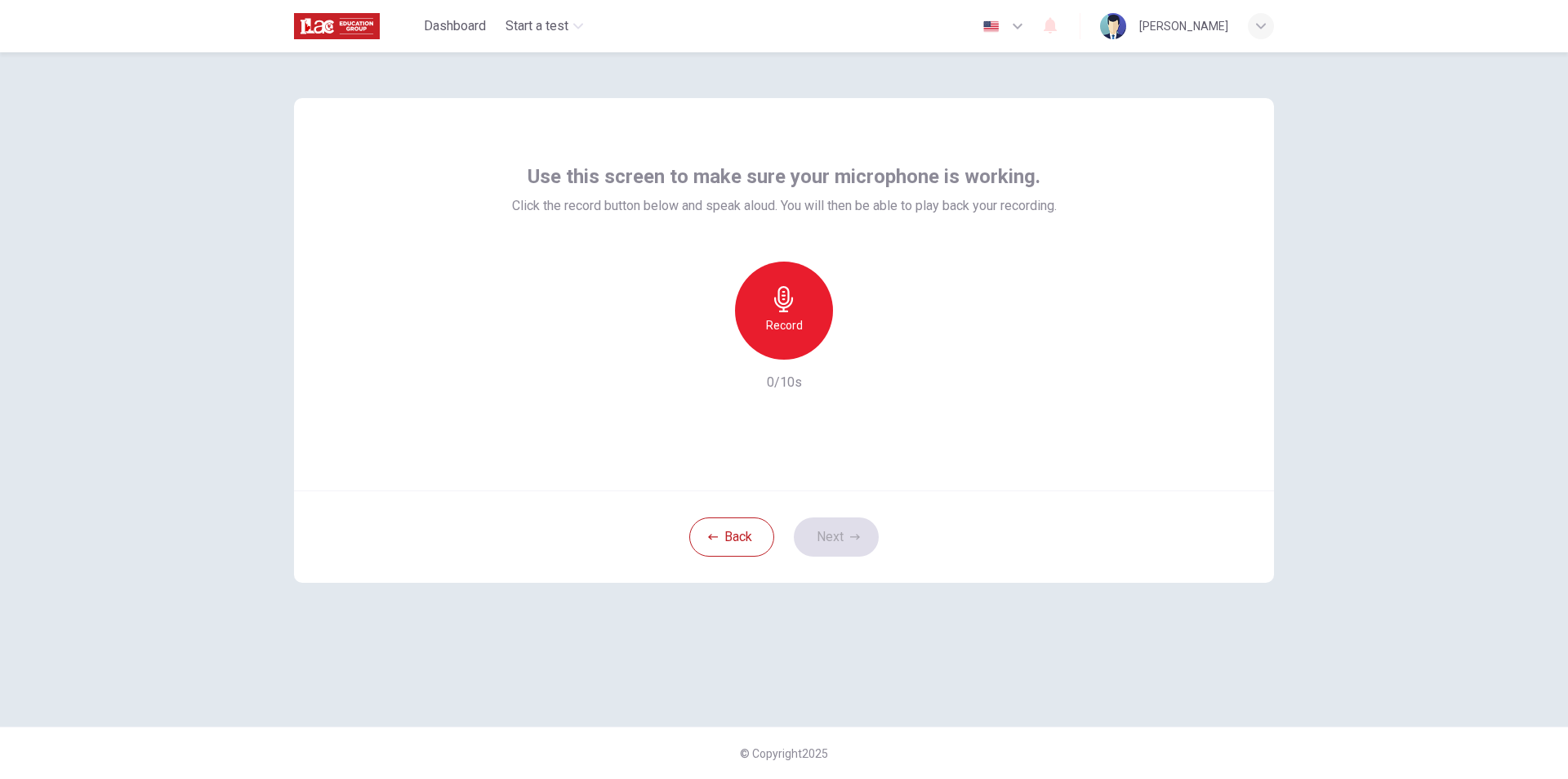
click at [793, 320] on h6 "Record" at bounding box center [784, 325] width 37 height 20
click at [841, 533] on button "Next" at bounding box center [835, 537] width 85 height 39
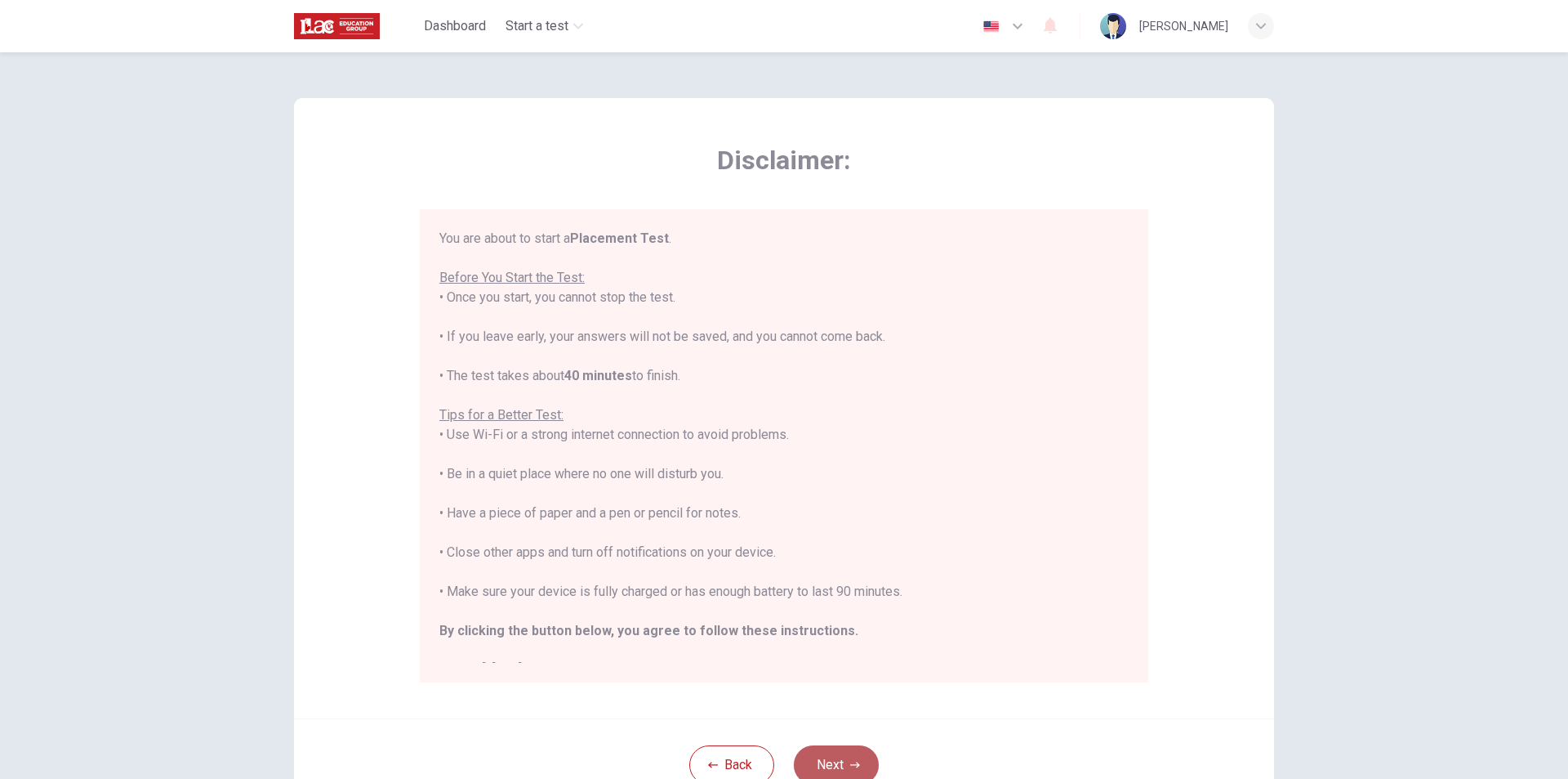
click at [843, 763] on button "Next" at bounding box center [835, 764] width 85 height 39
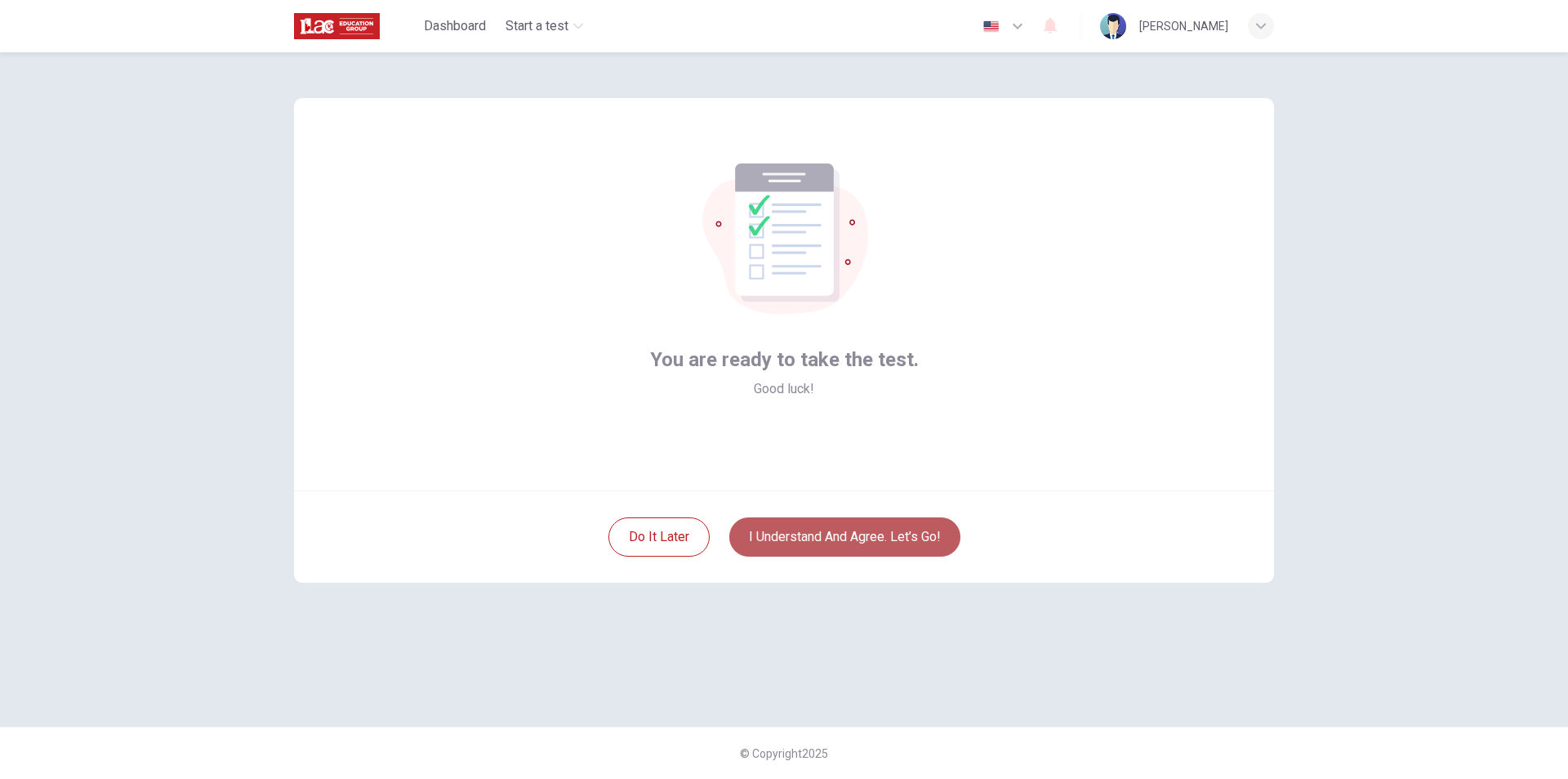
click at [885, 548] on button "I understand and agree. Let’s go!" at bounding box center [844, 537] width 231 height 39
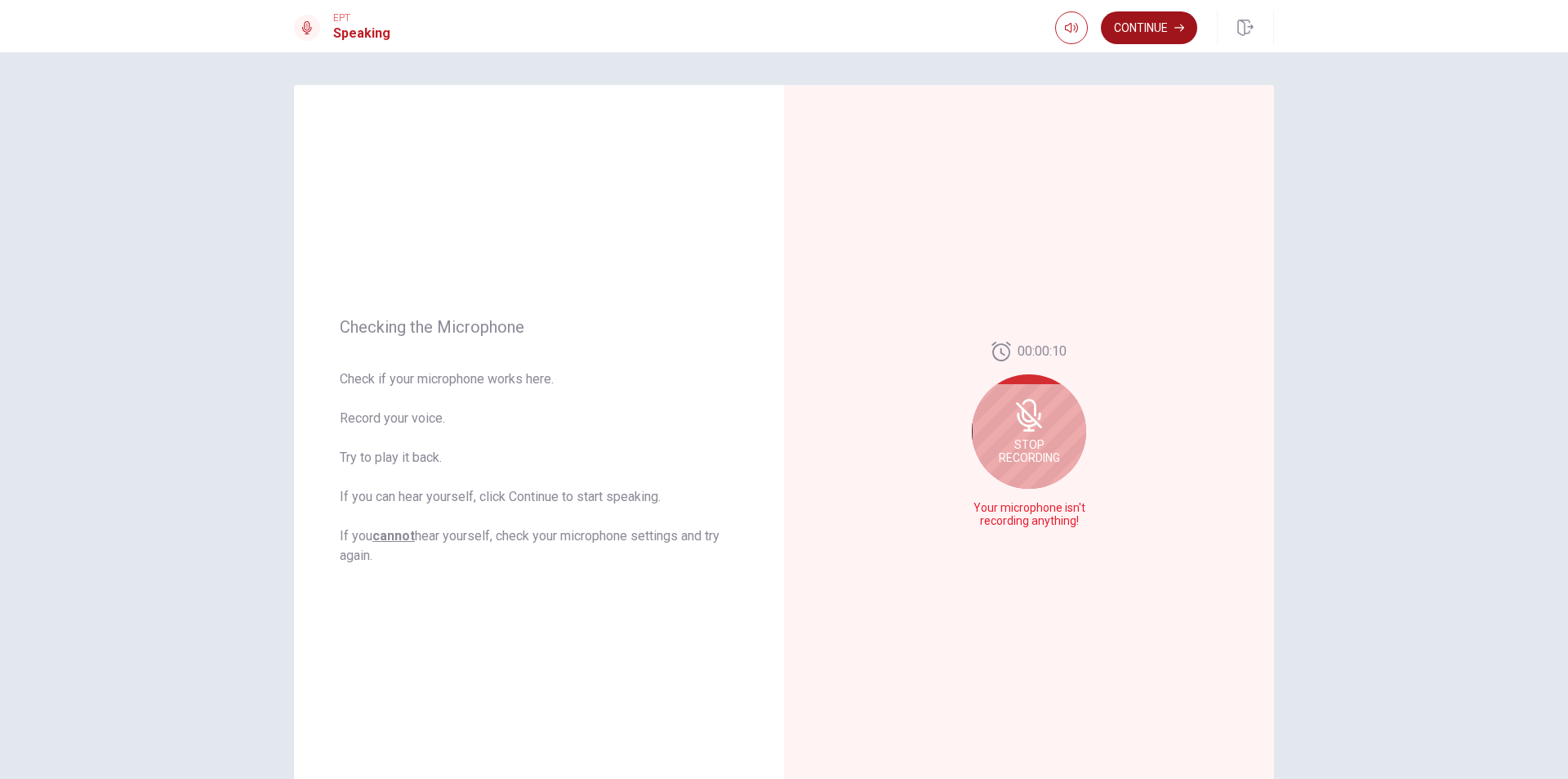
click at [1144, 25] on button "Continue" at bounding box center [1148, 27] width 97 height 32
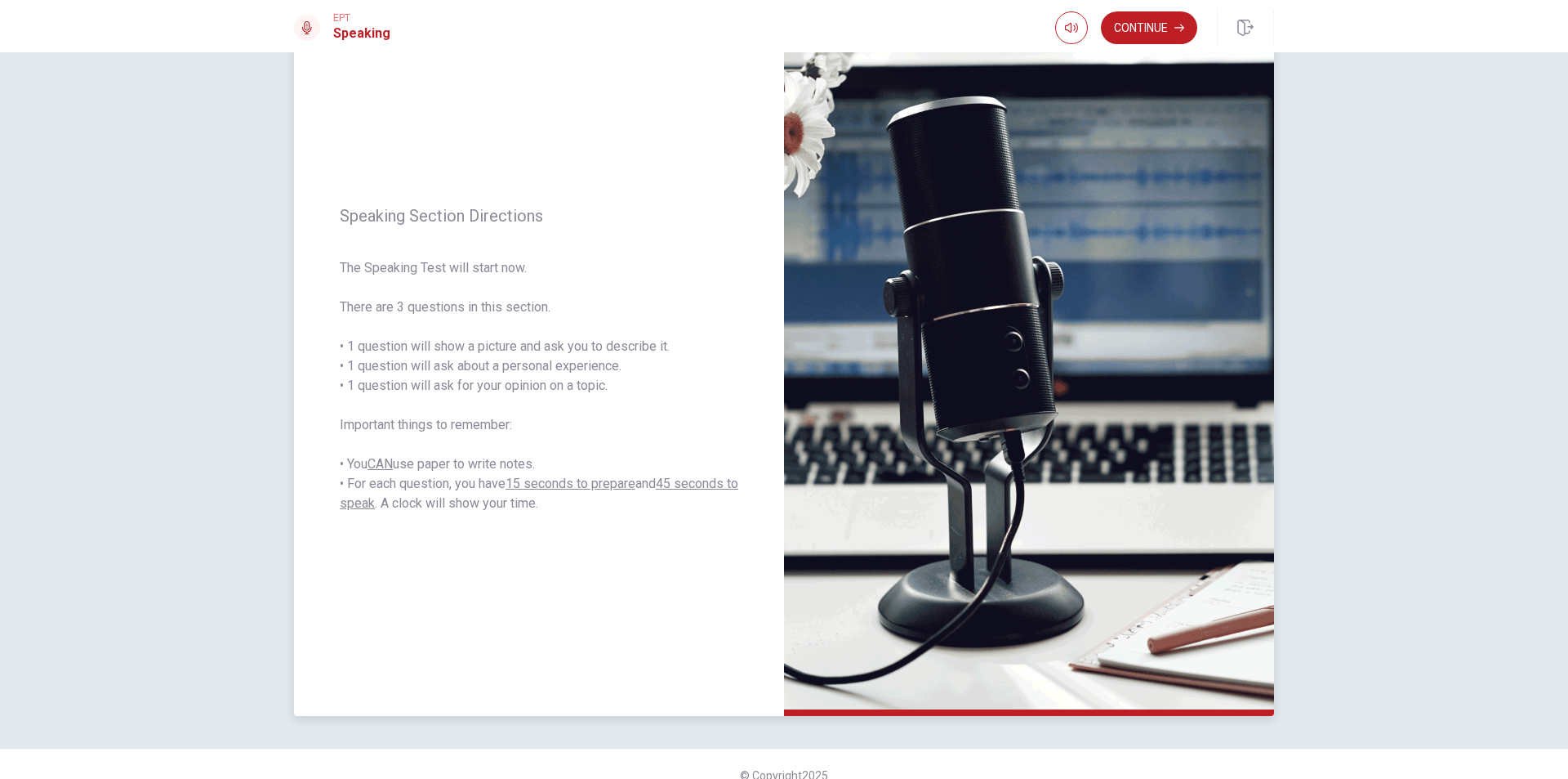
scroll to position [103, 0]
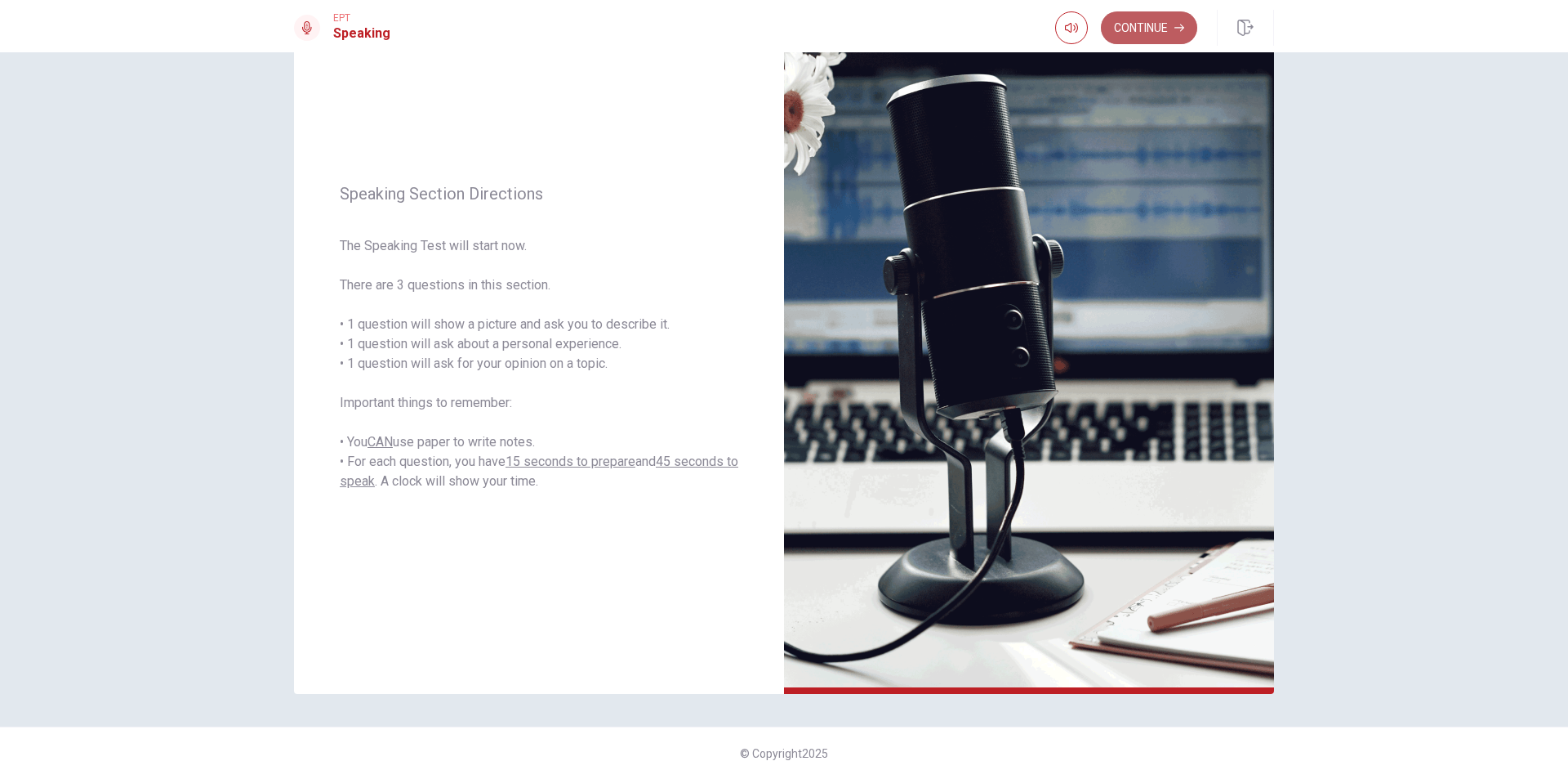
click at [1170, 37] on button "Continue" at bounding box center [1148, 27] width 97 height 32
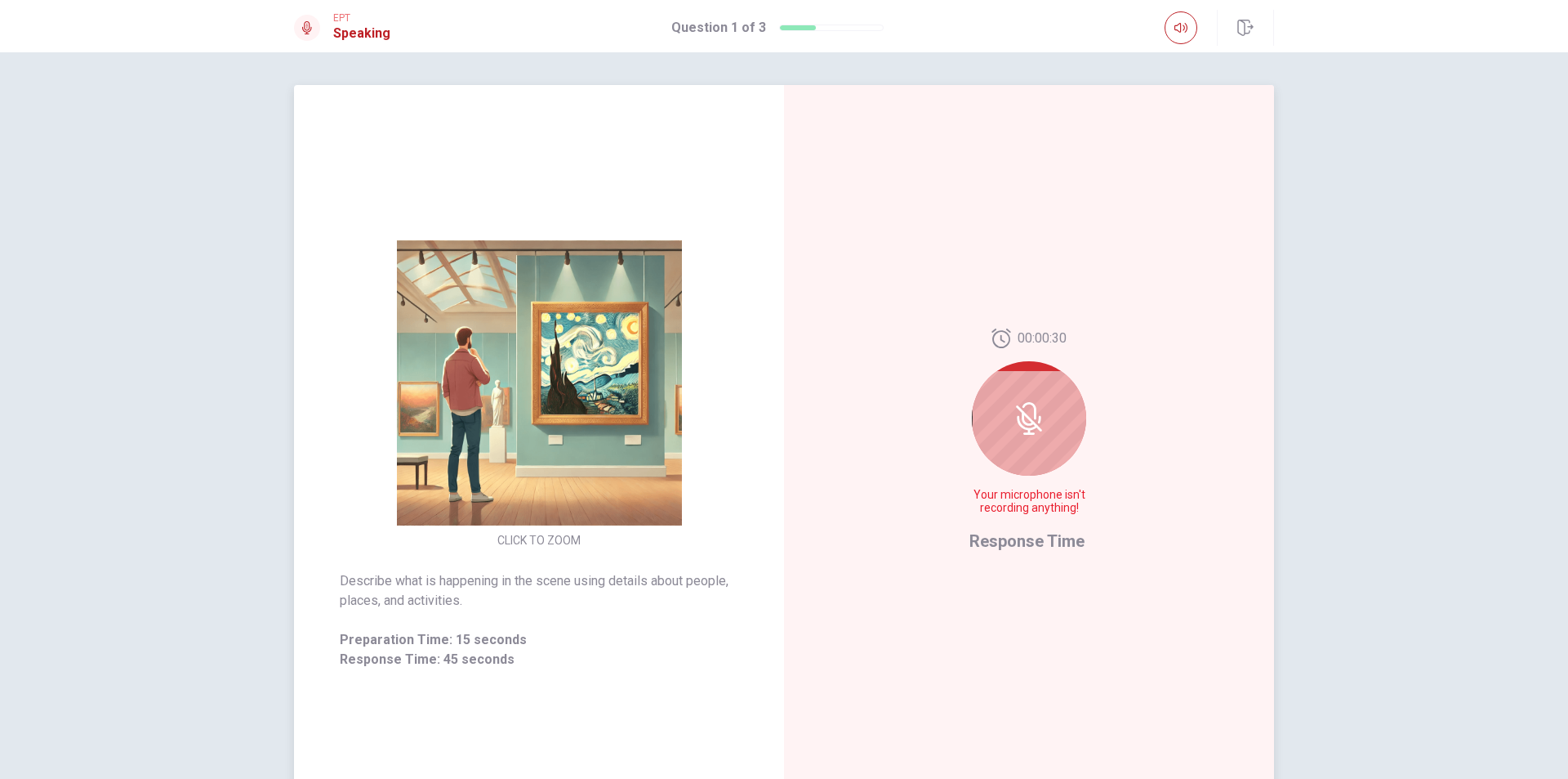
click at [1023, 413] on icon at bounding box center [1028, 418] width 32 height 32
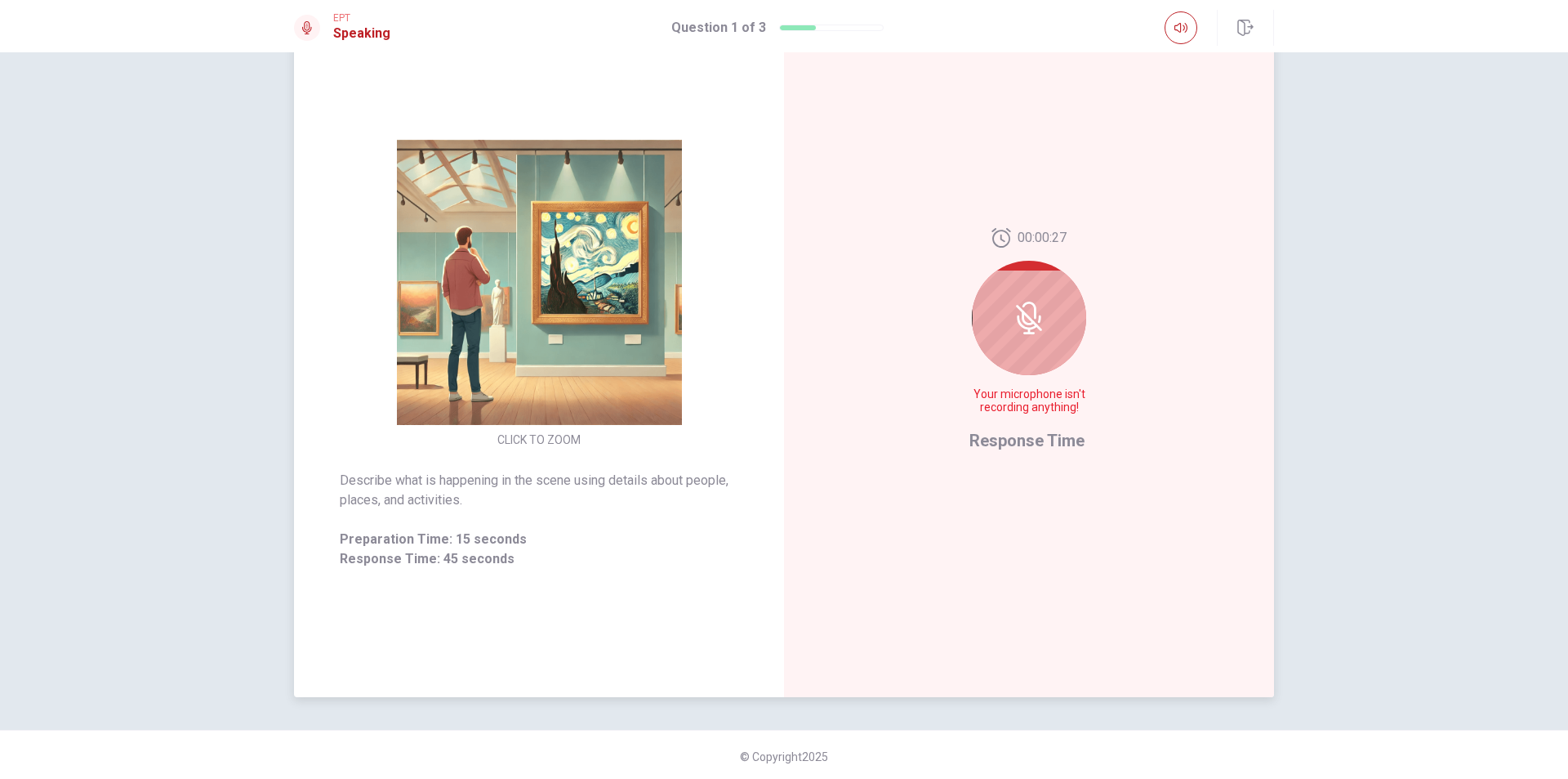
scroll to position [103, 0]
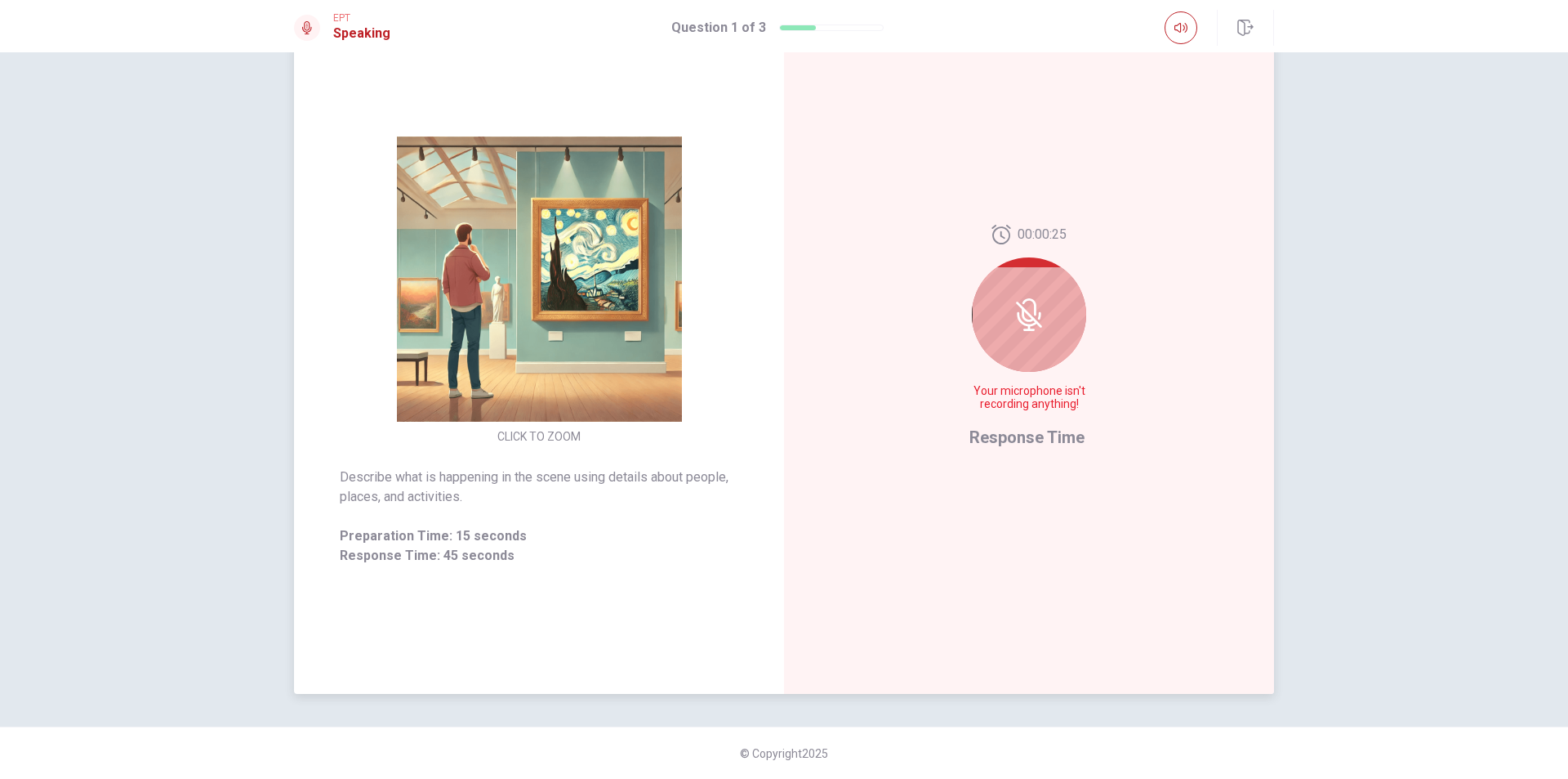
drag, startPoint x: 1065, startPoint y: 309, endPoint x: 1059, endPoint y: 328, distance: 19.9
click at [1087, 313] on div "00:00:25 Your microphone isn't recording anything! Response Time" at bounding box center [1028, 338] width 490 height 713
click at [1023, 325] on icon at bounding box center [1026, 319] width 20 height 15
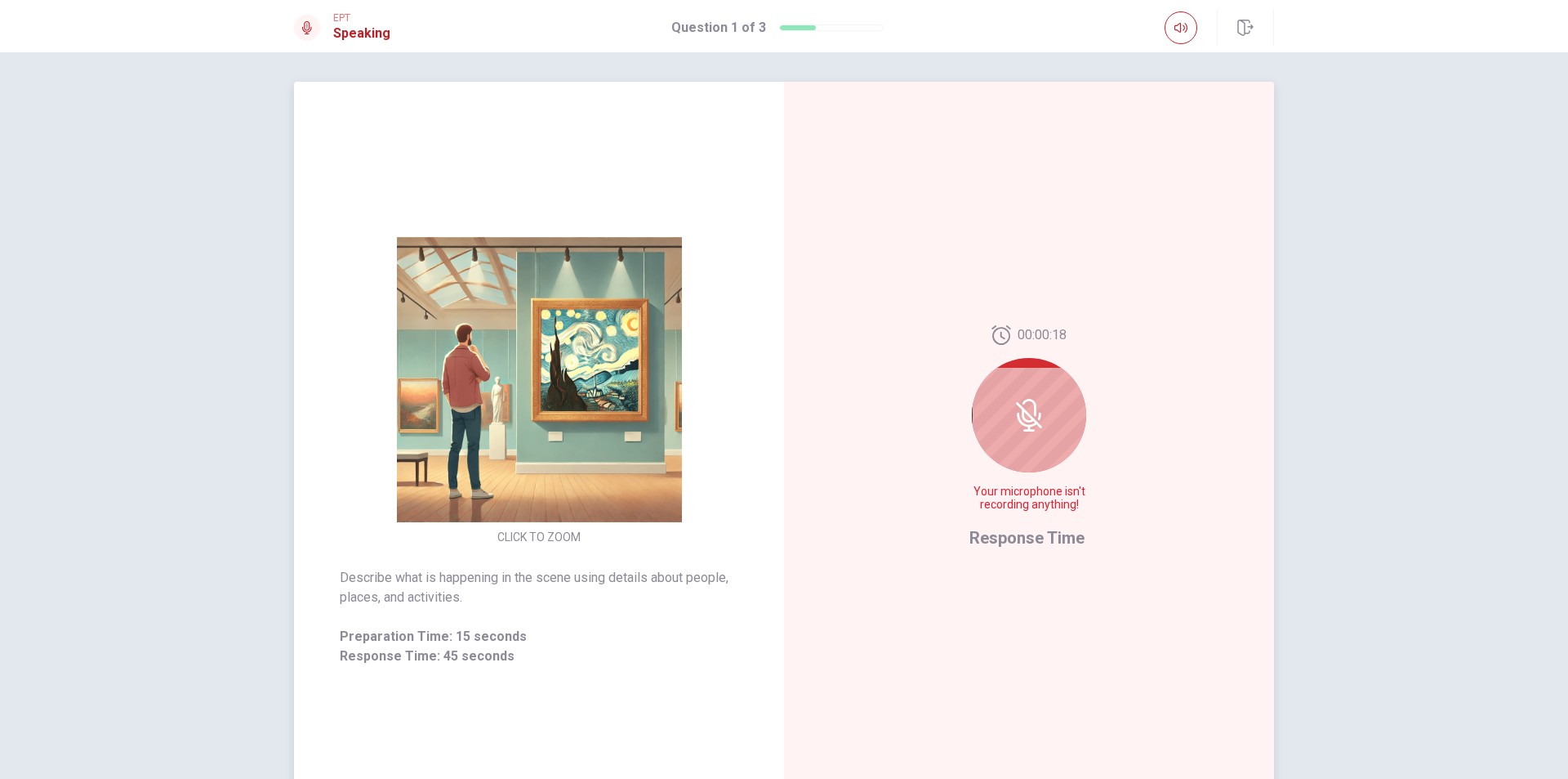
scroll to position [0, 0]
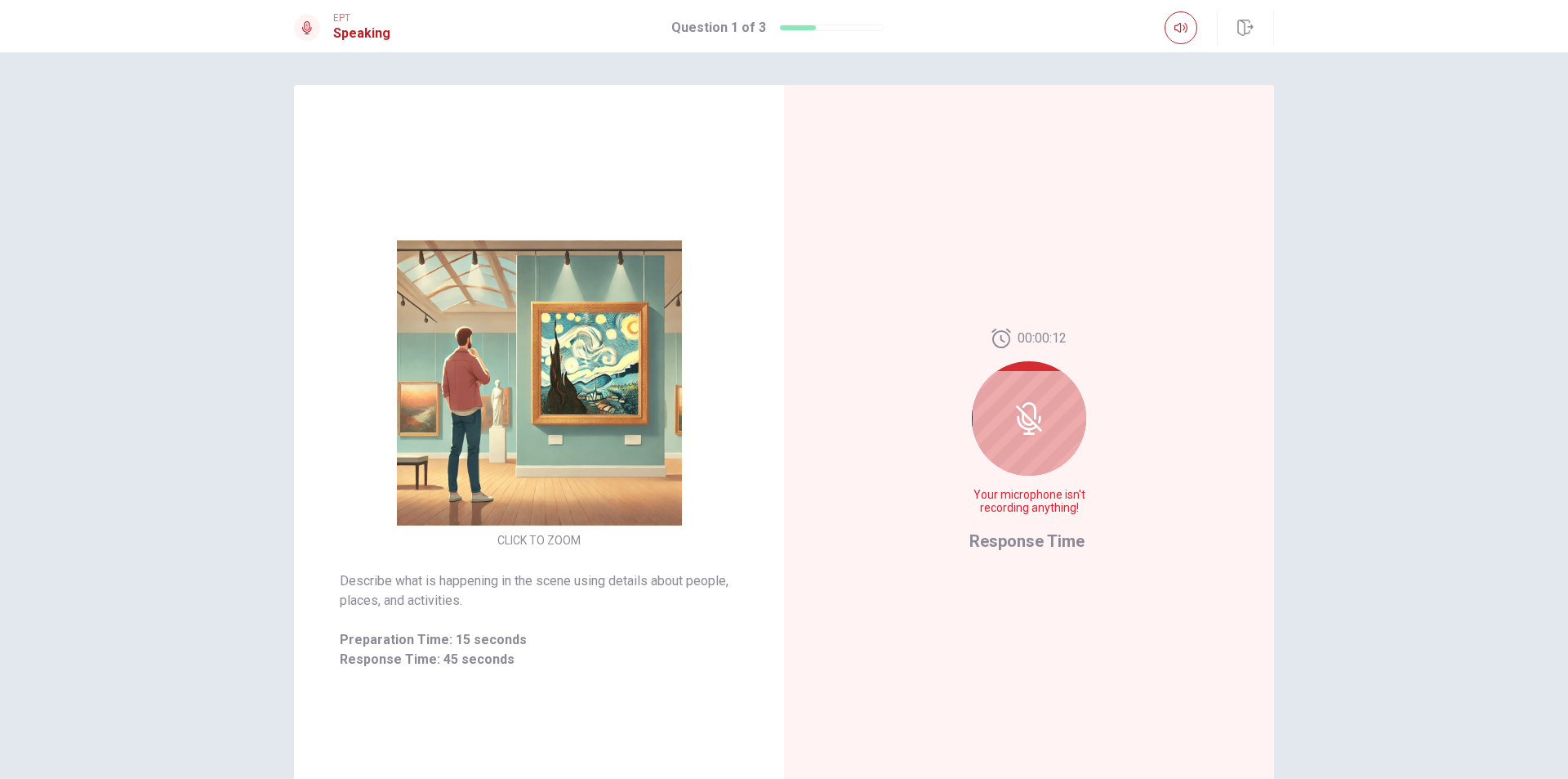
click at [305, 25] on icon at bounding box center [306, 27] width 13 height 13
click at [347, 23] on h1 "Speaking" at bounding box center [361, 33] width 58 height 20
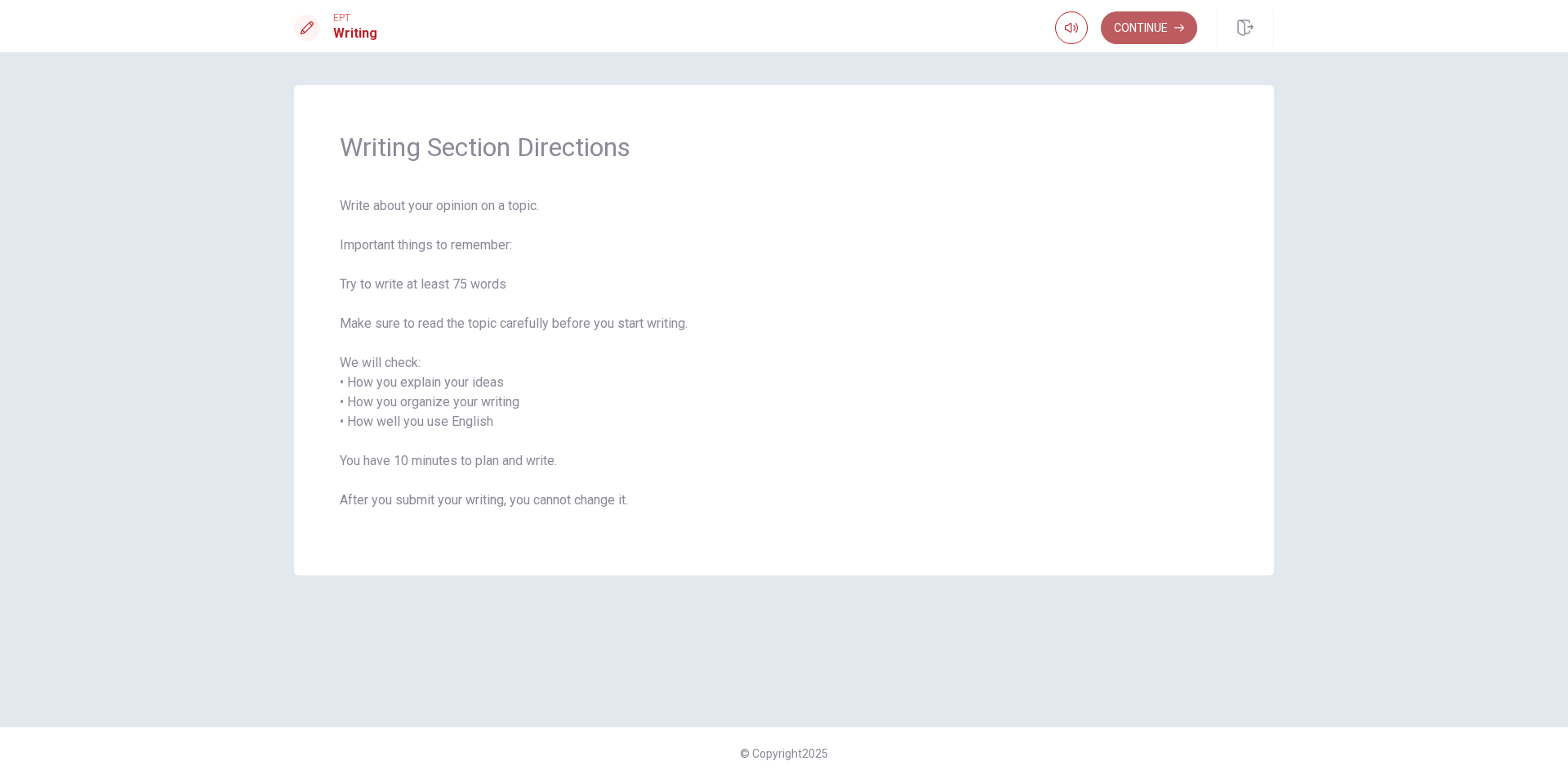
click at [1179, 32] on button "Continue" at bounding box center [1148, 27] width 97 height 32
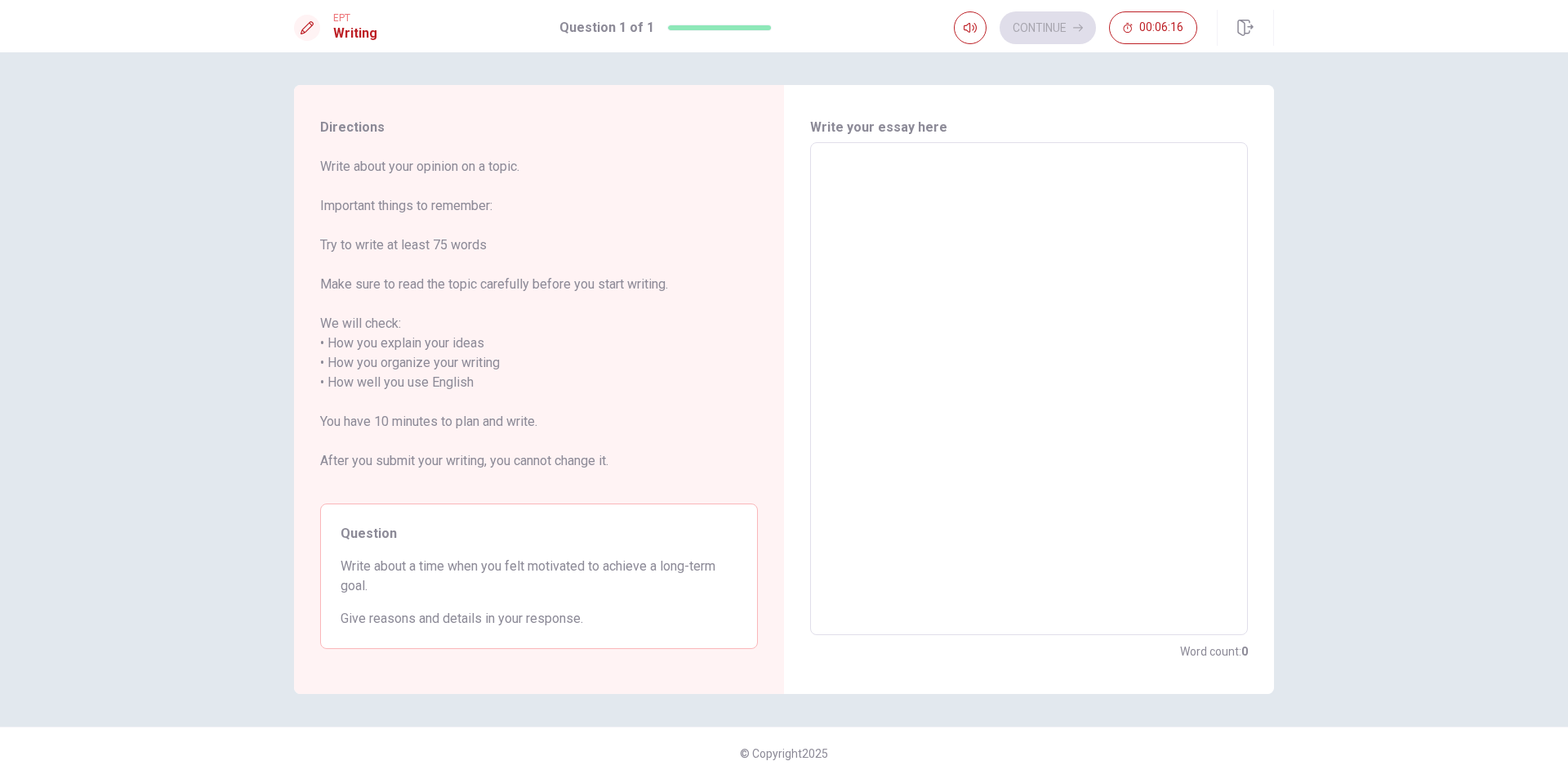
drag, startPoint x: 1201, startPoint y: 363, endPoint x: 1204, endPoint y: 353, distance: 10.4
click at [1204, 355] on textarea at bounding box center [1028, 389] width 415 height 466
type textarea "I"
type textarea "x"
type textarea "I"
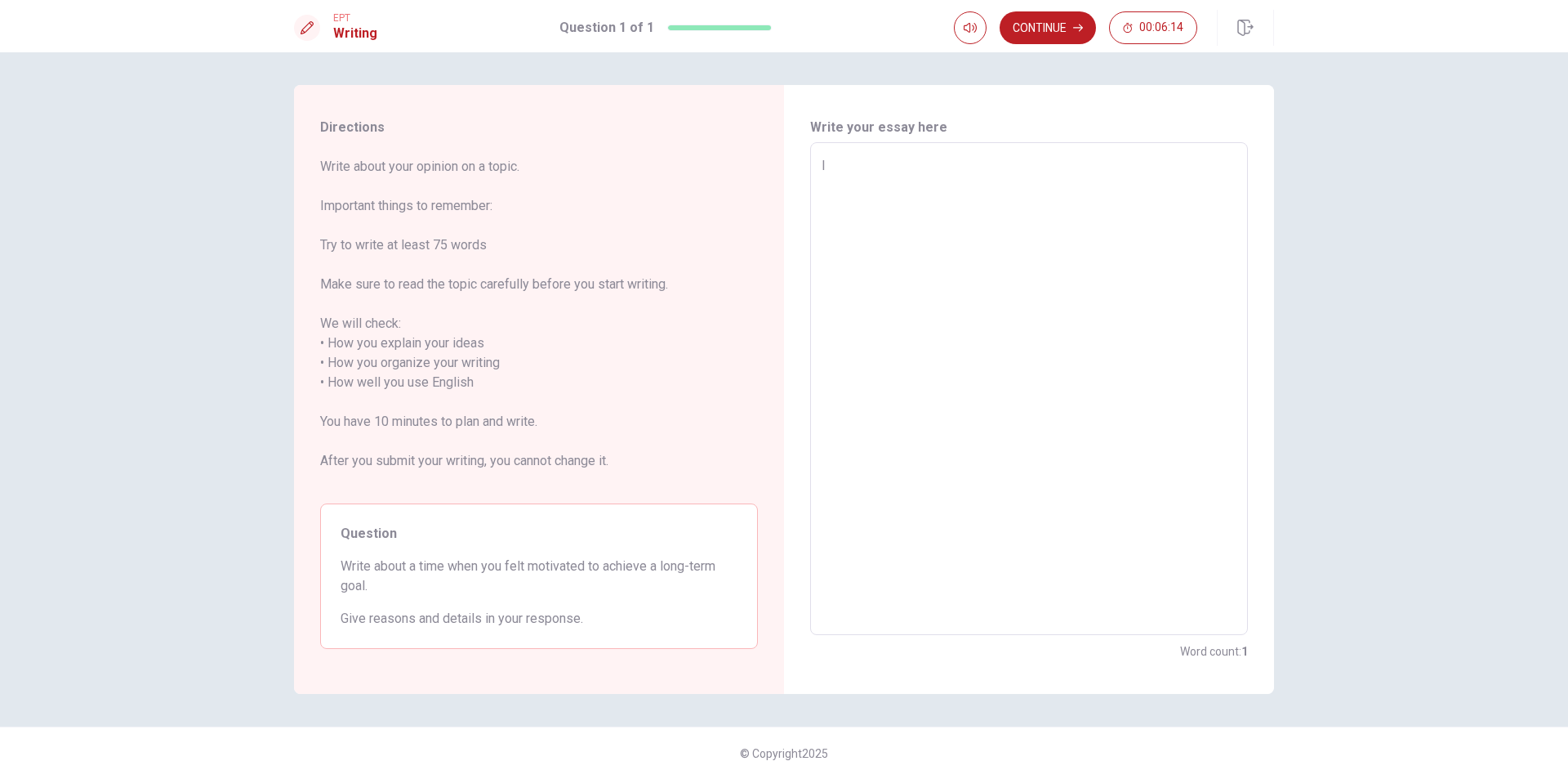
type textarea "x"
type textarea "I f"
type textarea "x"
type textarea "I fe"
type textarea "x"
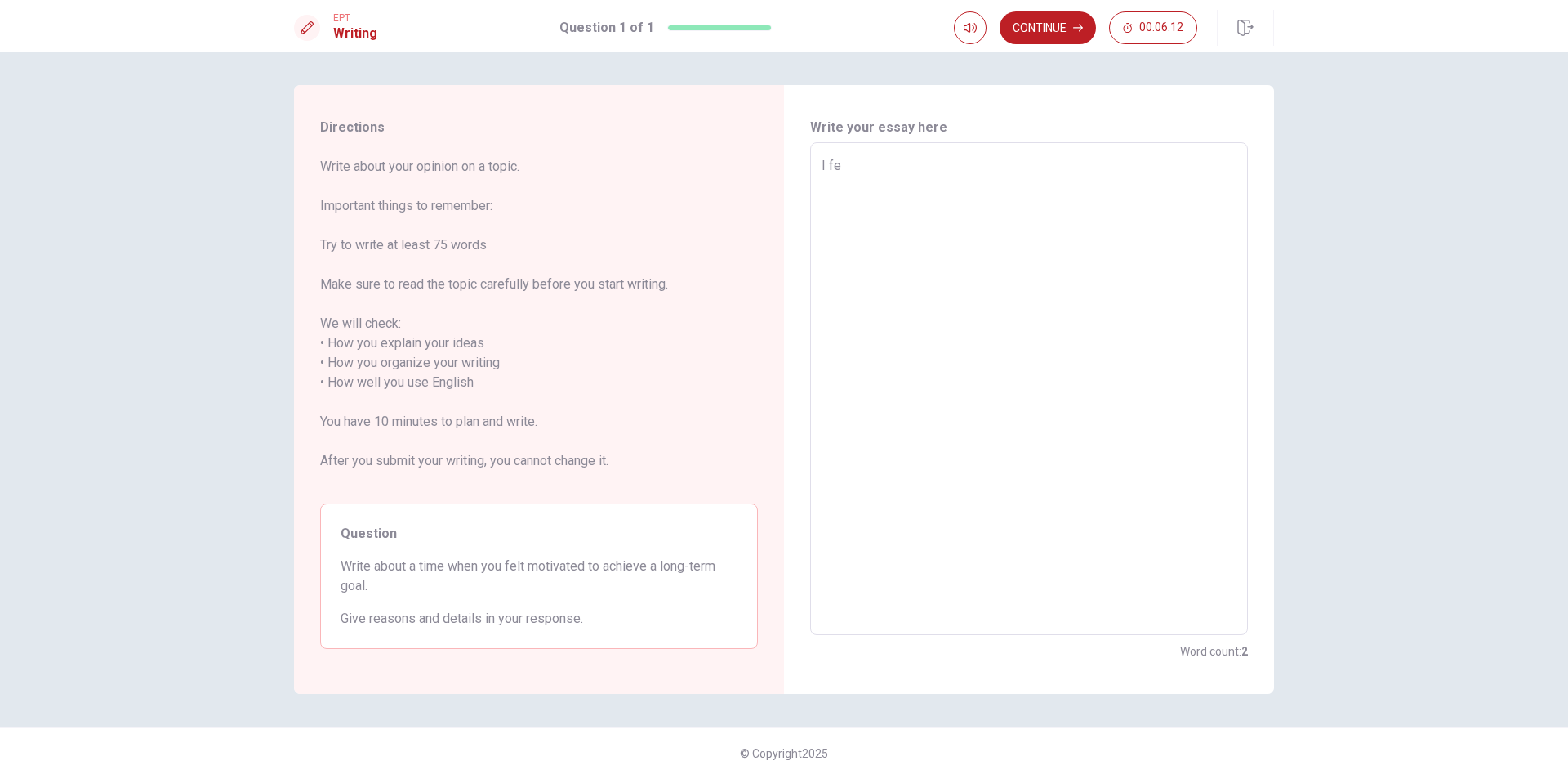
type textarea "I fel"
type textarea "x"
type textarea "I felt"
type textarea "x"
type textarea "I felt"
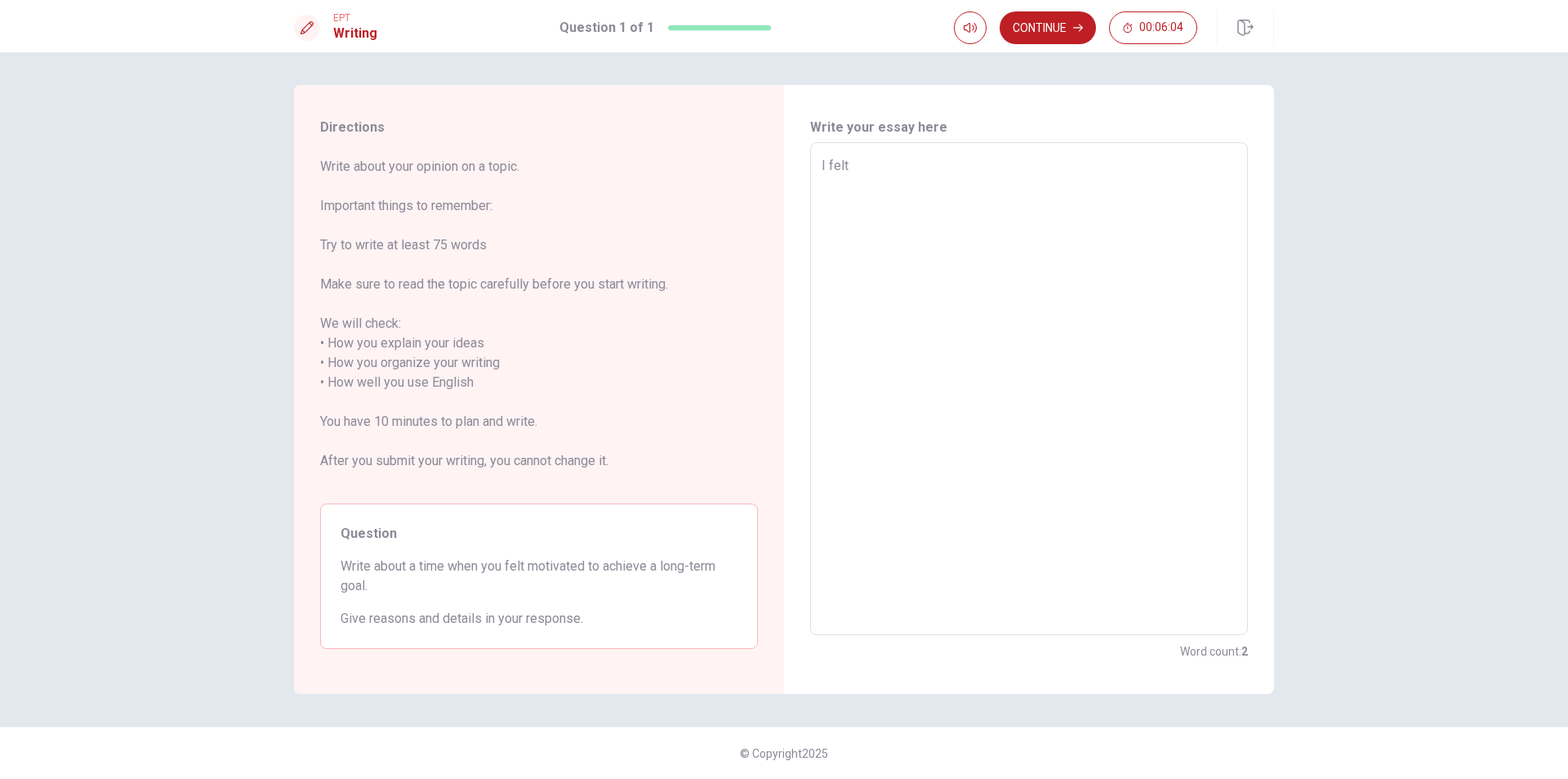
type textarea "x"
type textarea "I felt m"
type textarea "x"
type textarea "I felt mo"
type textarea "x"
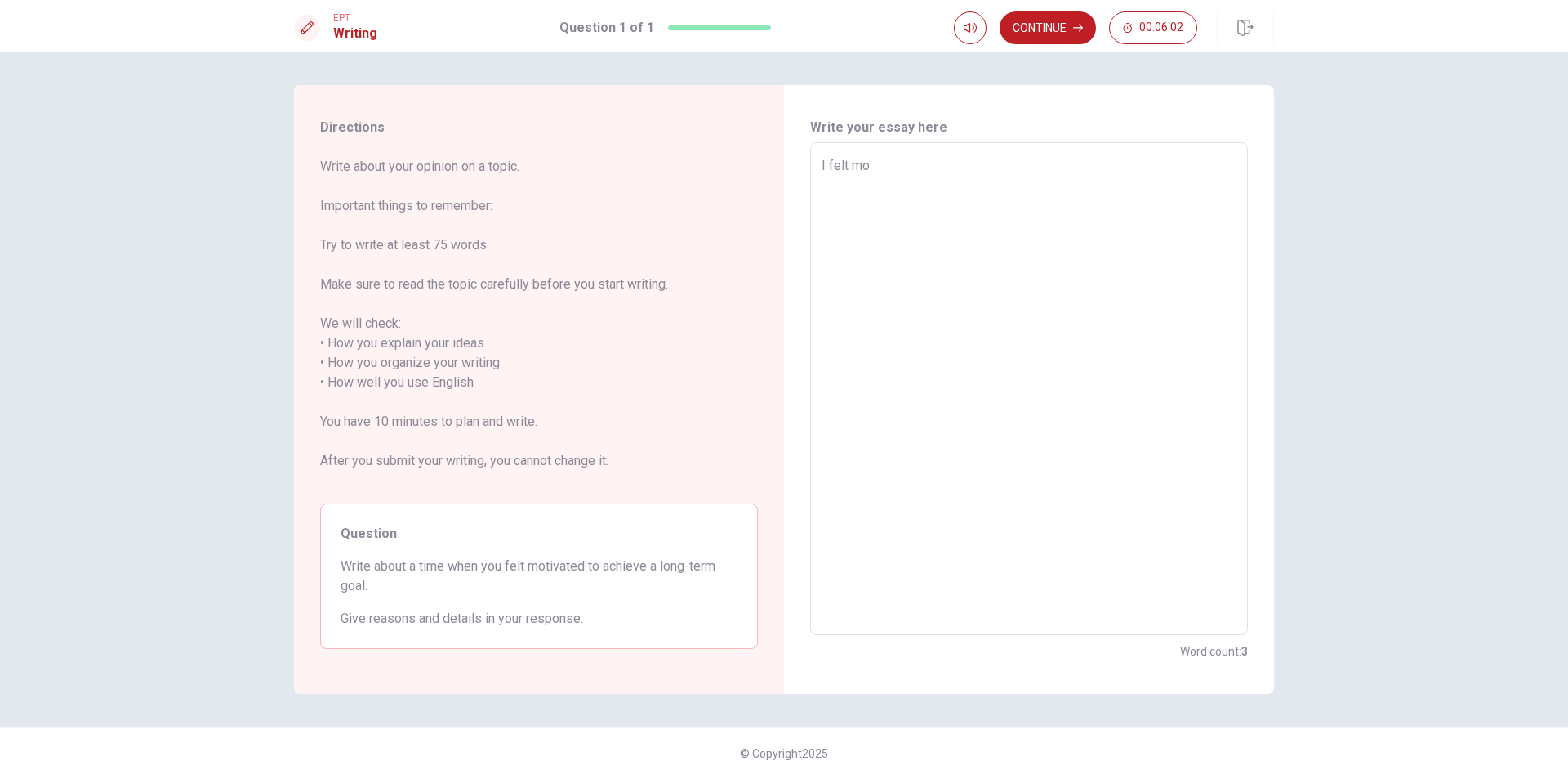
type textarea "I felt mot"
type textarea "x"
type textarea "I felt moti"
type textarea "x"
type textarea "I felt motiv"
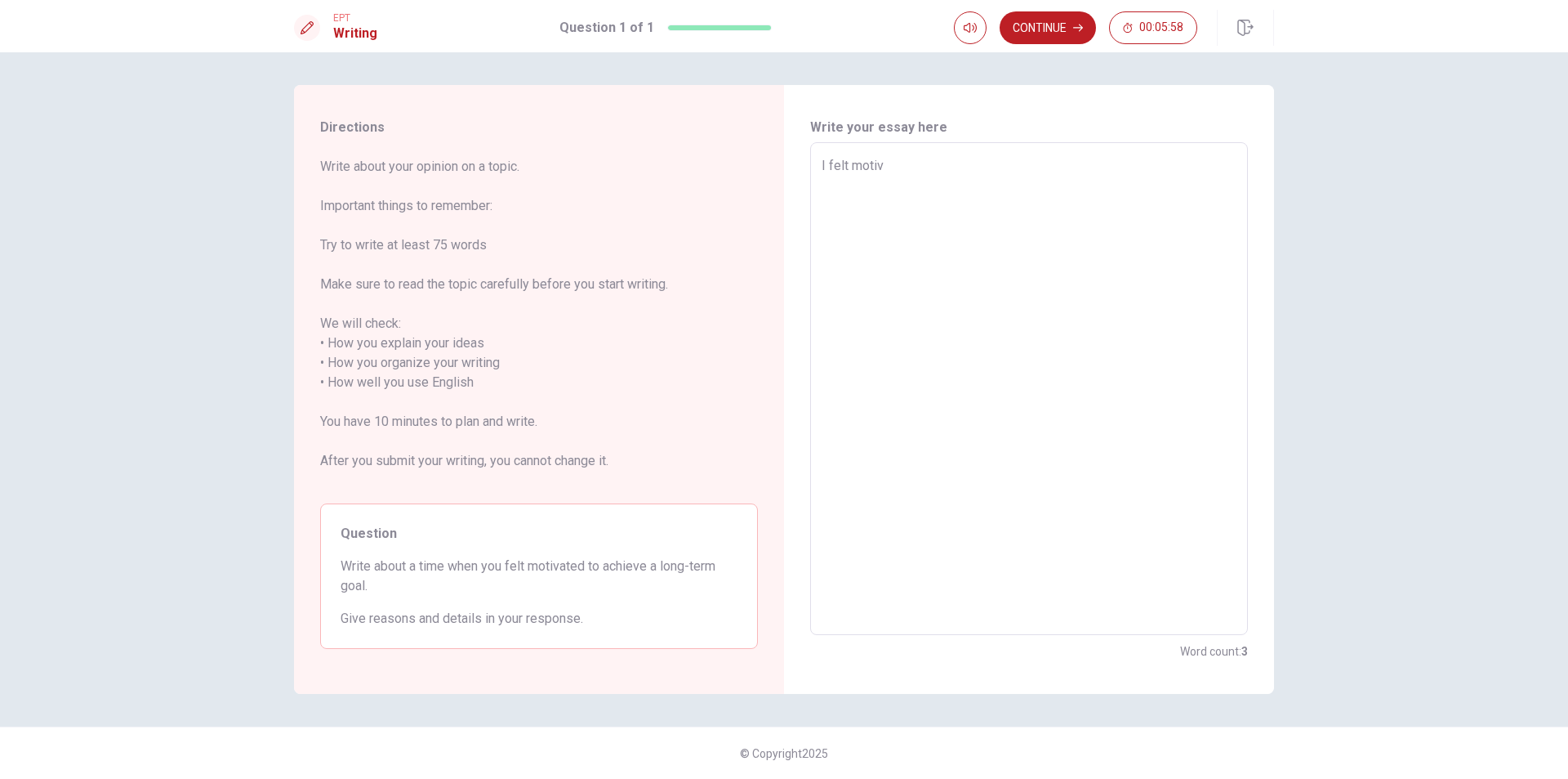
type textarea "x"
type textarea "I felt motiva"
type textarea "x"
type textarea "I felt motivat"
type textarea "x"
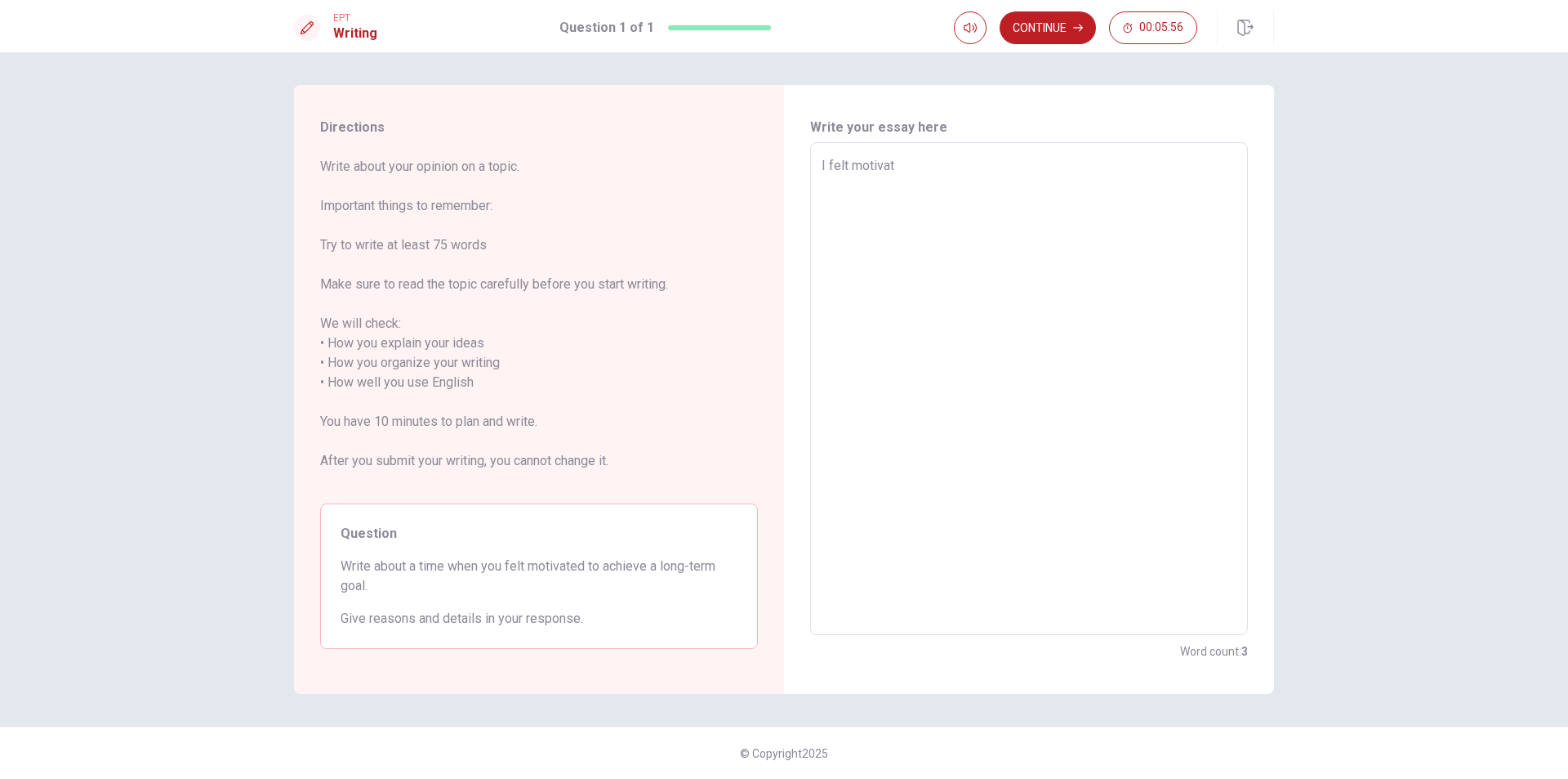
type textarea "I felt motivate"
type textarea "x"
type textarea "I felt motivated"
type textarea "x"
type textarea "I felt motivated"
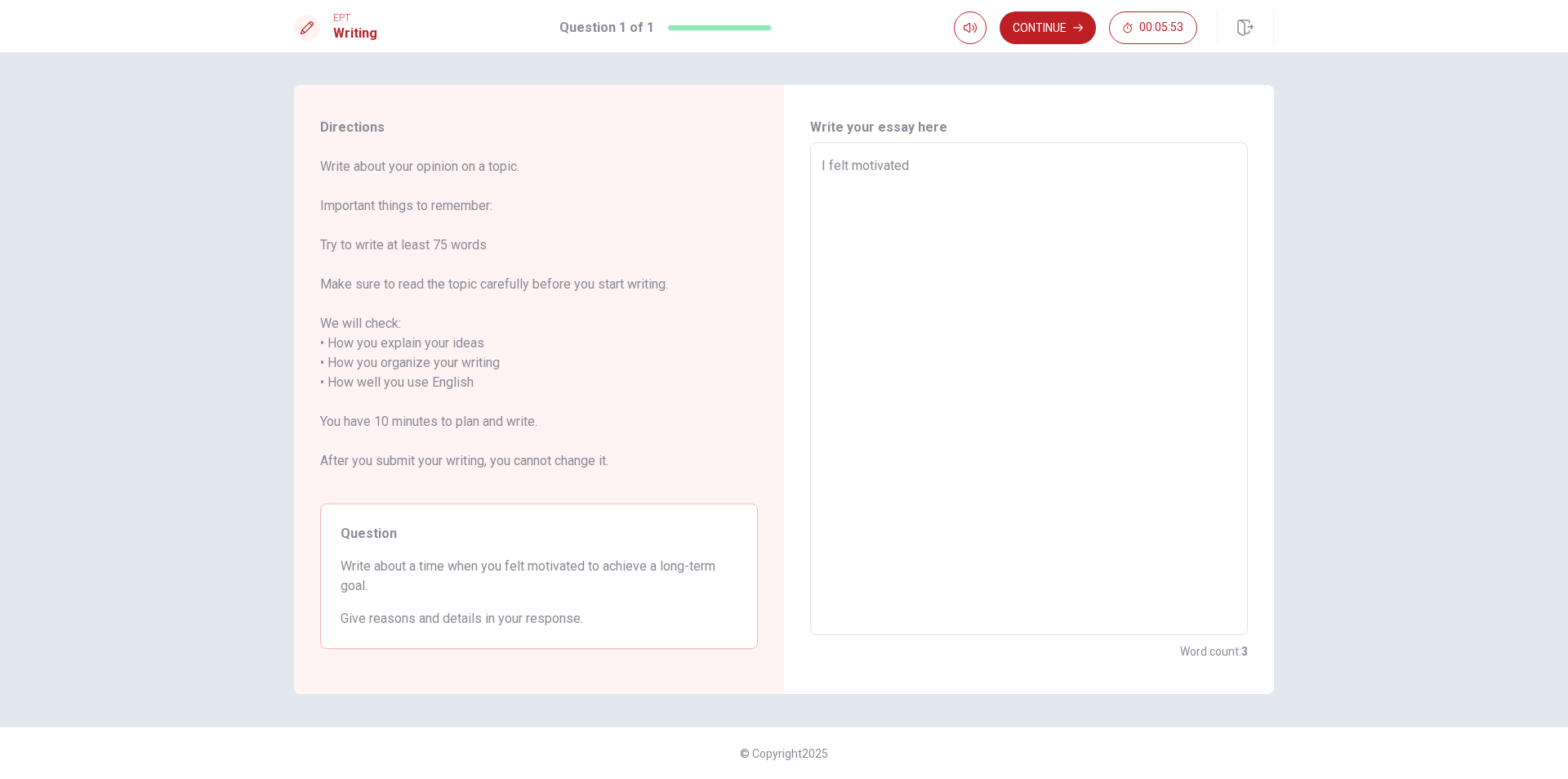
type textarea "x"
type textarea "I felt motivated t"
type textarea "x"
type textarea "I felt motivated to"
type textarea "x"
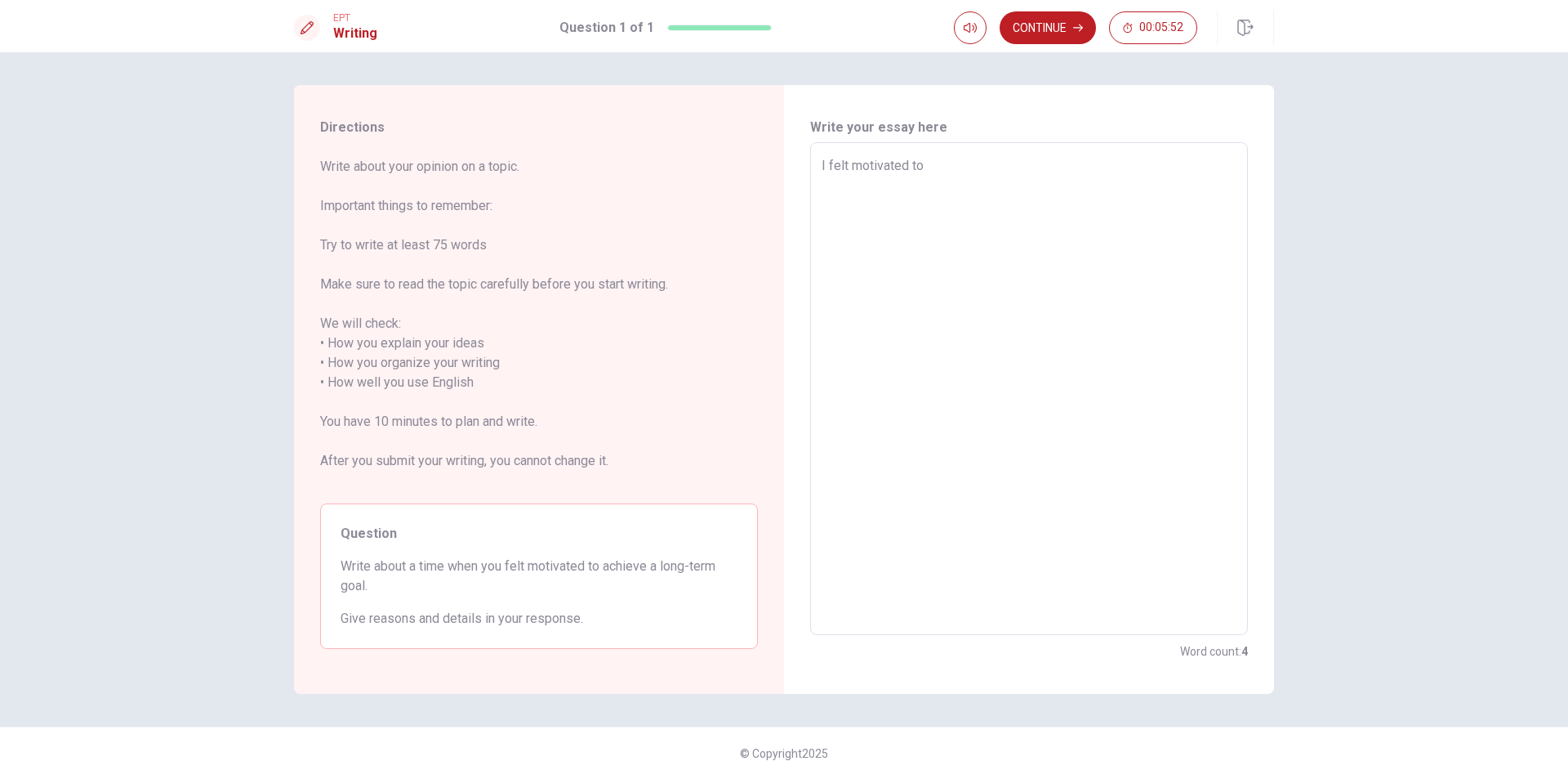
type textarea "I felt motivated to"
type textarea "x"
type textarea "I felt motivated to a"
type textarea "x"
type textarea "I felt motivated to ac"
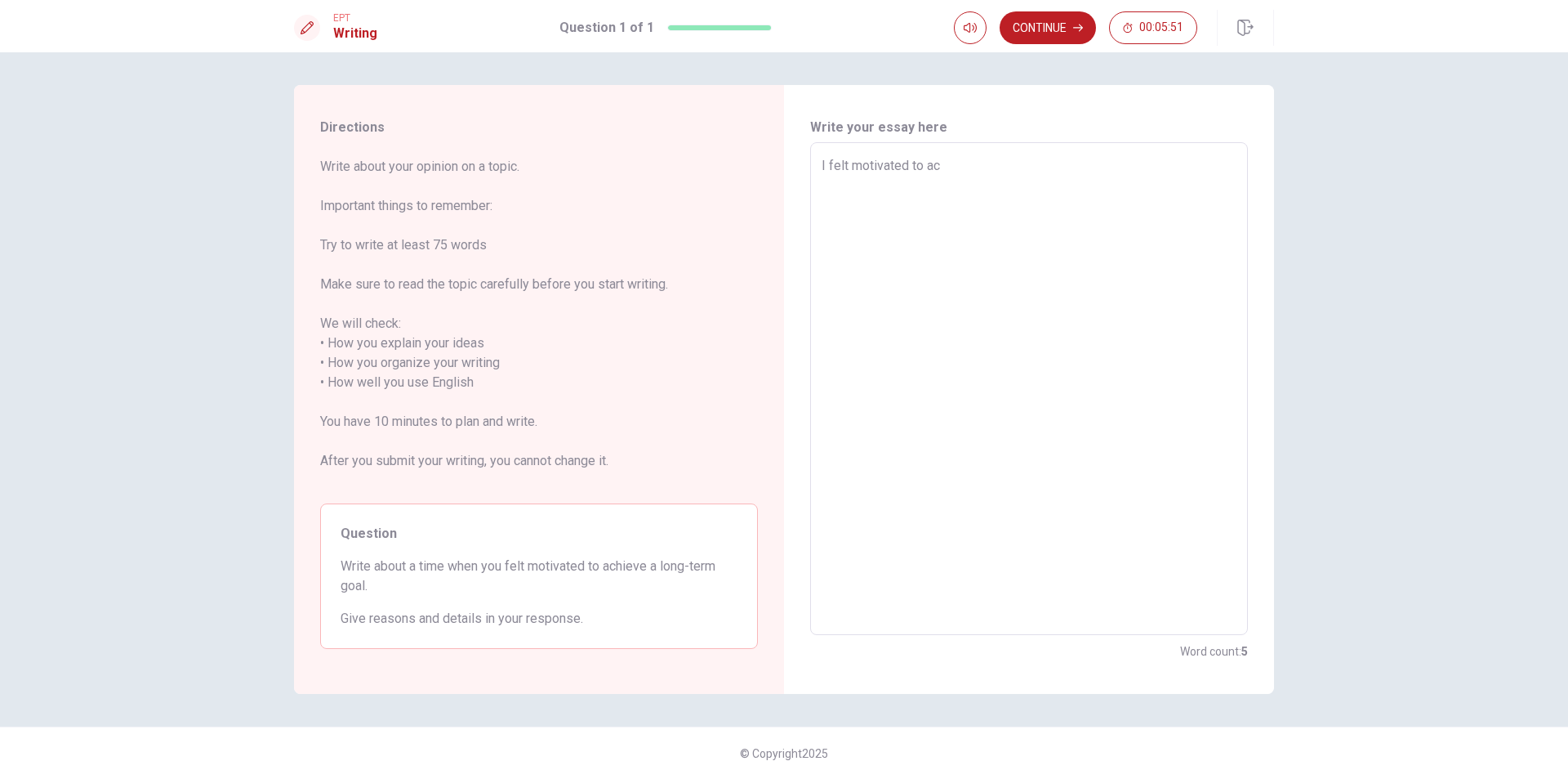
type textarea "x"
type textarea "I felt motivated to ach"
type textarea "x"
type textarea "I felt motivated to achi"
type textarea "x"
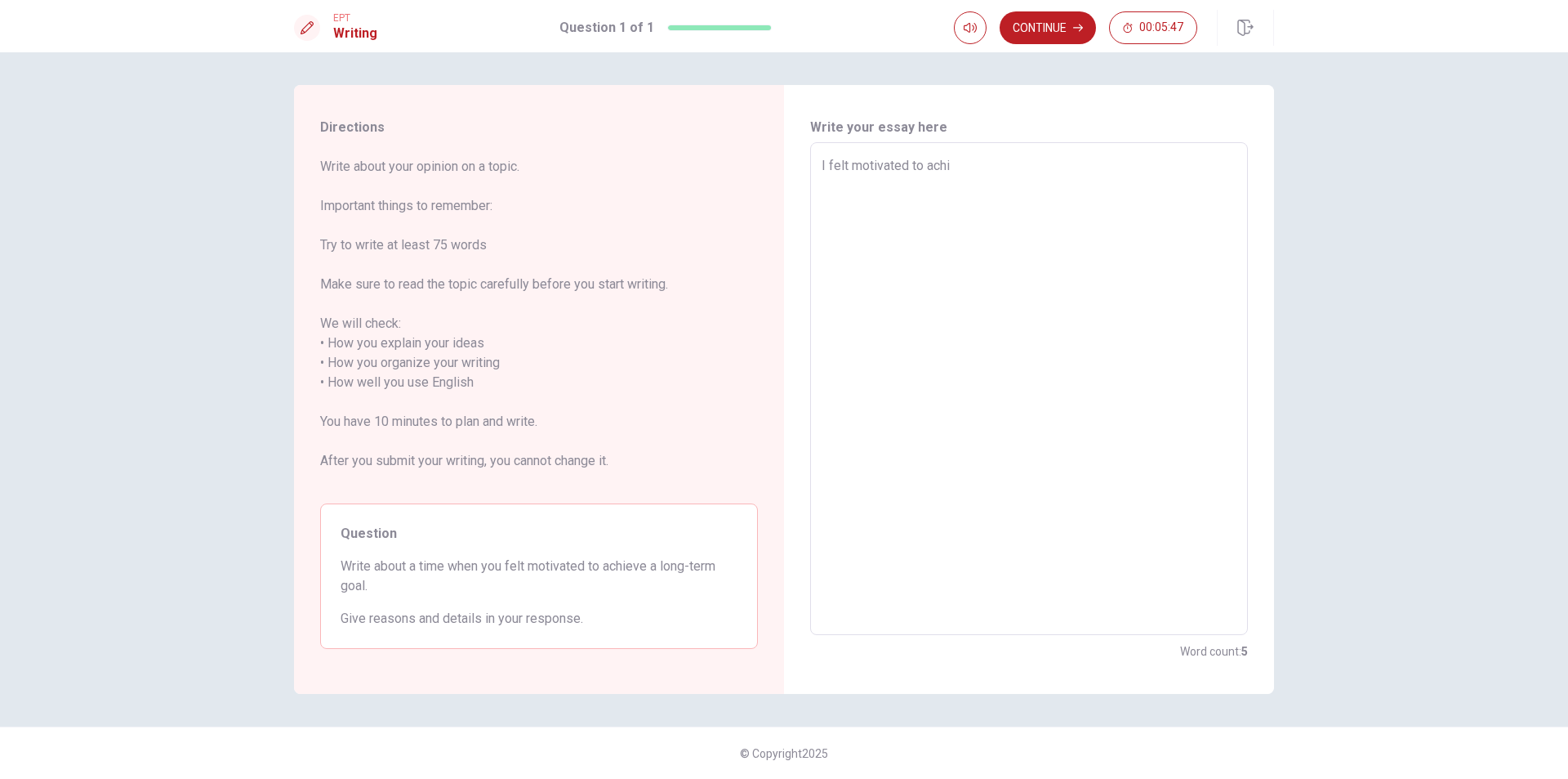
type textarea "I felt motivated to achie"
type textarea "x"
type textarea "I felt motivated to [PERSON_NAME]"
type textarea "x"
type textarea "I felt motivated to achieve"
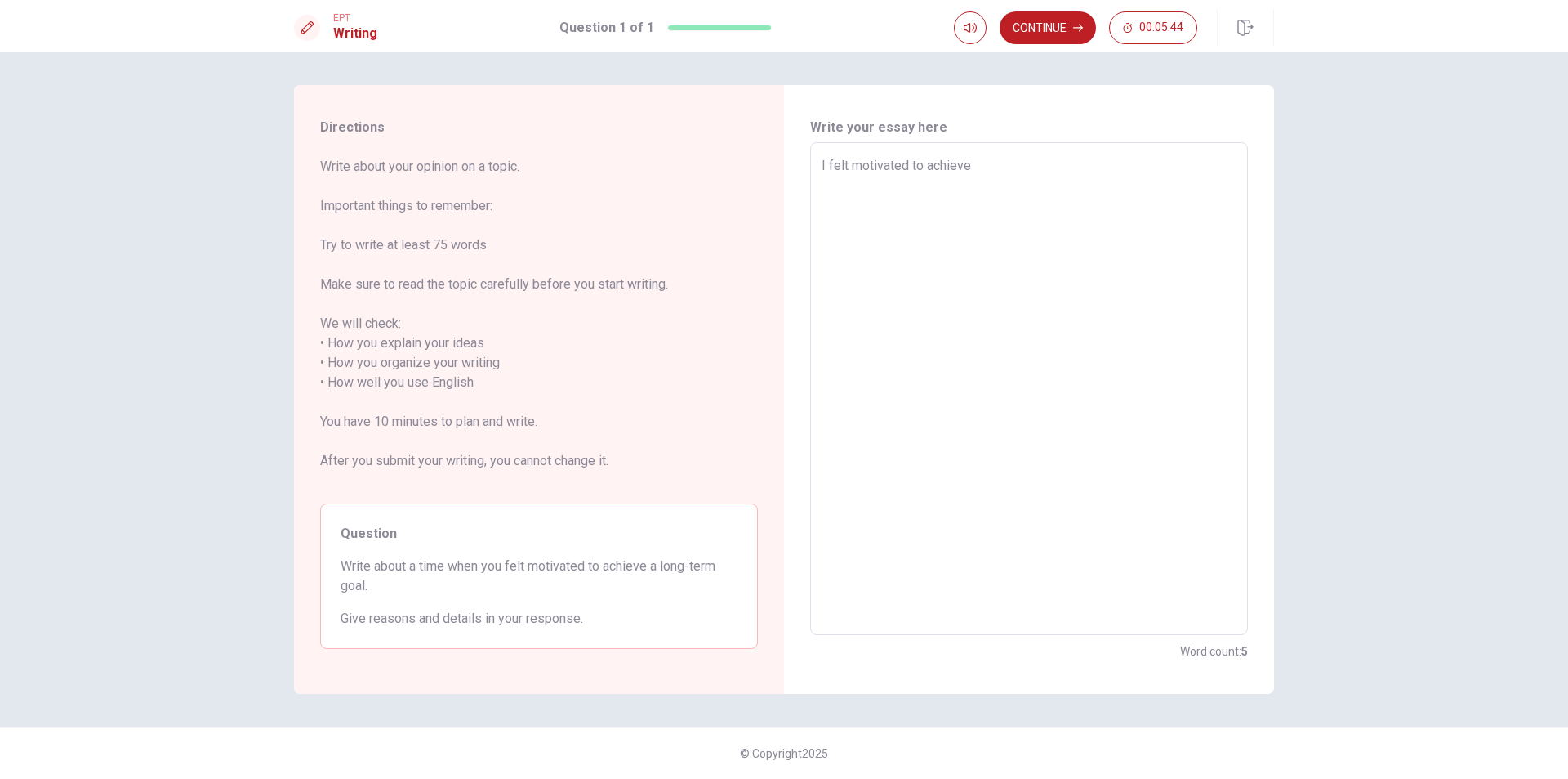
type textarea "x"
type textarea "I felt motivated to achieve"
type textarea "x"
type textarea "I felt motivated to achieve a"
type textarea "x"
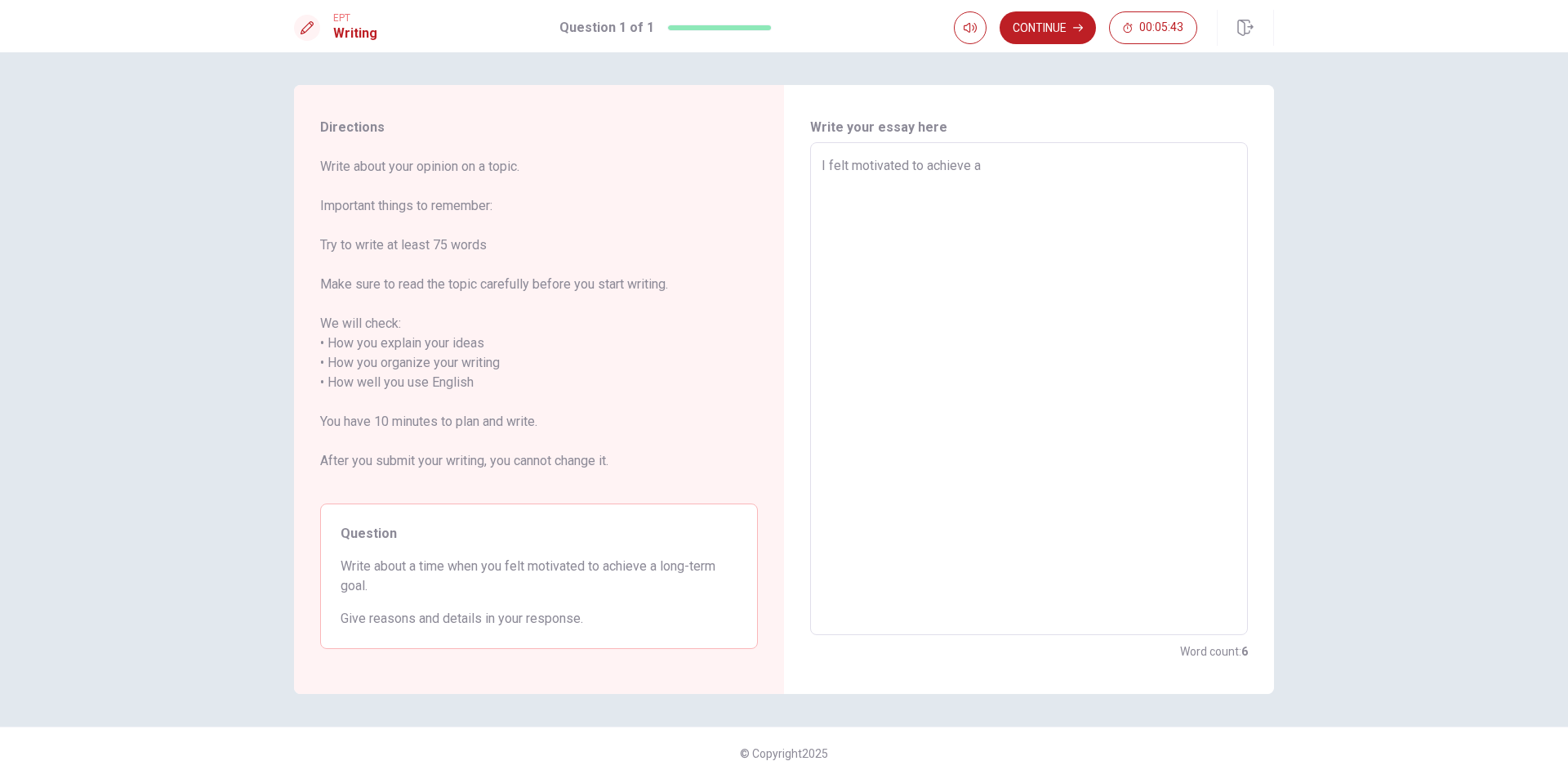
type textarea "I felt motivated to achieve a"
type textarea "x"
type textarea "I felt motivated to achieve a l"
type textarea "x"
type textarea "I felt motivated to achieve a lo"
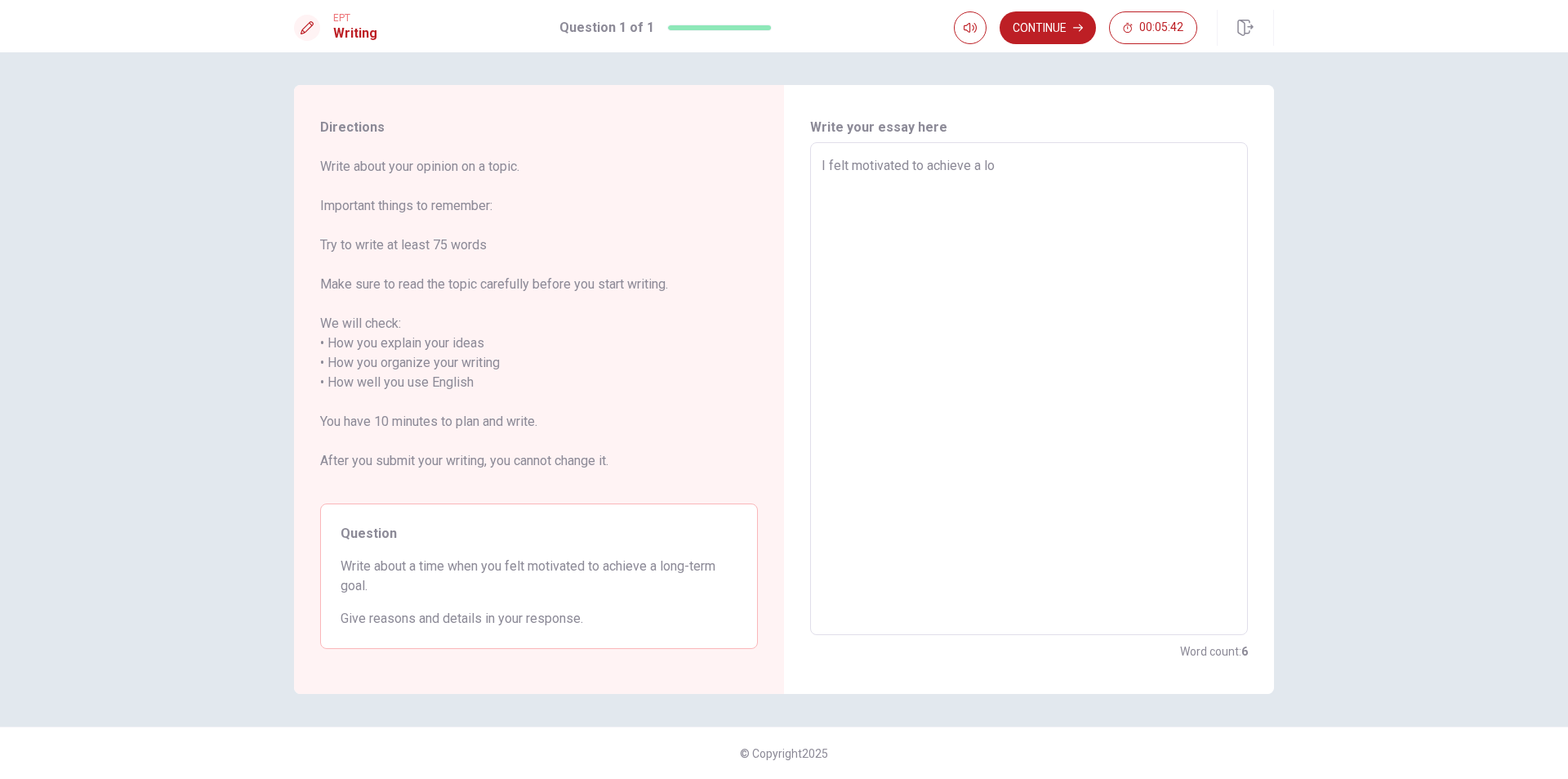
type textarea "x"
type textarea "I felt motivated to achieve a lon"
type textarea "x"
type textarea "I felt motivated to achieve a long"
type textarea "x"
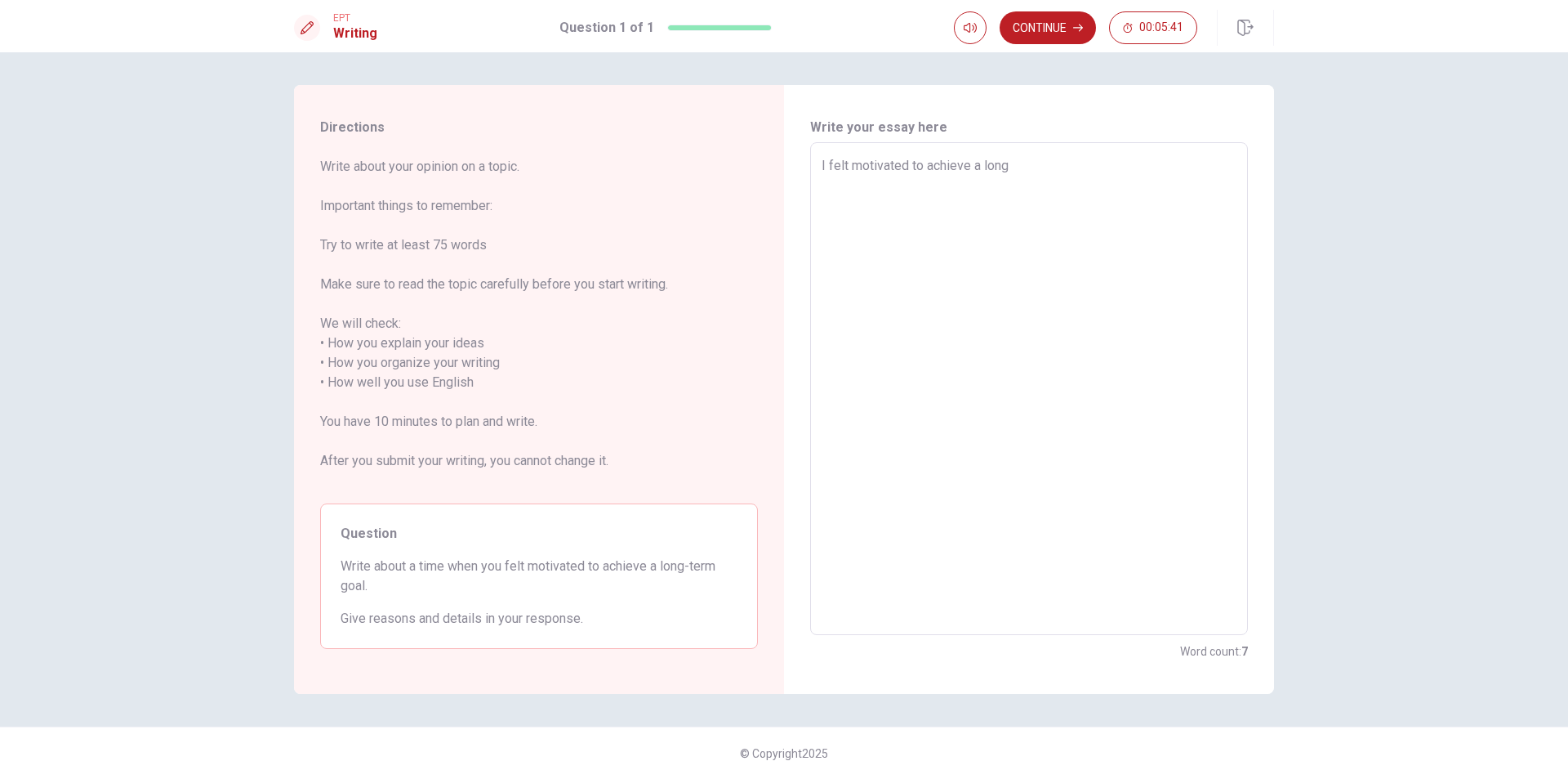
type textarea "I felt motivated to achieve a long"
type textarea "x"
type textarea "I felt motivated to achieve a long t"
type textarea "x"
type textarea "I felt motivated to achieve a long ti"
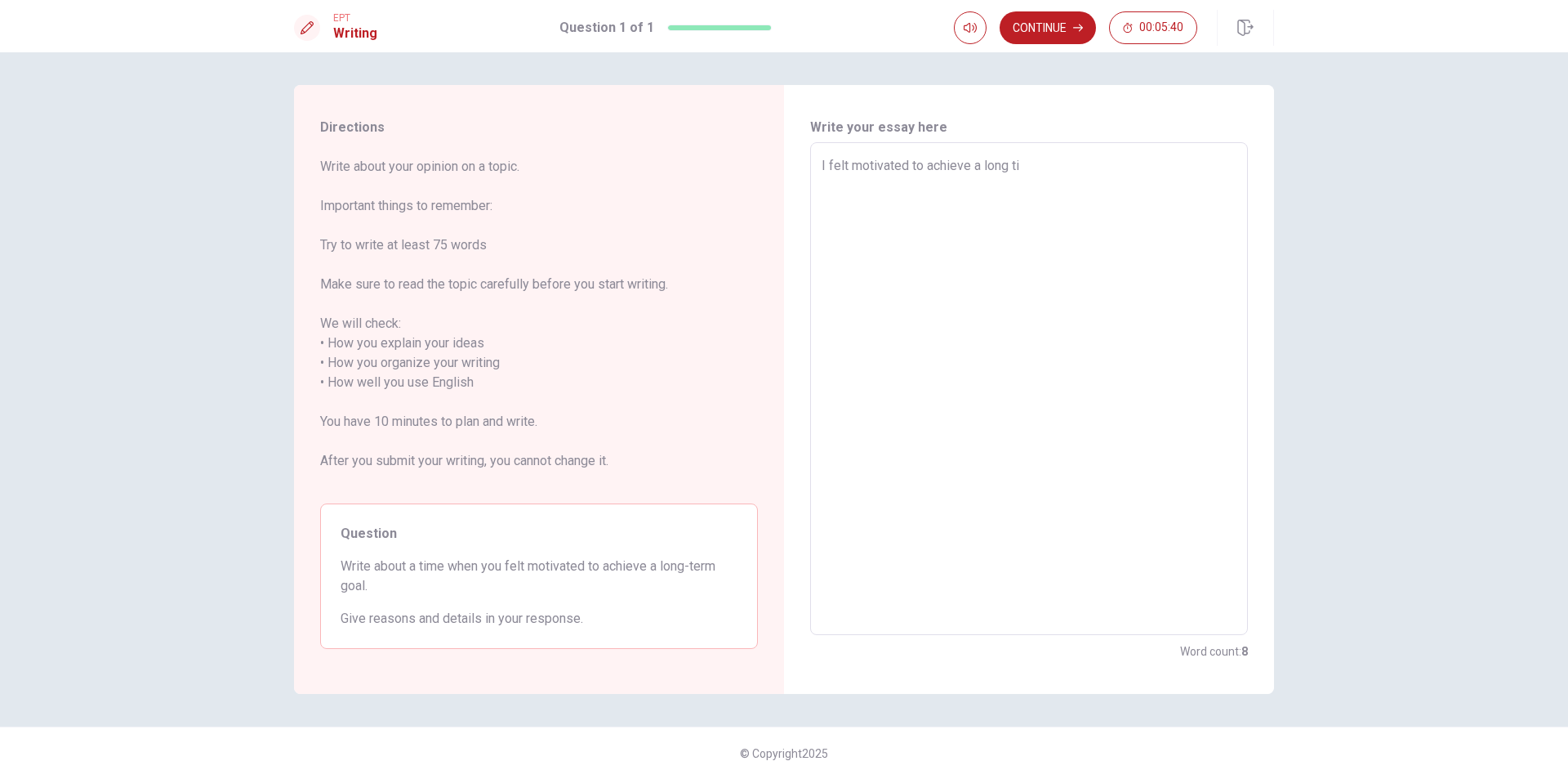
type textarea "x"
type textarea "I felt motivated to achieve a [PERSON_NAME]"
type textarea "x"
type textarea "I felt motivated to achieve a long time"
type textarea "x"
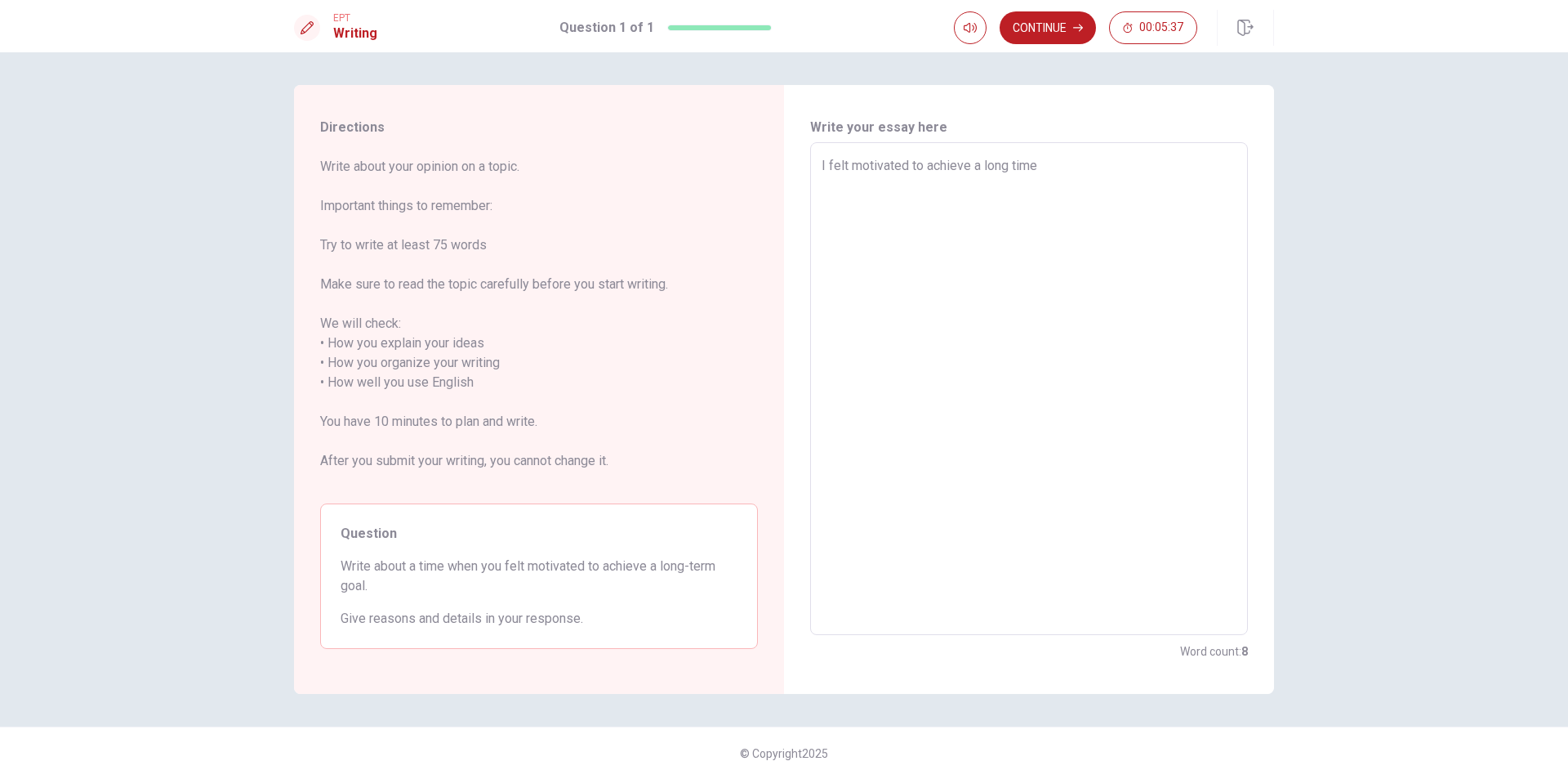
type textarea "I felt motivated to achieve a [PERSON_NAME]"
type textarea "x"
type textarea "I felt motivated to achieve a long ti"
type textarea "x"
type textarea "I felt motivated to achieve a long t"
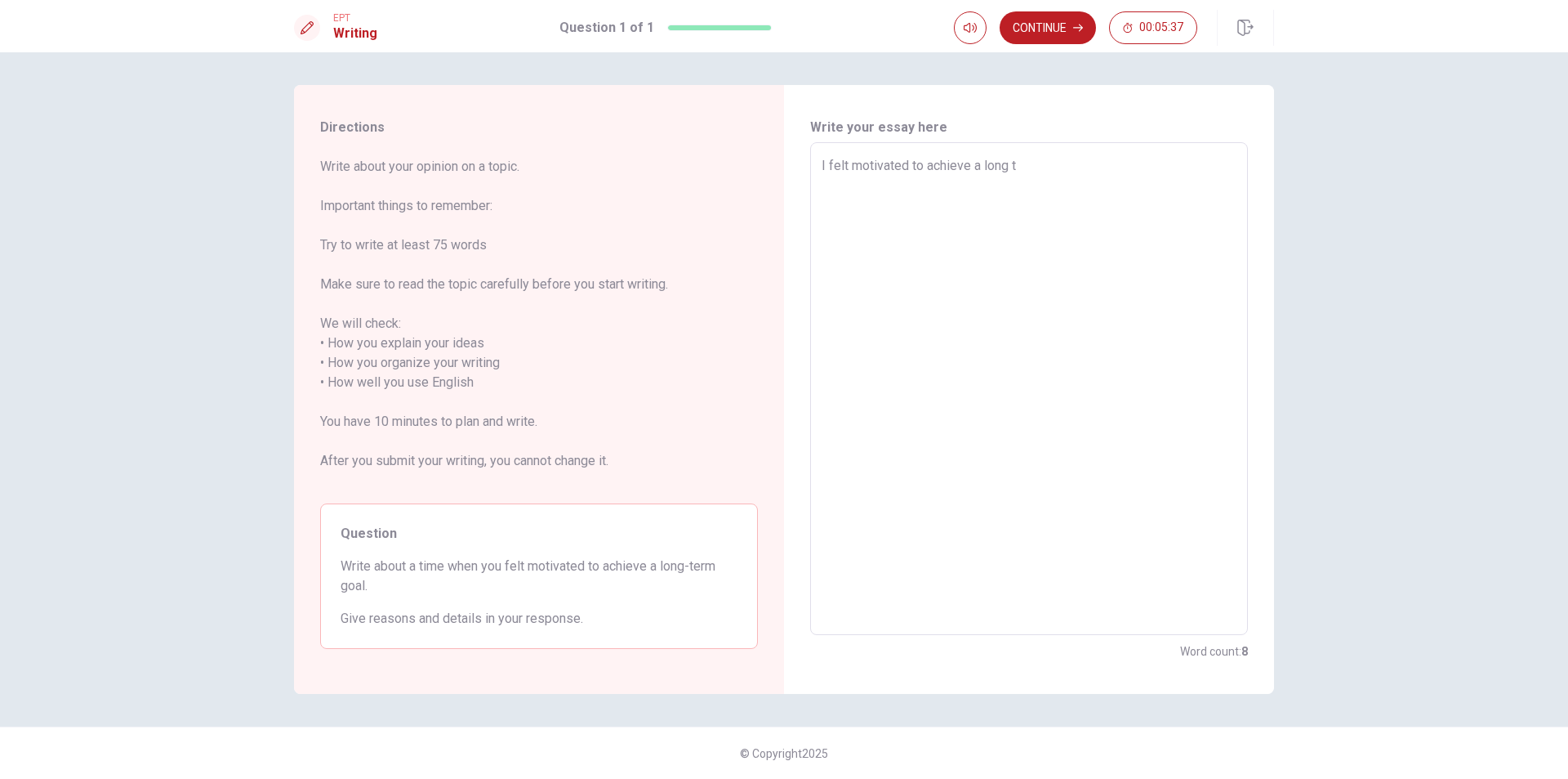
type textarea "x"
type textarea "I felt motivated to achieve a long"
type textarea "x"
type textarea "I felt motivated to achieve a long"
type textarea "x"
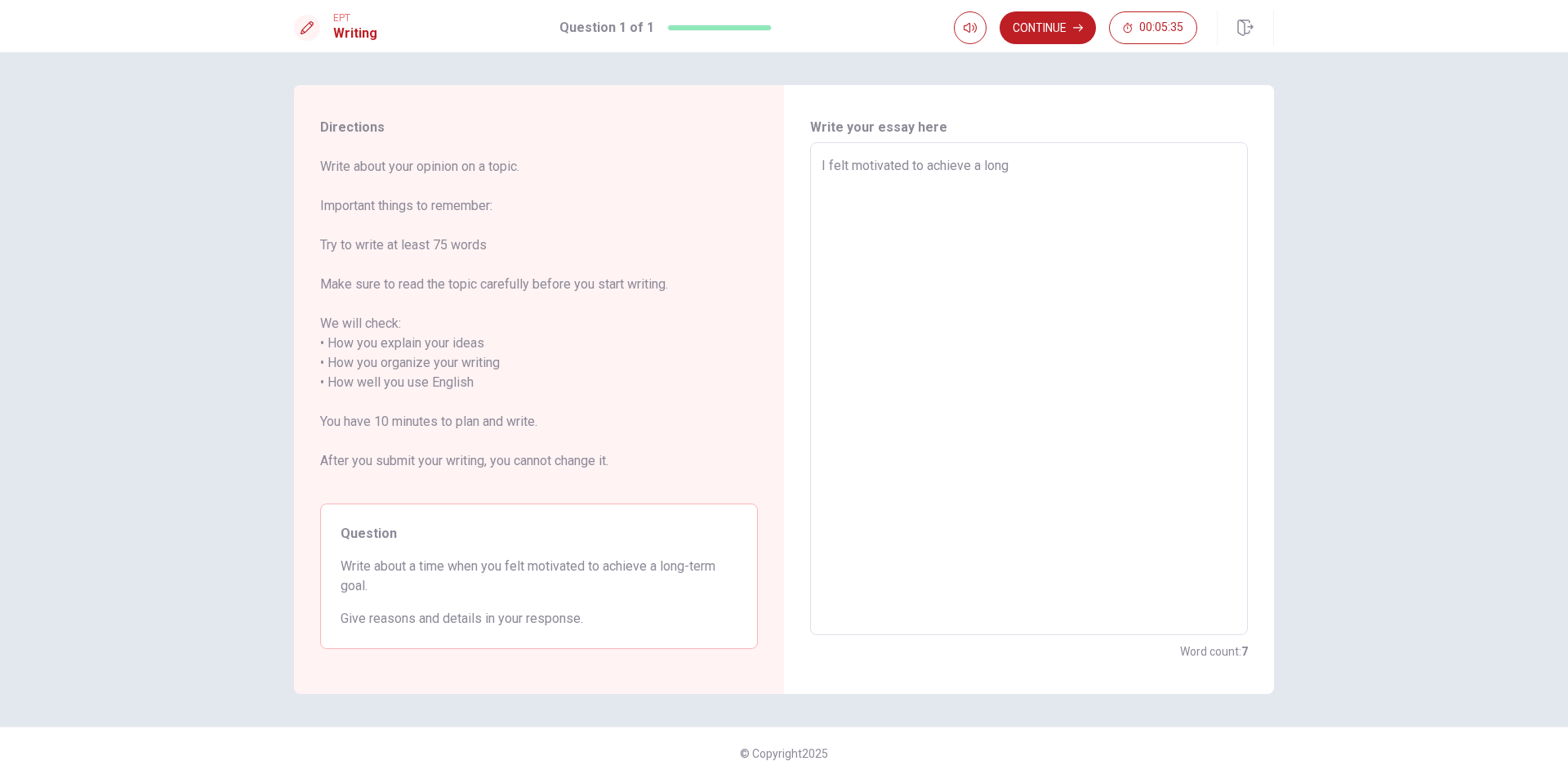
type textarea "I felt motivated to achieve a long-"
type textarea "x"
type textarea "I felt motivated to achieve a long-t"
type textarea "x"
type textarea "I felt motivated to achieve a long-te"
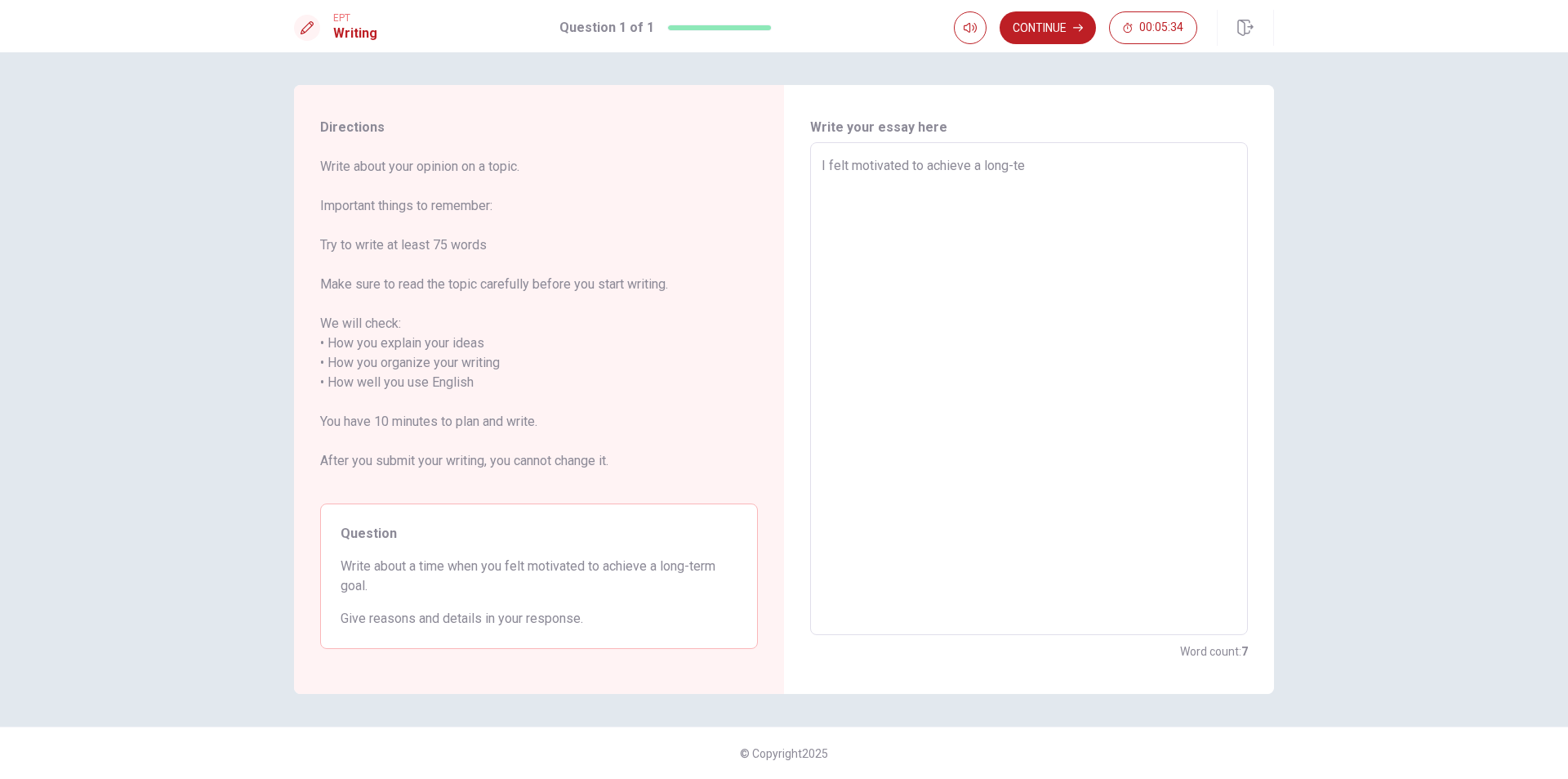
type textarea "x"
type textarea "I felt motivated to achieve a long-ter"
type textarea "x"
type textarea "I felt motivated to achieve a long-tern"
type textarea "x"
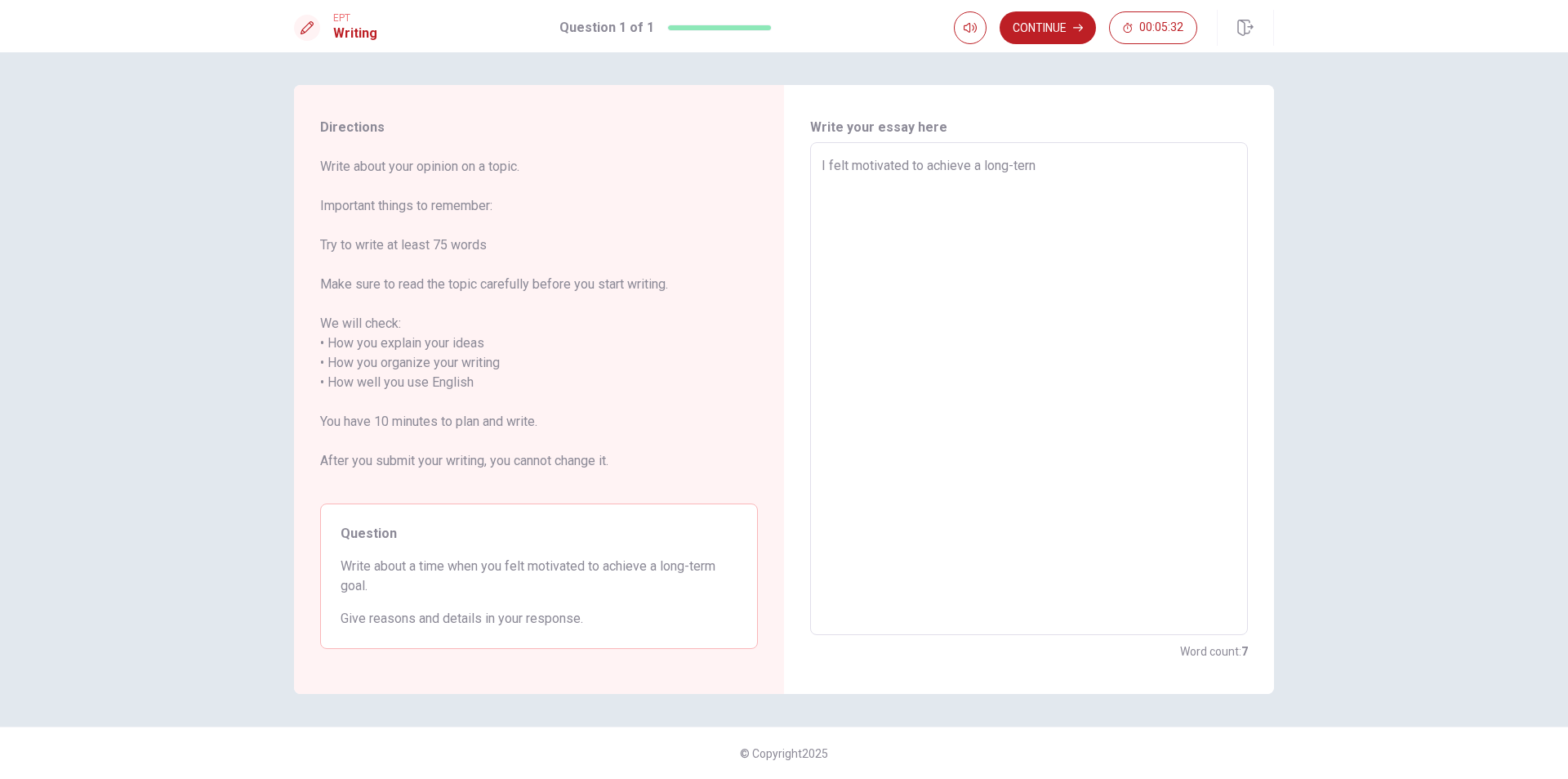
type textarea "I felt motivated to achieve a long-ter"
type textarea "x"
type textarea "I felt motivated to achieve a long-term"
type textarea "x"
type textarea "I felt motivated to achieve a long-term"
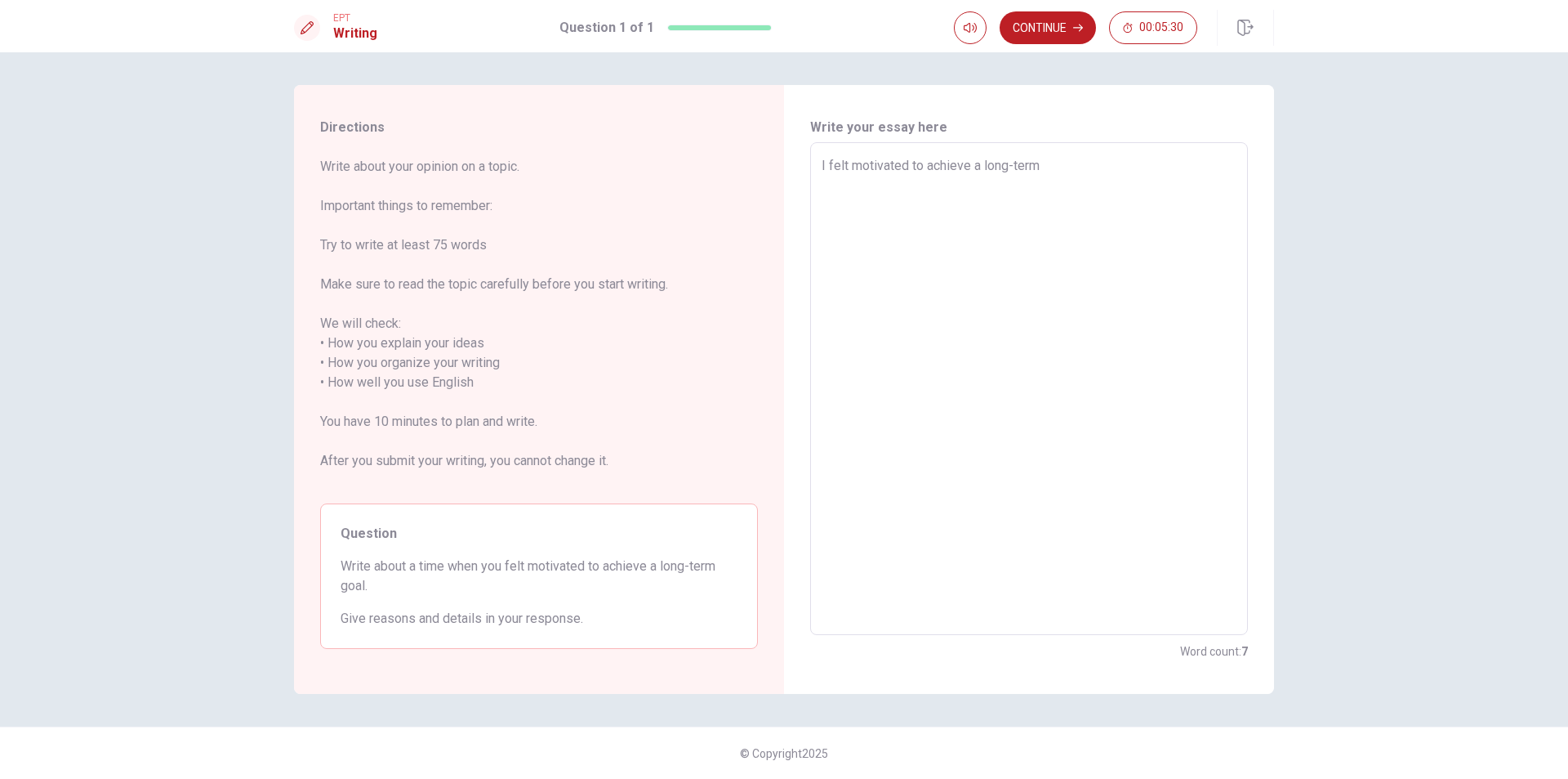
type textarea "x"
type textarea "I felt motivated to achieve a long-term g"
type textarea "x"
type textarea "I felt motivated to achieve a long-term go"
type textarea "x"
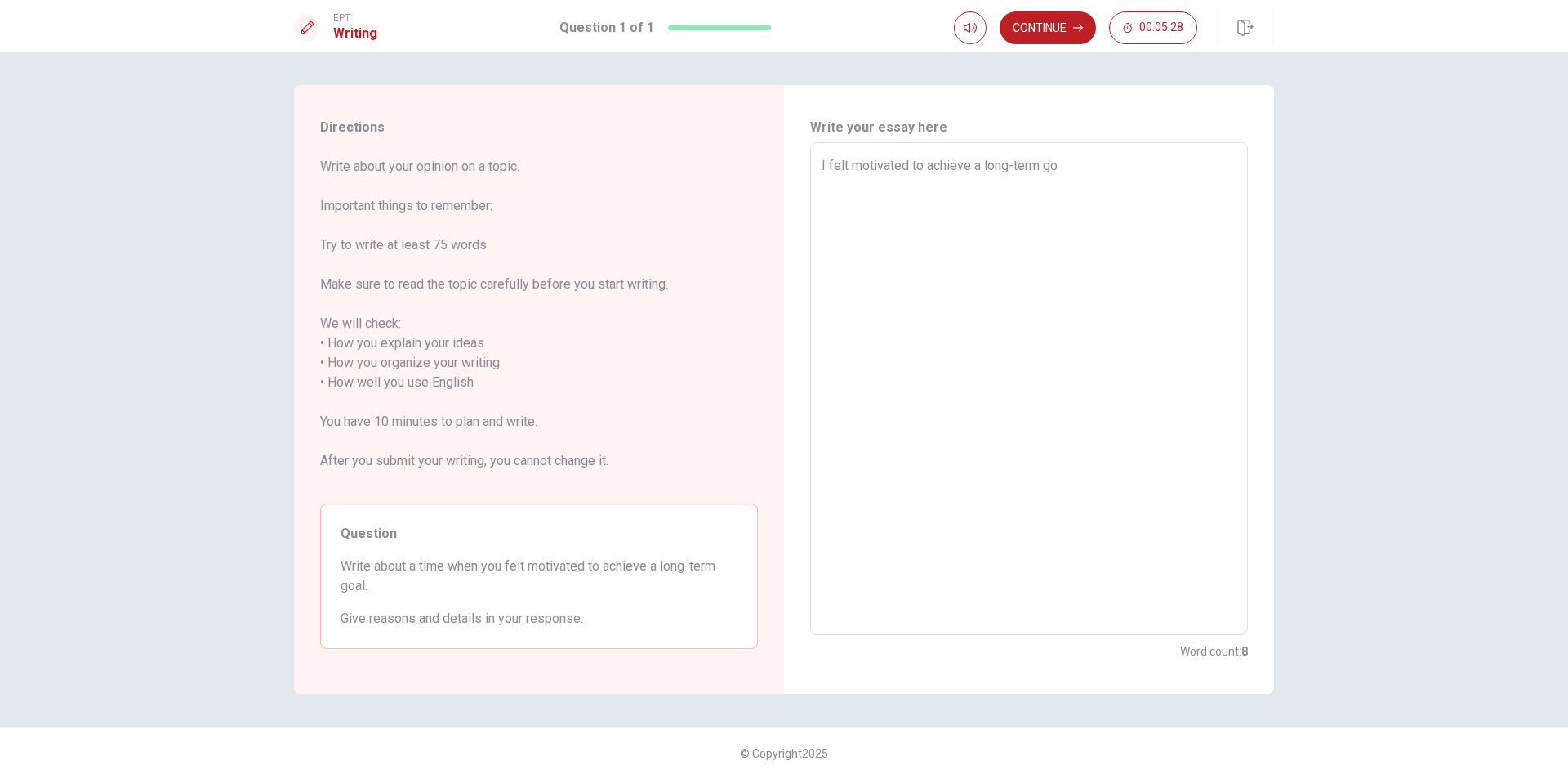
type textarea "I felt motivated to achieve a long-term goa"
type textarea "x"
type textarea "I felt motivated to achieve a long-term goal"
type textarea "x"
type textarea "I felt motivated to achieve a long-term goal"
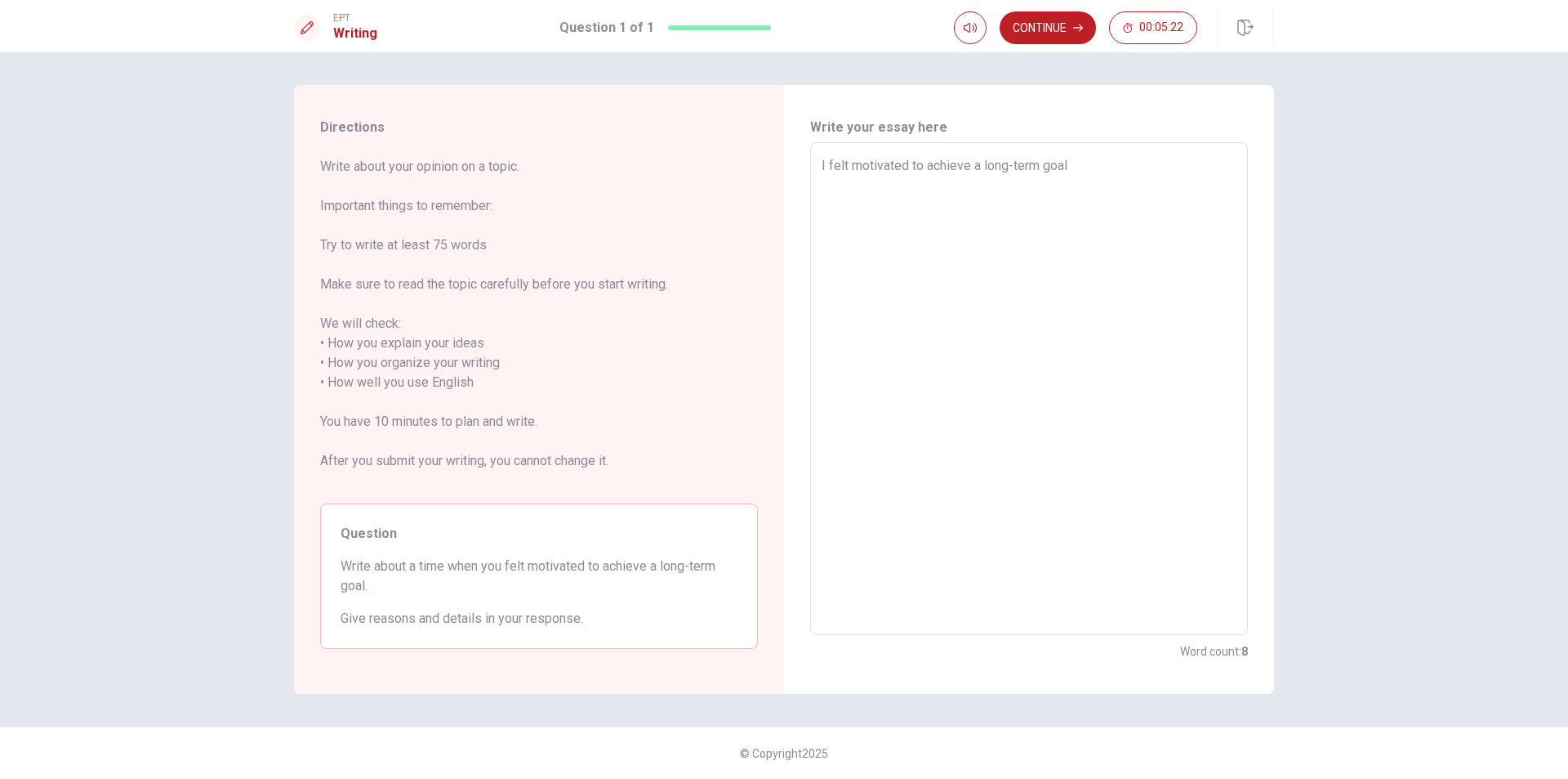
type textarea "x"
type textarea "I felt motivated to achieve a long-term goal w"
type textarea "x"
type textarea "I felt motivated to achieve a long-term goal wh"
type textarea "x"
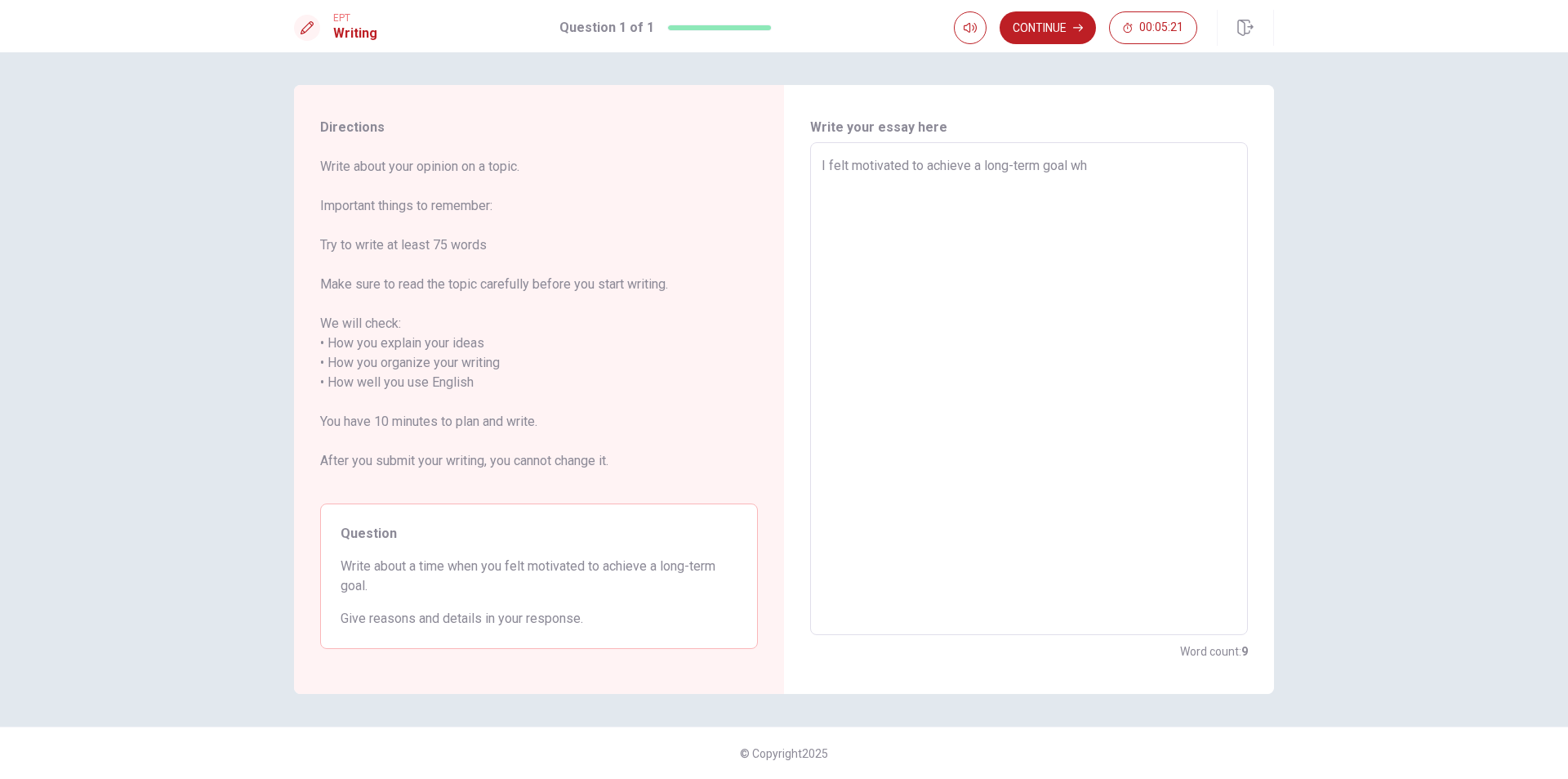
type textarea "I felt motivated to achieve a long-term goal whe"
type textarea "x"
type textarea "I felt motivated to achieve a long-term goal when"
type textarea "x"
type textarea "I felt motivated to achieve a long-term goal when"
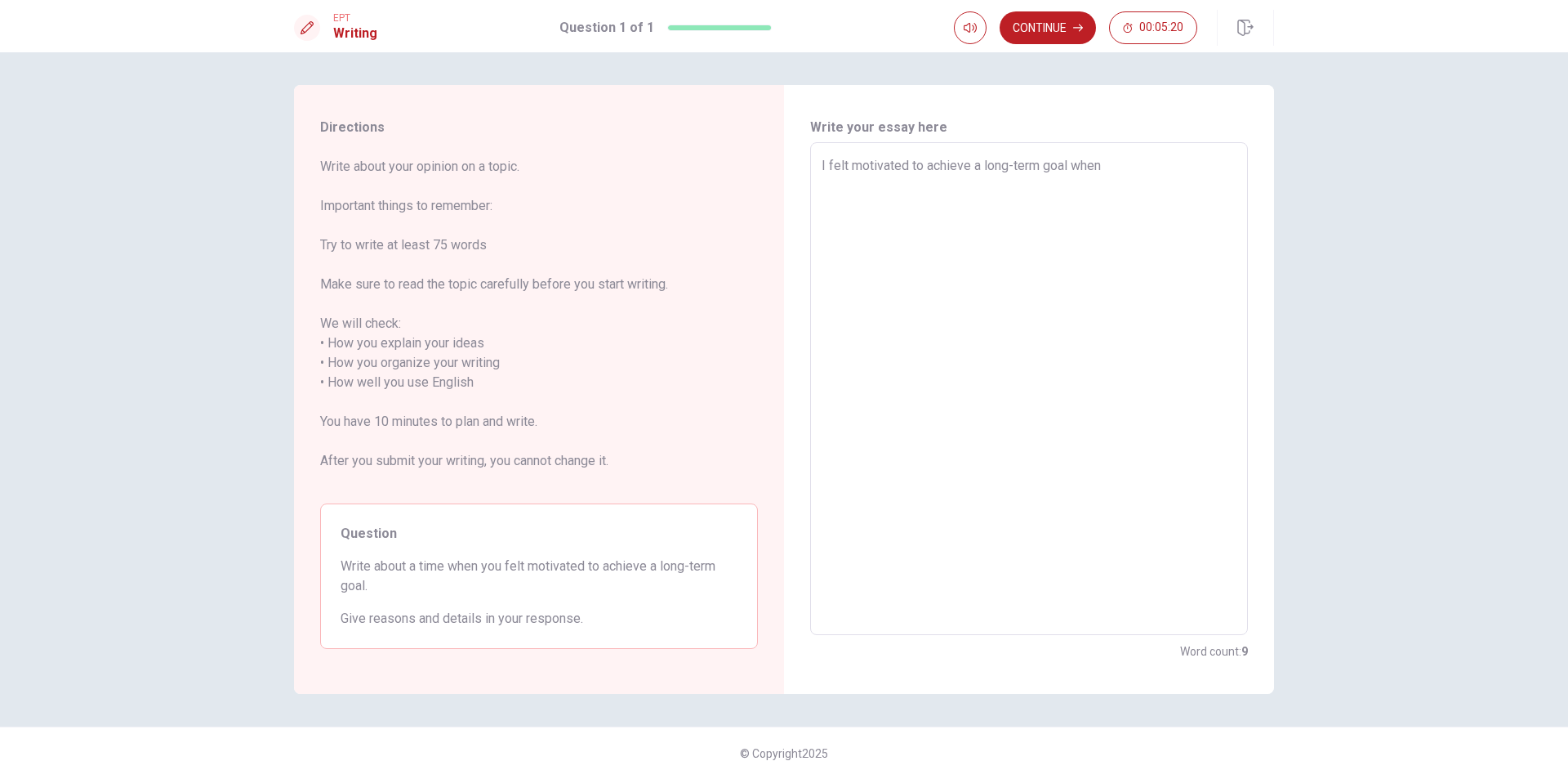
type textarea "x"
type textarea "I felt motivated to achieve a long-term goal when i"
type textarea "x"
type textarea "I felt motivated to achieve a long-term goal when i"
type textarea "x"
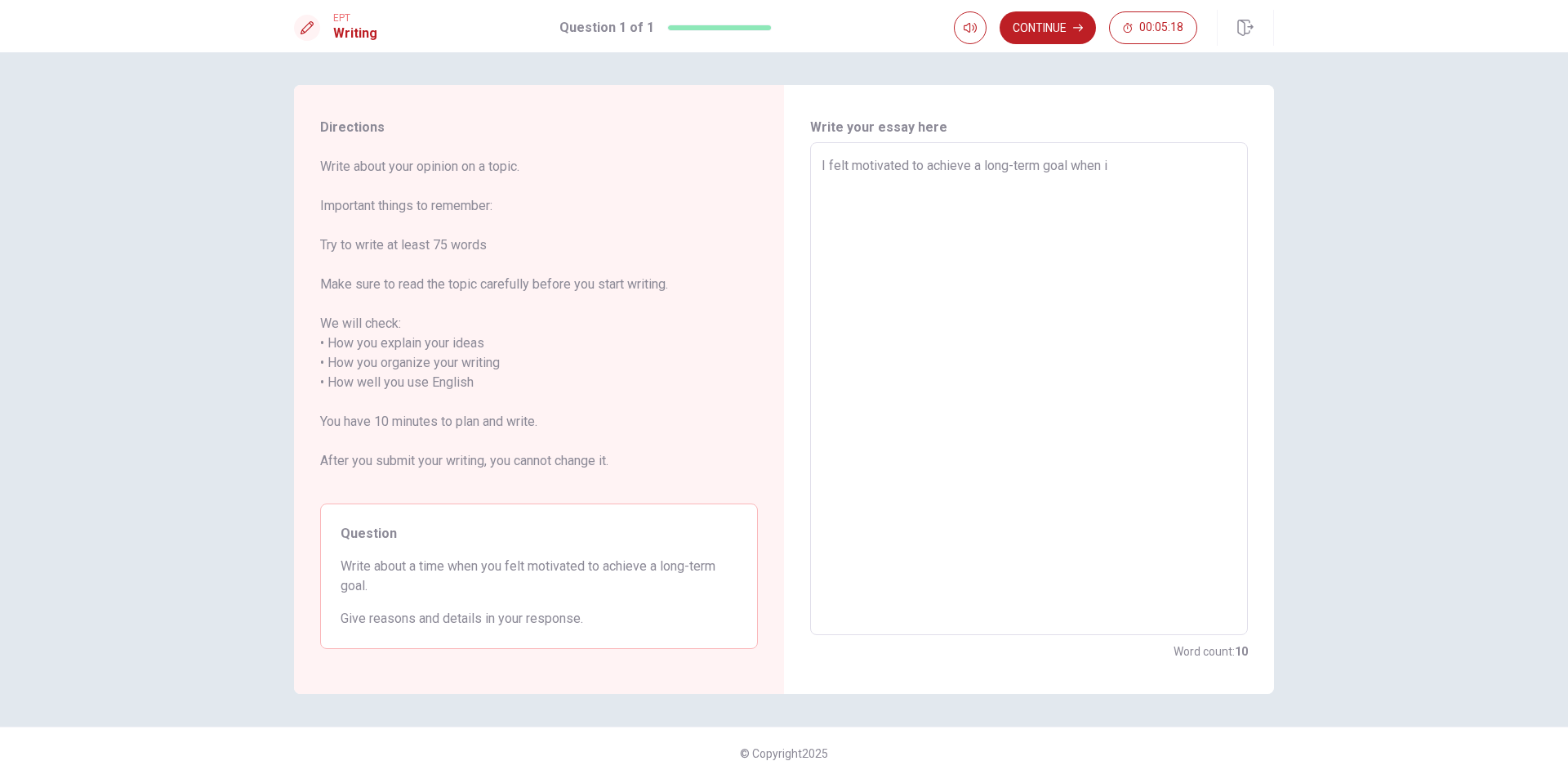
type textarea "I felt motivated to achieve a long-term goal when i d"
type textarea "x"
type textarea "I felt motivated to achieve a long-term goal when i de"
type textarea "x"
type textarea "I felt motivated to achieve a long-term goal when i dec"
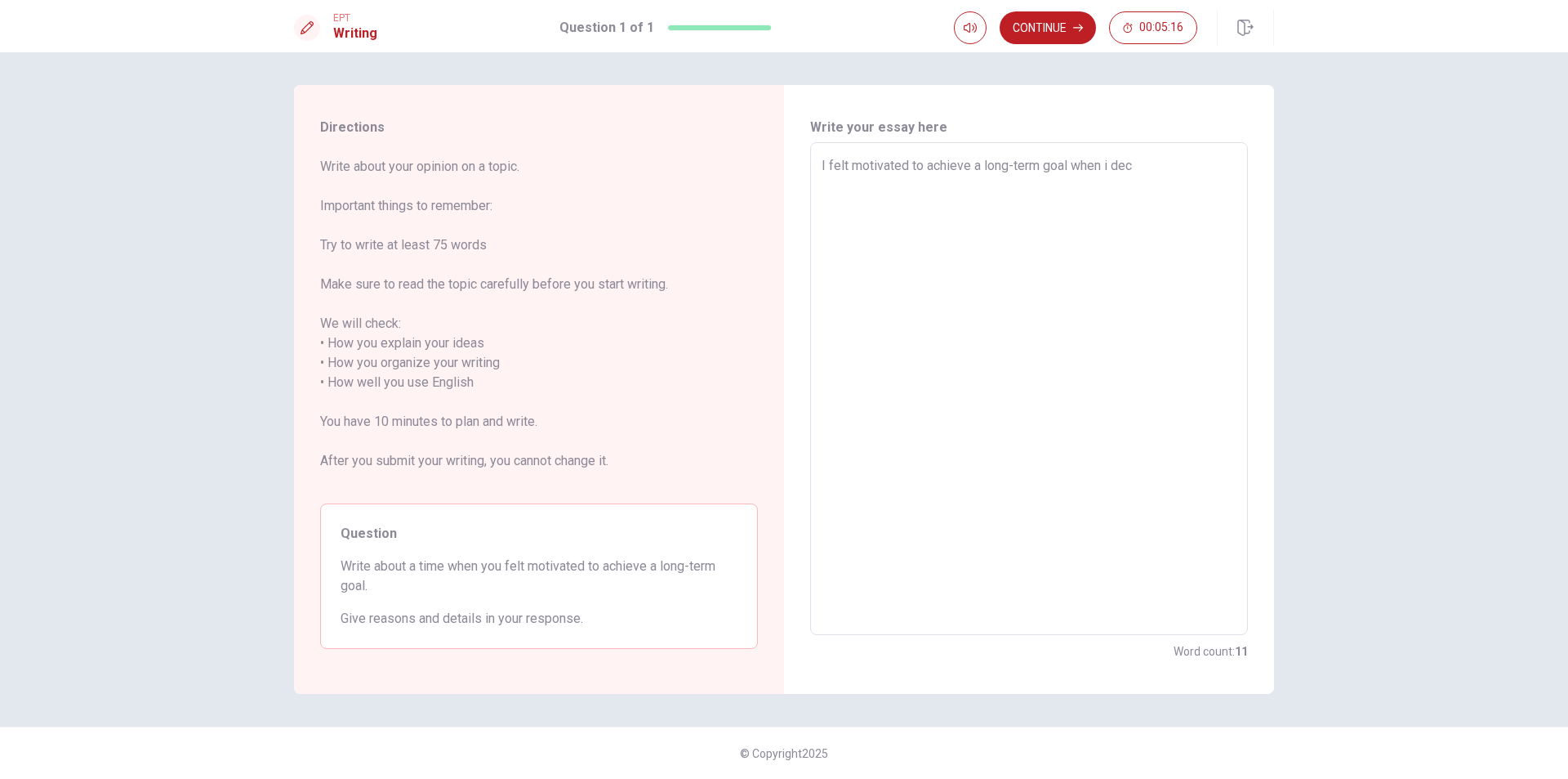
type textarea "x"
type textarea "I felt motivated to achieve a long-term goal when i deci"
type textarea "x"
type textarea "I felt motivated to achieve a long-term goal when i decid"
type textarea "x"
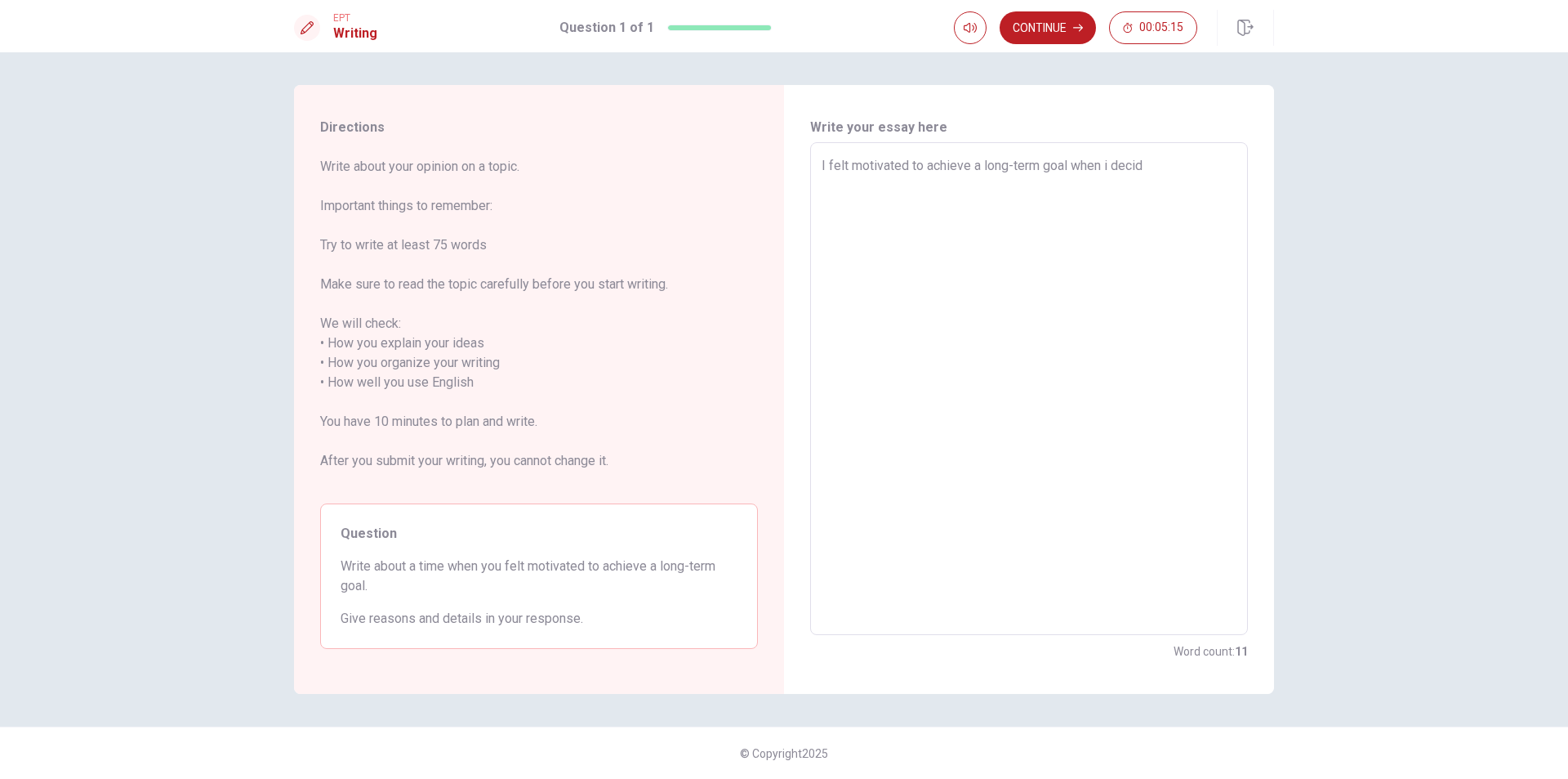
type textarea "I felt motivated to achieve a long-term goal when i decide"
type textarea "x"
type textarea "I felt motivated to achieve a long-term goal when i decided"
type textarea "x"
type textarea "I felt motivated to achieve a long-term goal when i decided"
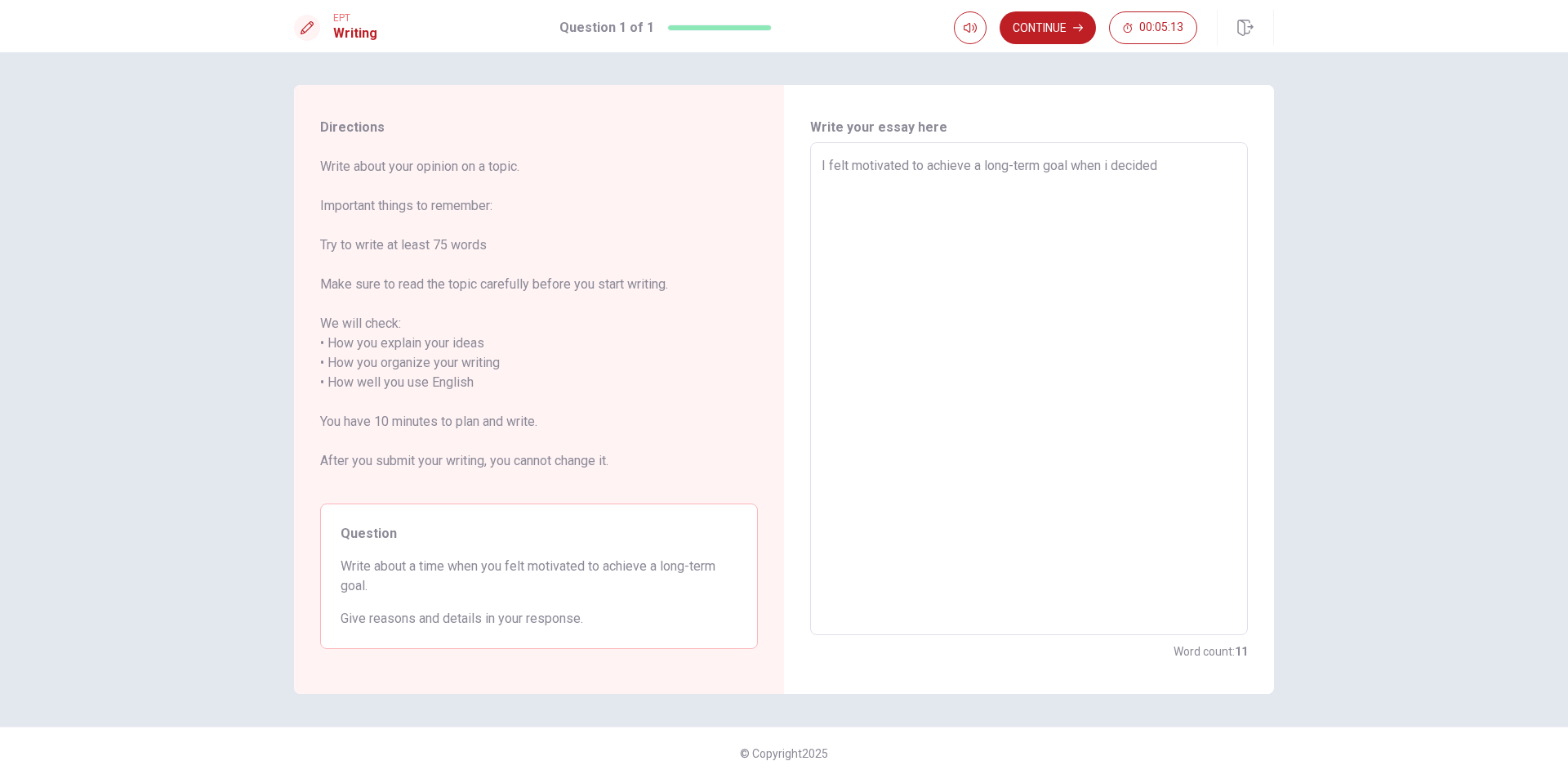
type textarea "x"
type textarea "I felt motivated to achieve a long-term goal when i decided t"
type textarea "x"
type textarea "I felt motivated to achieve a long-term goal when i decided to"
type textarea "x"
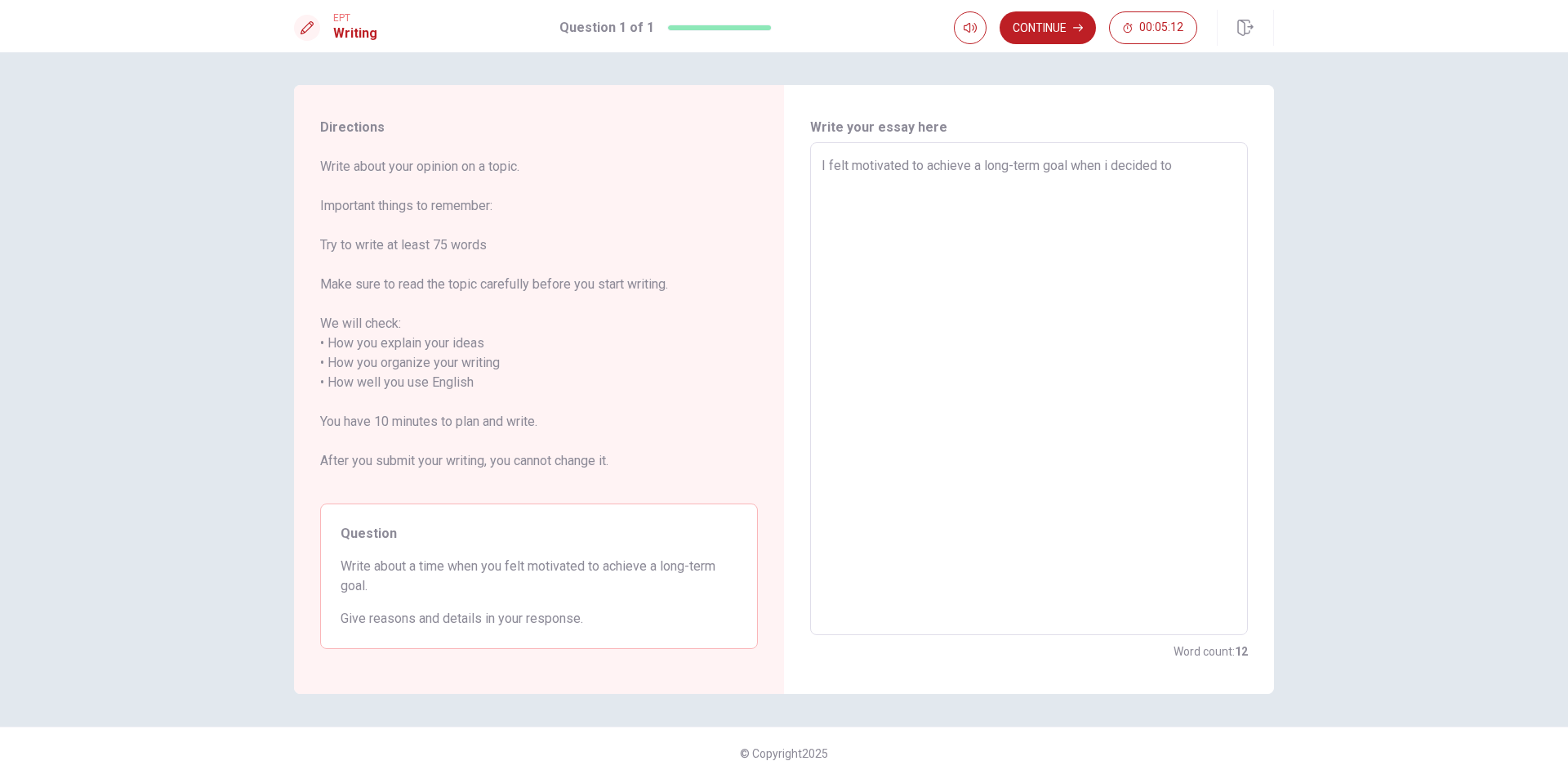
type textarea "I felt motivated to achieve a long-term goal when i decided to"
type textarea "x"
type textarea "I felt motivated to achieve a long-term goal when i decided to i"
type textarea "x"
type textarea "I felt motivated to achieve a long-term goal when i decided to im"
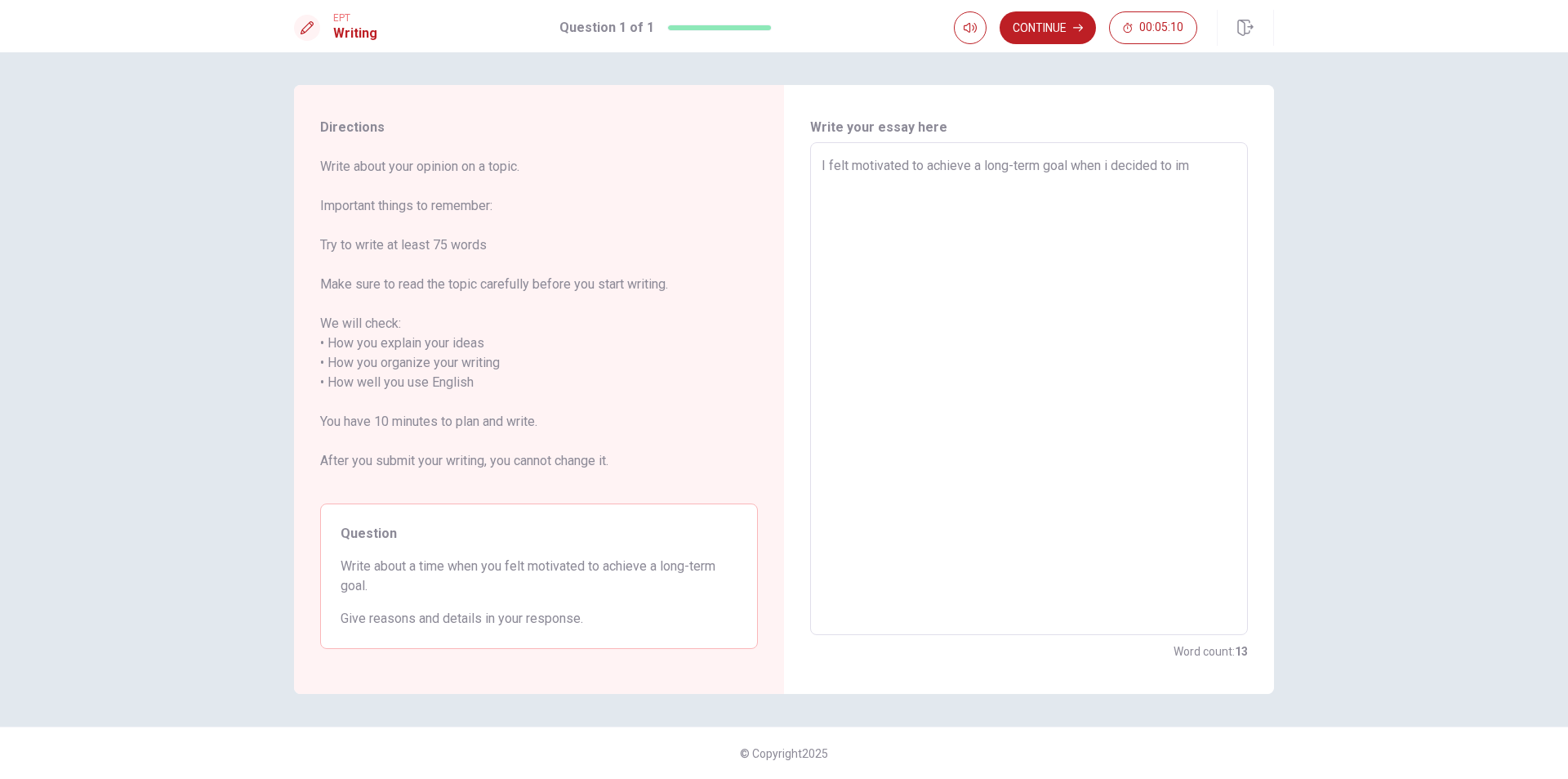
type textarea "x"
type textarea "I felt motivated to achieve a long-term goal when i decided to imp"
type textarea "x"
type textarea "I felt motivated to achieve a long-term goal when i decided to impr"
type textarea "x"
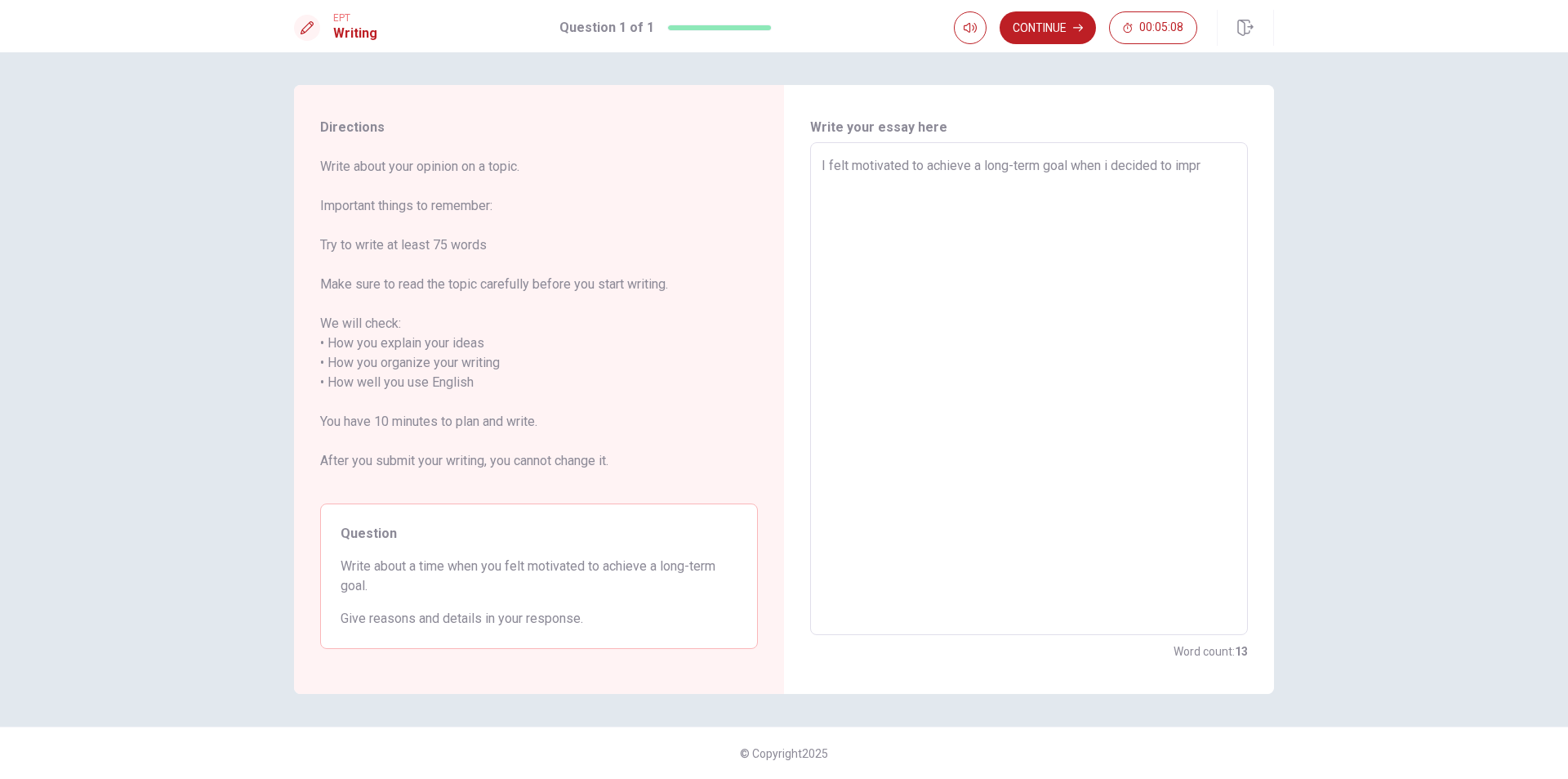
type textarea "I felt motivated to achieve a long-term goal when i decided to impro"
type textarea "x"
type textarea "I felt motivated to achieve a long-term goal when i decided to improv"
type textarea "x"
type textarea "I felt motivated to achieve a long-term goal when i decided to improve"
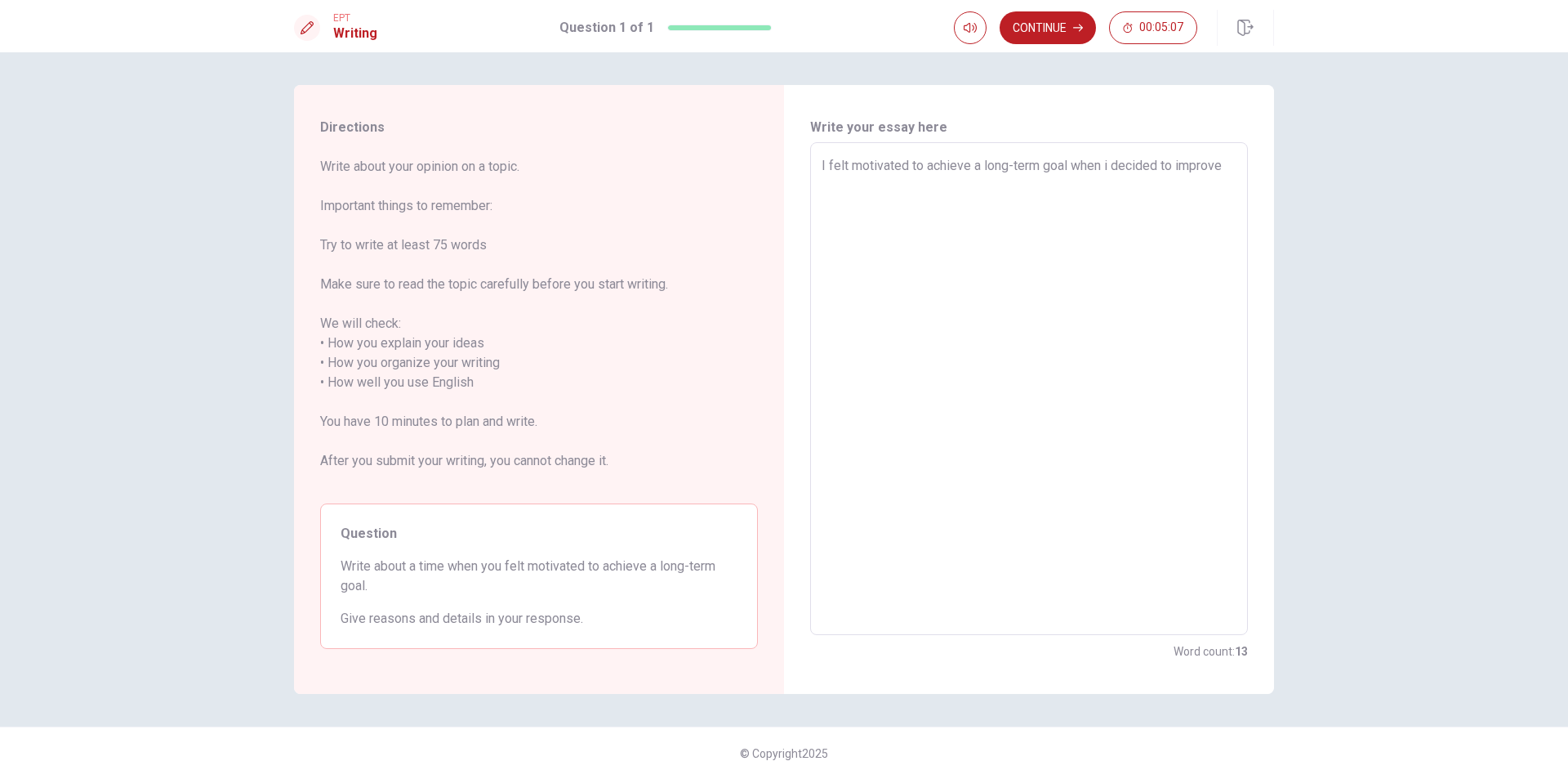
type textarea "x"
type textarea "I felt motivated to achieve a long-term goal when i decided to improve"
type textarea "x"
type textarea "I felt motivated to achieve a long-term goal when i decided to improve m"
type textarea "x"
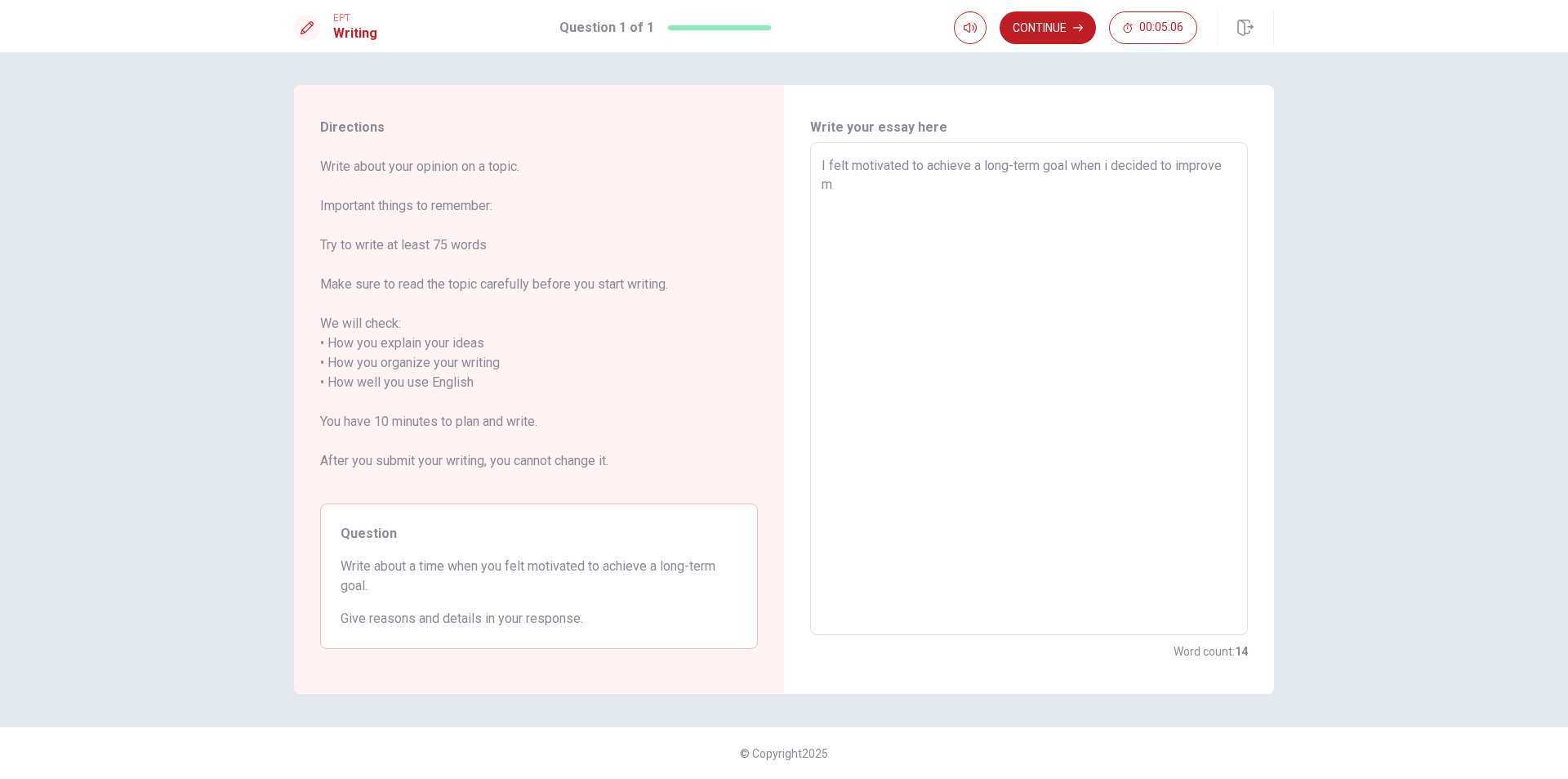
type textarea "I felt motivated to achieve a long-term goal when i decided to improve my"
type textarea "x"
type textarea "I felt motivated to achieve a long-term goal when i decided to improve my"
type textarea "x"
type textarea "I felt motivated to achieve a long-term goal when i decided to improve my E"
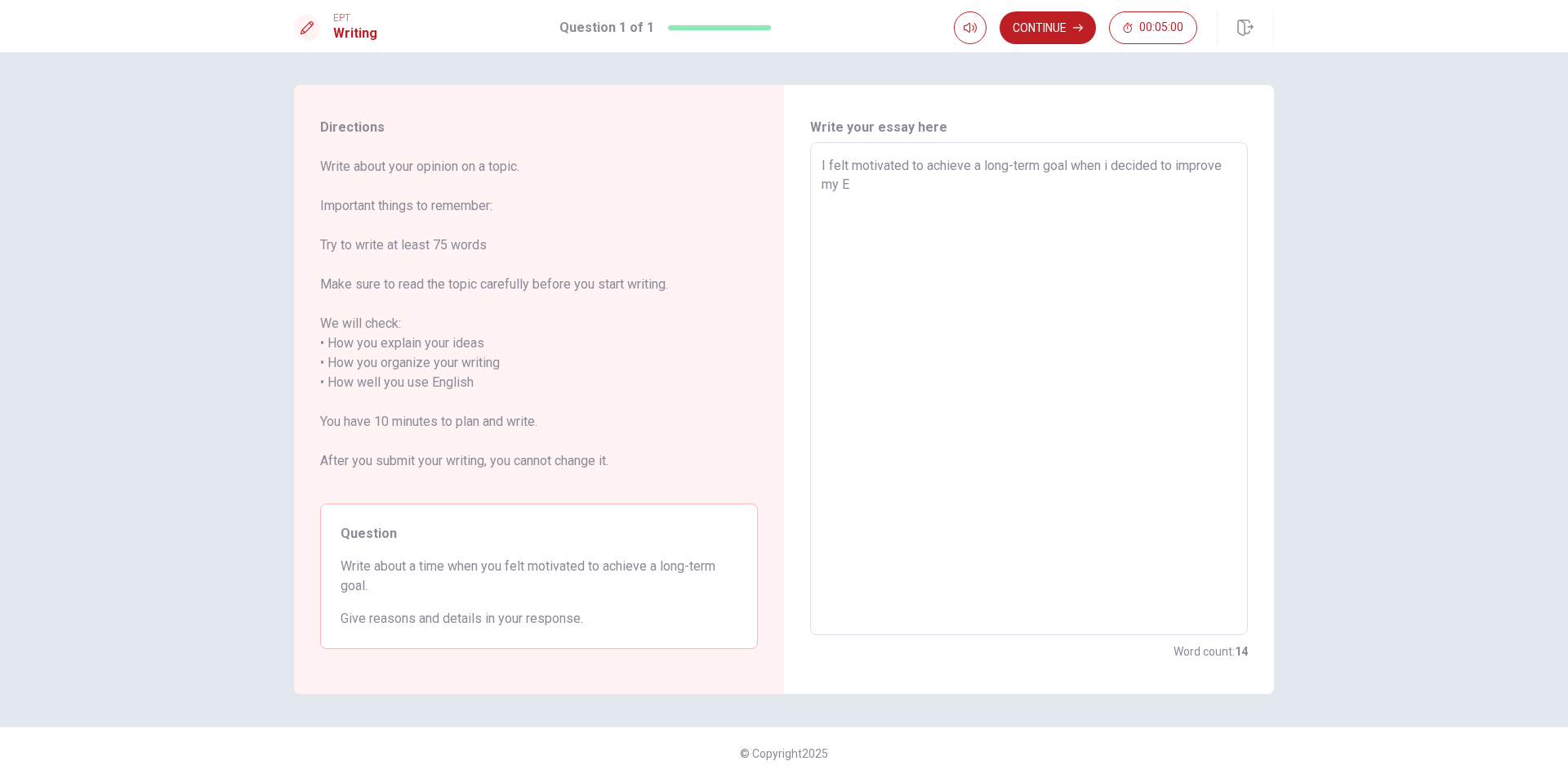
type textarea "x"
type textarea "I felt motivated to achieve a long-term goal when i decided to improve my En"
type textarea "x"
type textarea "I felt motivated to achieve a long-term goal when i decided to improve my Eng"
type textarea "x"
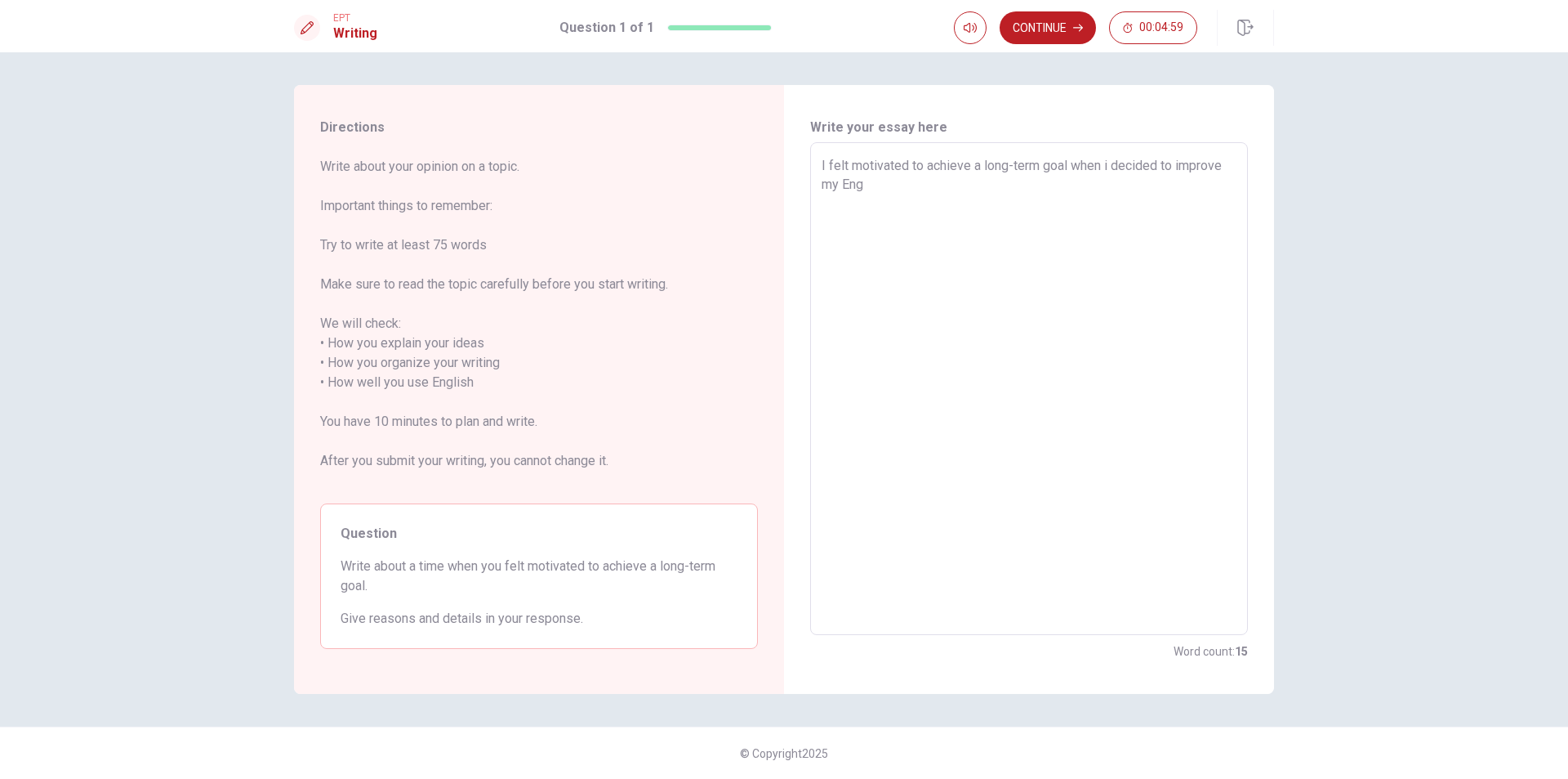
type textarea "I felt motivated to achieve a long-term goal when i decided to improve my Engl"
type textarea "x"
type textarea "I felt motivated to achieve a long-term goal when i decided to improve my Engli"
type textarea "x"
type textarea "I felt motivated to achieve a long-term goal when i decided to improve my Englis"
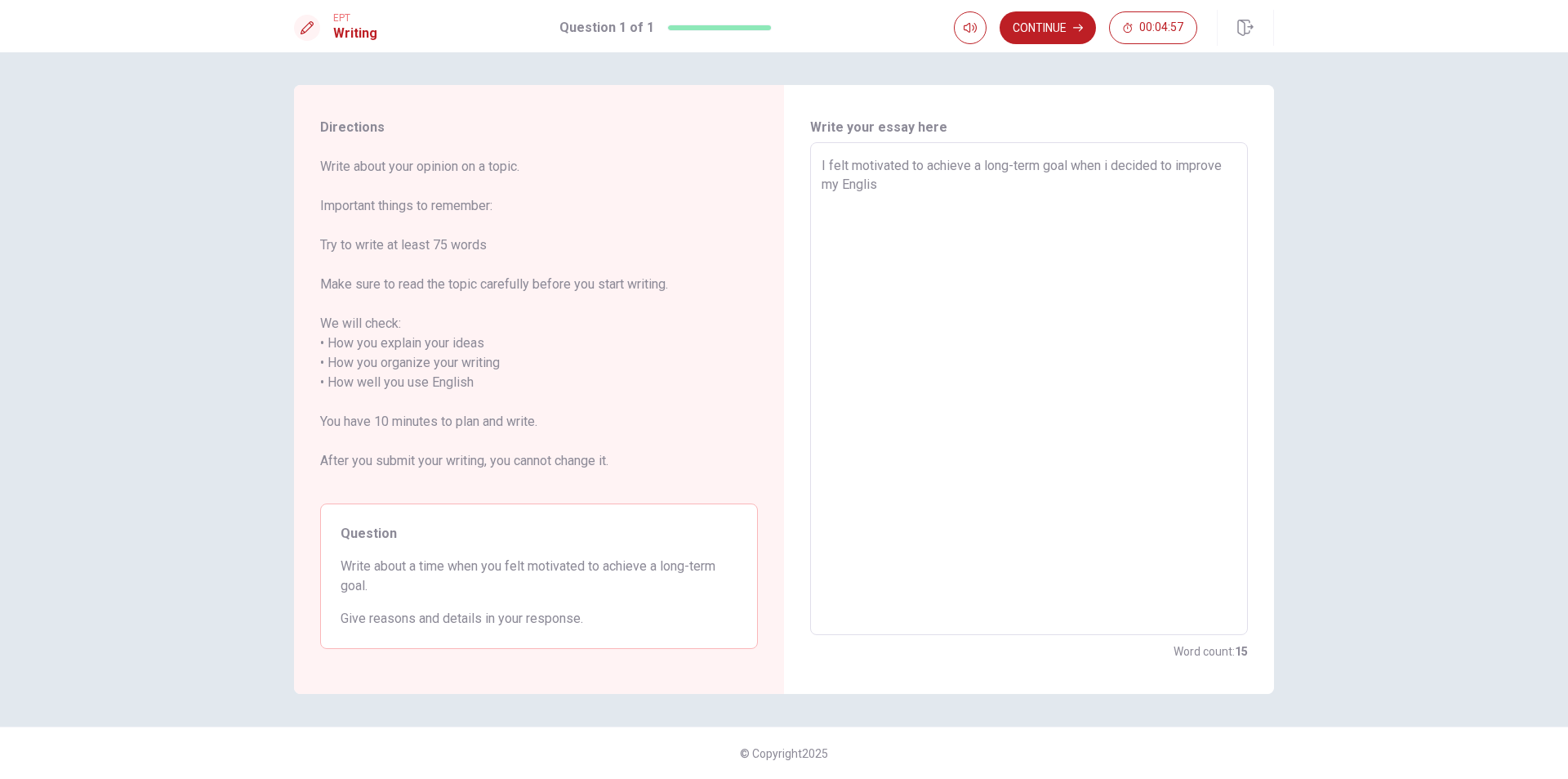
type textarea "x"
type textarea "I felt motivated to achieve a long-term goal when i decided to improve my Engli…"
type textarea "x"
type textarea "I felt motivated to achieve a long-term goal when i decided to improve my Engli…"
type textarea "x"
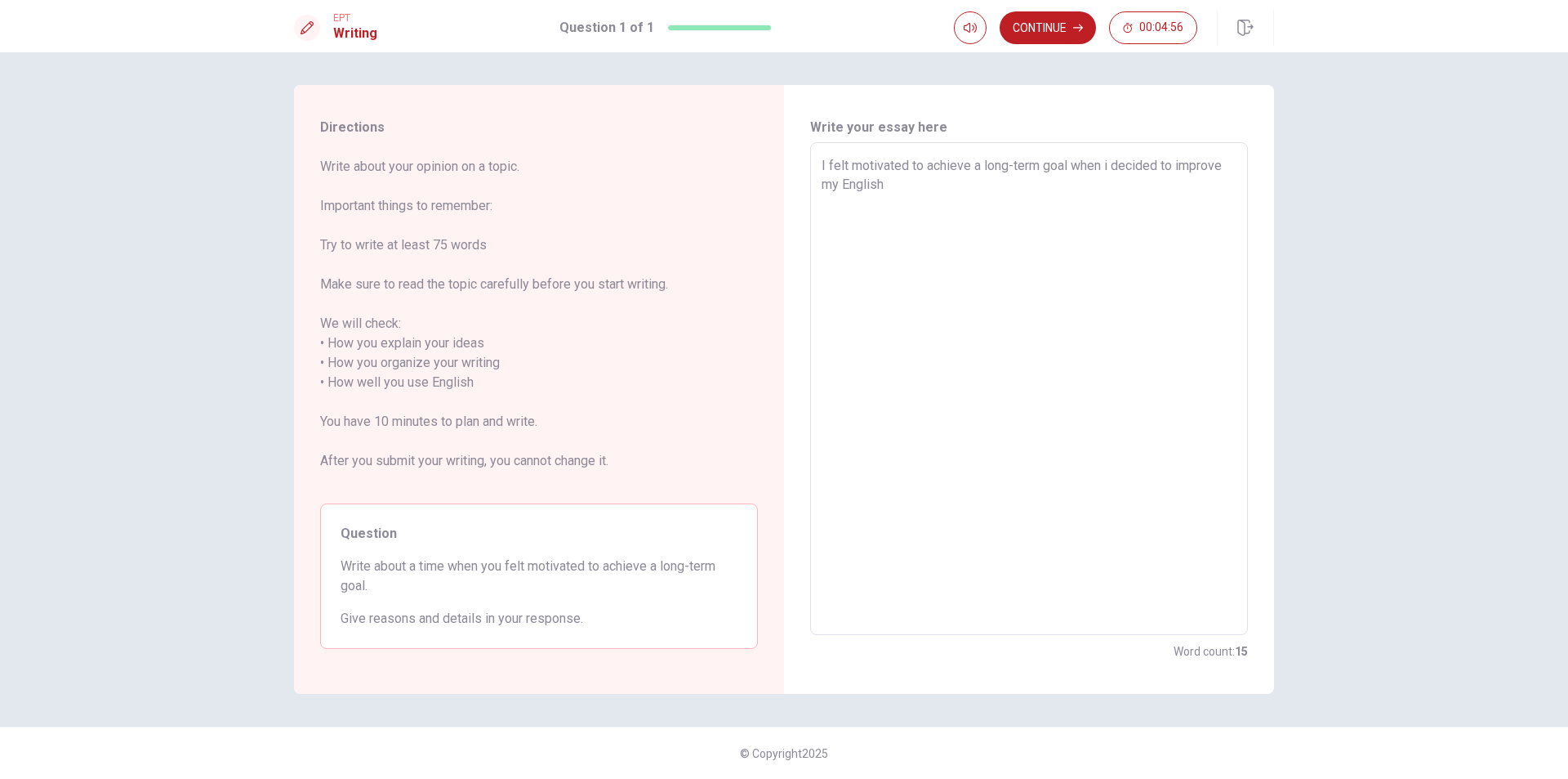
type textarea "I felt motivated to achieve a long-term goal when i decided to improve my Engli…"
type textarea "x"
type textarea "I felt motivated to achieve a long-term goal when i decided to improve my Engli…"
type textarea "x"
type textarea "I felt motivated to achieve a long-term goal when i decided to improve my Engli…"
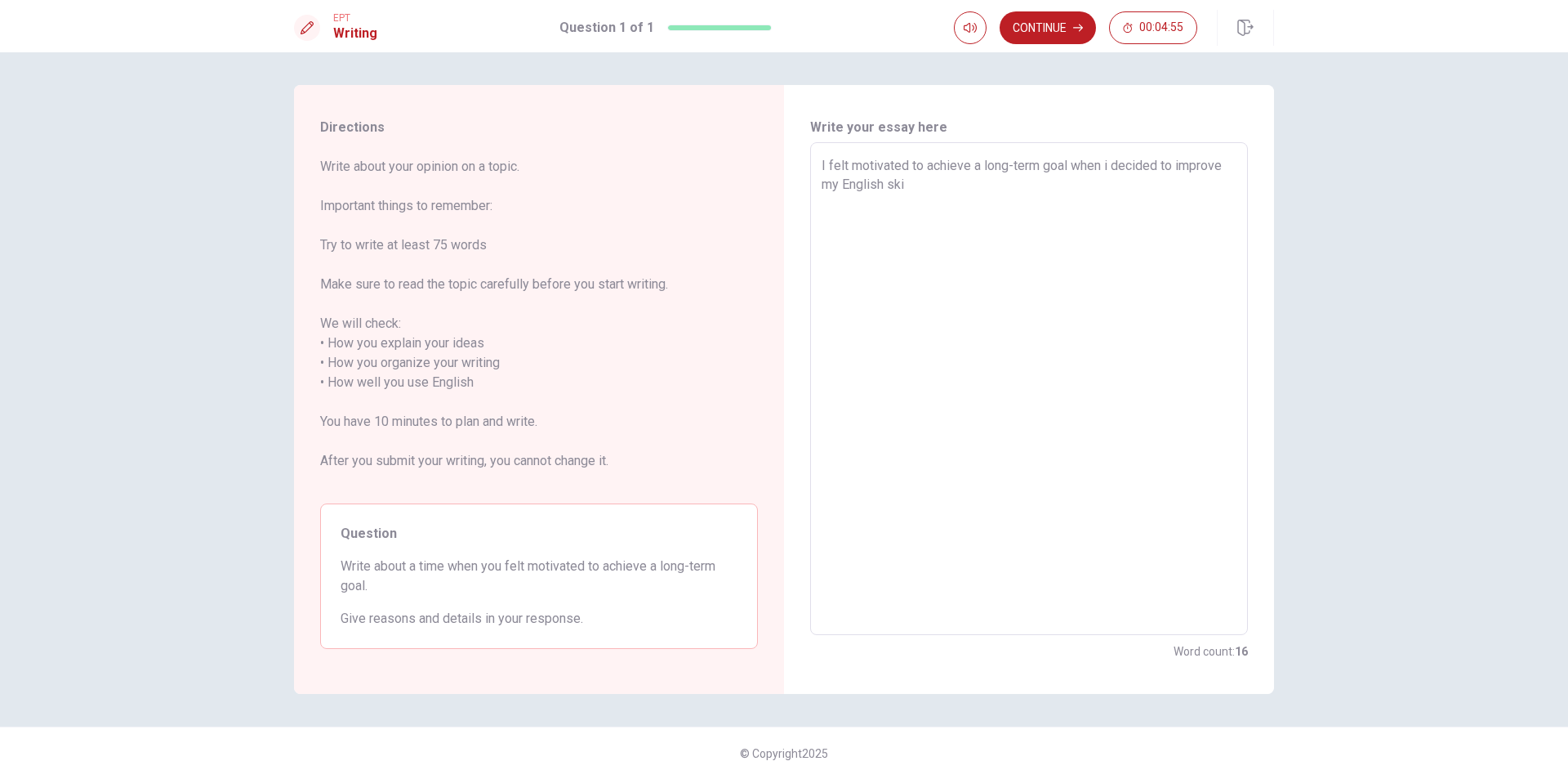
type textarea "x"
type textarea "I felt motivated to achieve a long-term goal when i decided to improve my Engli…"
type textarea "x"
type textarea "I felt motivated to achieve a long-term goal when i decided to improve my Engli…"
type textarea "x"
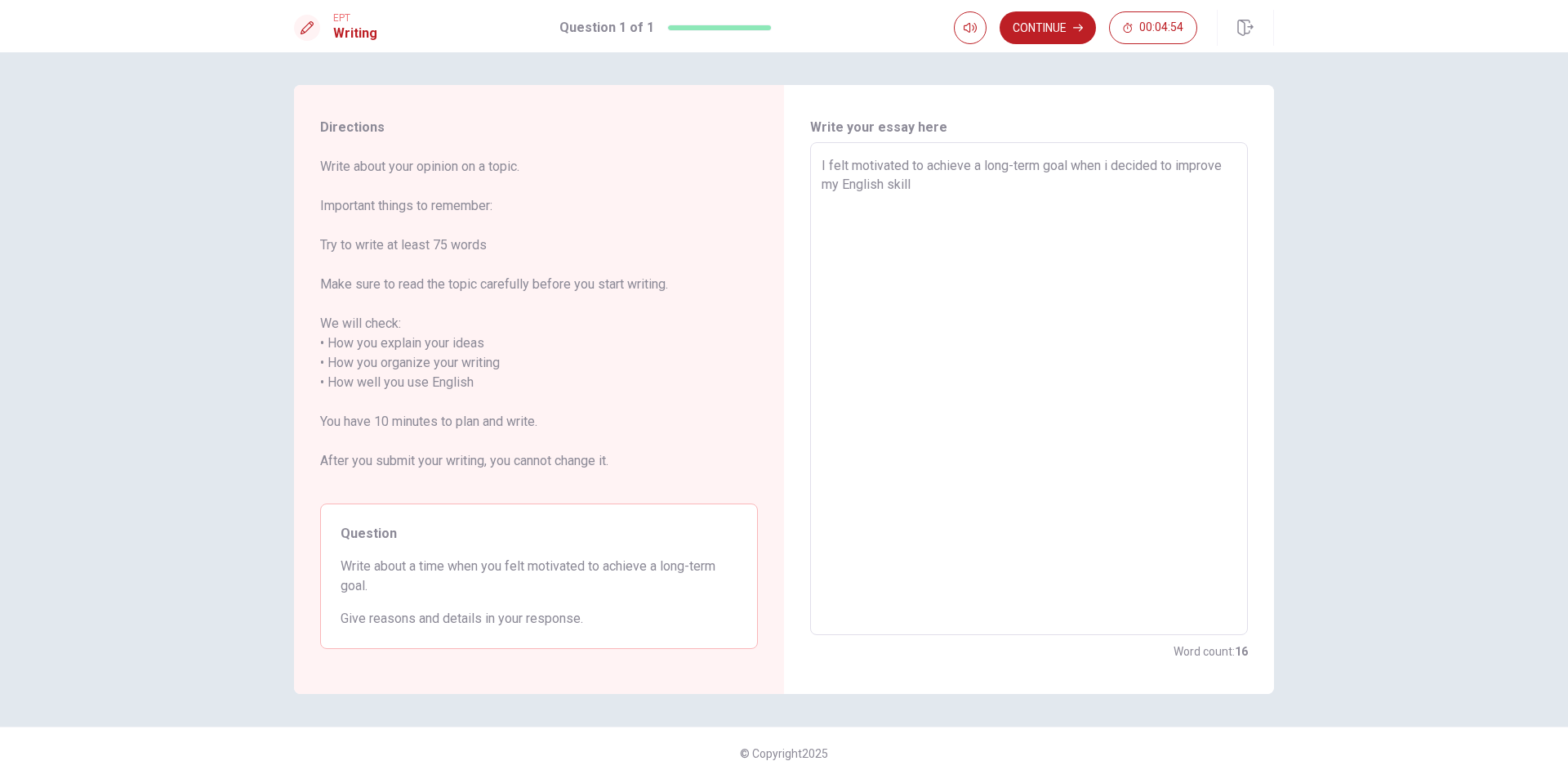
type textarea "I felt motivated to achieve a long-term goal when i decided to improve my Engli…"
type textarea "x"
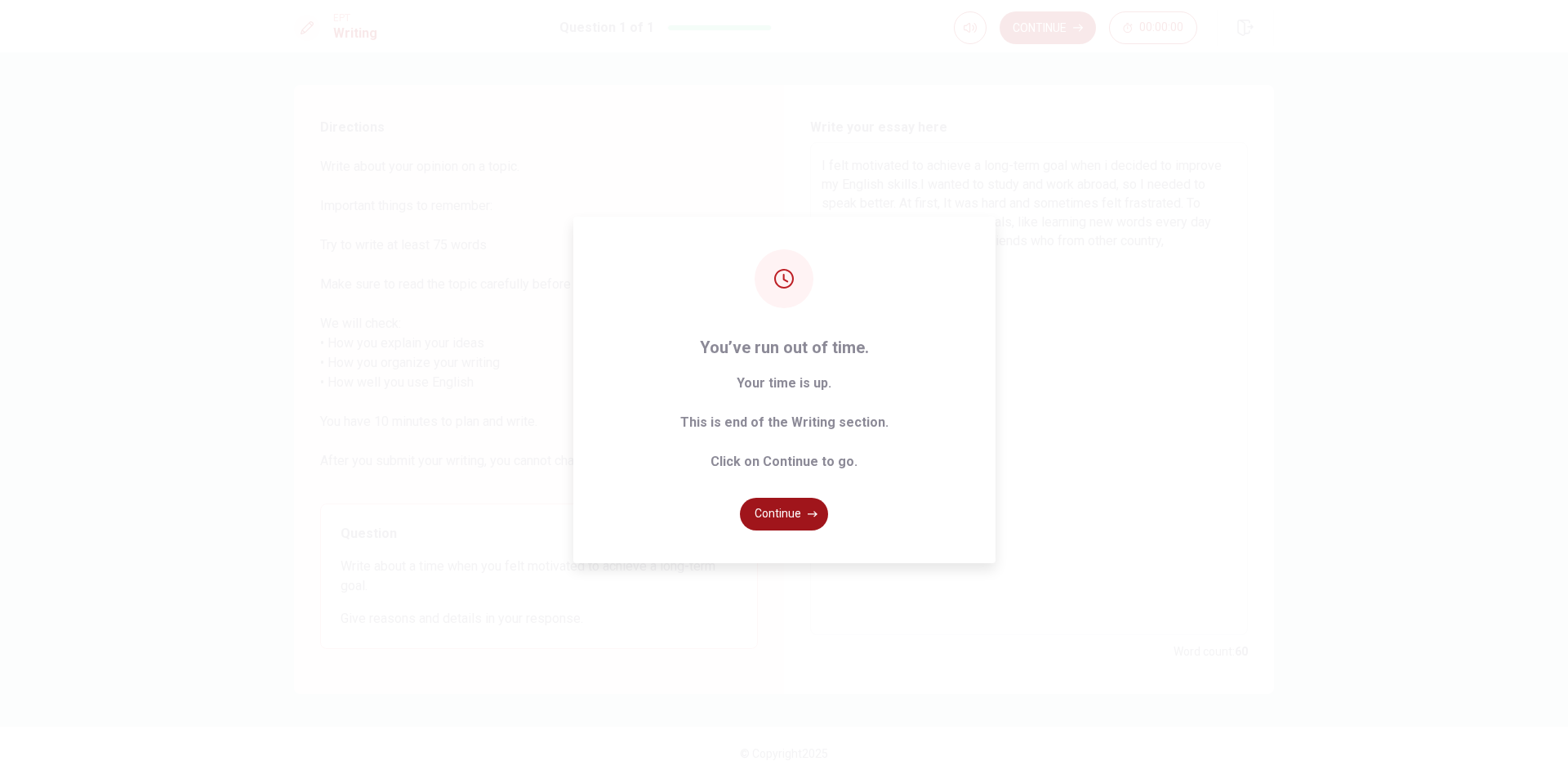
click at [802, 512] on button "Continue" at bounding box center [784, 513] width 88 height 32
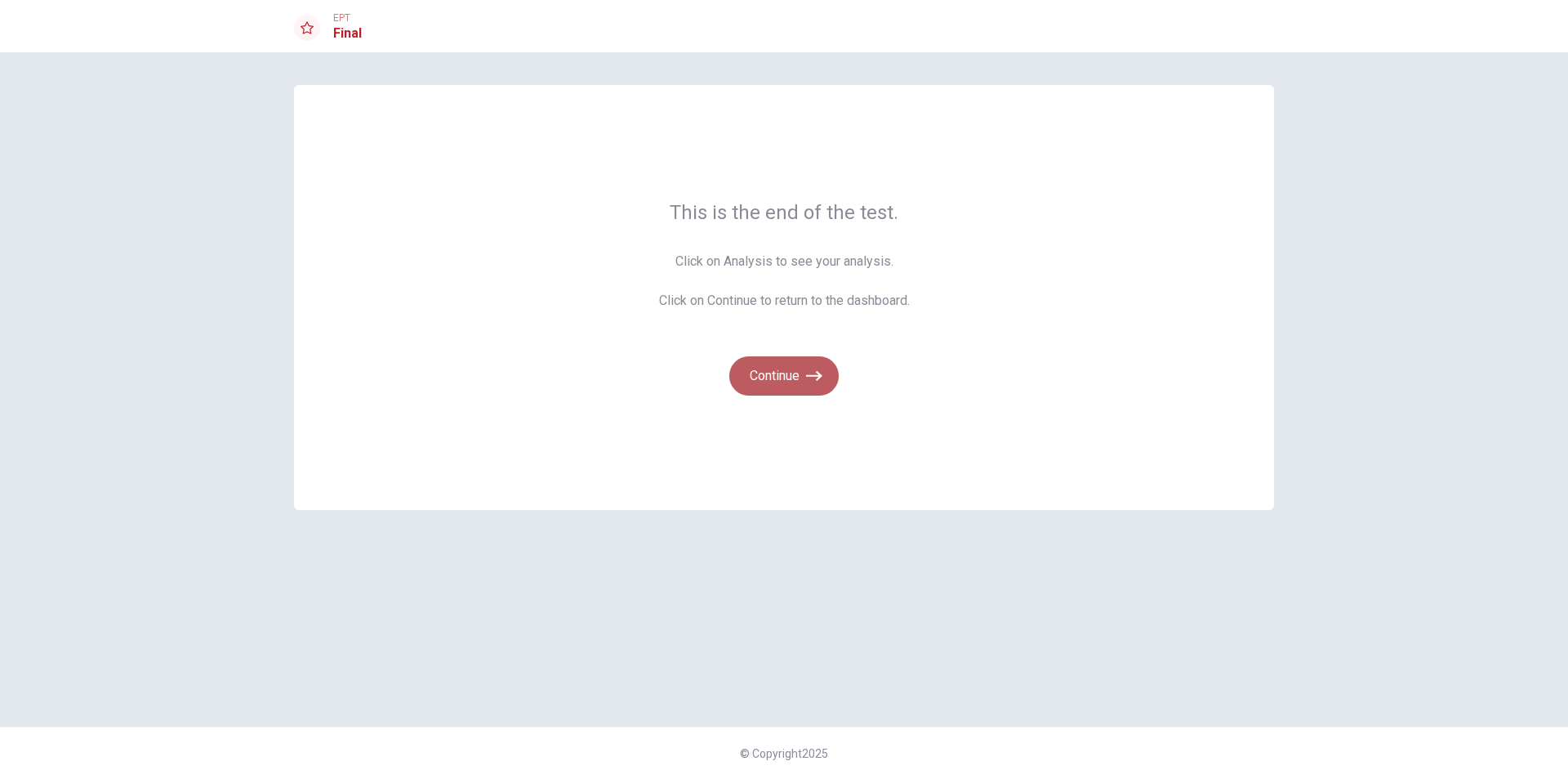
click at [795, 376] on button "Continue" at bounding box center [784, 376] width 109 height 39
